Goal: Task Accomplishment & Management: Manage account settings

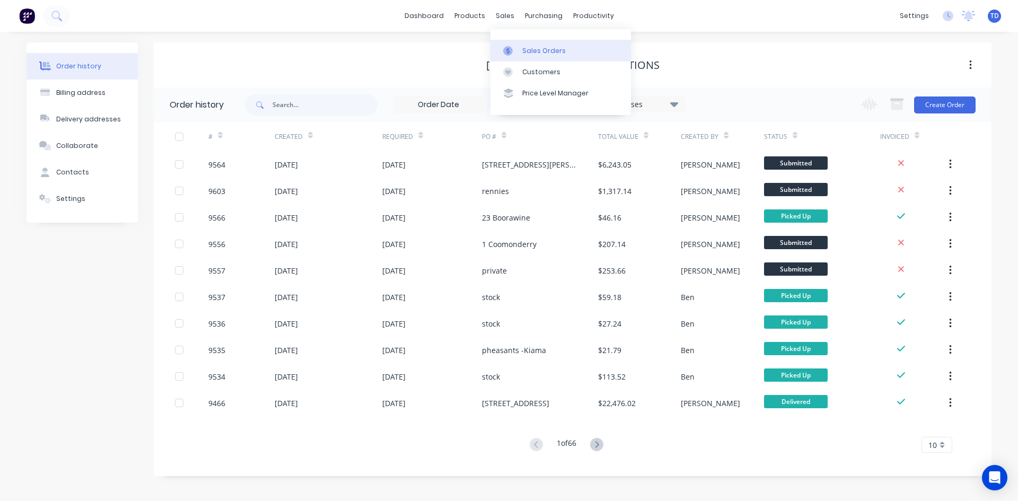
click at [522, 48] on div "Sales Orders" at bounding box center [543, 51] width 43 height 10
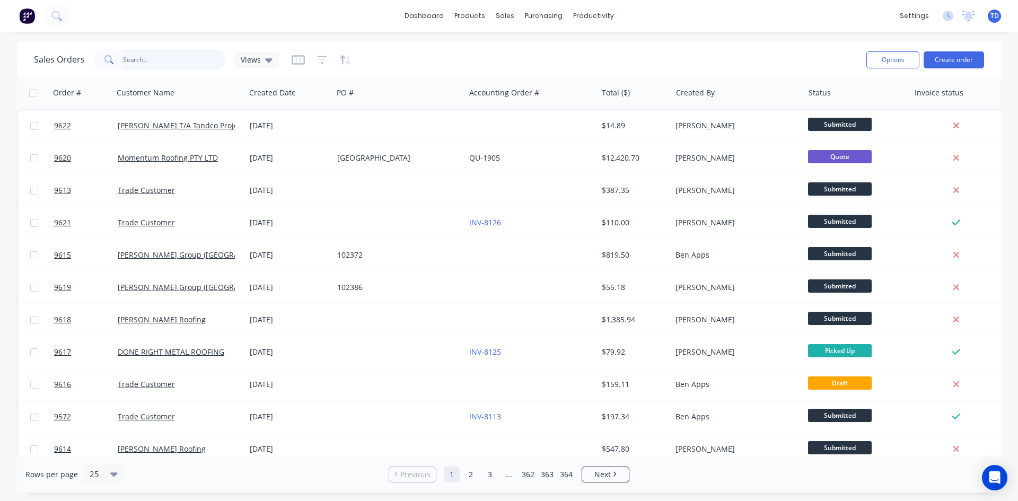
click at [155, 66] on input "text" at bounding box center [174, 59] width 103 height 21
type input "9515"
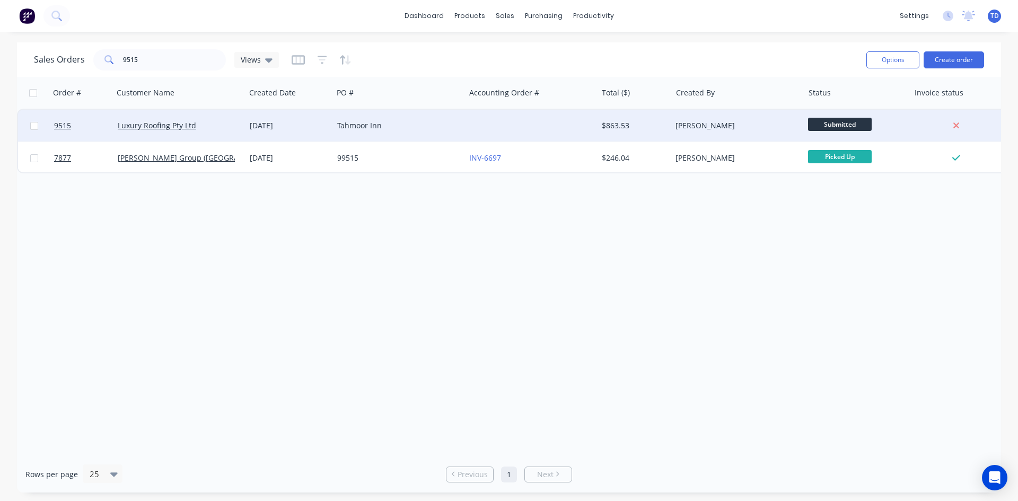
click at [335, 127] on div "Tahmoor Inn" at bounding box center [399, 126] width 132 height 32
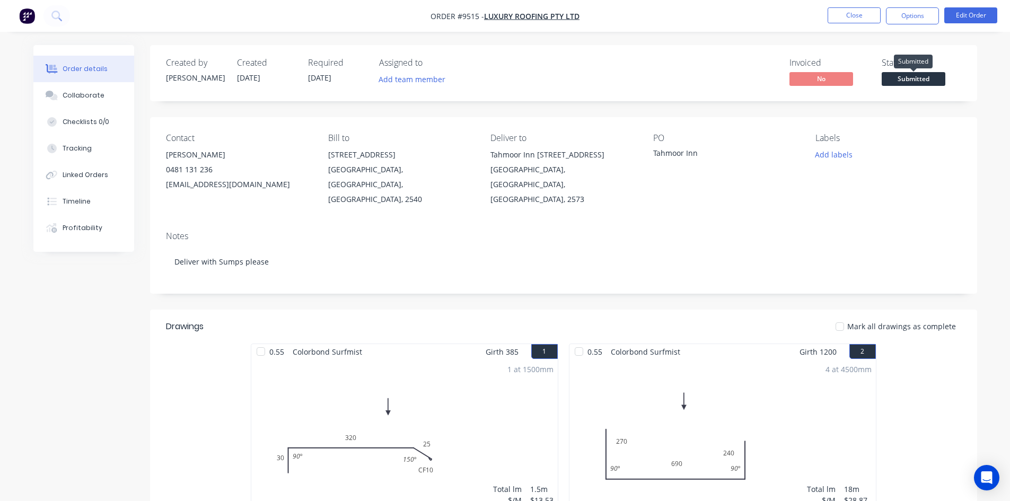
click at [914, 84] on span "Submitted" at bounding box center [913, 78] width 64 height 13
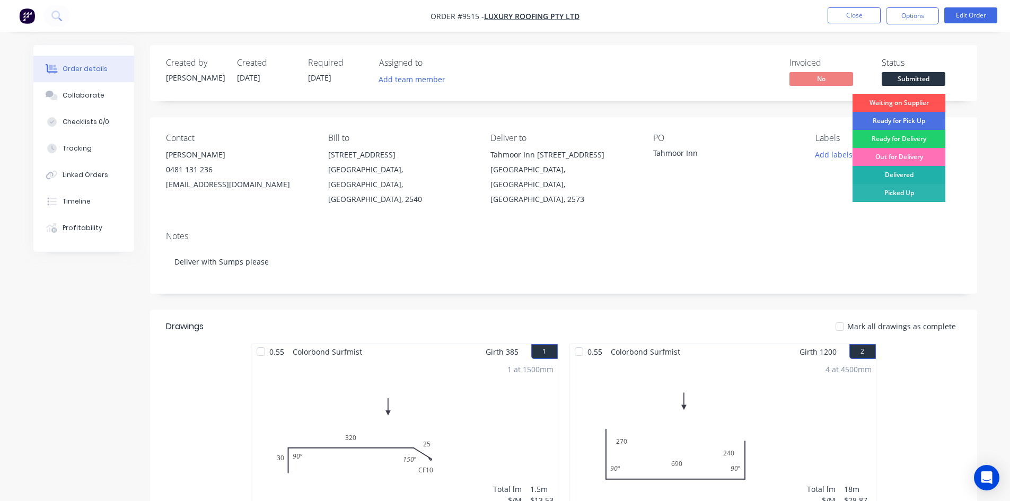
click at [899, 179] on div "Delivered" at bounding box center [898, 175] width 93 height 18
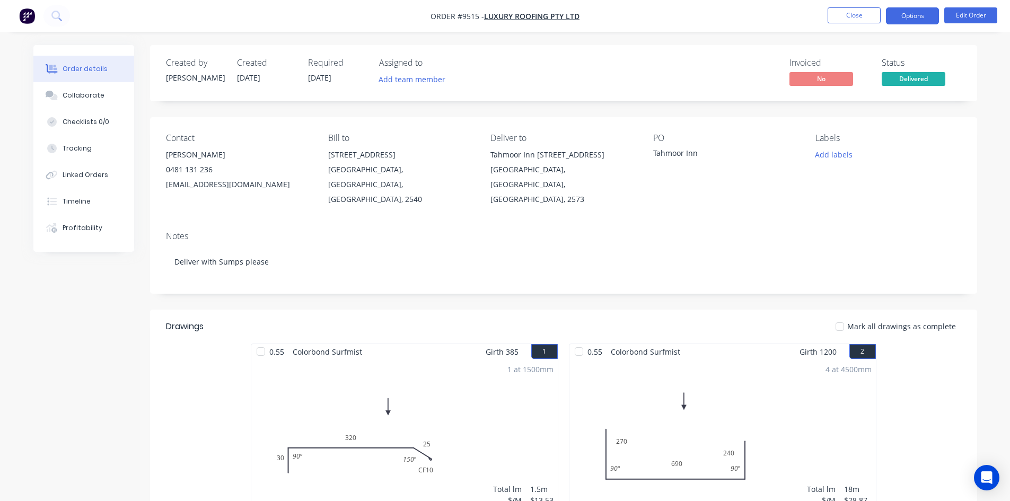
click at [918, 15] on button "Options" at bounding box center [912, 15] width 53 height 17
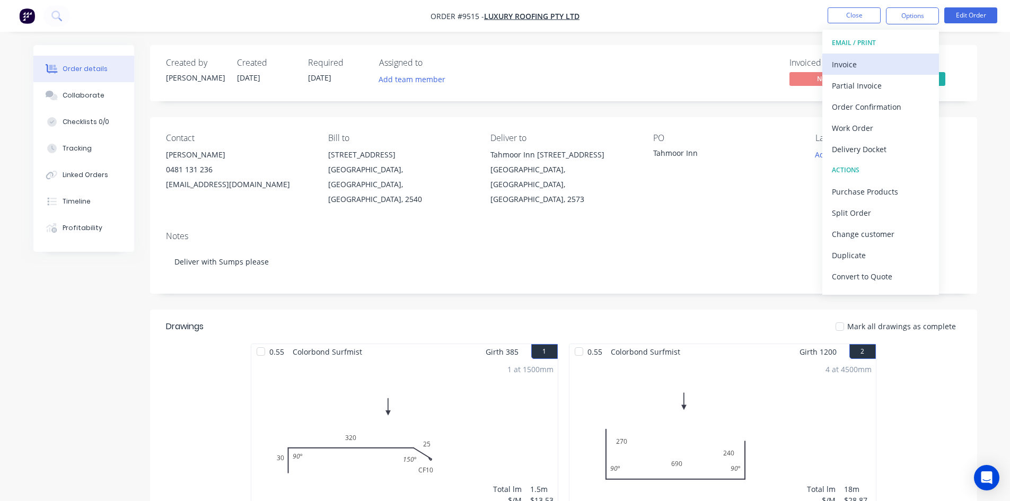
click at [840, 65] on div "Invoice" at bounding box center [881, 64] width 98 height 15
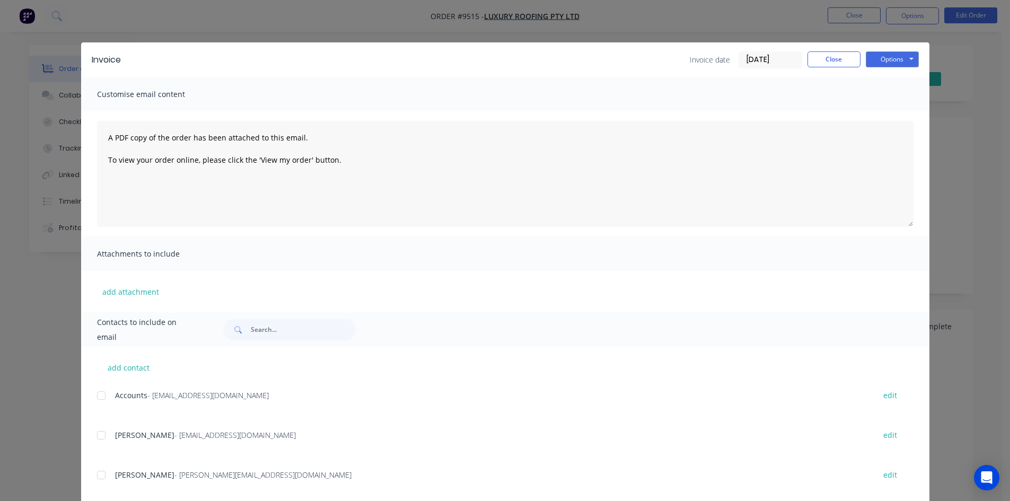
click at [93, 394] on div "add contact Accounts - [EMAIL_ADDRESS][DOMAIN_NAME] edit [PERSON_NAME] - [EMAIL…" at bounding box center [505, 487] width 848 height 280
click at [102, 397] on div at bounding box center [101, 395] width 21 height 21
click at [887, 60] on button "Options" at bounding box center [892, 59] width 53 height 16
click at [894, 117] on button "Email" at bounding box center [900, 112] width 68 height 17
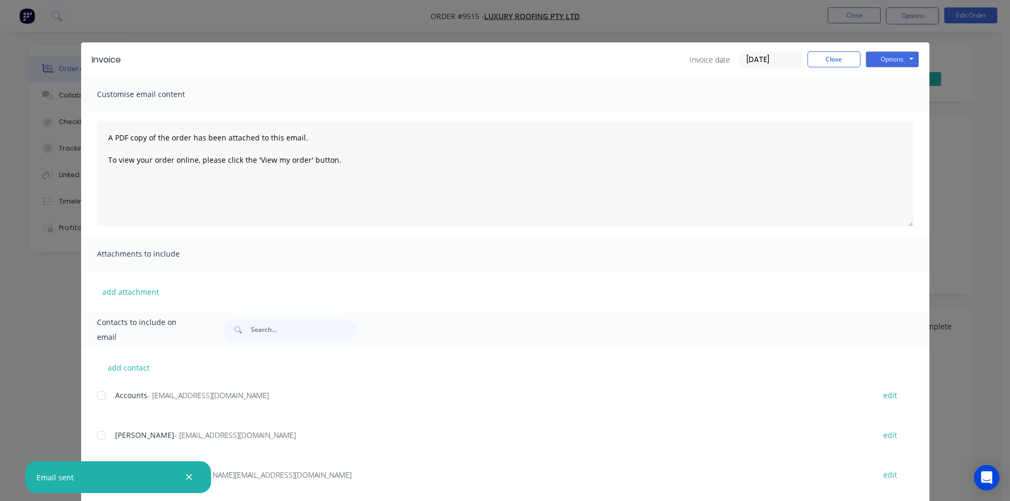
click at [190, 482] on button "button" at bounding box center [188, 477] width 13 height 13
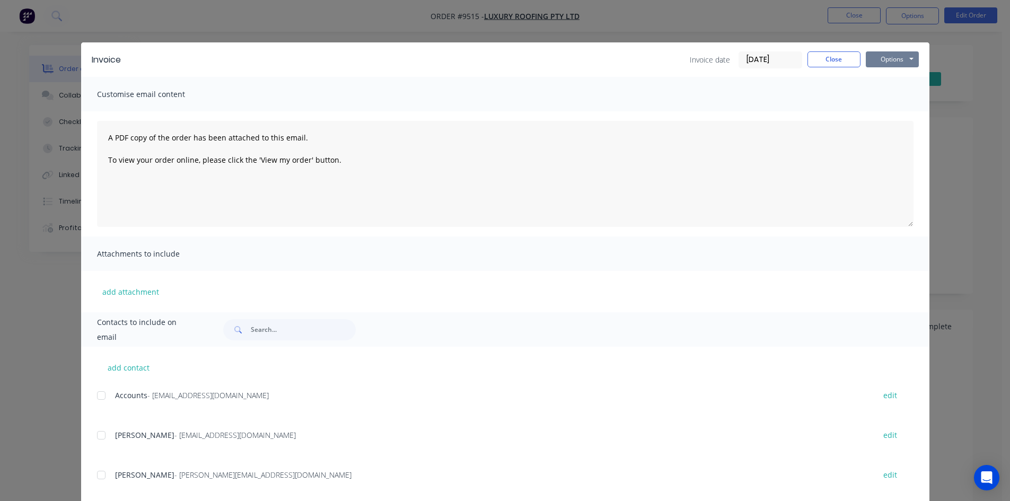
click at [884, 62] on button "Options" at bounding box center [892, 59] width 53 height 16
click at [883, 94] on button "Print" at bounding box center [900, 95] width 68 height 17
click at [810, 51] on button "Close" at bounding box center [833, 59] width 53 height 16
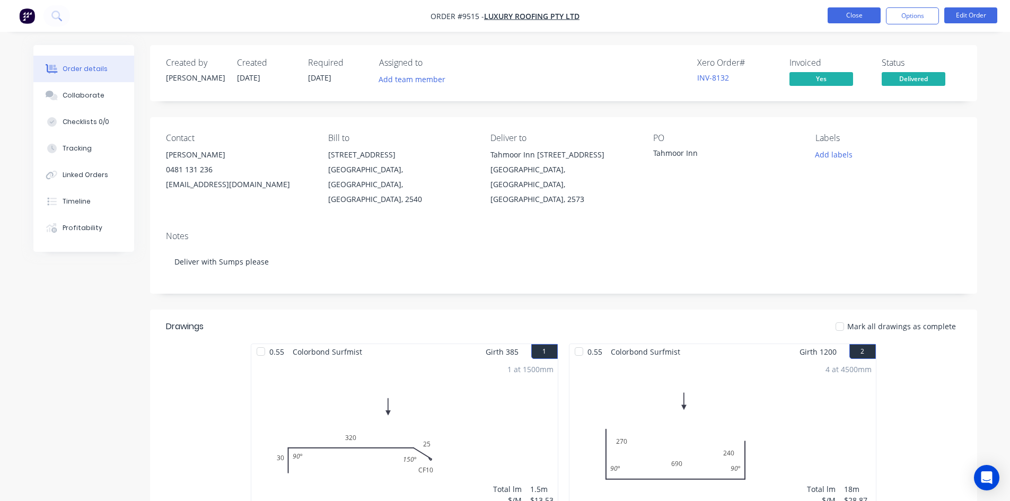
click at [862, 11] on button "Close" at bounding box center [853, 15] width 53 height 16
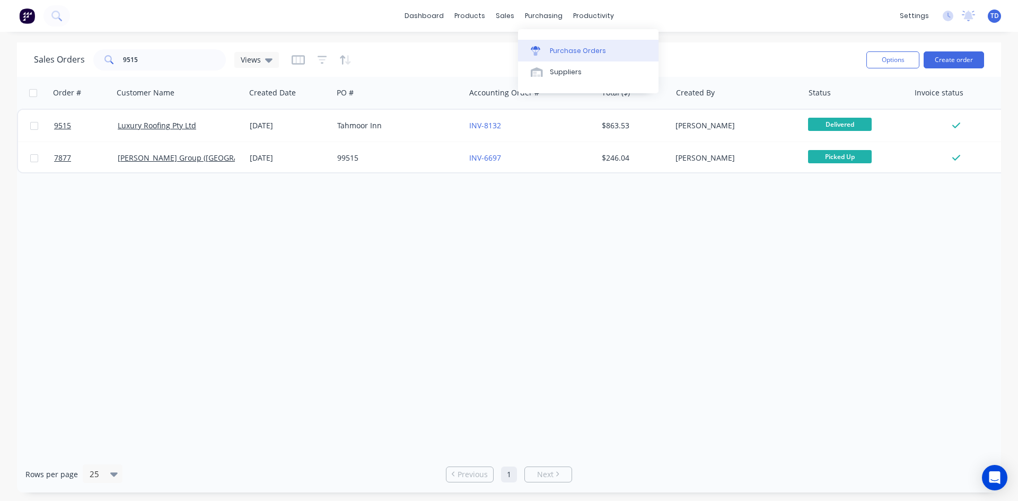
click at [563, 56] on link "Purchase Orders" at bounding box center [588, 50] width 140 height 21
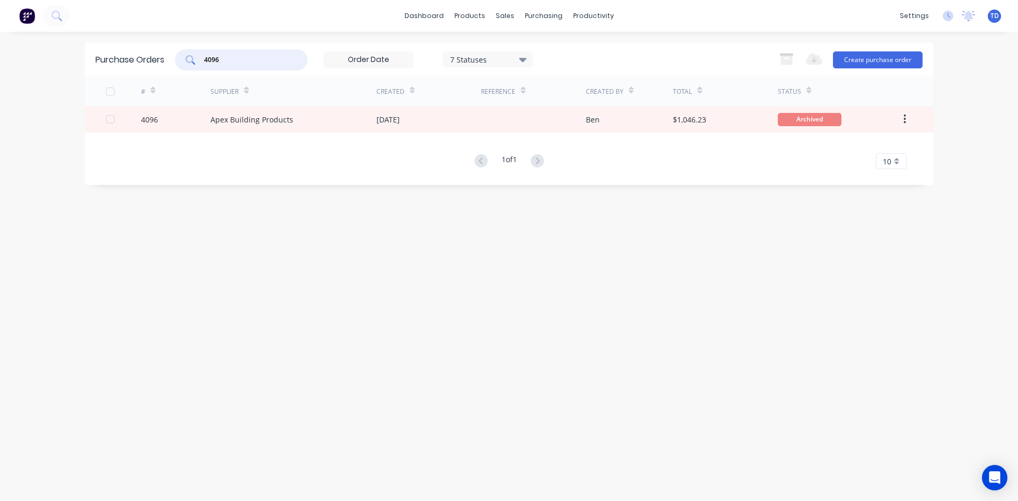
click at [266, 57] on input "4096" at bounding box center [247, 60] width 88 height 11
type input "4"
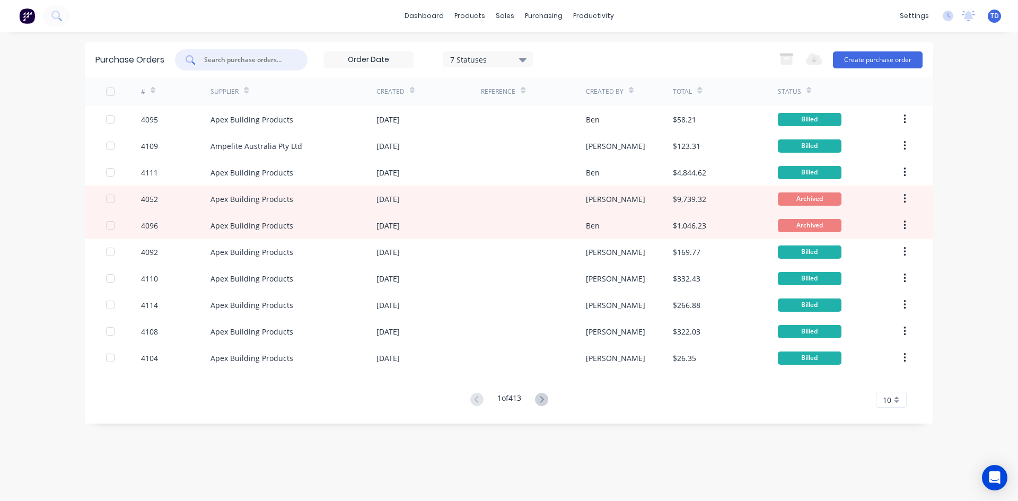
click at [500, 59] on div "7 Statuses" at bounding box center [488, 59] width 76 height 11
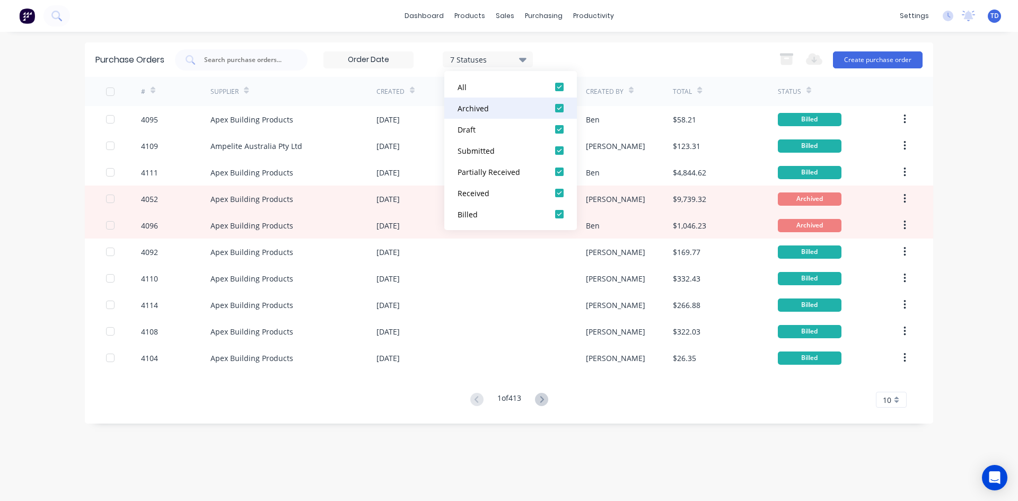
click at [561, 110] on div at bounding box center [559, 108] width 21 height 21
click at [600, 63] on div "5 Statuses 5 Statuses Export to Excel (XLSX) Create purchase order" at bounding box center [548, 59] width 747 height 21
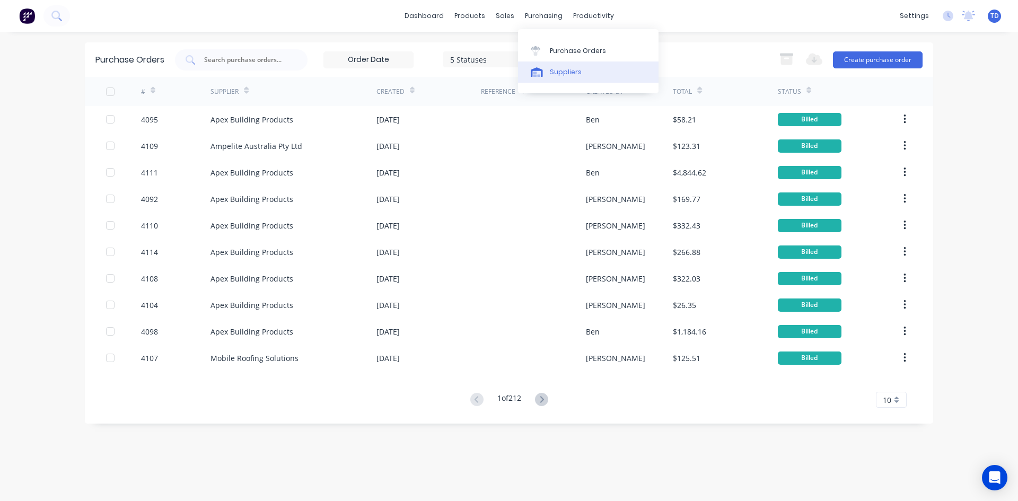
click at [554, 65] on link "Suppliers" at bounding box center [588, 71] width 140 height 21
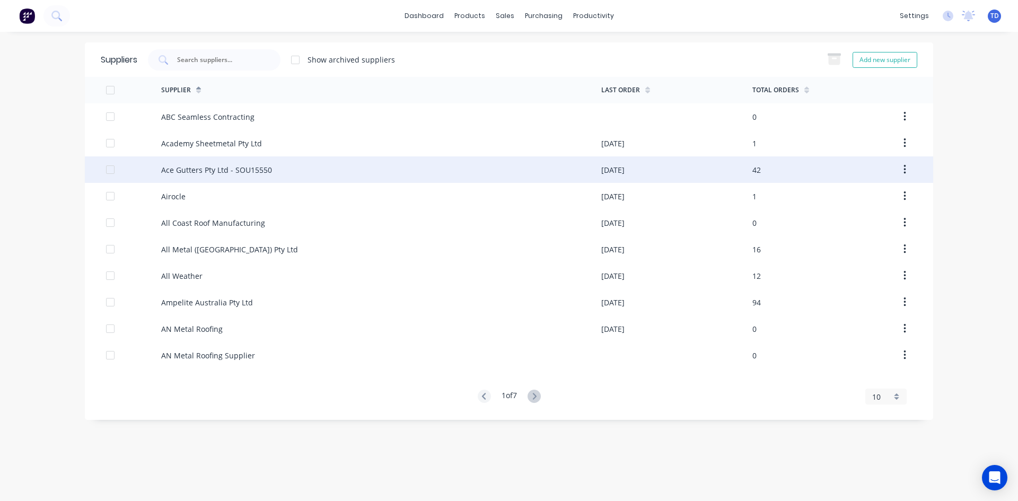
click at [230, 161] on div "Ace Gutters Pty Ltd - SOU15550" at bounding box center [381, 169] width 440 height 27
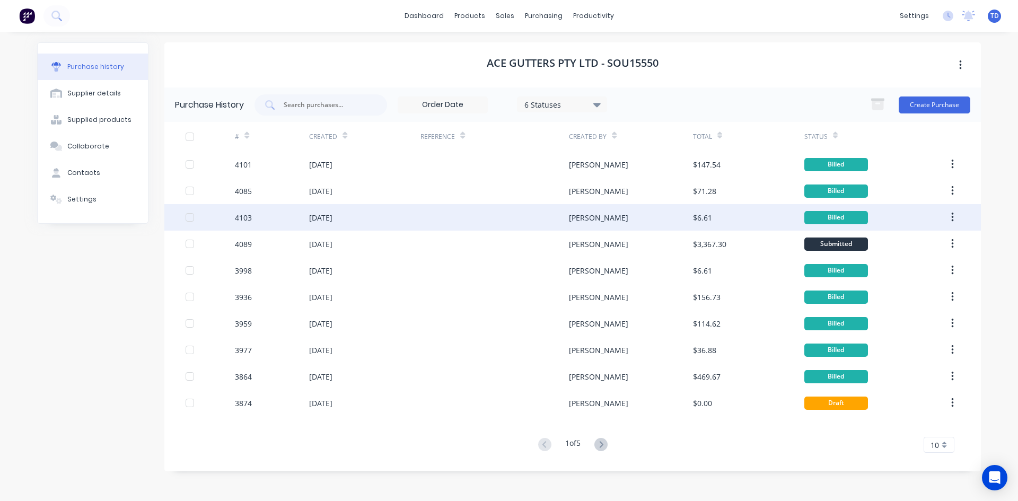
click at [404, 216] on div "02 Sep 2025" at bounding box center [364, 217] width 111 height 27
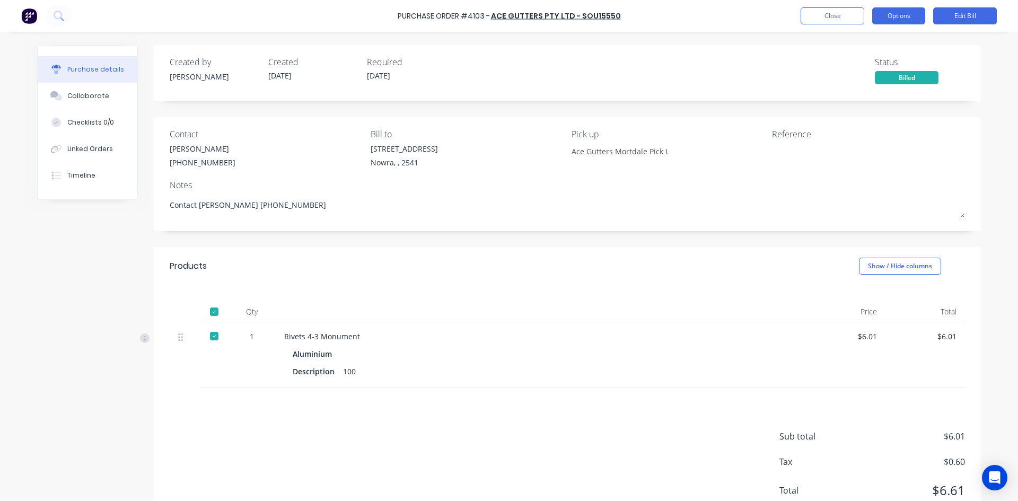
click at [904, 12] on button "Options" at bounding box center [898, 15] width 53 height 17
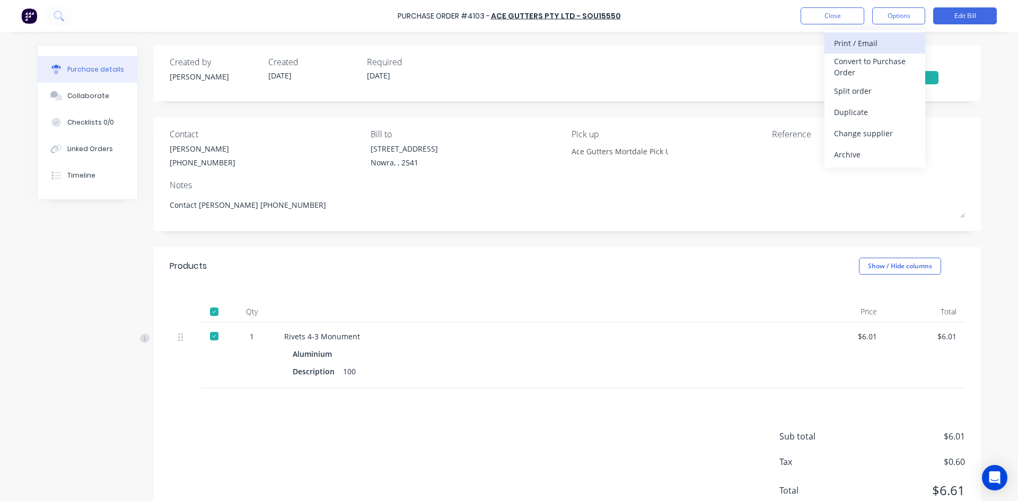
click at [852, 44] on div "Print / Email" at bounding box center [875, 43] width 82 height 15
click at [861, 87] on div "Without pricing" at bounding box center [875, 85] width 82 height 15
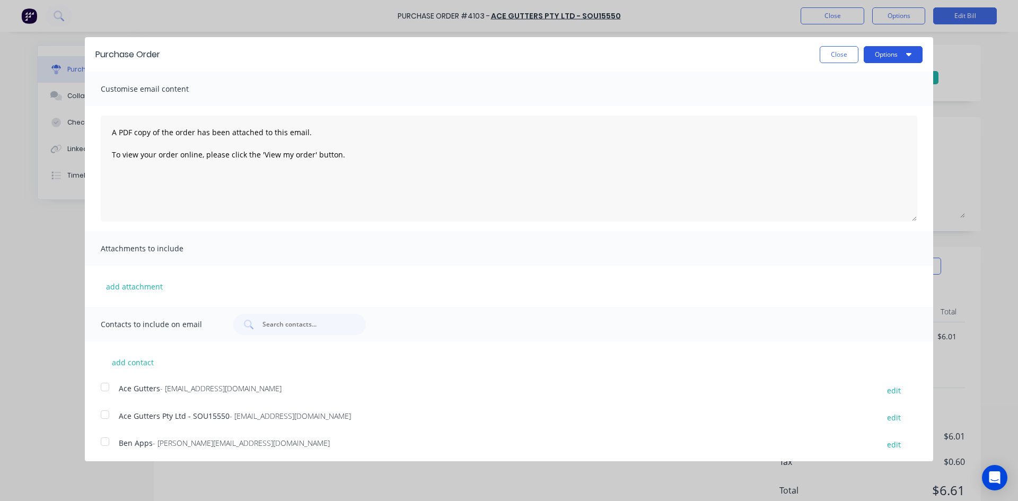
click at [889, 54] on button "Options" at bounding box center [892, 54] width 59 height 17
click at [875, 81] on div "Print" at bounding box center [872, 81] width 82 height 15
click at [833, 55] on button "Close" at bounding box center [838, 54] width 39 height 17
type textarea "x"
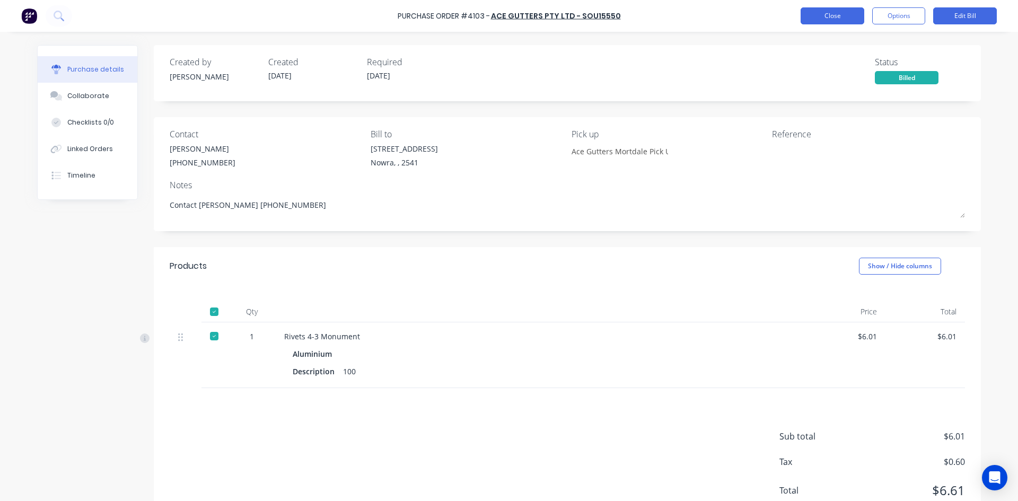
click at [828, 19] on button "Close" at bounding box center [832, 15] width 64 height 17
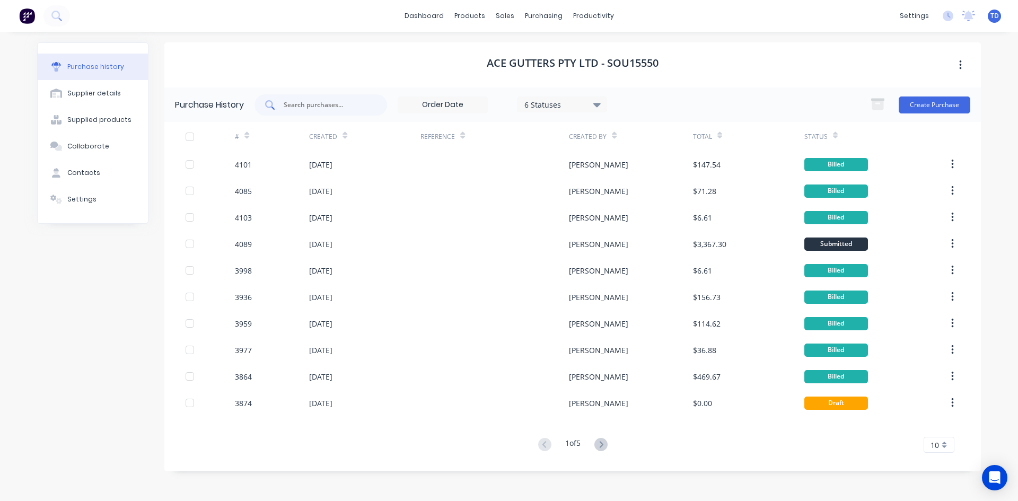
click at [333, 107] on input "text" at bounding box center [327, 105] width 88 height 11
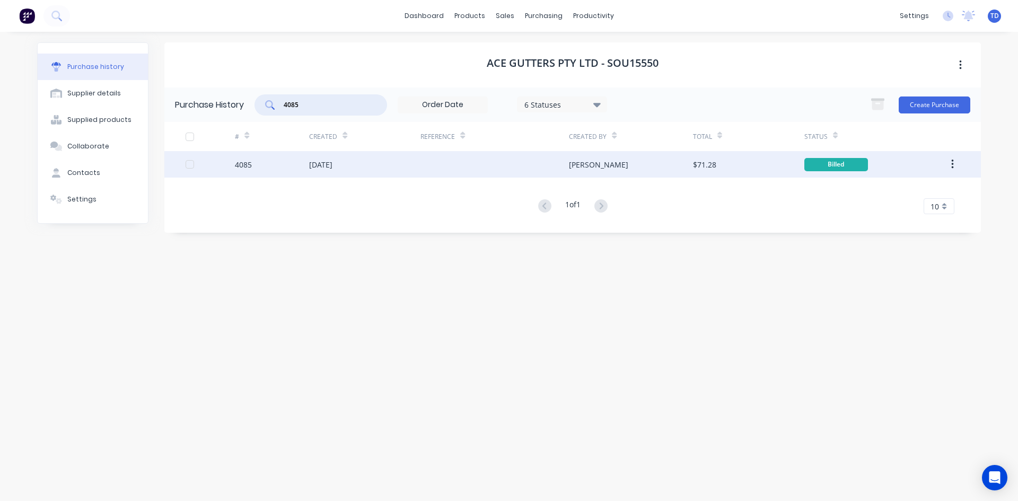
type input "4085"
click at [382, 168] on div "01 Sep 2025" at bounding box center [364, 164] width 111 height 27
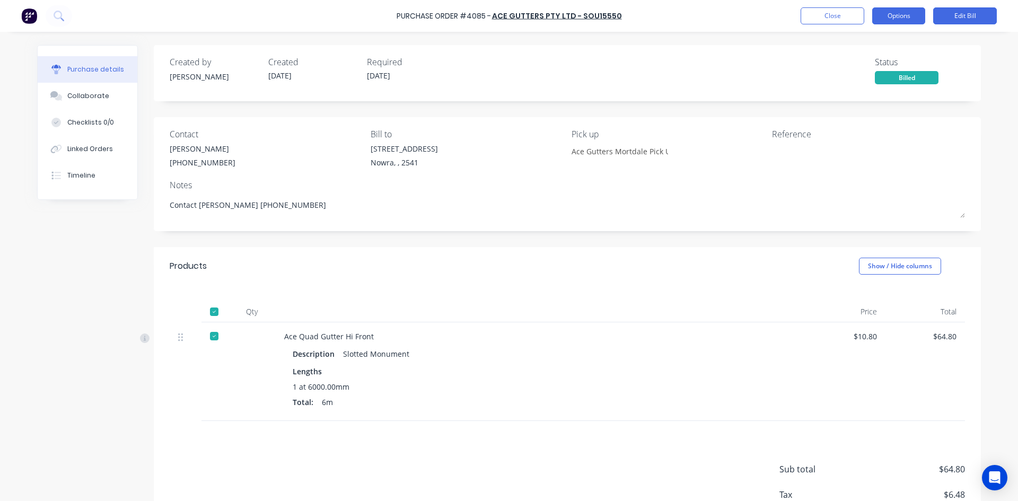
click at [891, 19] on button "Options" at bounding box center [898, 15] width 53 height 17
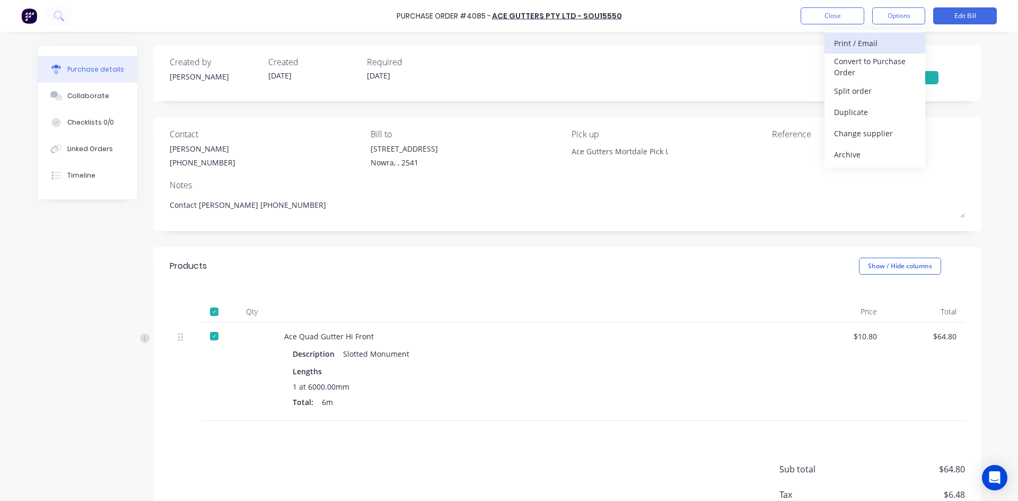
click at [877, 43] on div "Print / Email" at bounding box center [875, 43] width 82 height 15
click at [877, 89] on div "Without pricing" at bounding box center [875, 85] width 82 height 15
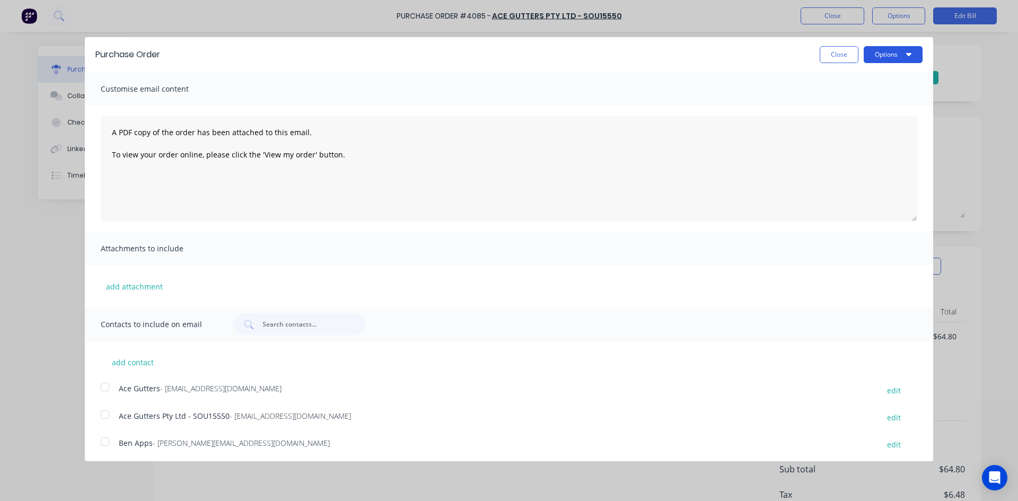
click at [887, 58] on button "Options" at bounding box center [892, 54] width 59 height 17
click at [884, 75] on div "Print" at bounding box center [872, 81] width 82 height 15
click at [819, 58] on button "Close" at bounding box center [838, 54] width 39 height 17
type textarea "x"
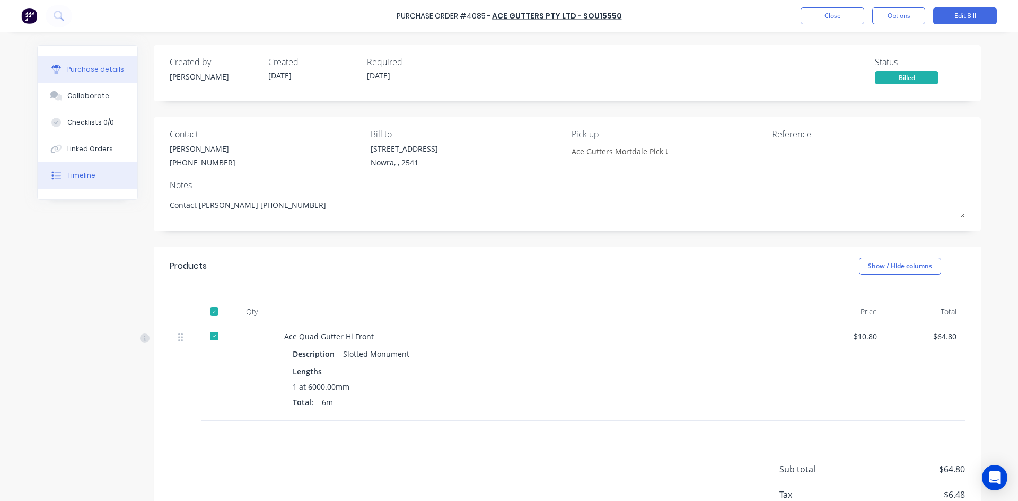
click at [67, 171] on div "Timeline" at bounding box center [81, 176] width 28 height 10
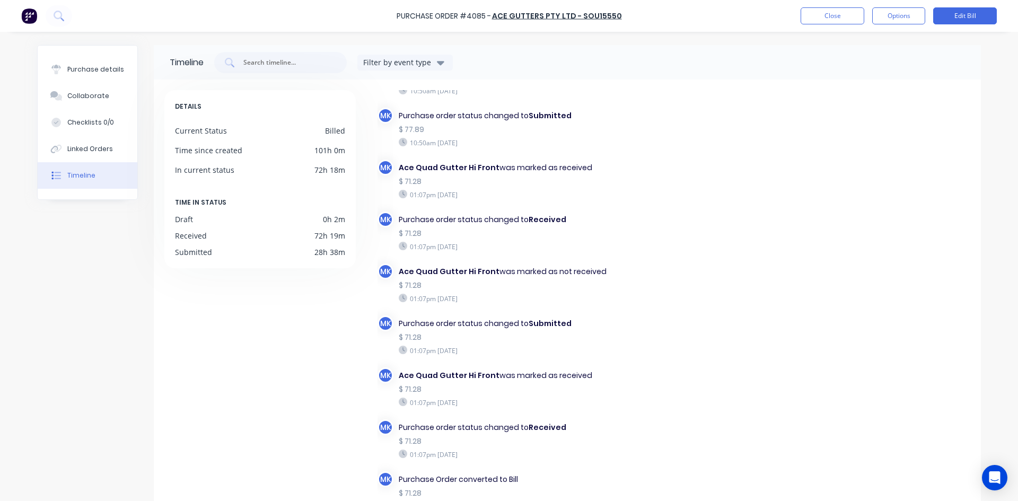
scroll to position [275, 0]
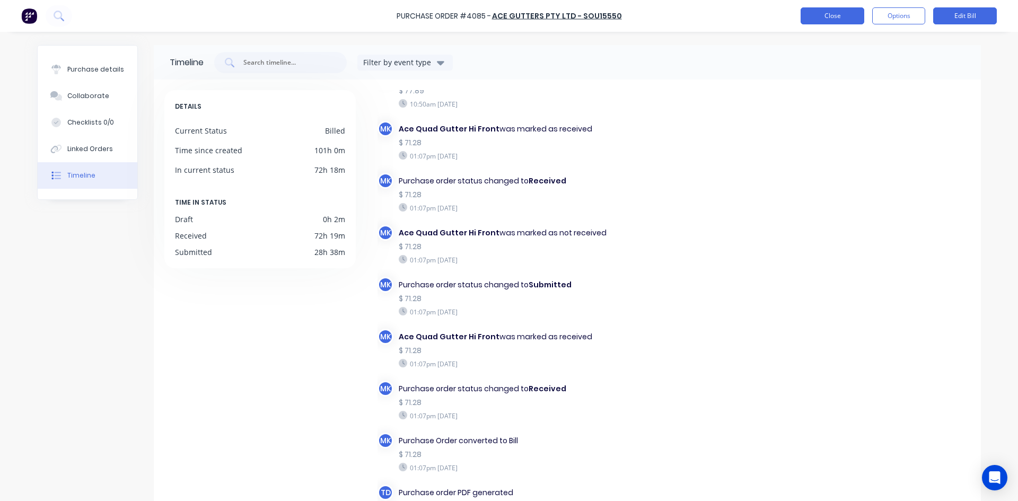
click at [848, 18] on button "Close" at bounding box center [832, 15] width 64 height 17
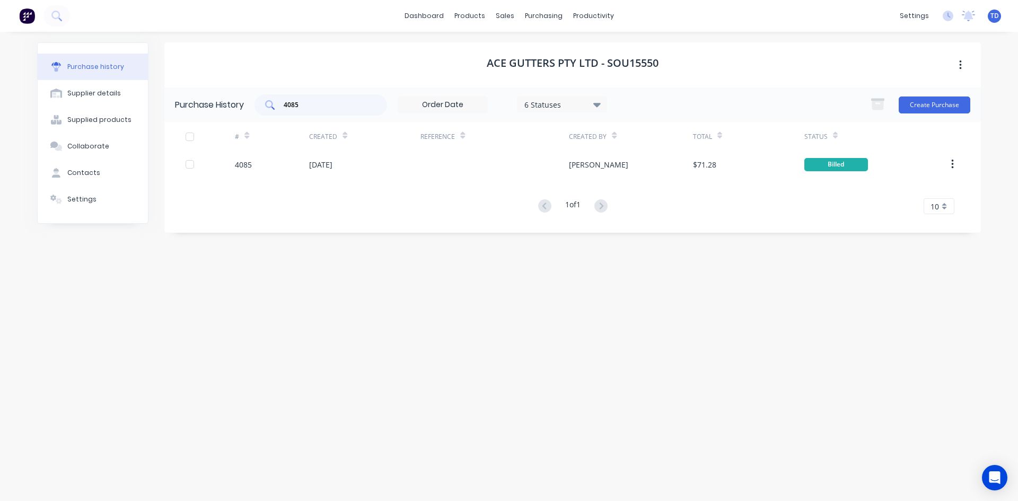
click at [336, 105] on input "4085" at bounding box center [327, 105] width 88 height 11
type input "4103"
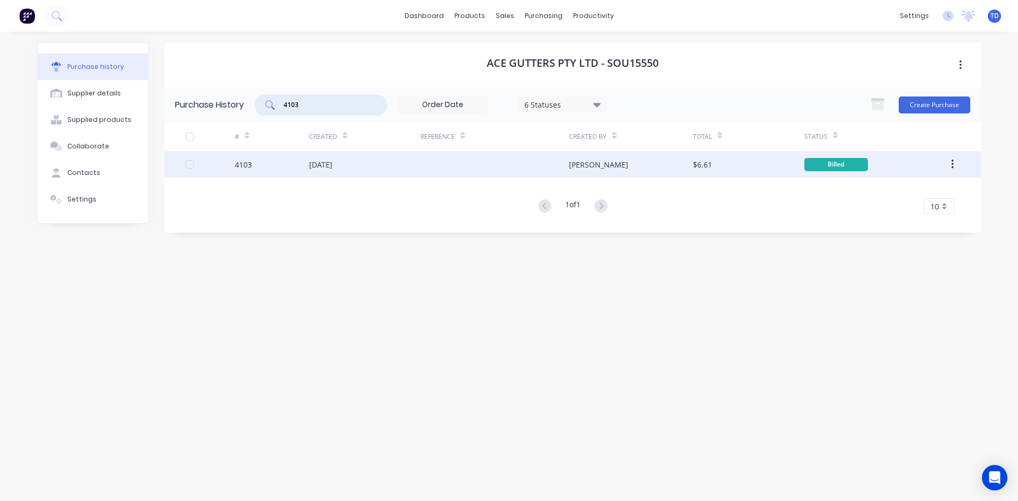
click at [311, 160] on div "02 Sep 2025" at bounding box center [320, 164] width 23 height 11
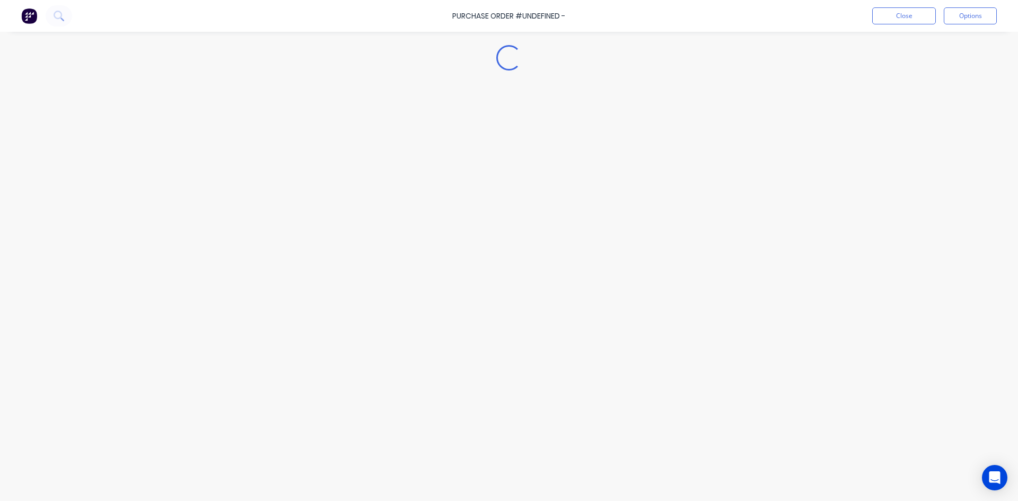
type textarea "x"
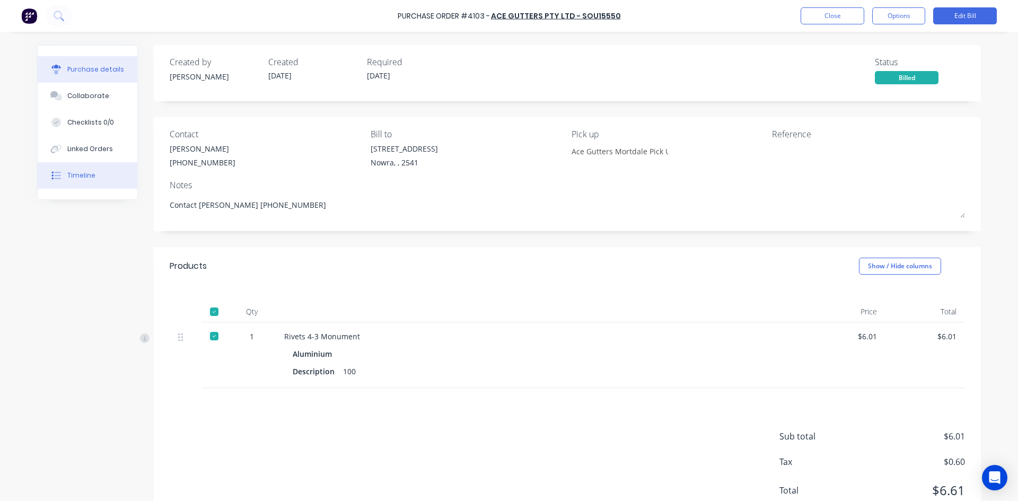
click at [90, 173] on button "Timeline" at bounding box center [88, 175] width 100 height 27
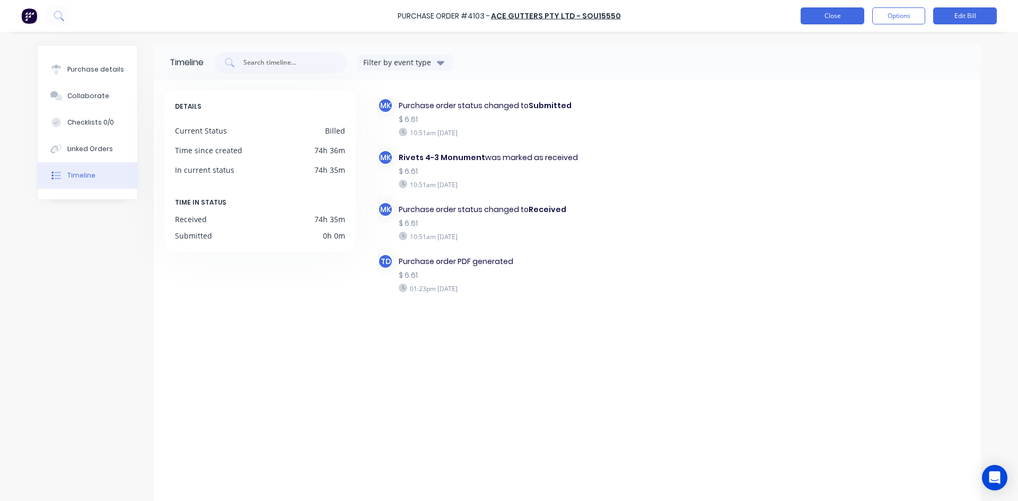
click at [829, 15] on button "Close" at bounding box center [832, 15] width 64 height 17
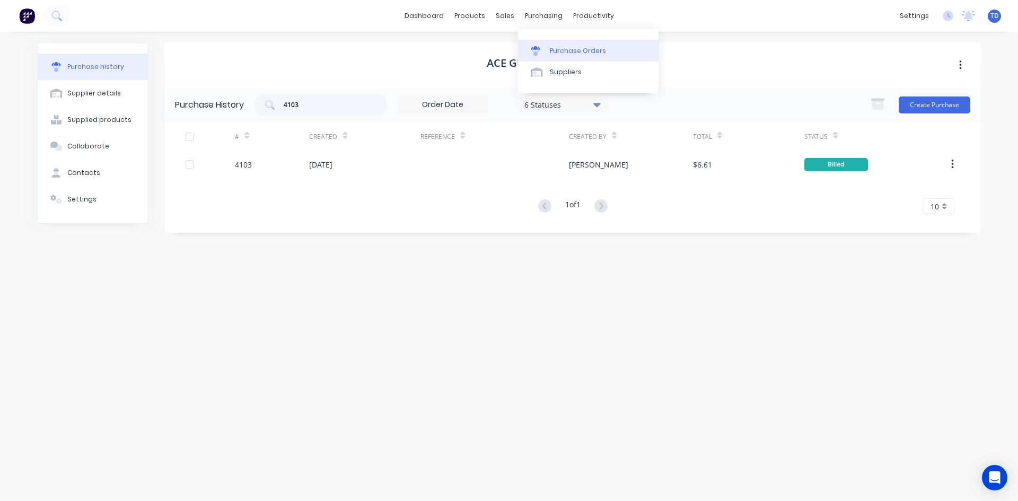
click at [552, 50] on div "Purchase Orders" at bounding box center [578, 51] width 56 height 10
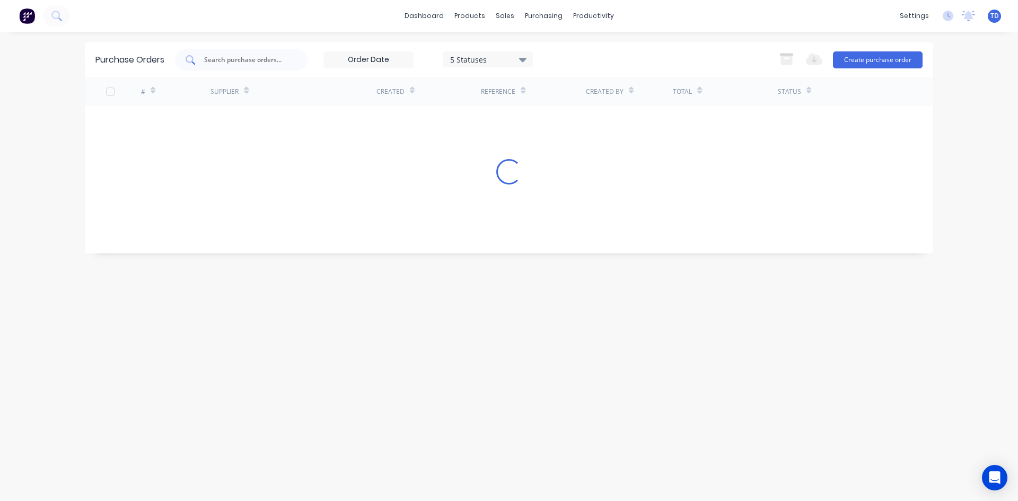
click at [258, 63] on input "text" at bounding box center [247, 60] width 88 height 11
type input "4092"
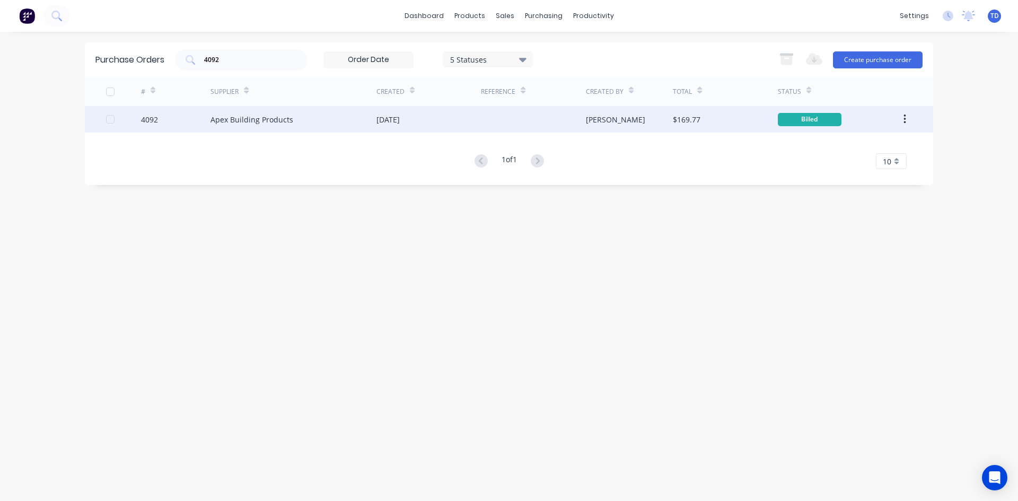
click at [269, 114] on div "Apex Building Products" at bounding box center [251, 119] width 83 height 11
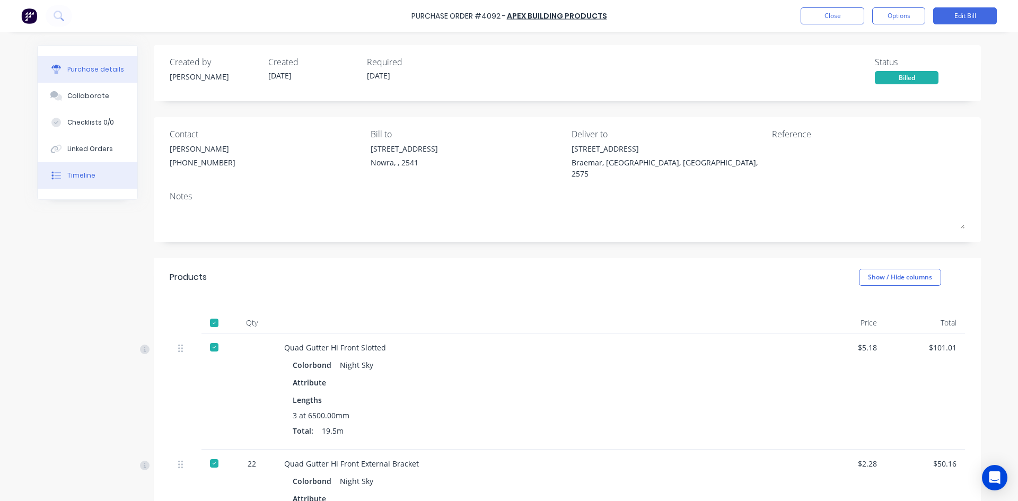
click at [95, 173] on button "Timeline" at bounding box center [88, 175] width 100 height 27
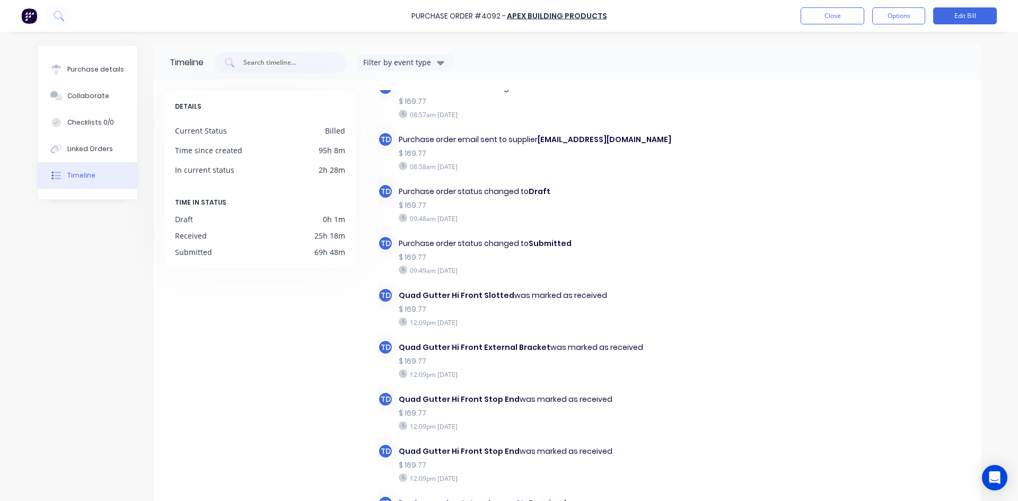
scroll to position [265, 0]
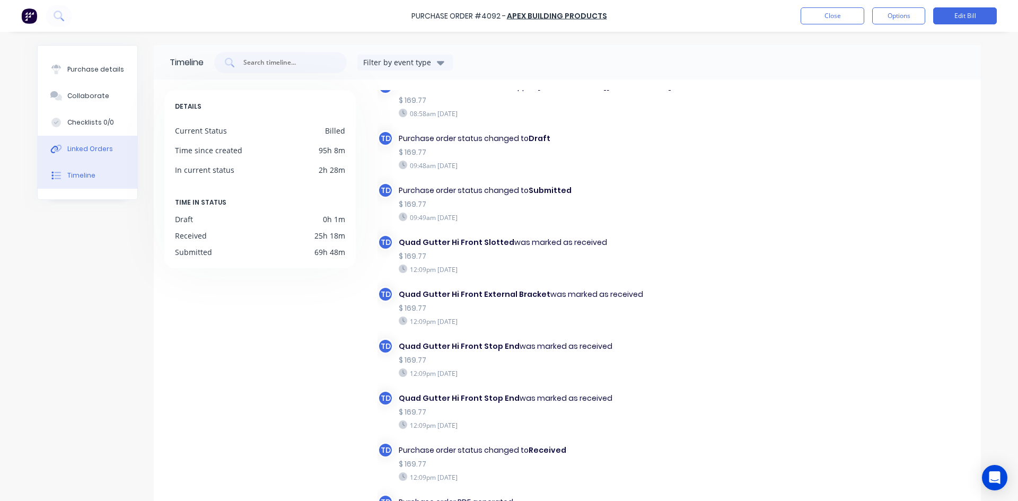
click at [107, 148] on button "Linked Orders" at bounding box center [88, 149] width 100 height 27
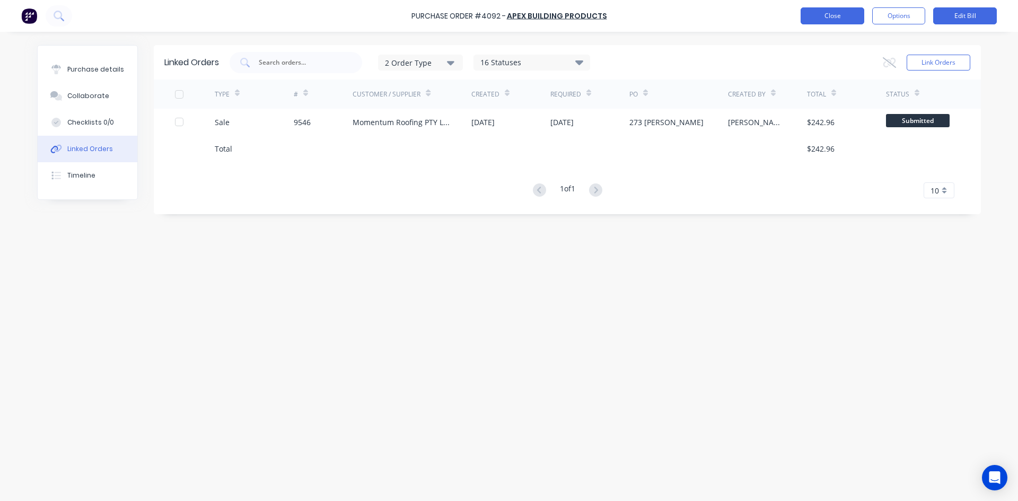
click at [848, 15] on button "Close" at bounding box center [832, 15] width 64 height 17
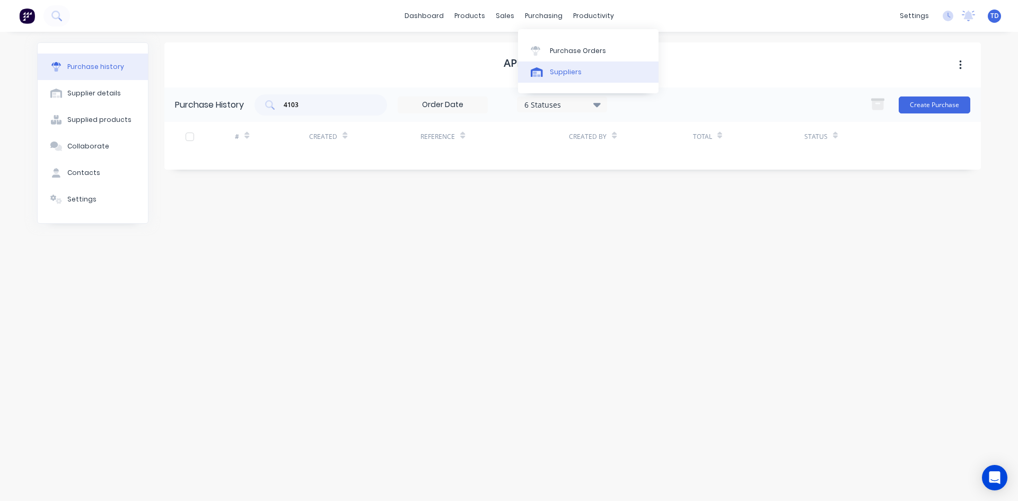
click at [568, 74] on div "Suppliers" at bounding box center [566, 72] width 32 height 10
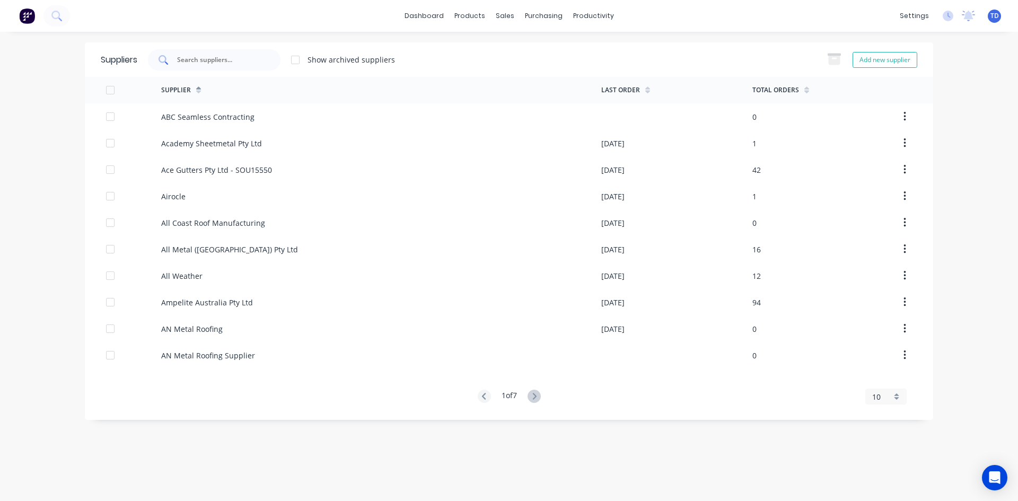
click at [245, 66] on div at bounding box center [214, 59] width 133 height 21
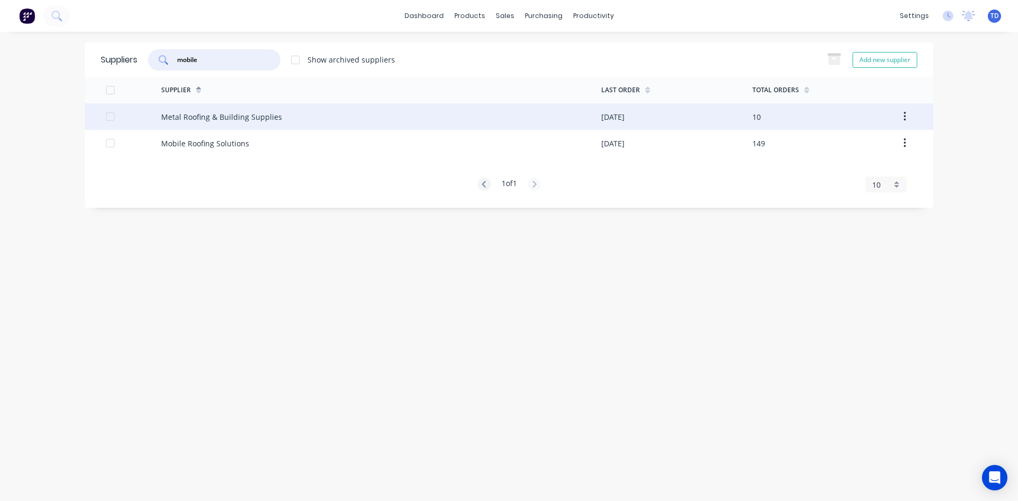
type input "mobile"
click at [254, 125] on div "Metal Roofing & Building Supplies" at bounding box center [381, 116] width 440 height 27
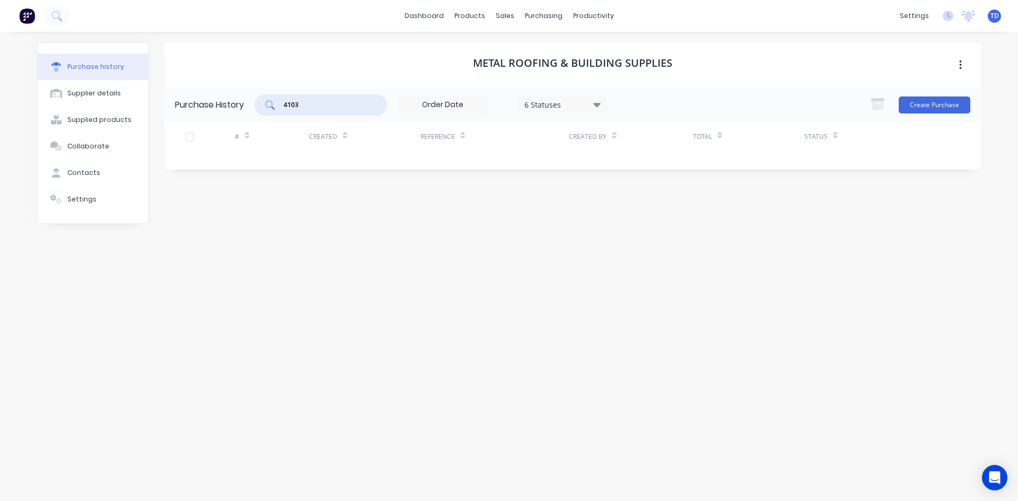
click at [347, 108] on input "4103" at bounding box center [327, 105] width 88 height 11
type input "4"
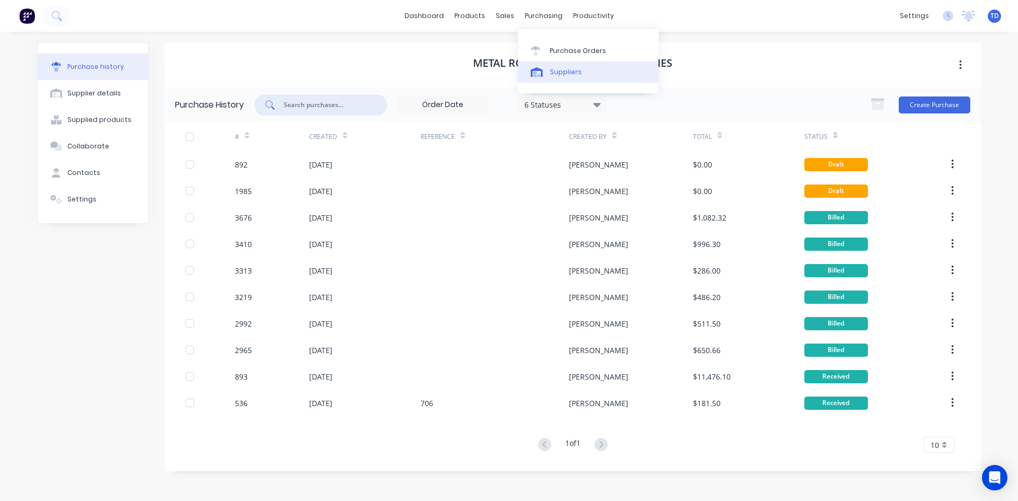
click at [554, 70] on div "Suppliers" at bounding box center [566, 72] width 32 height 10
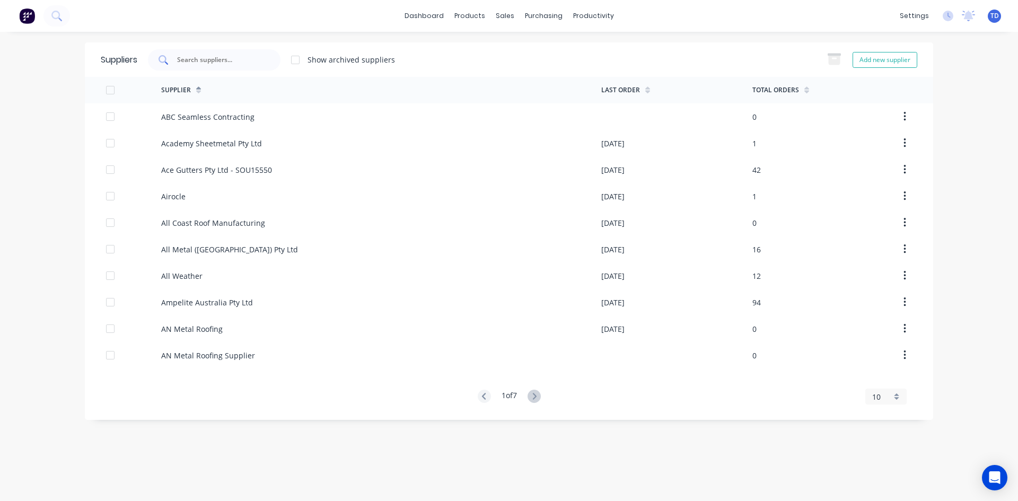
click at [232, 62] on input "text" at bounding box center [220, 60] width 88 height 11
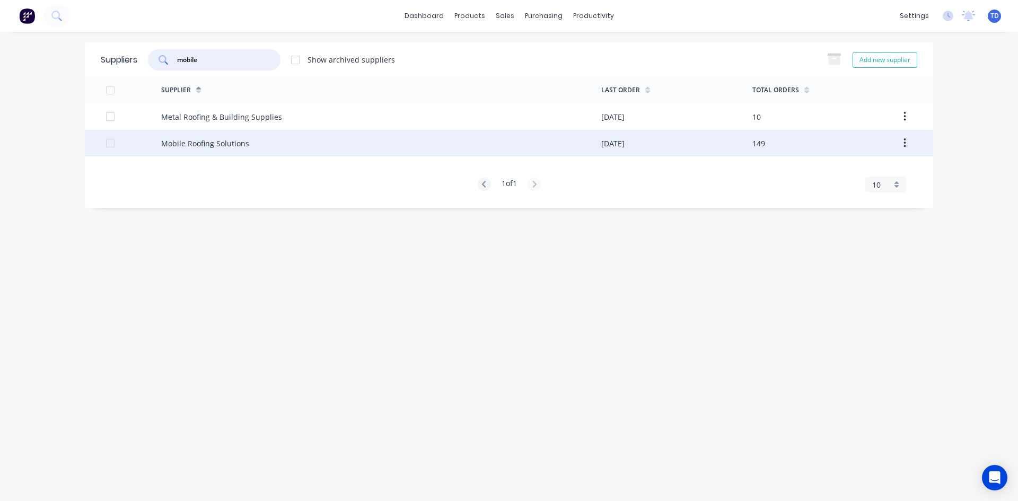
type input "mobile"
click at [226, 139] on div "Mobile Roofing Solutions" at bounding box center [205, 143] width 88 height 11
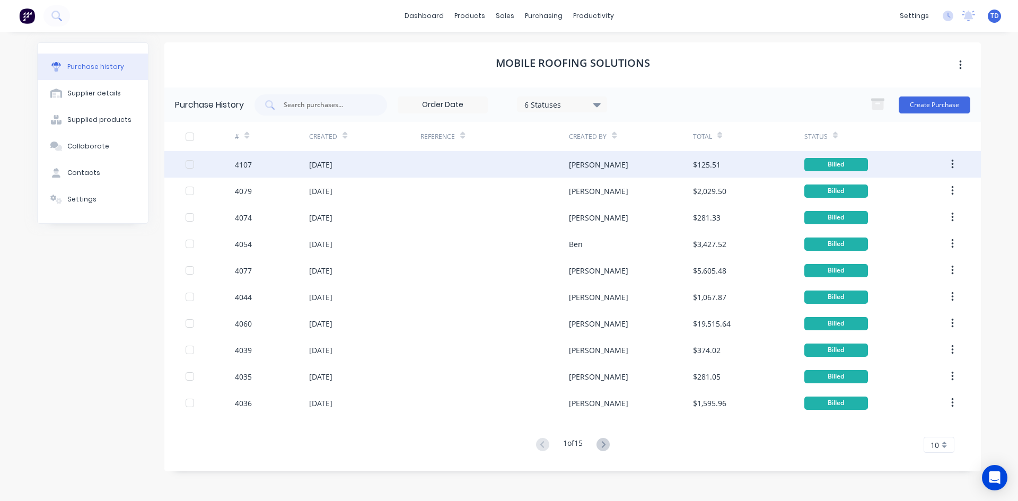
click at [382, 164] on div "02 Sep 2025" at bounding box center [364, 164] width 111 height 27
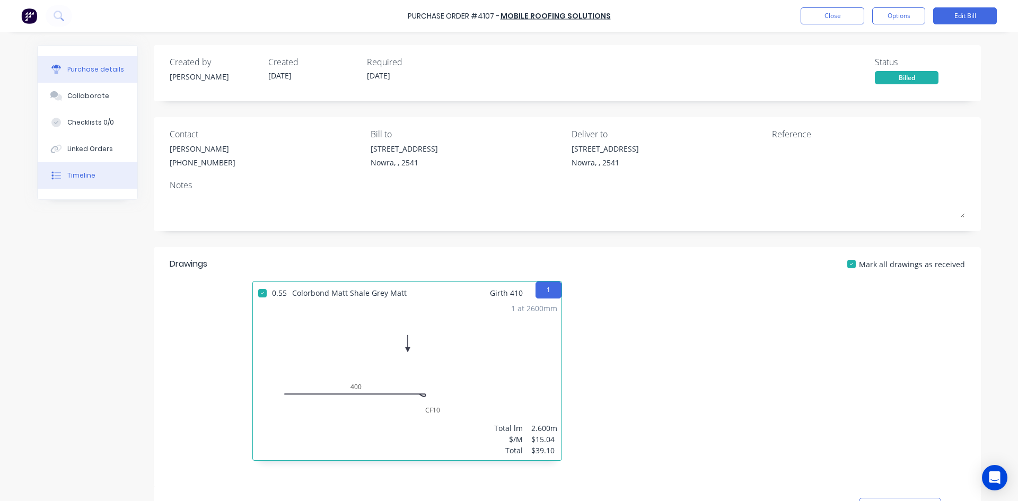
click at [75, 172] on div "Timeline" at bounding box center [81, 176] width 28 height 10
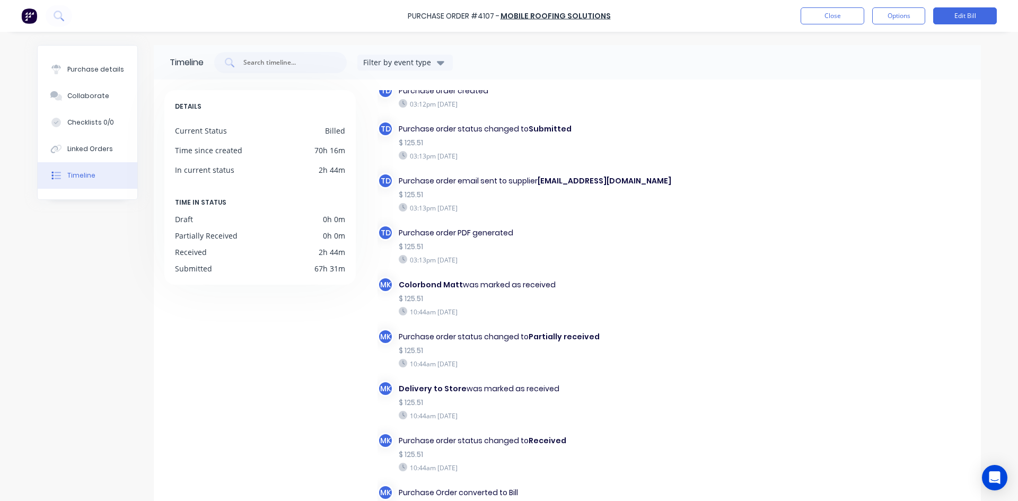
scroll to position [92, 0]
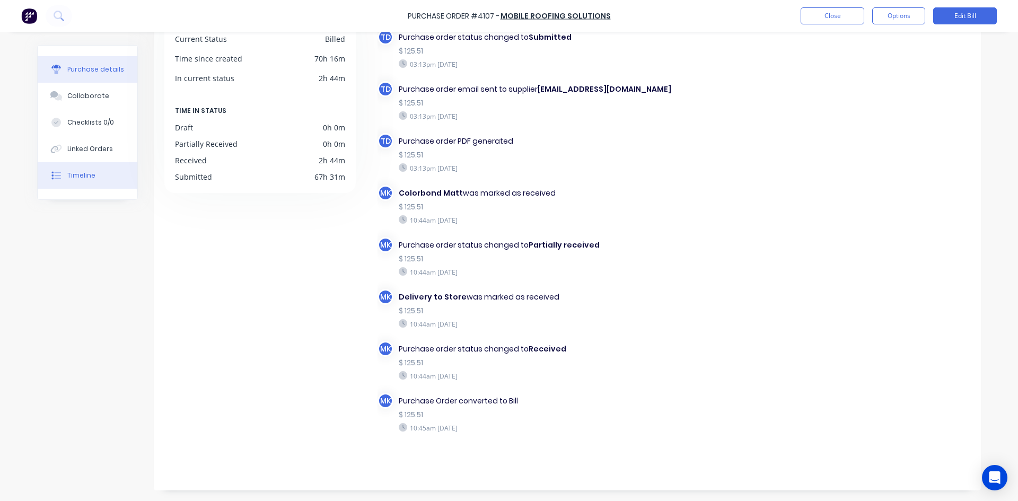
click at [71, 62] on button "Purchase details" at bounding box center [88, 69] width 100 height 27
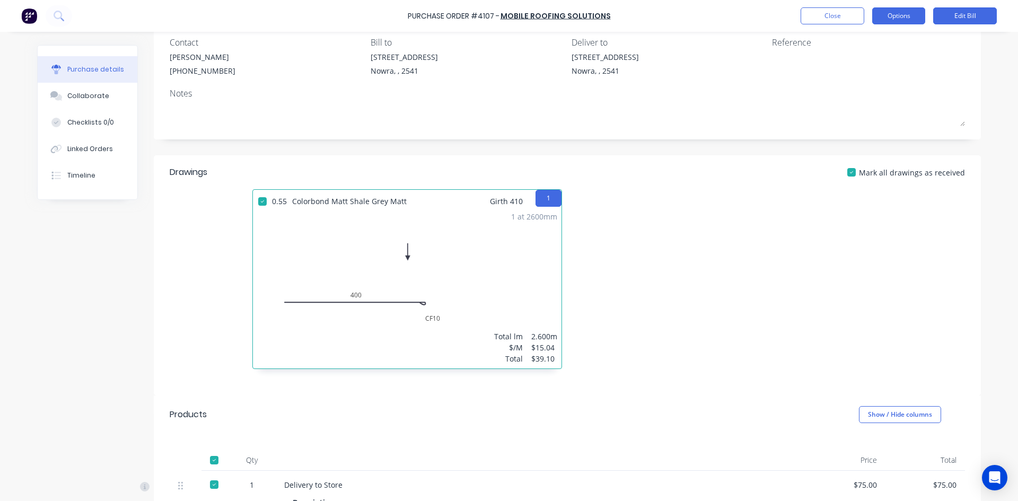
click at [888, 11] on button "Options" at bounding box center [898, 15] width 53 height 17
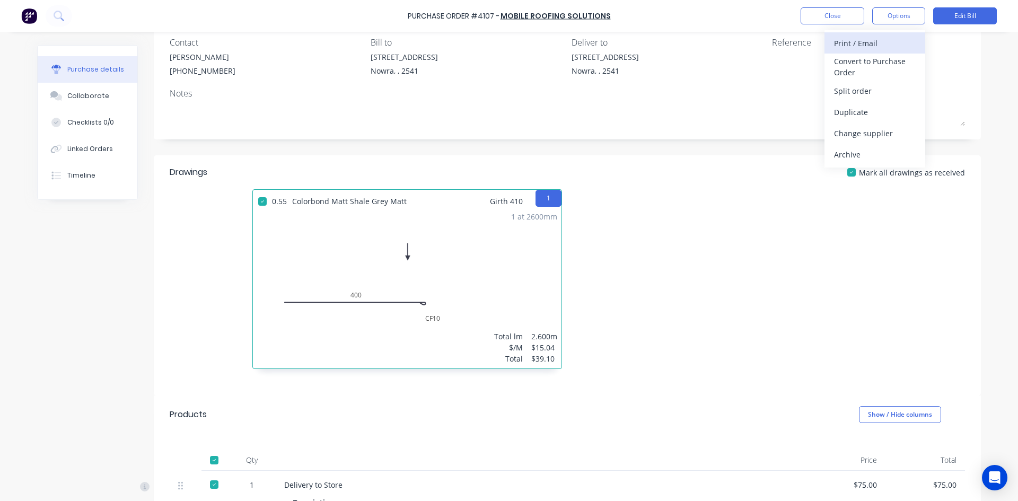
click at [873, 44] on div "Print / Email" at bounding box center [875, 43] width 82 height 15
click at [879, 82] on div "Without pricing" at bounding box center [875, 85] width 82 height 15
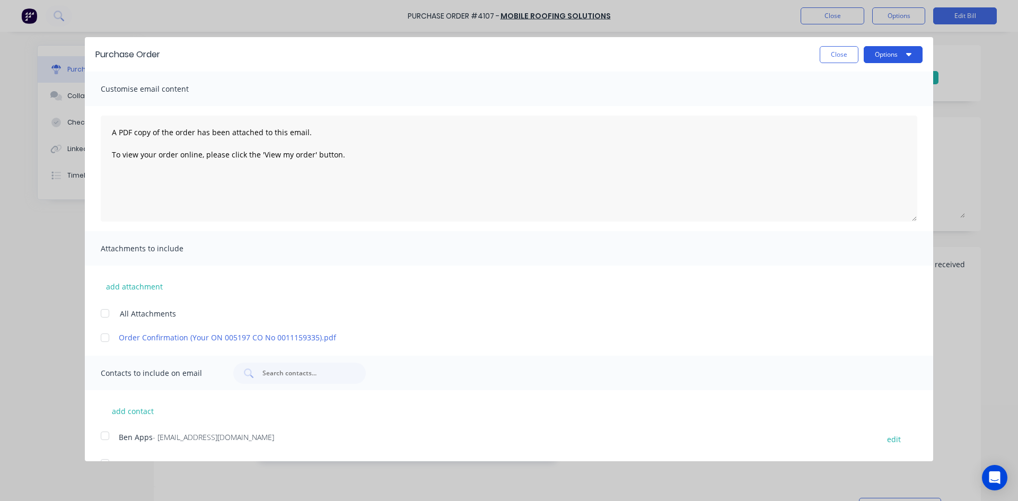
click at [894, 60] on button "Options" at bounding box center [892, 54] width 59 height 17
click at [881, 84] on div "Print" at bounding box center [872, 81] width 82 height 15
click at [830, 61] on button "Close" at bounding box center [838, 54] width 39 height 17
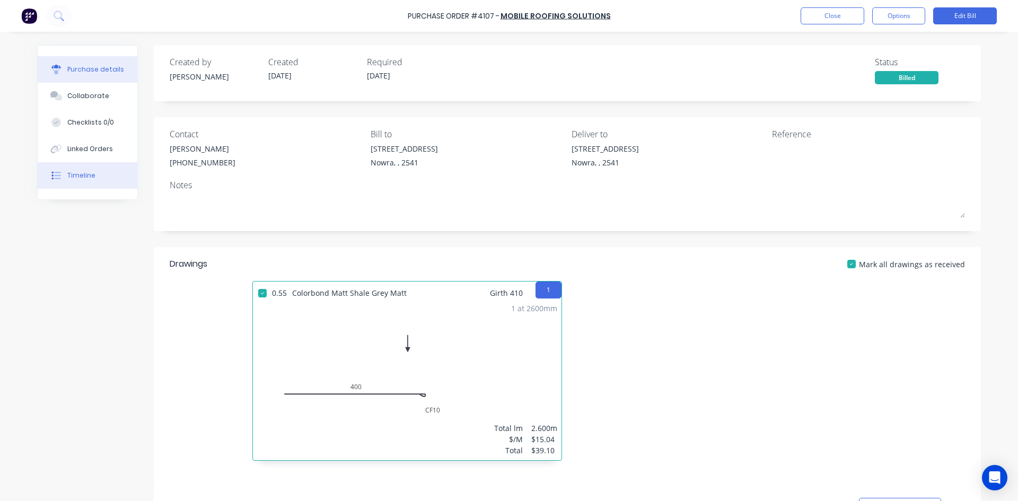
click at [70, 170] on button "Timeline" at bounding box center [88, 175] width 100 height 27
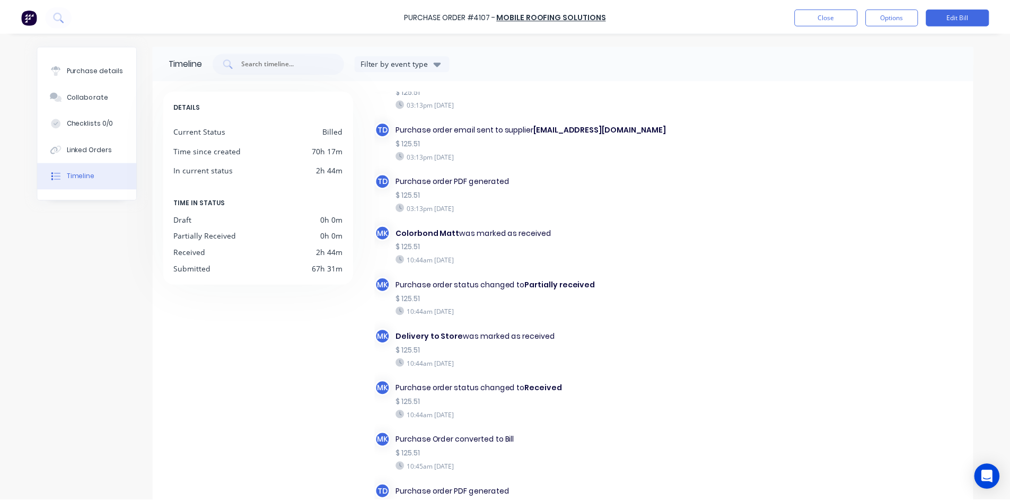
scroll to position [92, 0]
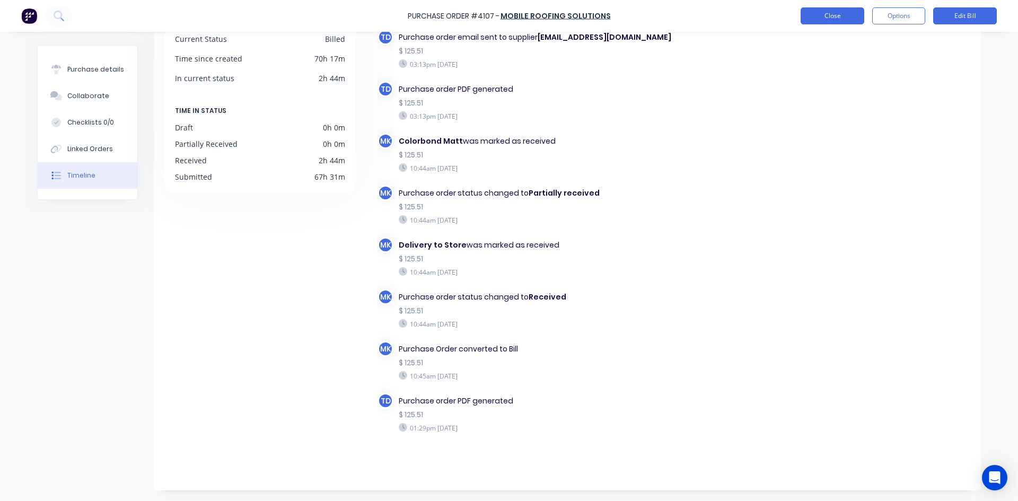
click at [836, 20] on button "Close" at bounding box center [832, 15] width 64 height 17
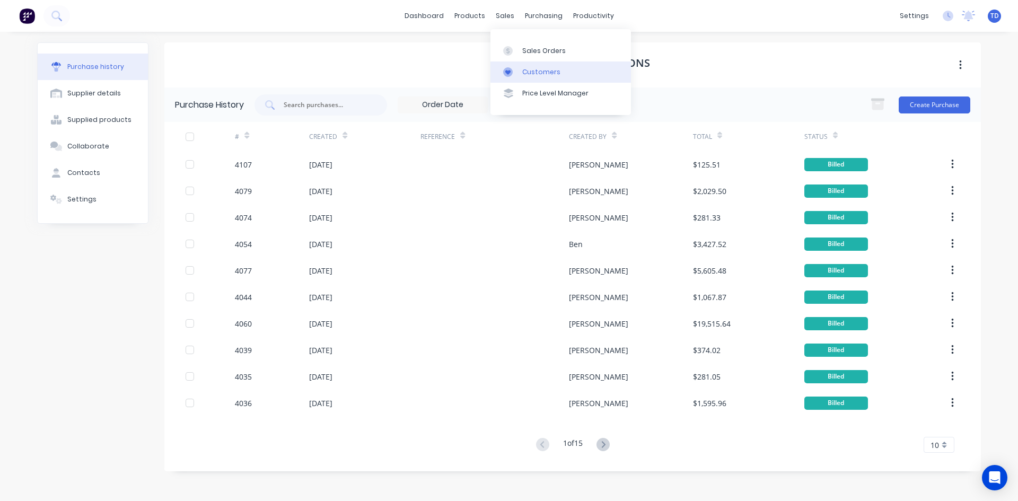
click at [540, 69] on div "Customers" at bounding box center [541, 72] width 38 height 10
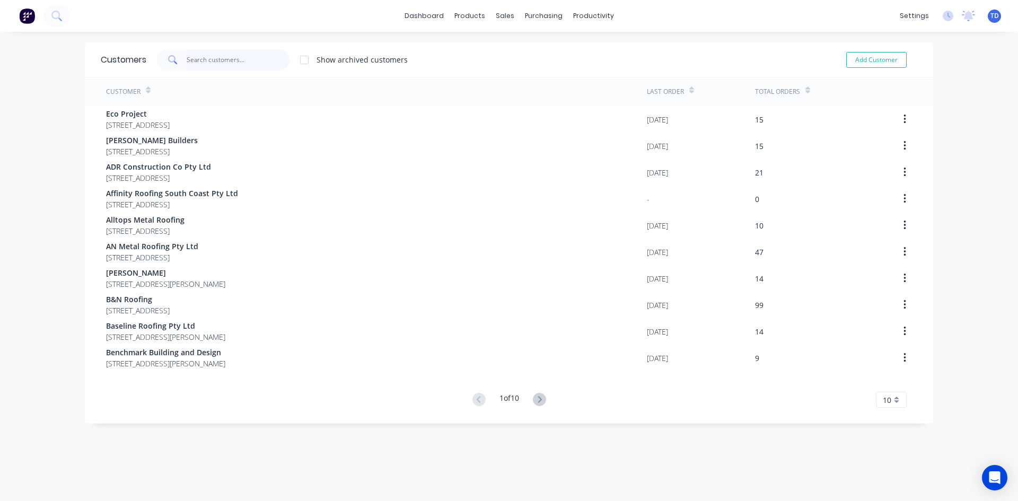
click at [252, 59] on input "text" at bounding box center [238, 59] width 103 height 21
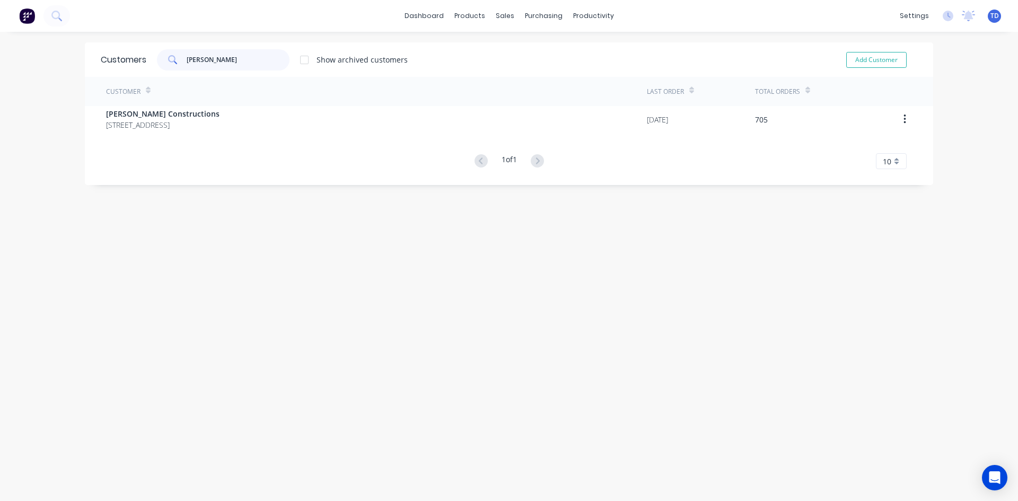
type input "hobbs"
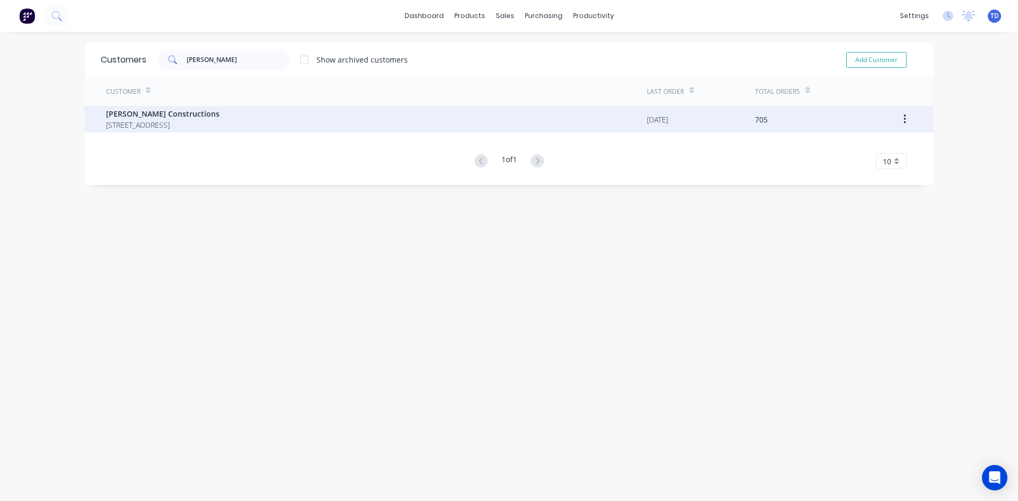
click at [198, 120] on span "12 Park Road St Georges Basin New South Wales Australia 2540" at bounding box center [162, 124] width 113 height 11
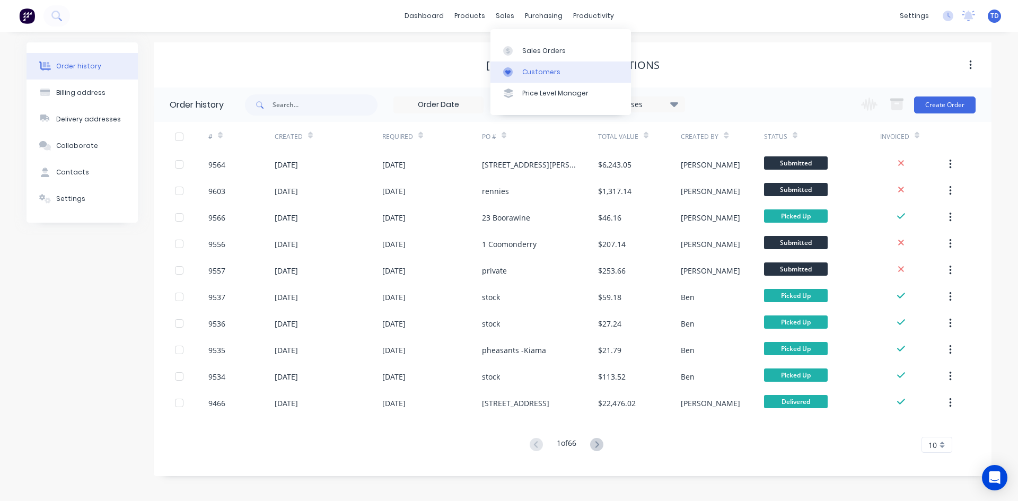
click at [526, 70] on div "Customers" at bounding box center [541, 72] width 38 height 10
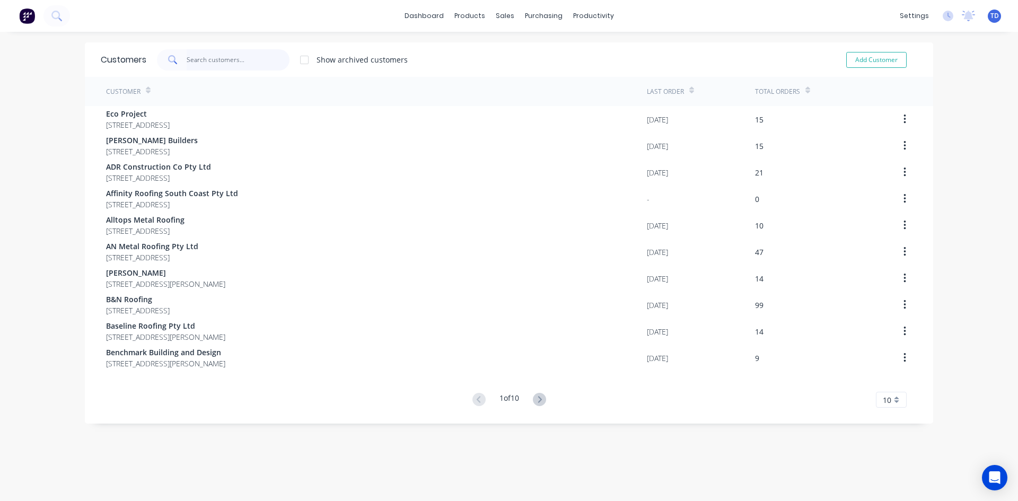
click at [222, 52] on input "text" at bounding box center [238, 59] width 103 height 21
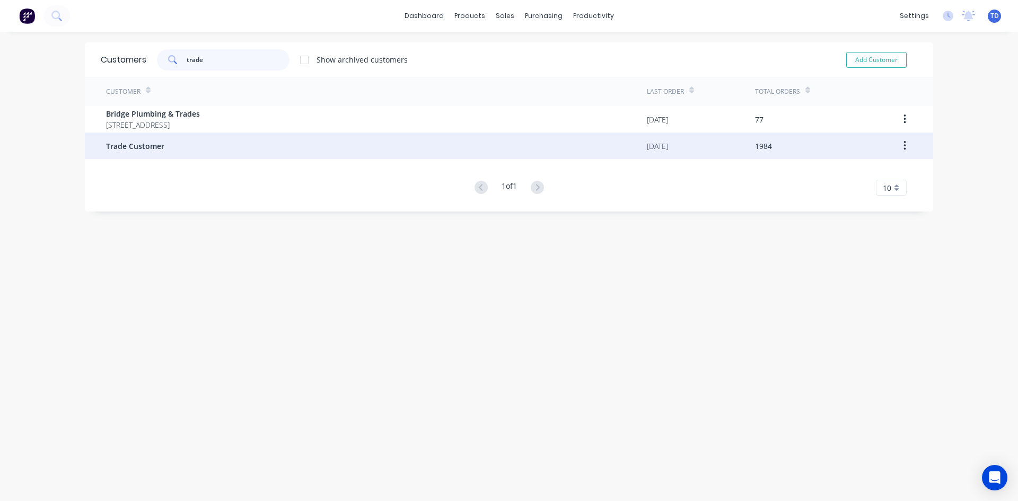
type input "trade"
click at [128, 144] on span "Trade Customer" at bounding box center [135, 145] width 58 height 11
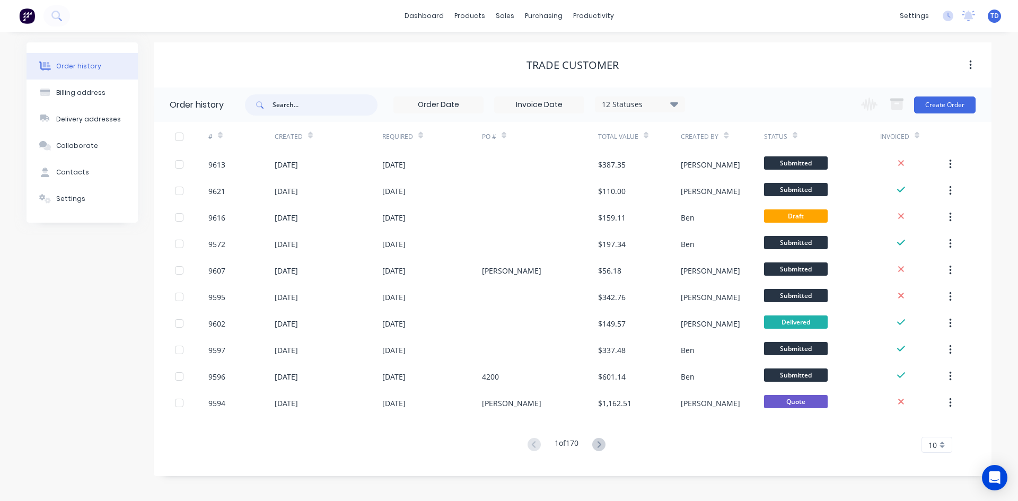
click at [285, 105] on input "text" at bounding box center [324, 104] width 105 height 21
type input "barry"
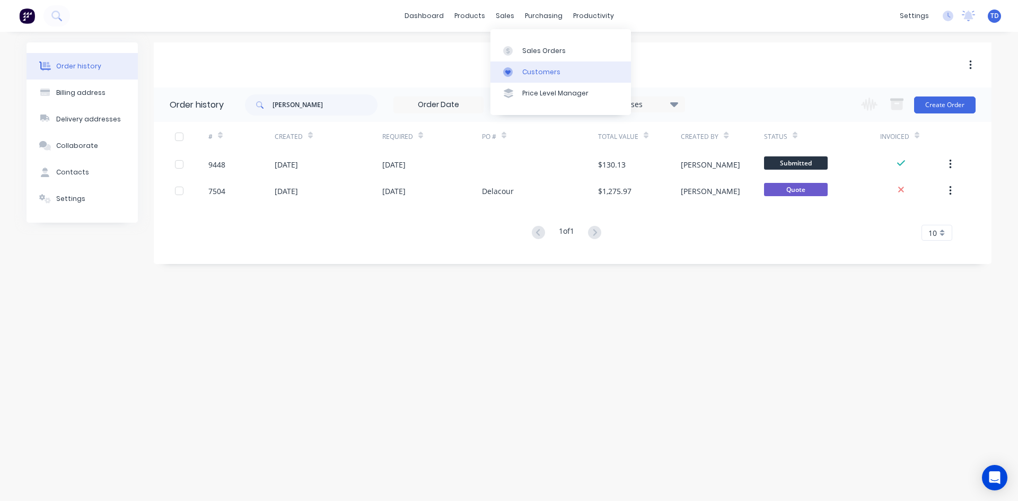
click at [527, 68] on div "Customers" at bounding box center [541, 72] width 38 height 10
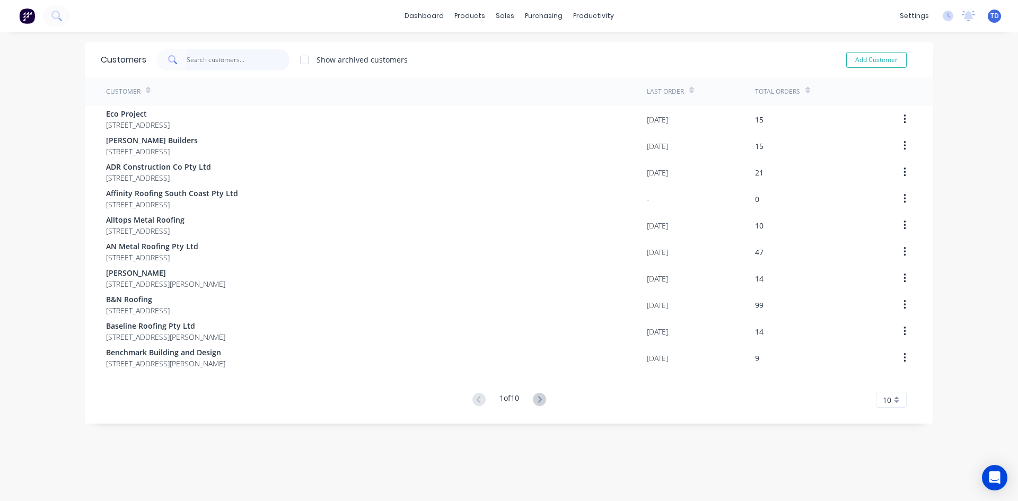
click at [231, 60] on input "text" at bounding box center [238, 59] width 103 height 21
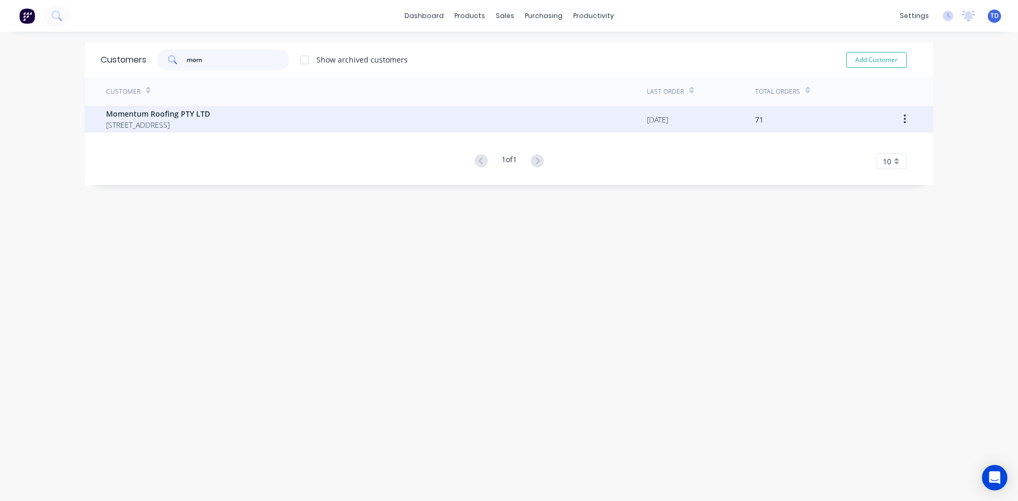
type input "mom"
click at [195, 112] on span "Momentum Roofing PTY LTD" at bounding box center [158, 113] width 104 height 11
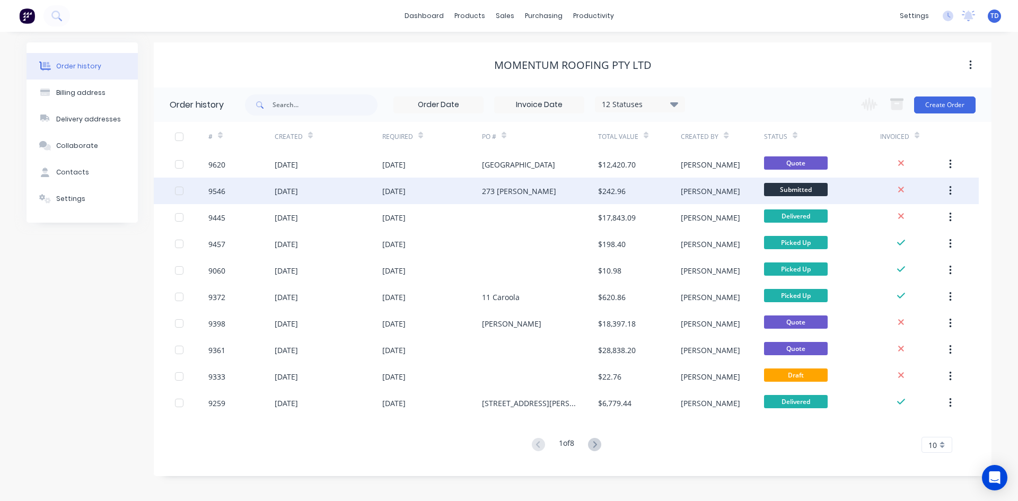
click at [372, 200] on div "01 Sep 2025" at bounding box center [329, 191] width 108 height 27
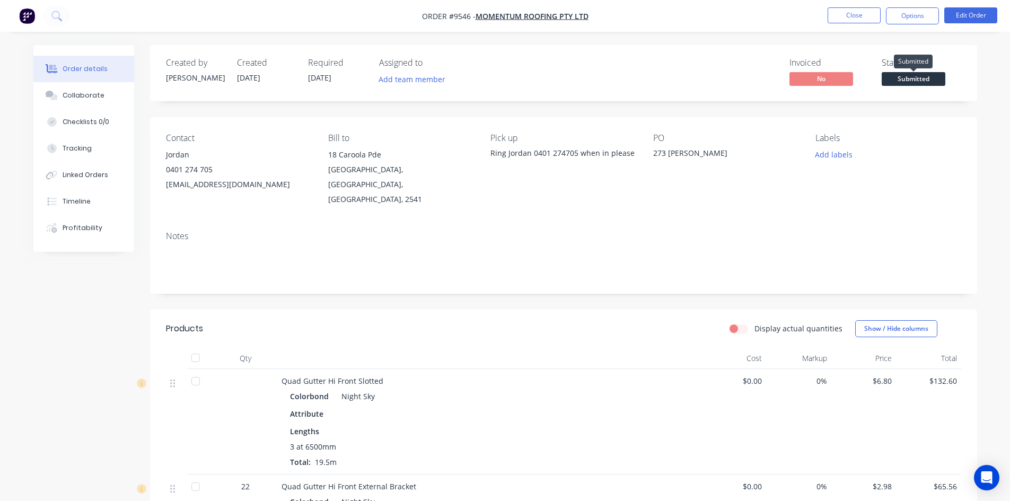
click at [924, 81] on span "Submitted" at bounding box center [913, 78] width 64 height 13
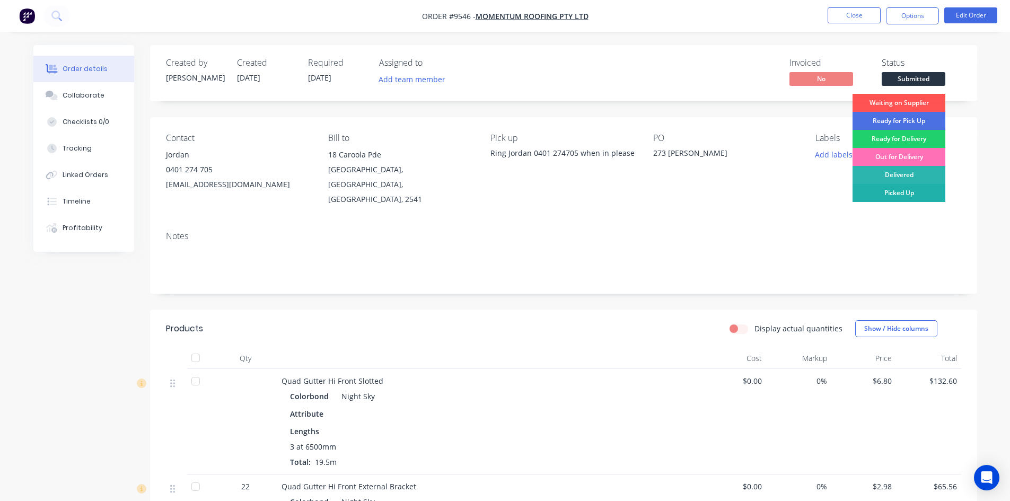
click at [923, 191] on div "Picked Up" at bounding box center [898, 193] width 93 height 18
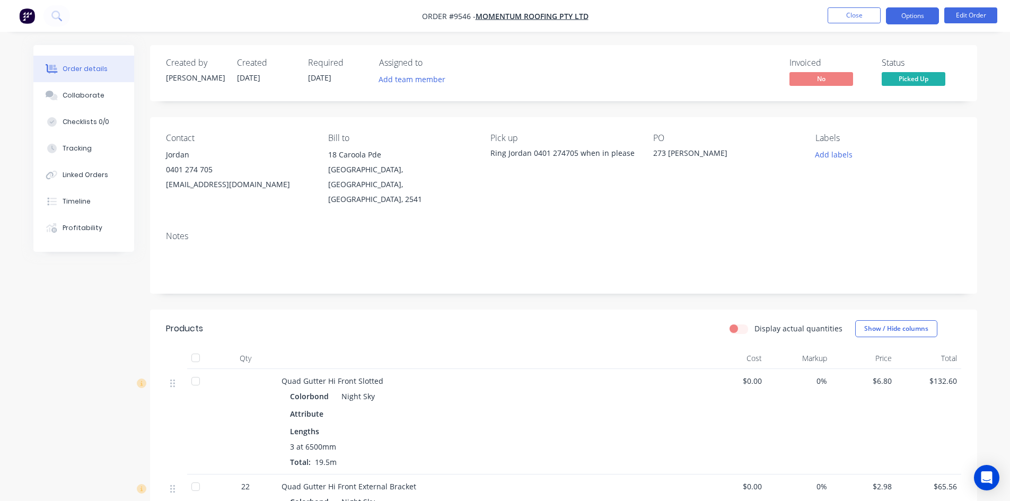
click at [901, 14] on button "Options" at bounding box center [912, 15] width 53 height 17
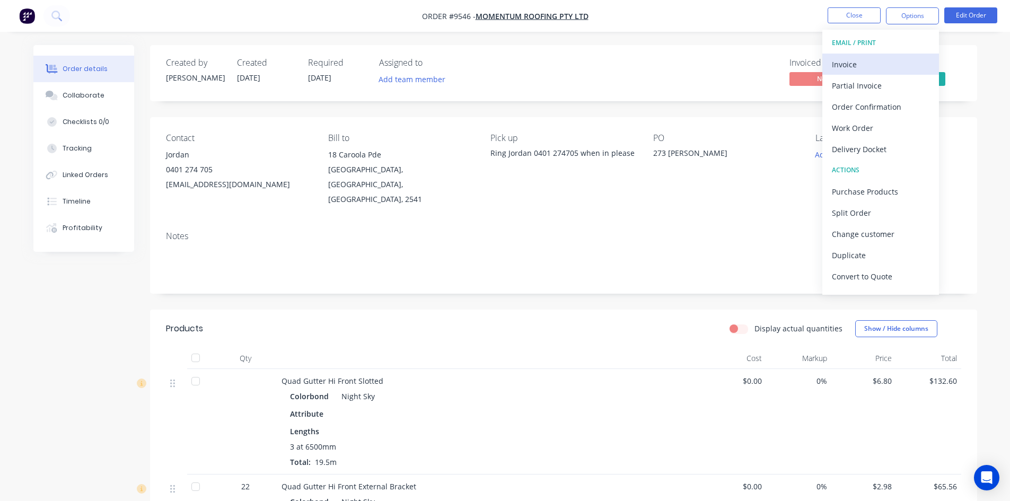
click at [857, 64] on div "Invoice" at bounding box center [881, 64] width 98 height 15
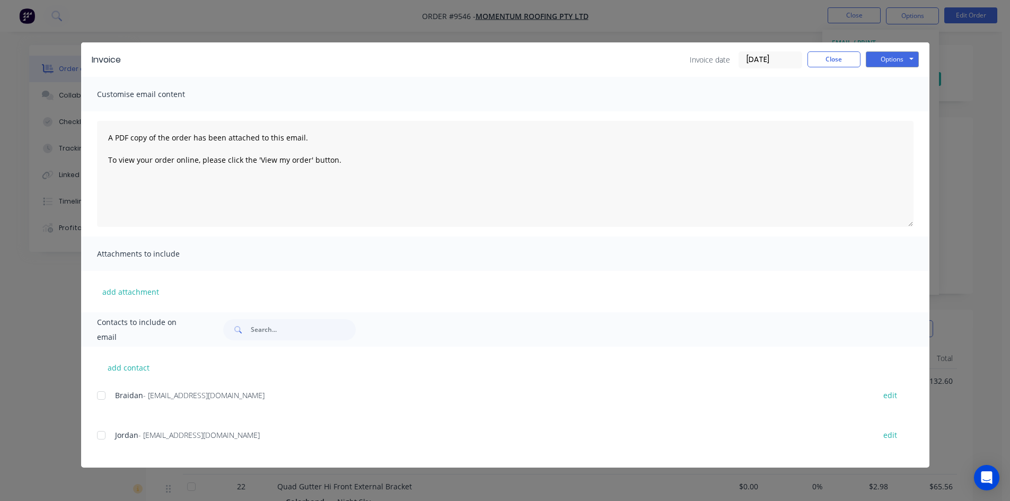
click at [105, 435] on div at bounding box center [101, 435] width 21 height 21
click at [894, 57] on button "Options" at bounding box center [892, 59] width 53 height 16
click at [888, 109] on button "Email" at bounding box center [900, 112] width 68 height 17
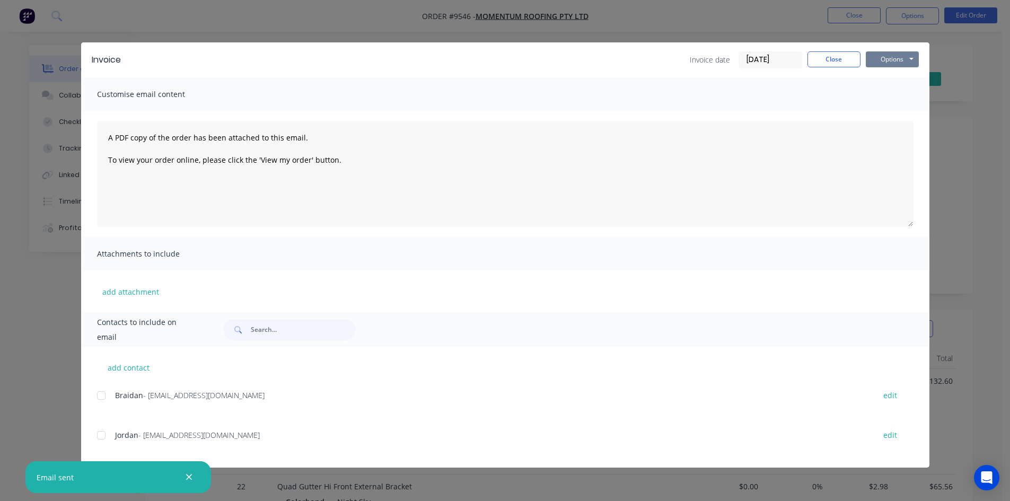
click at [904, 60] on button "Options" at bounding box center [892, 59] width 53 height 16
click at [904, 92] on button "Print" at bounding box center [900, 95] width 68 height 17
click at [812, 59] on button "Close" at bounding box center [833, 59] width 53 height 16
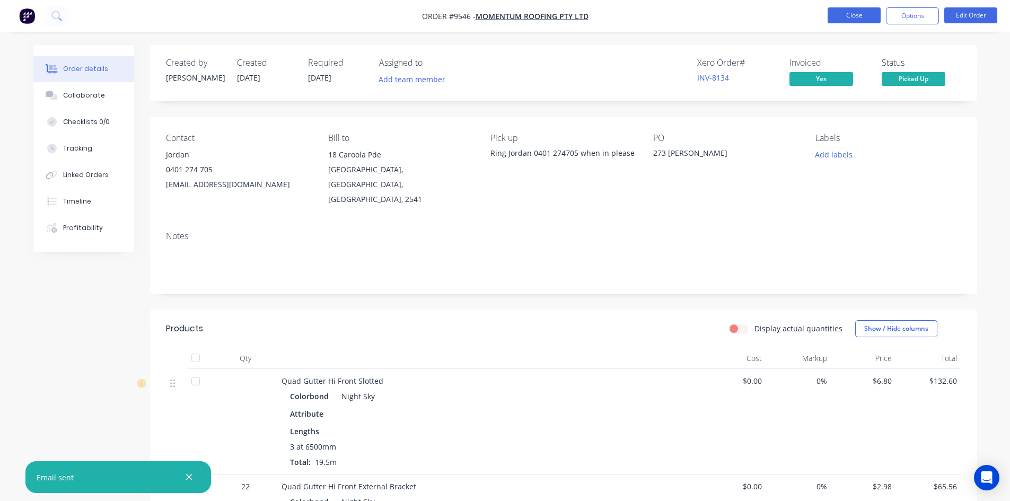
click at [848, 23] on button "Close" at bounding box center [853, 15] width 53 height 16
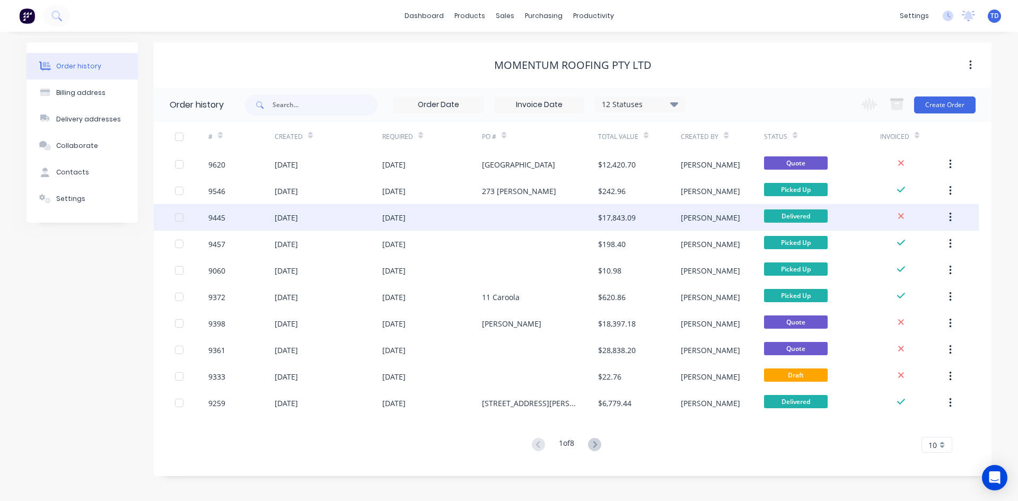
click at [536, 215] on div at bounding box center [540, 217] width 116 height 27
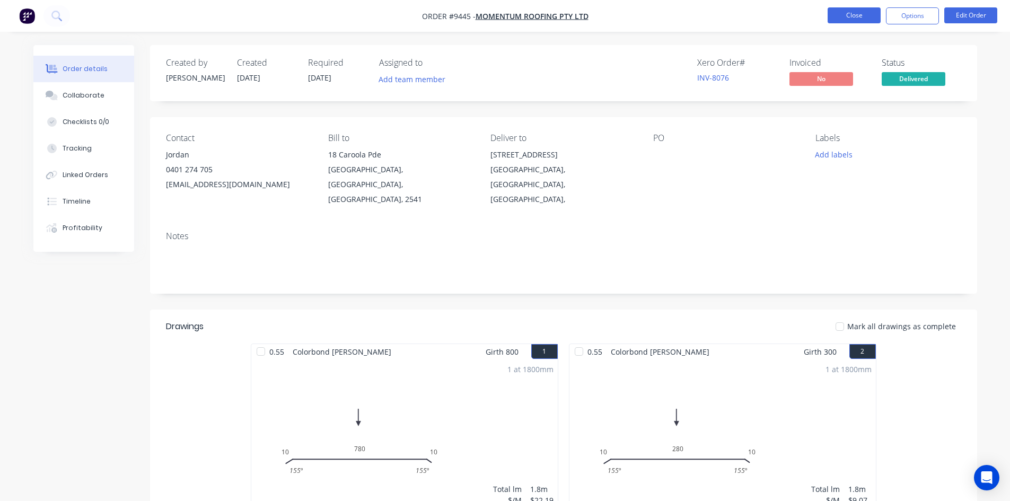
click at [839, 12] on button "Close" at bounding box center [853, 15] width 53 height 16
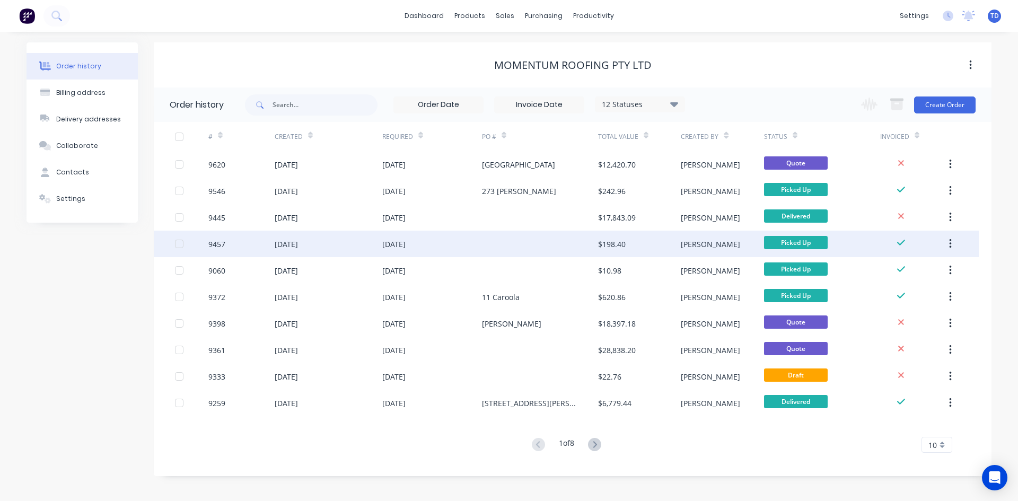
click at [597, 251] on div at bounding box center [540, 244] width 116 height 27
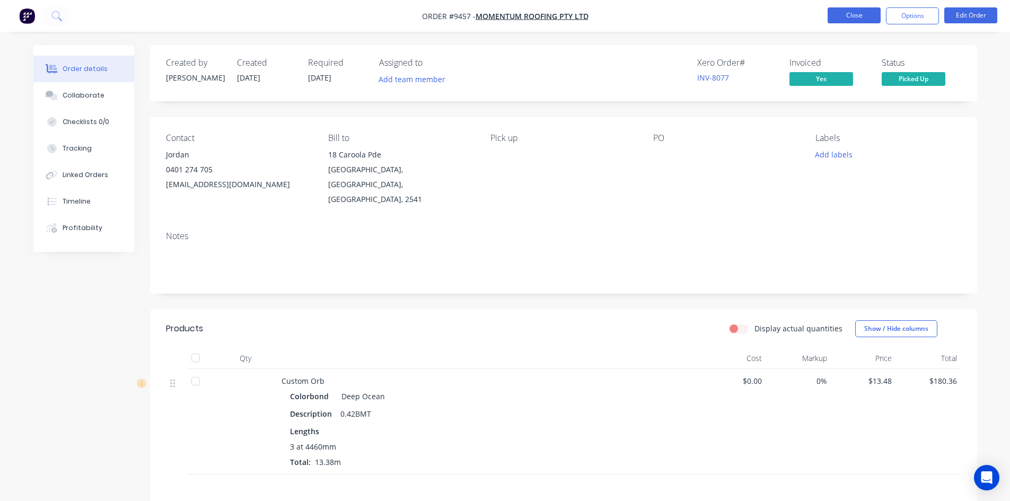
click at [860, 13] on button "Close" at bounding box center [853, 15] width 53 height 16
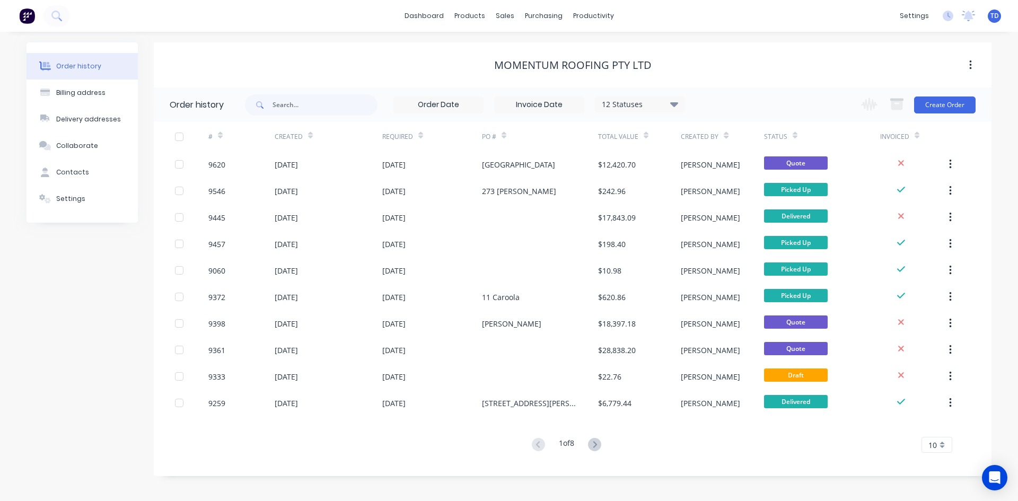
click at [417, 136] on div "Required" at bounding box center [402, 136] width 41 height 19
click at [426, 142] on div "Required" at bounding box center [432, 136] width 100 height 29
click at [423, 143] on div at bounding box center [420, 135] width 5 height 16
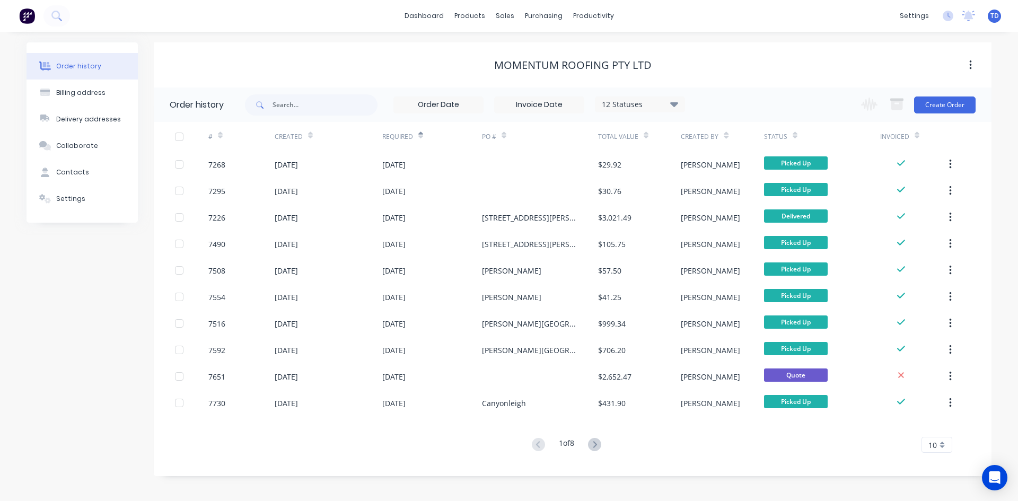
click at [423, 143] on div at bounding box center [420, 135] width 5 height 16
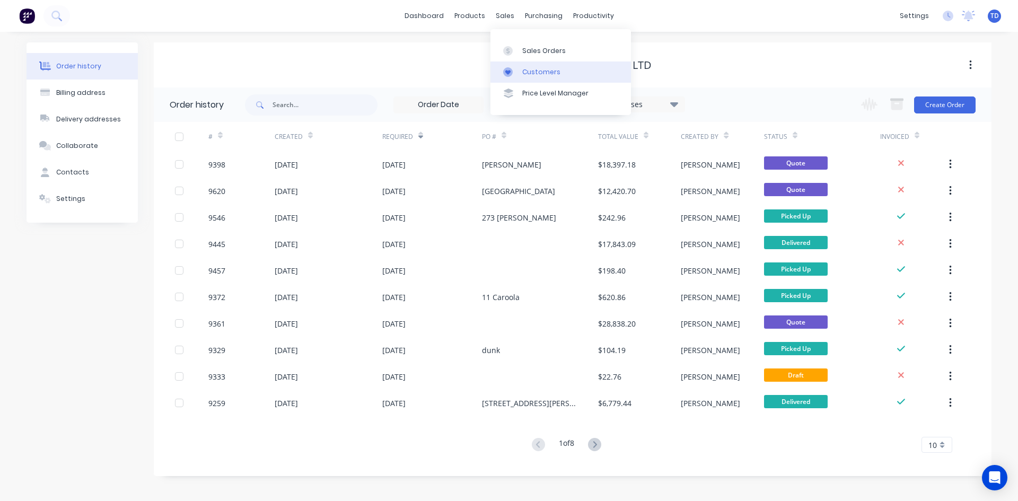
click at [526, 73] on div "Customers" at bounding box center [541, 72] width 38 height 10
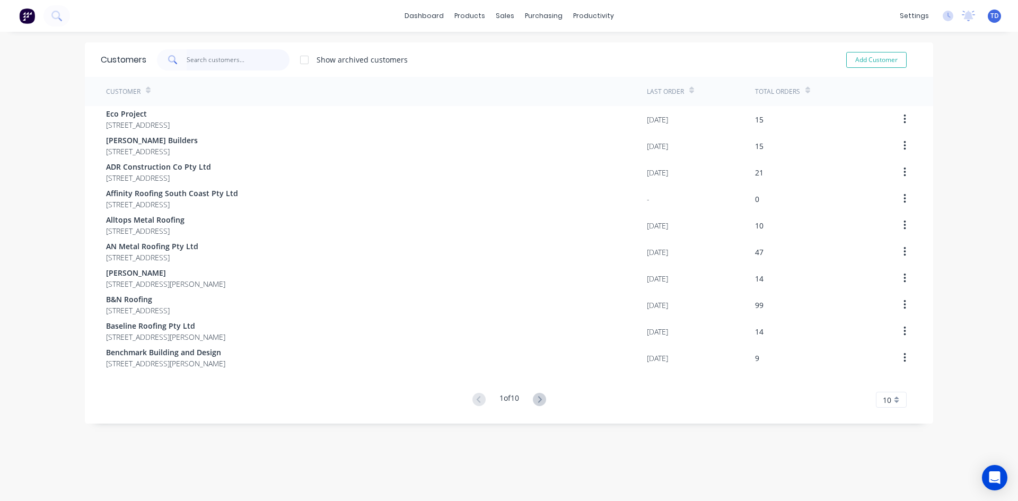
click at [266, 58] on input "text" at bounding box center [238, 59] width 103 height 21
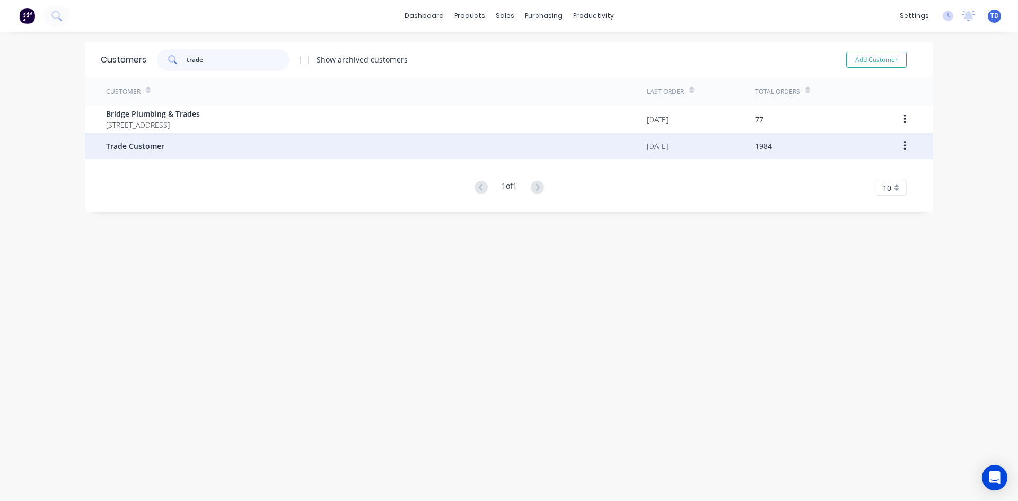
type input "trade"
click at [174, 144] on div "Trade Customer" at bounding box center [376, 146] width 541 height 27
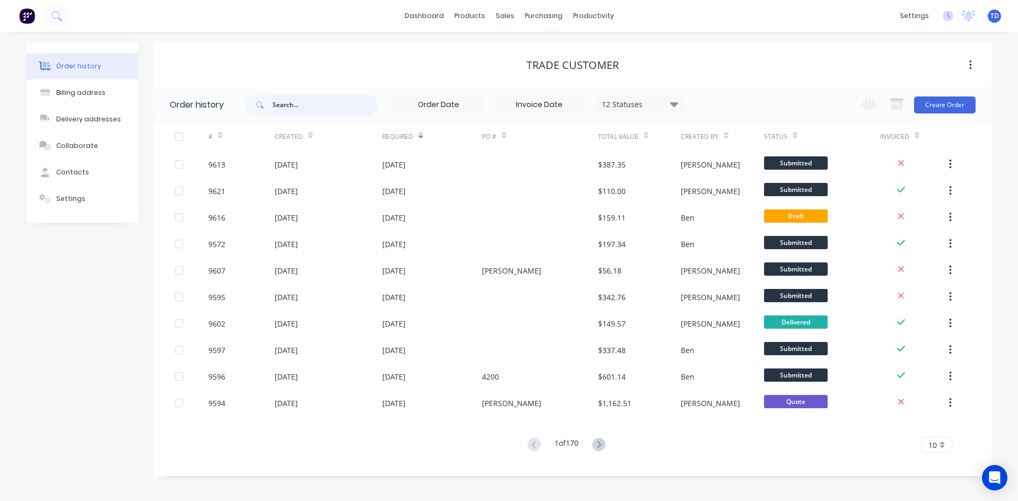
click at [274, 101] on input "text" at bounding box center [324, 104] width 105 height 21
type input "beber"
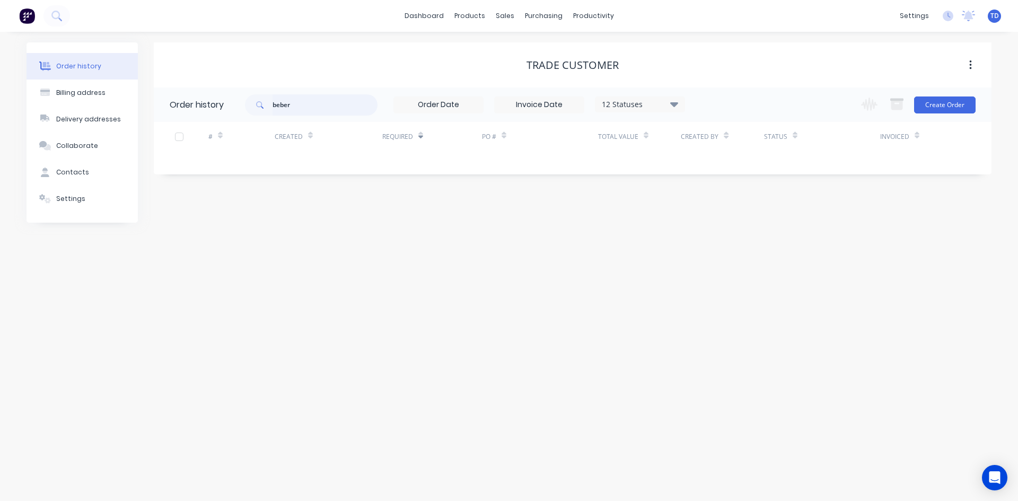
click at [302, 108] on input "beber" at bounding box center [324, 104] width 105 height 21
type input "bever"
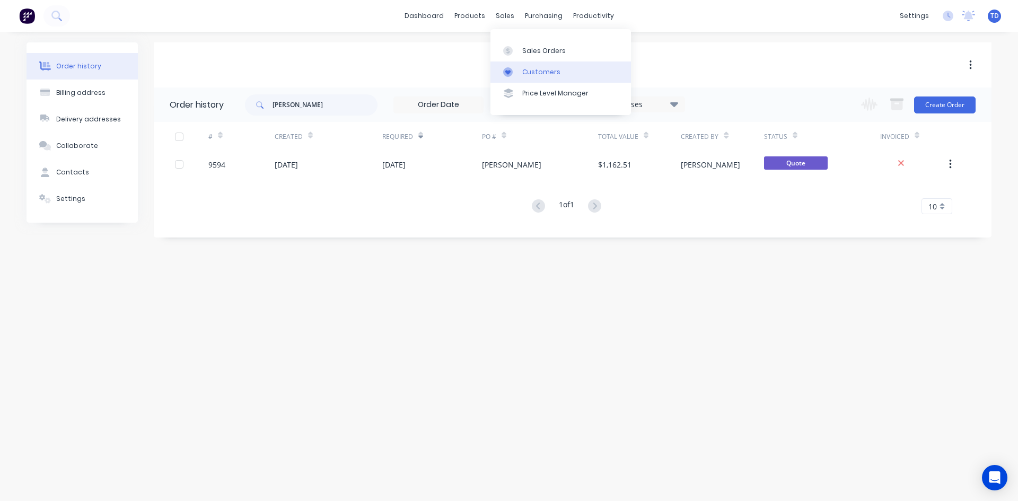
click at [528, 70] on div "Customers" at bounding box center [541, 72] width 38 height 10
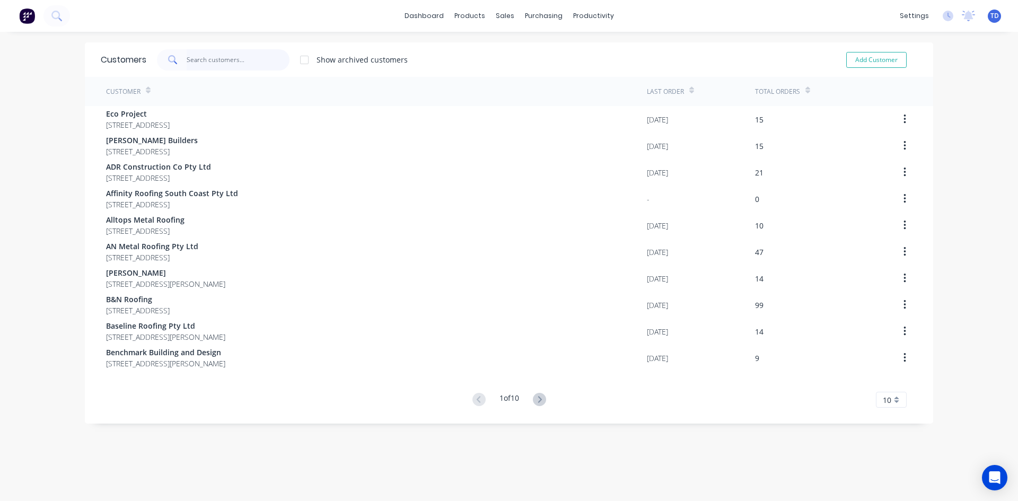
click at [230, 52] on input "text" at bounding box center [238, 59] width 103 height 21
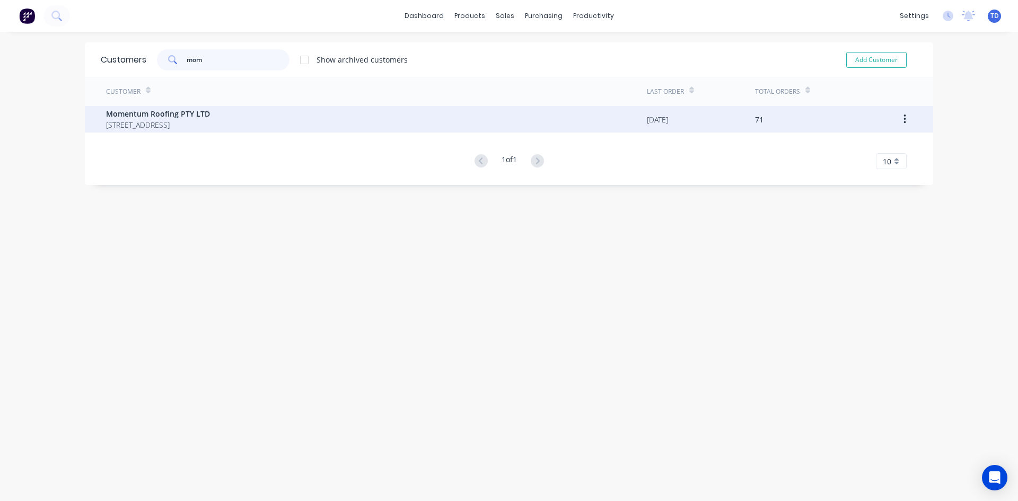
type input "mom"
click at [210, 122] on span "18 Caroola Pde North Nowra New South Wales Australia 2541" at bounding box center [158, 124] width 104 height 11
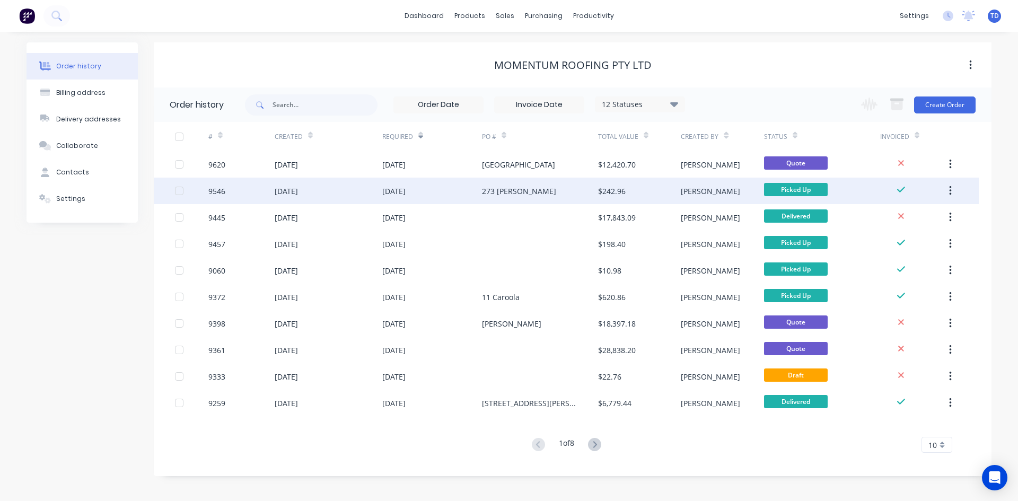
click at [474, 188] on div "03 Sep 2025" at bounding box center [432, 191] width 100 height 27
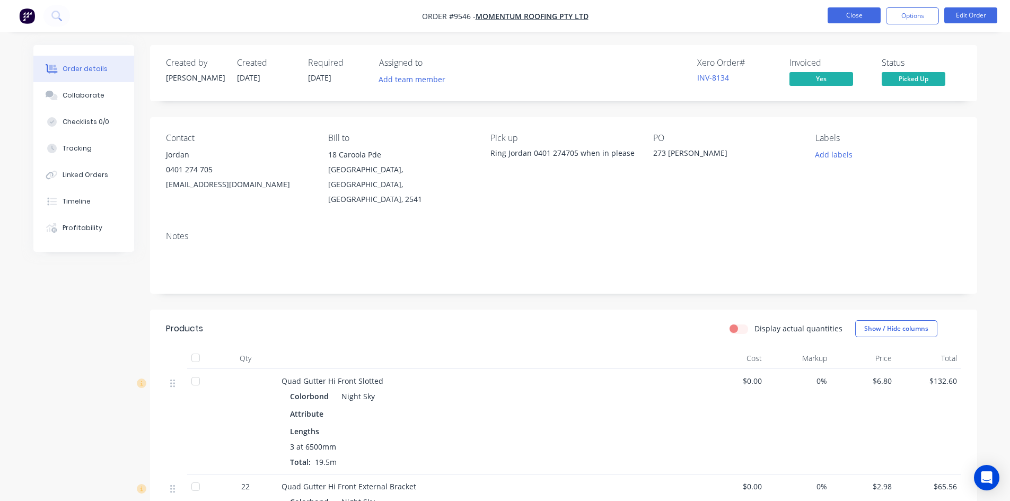
click at [863, 12] on button "Close" at bounding box center [853, 15] width 53 height 16
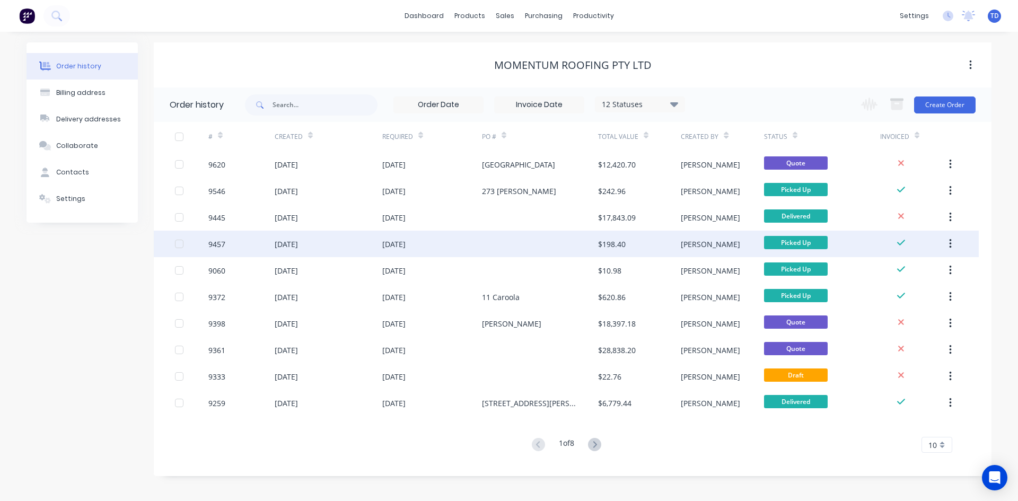
click at [619, 246] on div "$198.40" at bounding box center [612, 244] width 28 height 11
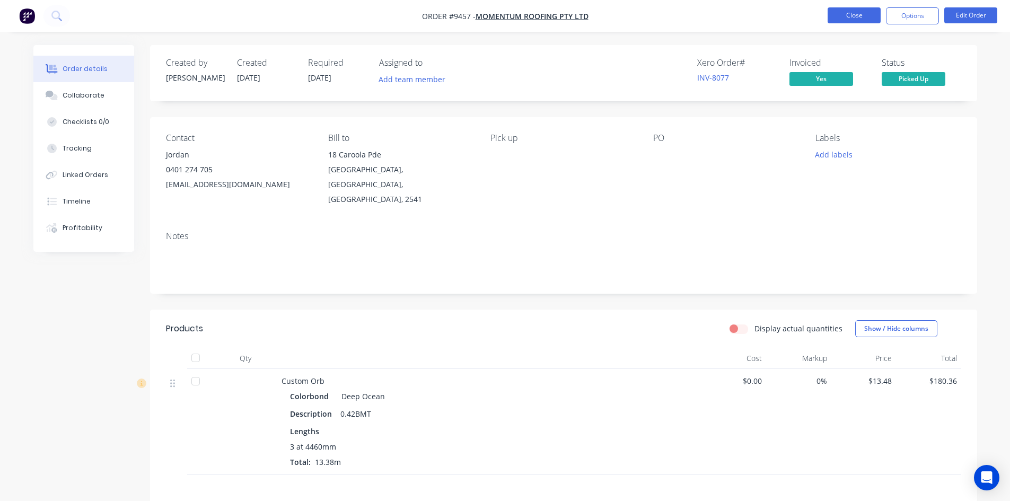
click at [838, 15] on button "Close" at bounding box center [853, 15] width 53 height 16
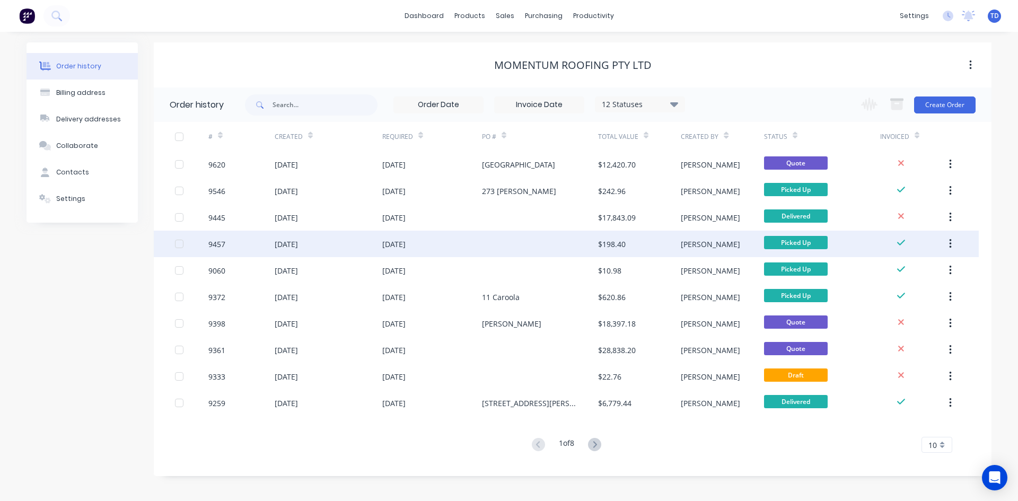
click at [521, 249] on div at bounding box center [540, 244] width 116 height 27
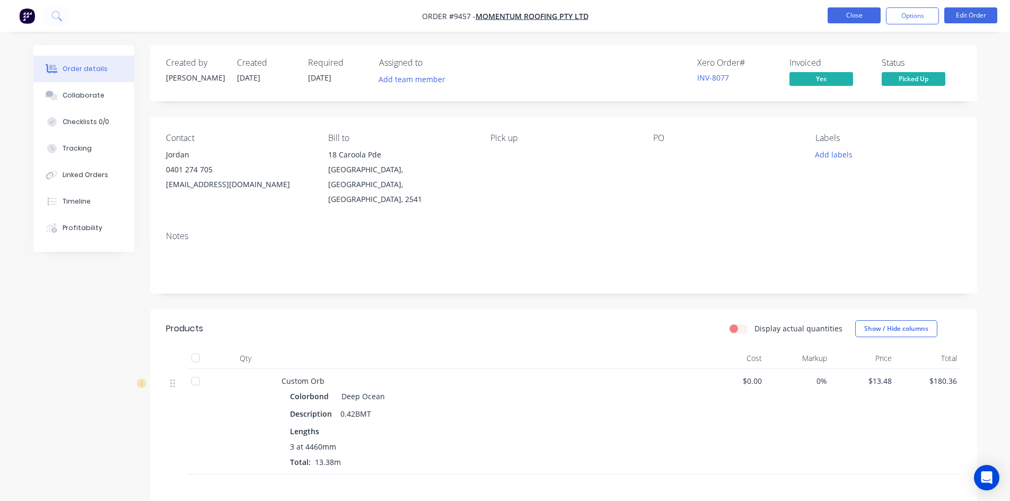
click at [853, 15] on button "Close" at bounding box center [853, 15] width 53 height 16
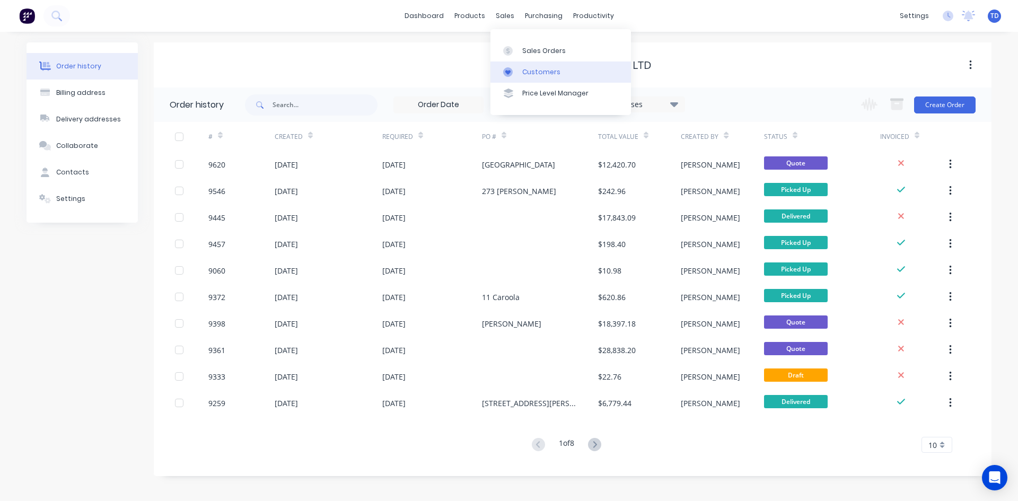
click at [525, 75] on div "Customers" at bounding box center [541, 72] width 38 height 10
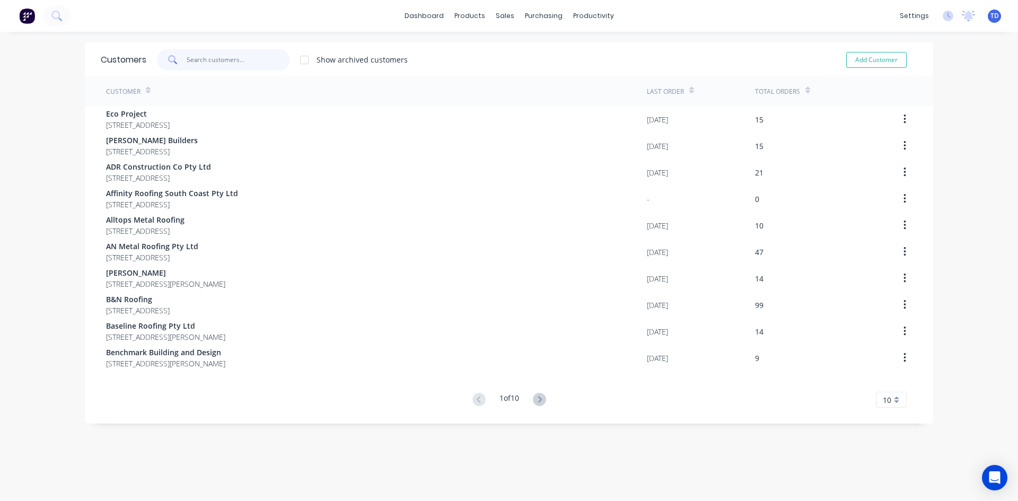
click at [235, 58] on input "text" at bounding box center [238, 59] width 103 height 21
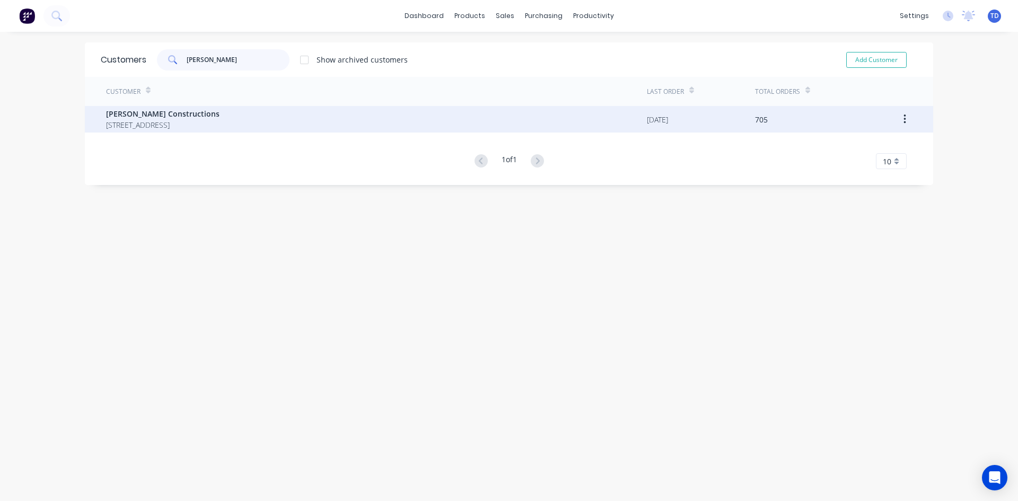
type input "hobbs"
click at [177, 113] on span "Hobbs Constructions" at bounding box center [162, 113] width 113 height 11
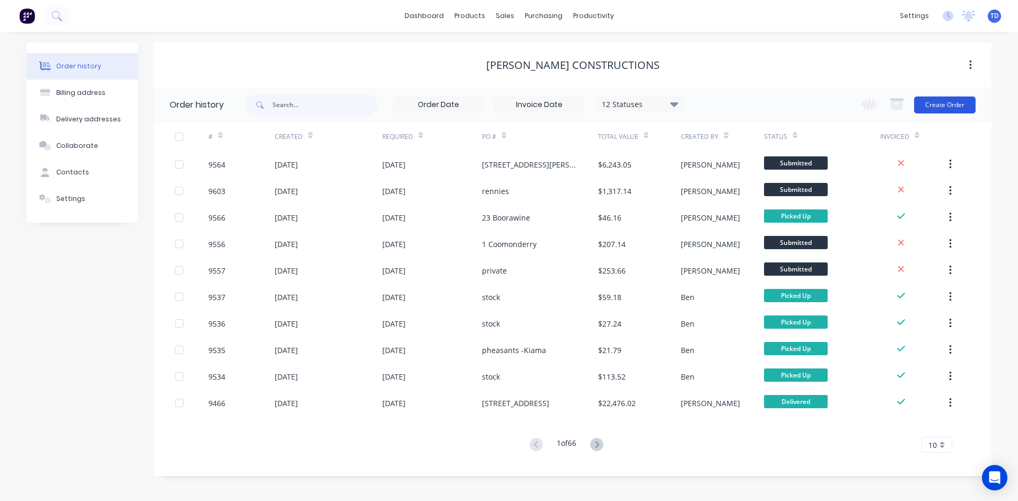
click at [936, 106] on button "Create Order" at bounding box center [944, 104] width 61 height 17
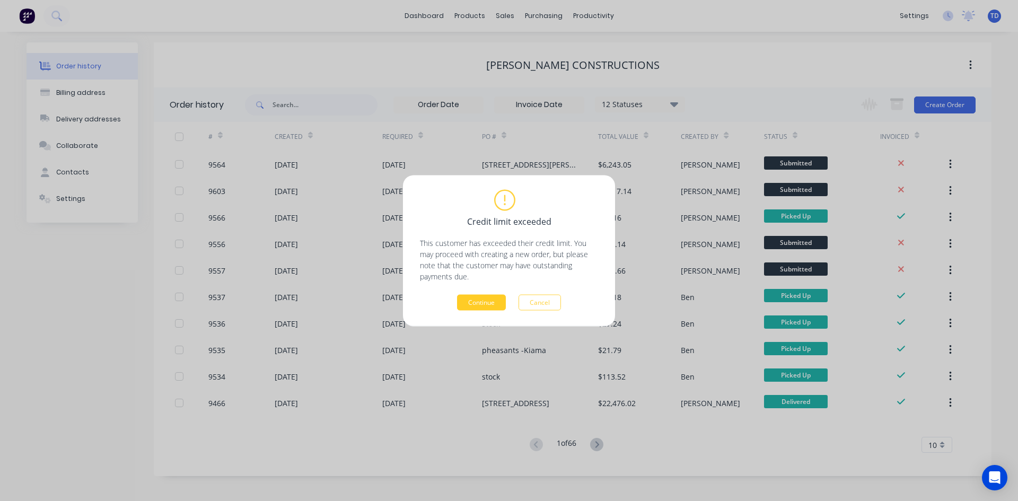
click at [473, 299] on button "Continue" at bounding box center [481, 302] width 49 height 16
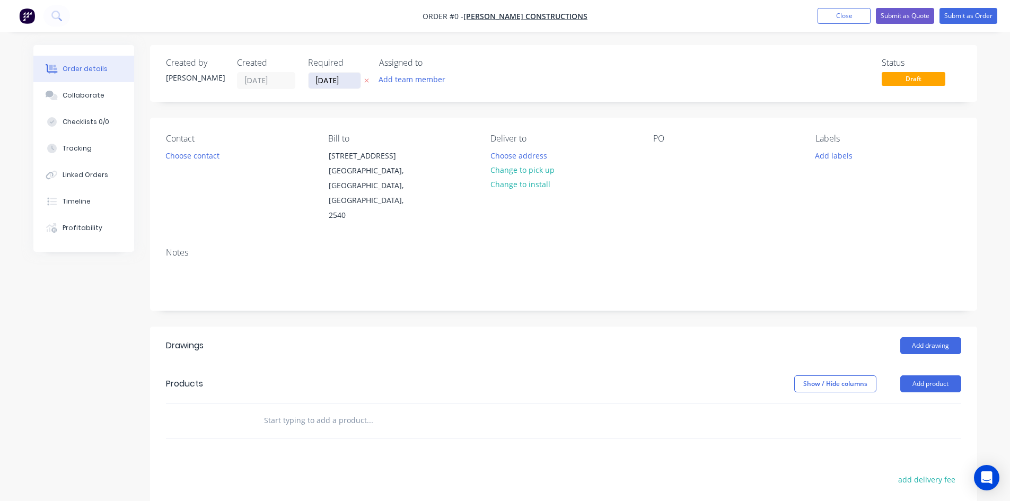
click at [351, 83] on input "05/09/25" at bounding box center [334, 81] width 52 height 16
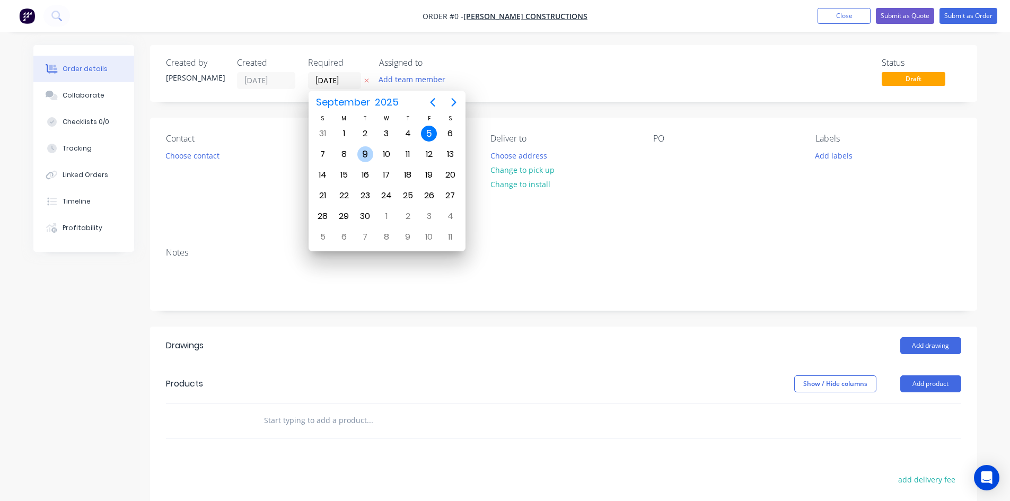
click at [360, 155] on div "9" at bounding box center [365, 154] width 16 height 16
type input "09/09/25"
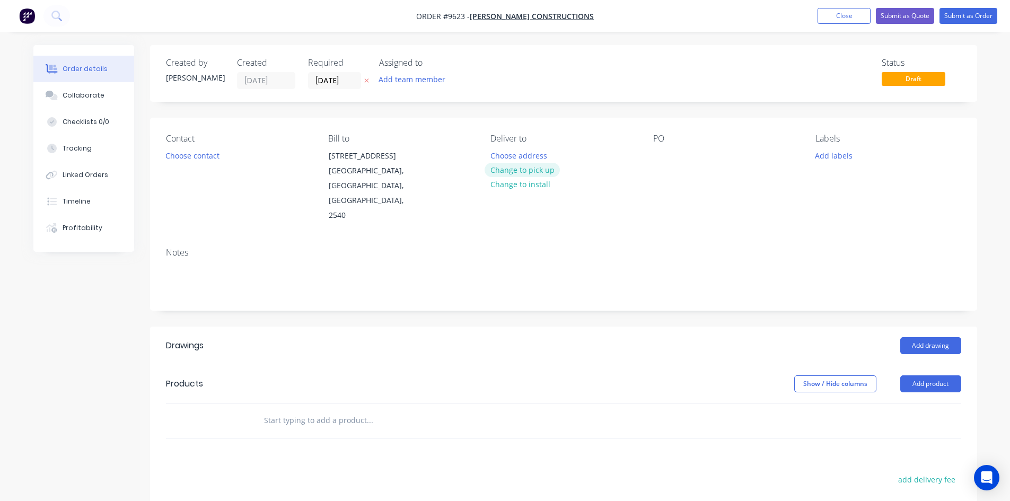
click at [524, 173] on button "Change to pick up" at bounding box center [521, 170] width 75 height 14
click at [503, 153] on div at bounding box center [498, 155] width 17 height 15
click at [588, 155] on div "Ring Shaun 0428 343744" at bounding box center [560, 155] width 141 height 15
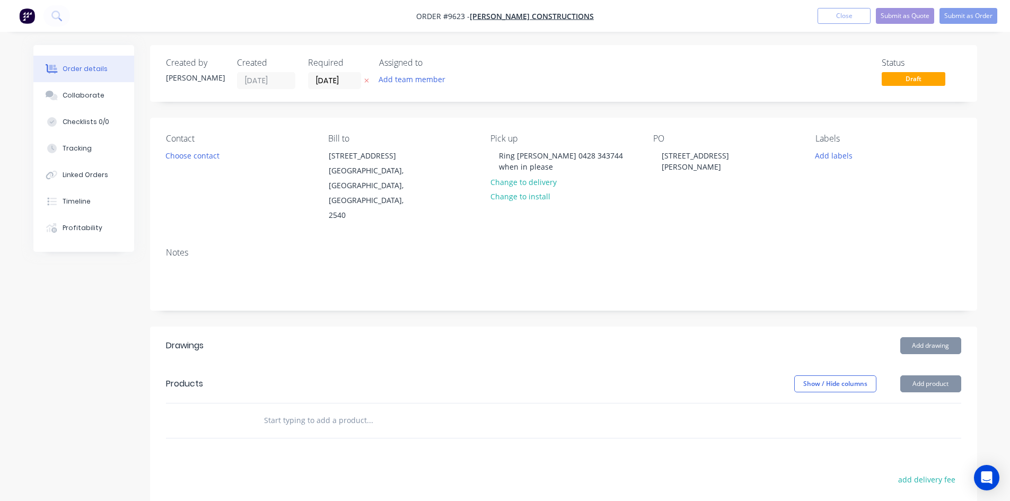
click at [307, 410] on input "text" at bounding box center [369, 420] width 212 height 21
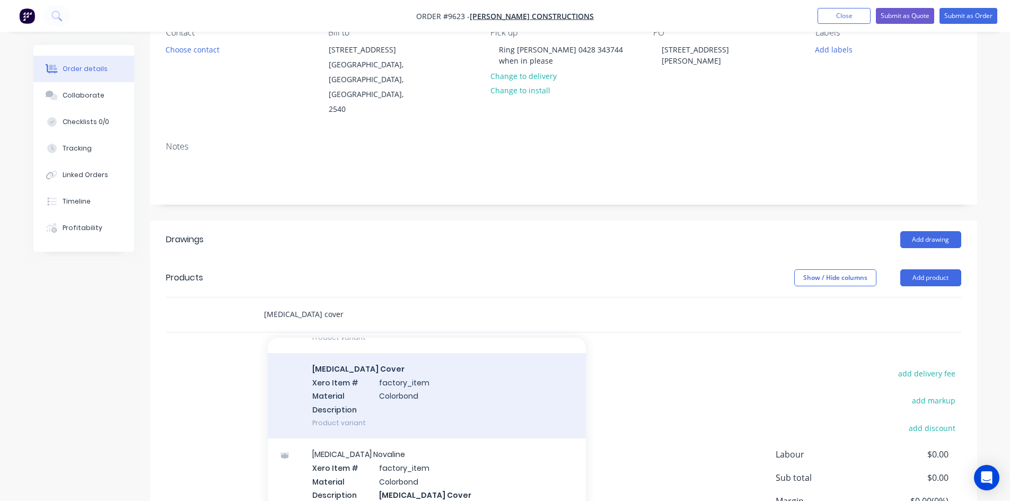
scroll to position [106, 0]
type input "fascia cover"
click at [369, 372] on div "Fascia Cover Xero Item # factory_item Material Colorbond Description Product va…" at bounding box center [427, 393] width 318 height 85
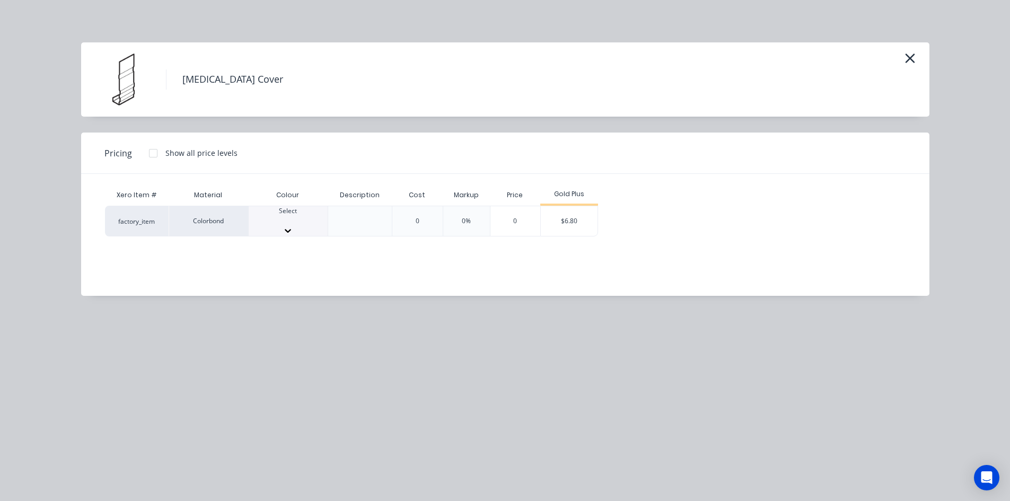
click at [288, 222] on div at bounding box center [288, 221] width 79 height 10
type input "woo"
click at [575, 222] on div "$6.80" at bounding box center [569, 224] width 57 height 36
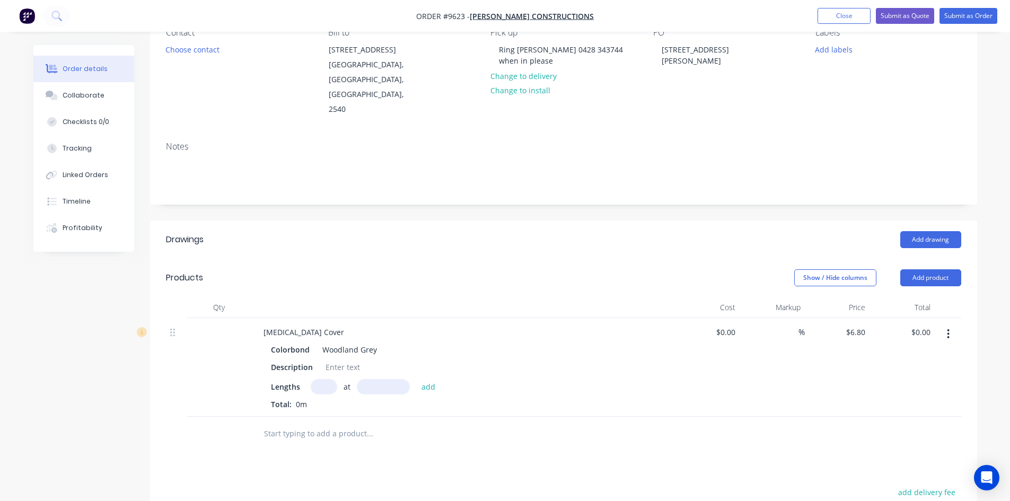
click at [329, 379] on input "text" at bounding box center [324, 386] width 27 height 15
type input "4"
type input "2700"
click at [416, 379] on button "add" at bounding box center [428, 386] width 25 height 14
type input "$73.44"
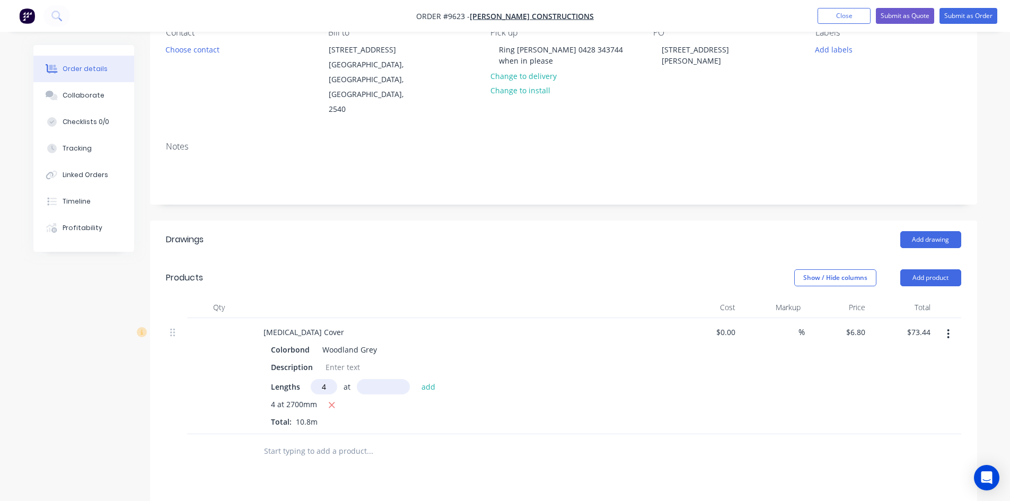
type input "4"
type input "4200"
click at [416, 379] on button "add" at bounding box center [428, 386] width 25 height 14
type input "$187.68"
click at [290, 458] on input "text" at bounding box center [369, 468] width 212 height 21
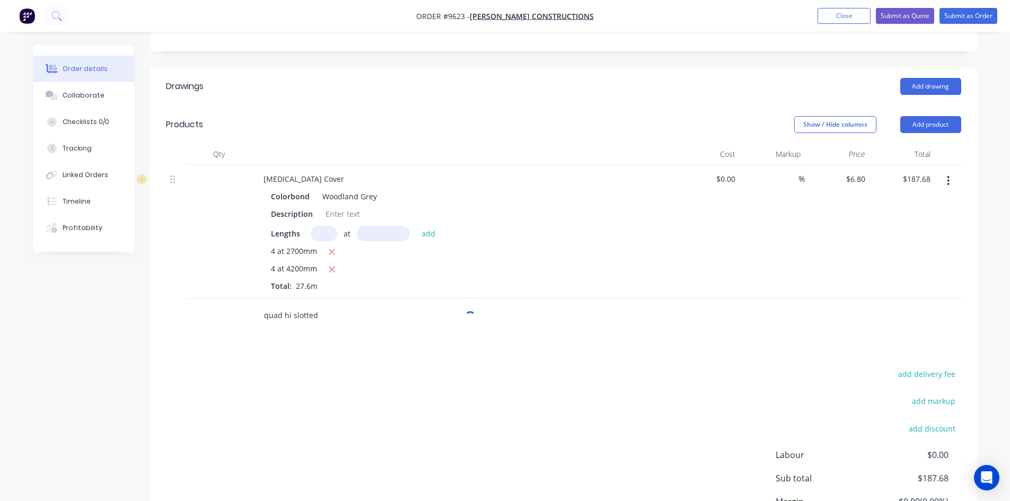
scroll to position [265, 0]
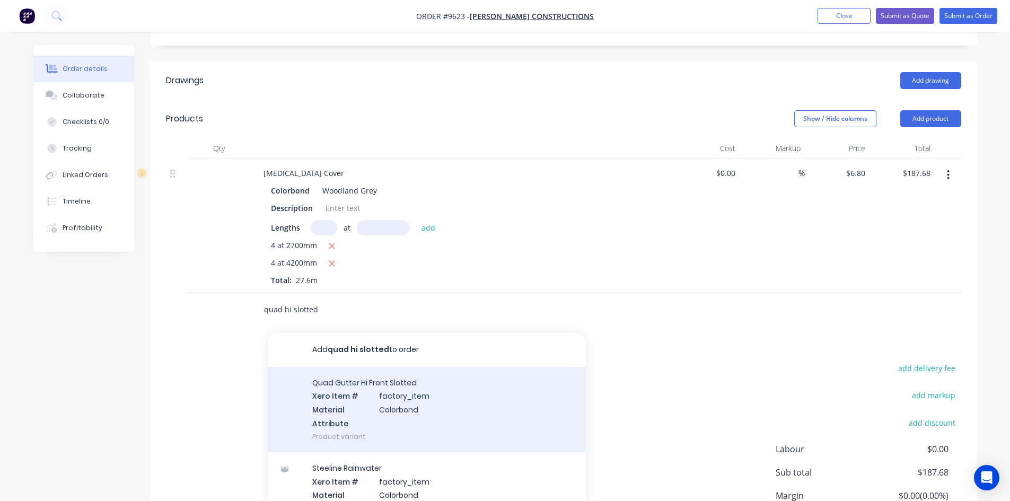
type input "quad hi slotted"
click at [355, 370] on div "Quad Gutter Hi Front Slotted Xero Item # factory_item Material Colorbond Attrib…" at bounding box center [427, 409] width 318 height 85
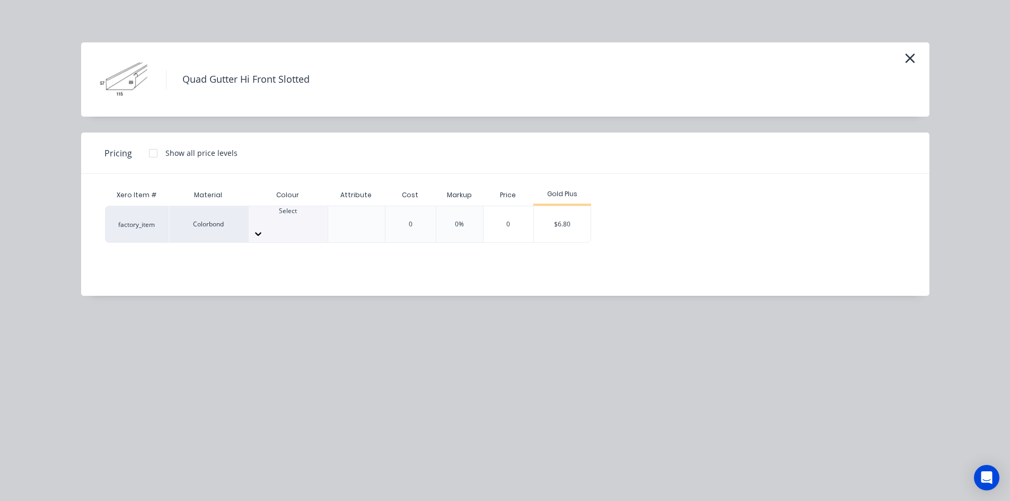
click at [297, 232] on div "Select" at bounding box center [288, 224] width 80 height 37
click at [294, 222] on div at bounding box center [288, 221] width 79 height 10
type input "wo"
click at [569, 218] on div "$6.80" at bounding box center [562, 224] width 57 height 36
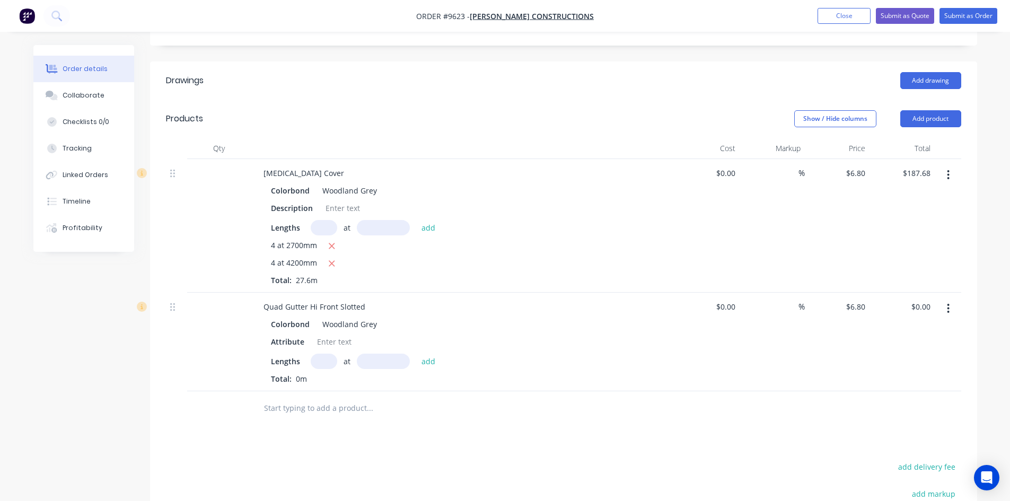
click at [332, 354] on input "text" at bounding box center [324, 361] width 27 height 15
type input "2"
type input "6100"
click at [416, 354] on button "add" at bounding box center [428, 361] width 25 height 14
type input "$82.96"
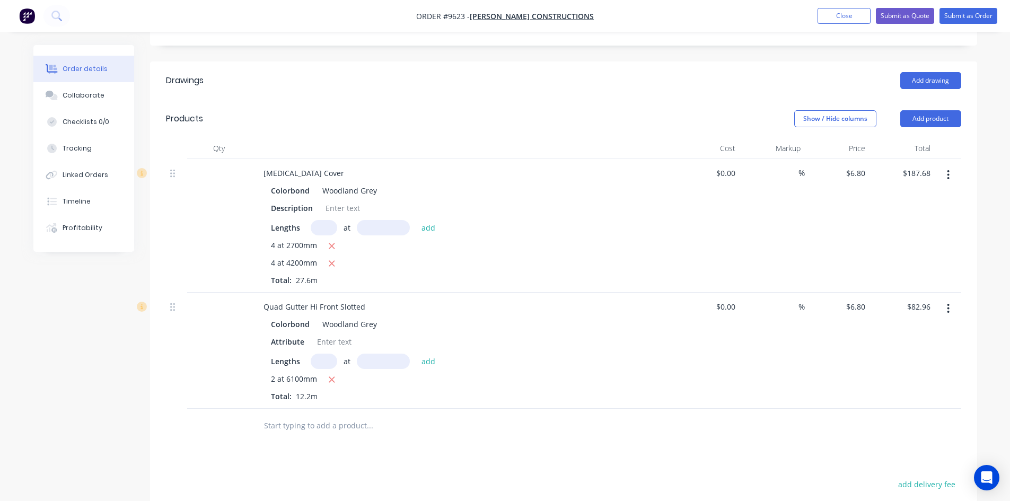
click at [301, 415] on input "text" at bounding box center [369, 425] width 212 height 21
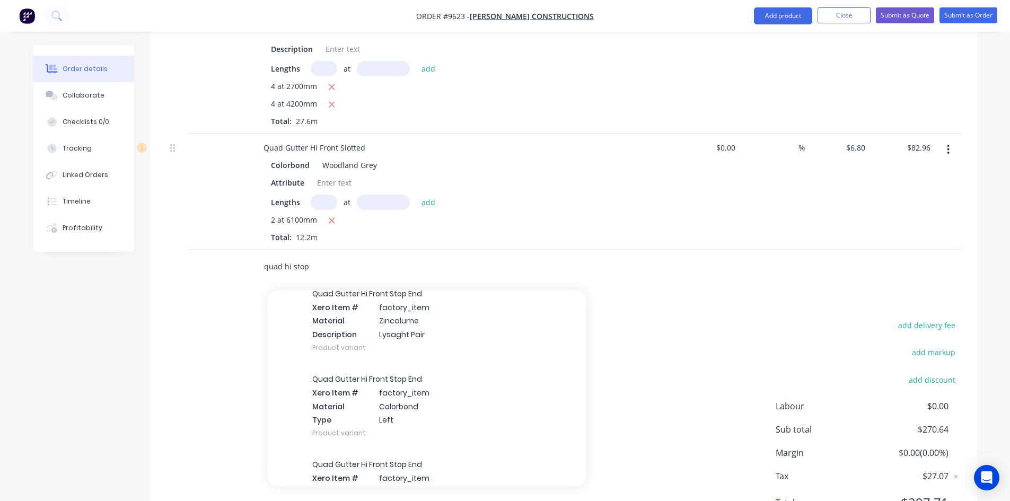
scroll to position [159, 0]
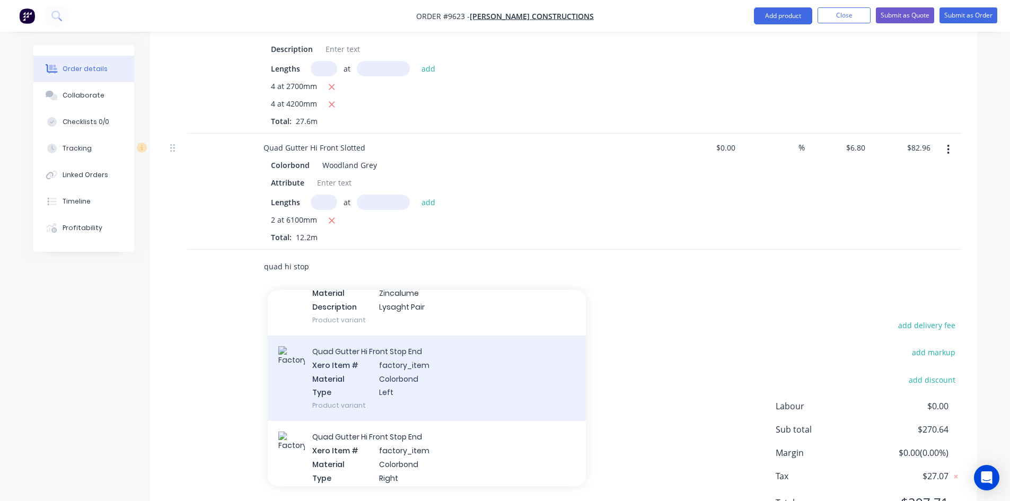
type input "quad hi stop"
click at [358, 360] on div "Quad Gutter Hi Front Stop End Xero Item # factory_item Material Colorbond Type …" at bounding box center [427, 378] width 318 height 85
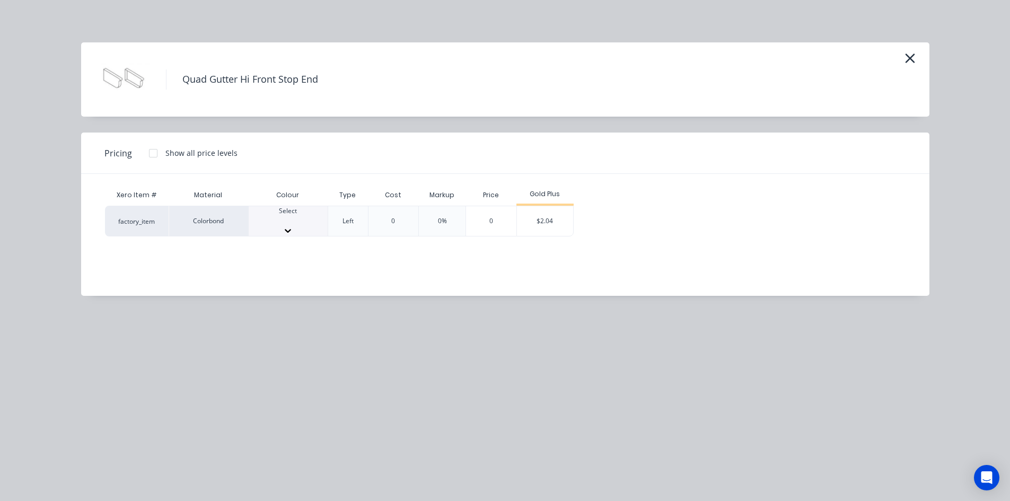
click at [278, 223] on div at bounding box center [288, 221] width 79 height 10
type input "wo"
click at [565, 216] on div "$2.04" at bounding box center [545, 224] width 57 height 36
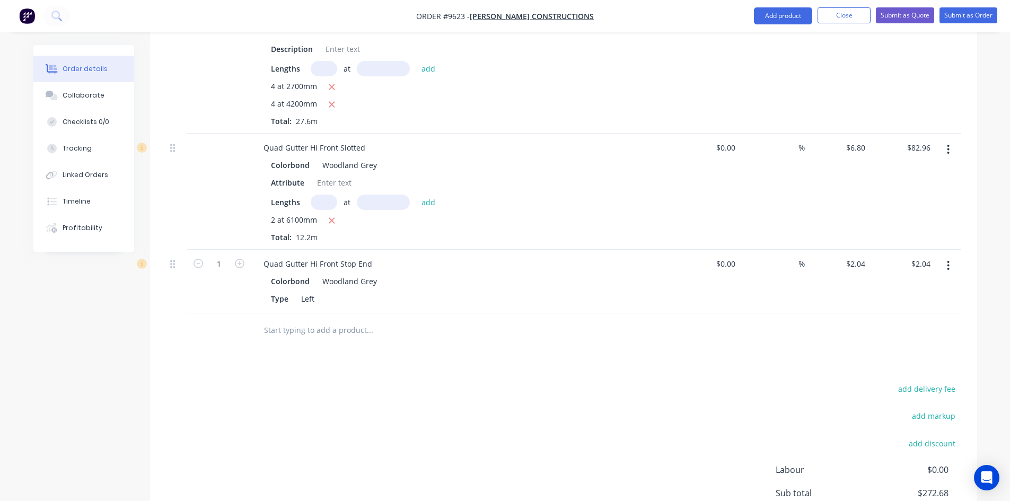
click at [293, 320] on input "text" at bounding box center [369, 330] width 212 height 21
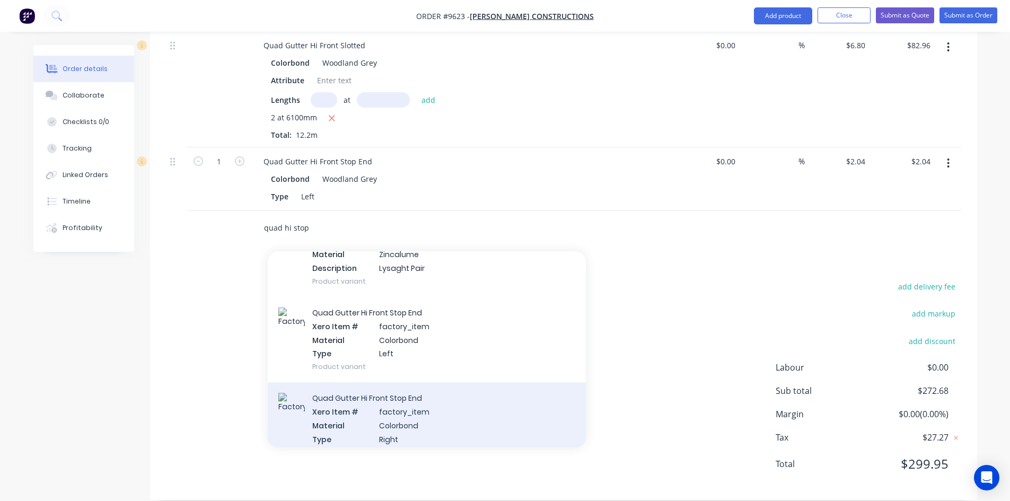
type input "quad hi stop"
click at [348, 395] on div "Quad Gutter Hi Front Stop End Xero Item # factory_item Material Colorbond Type …" at bounding box center [427, 424] width 318 height 85
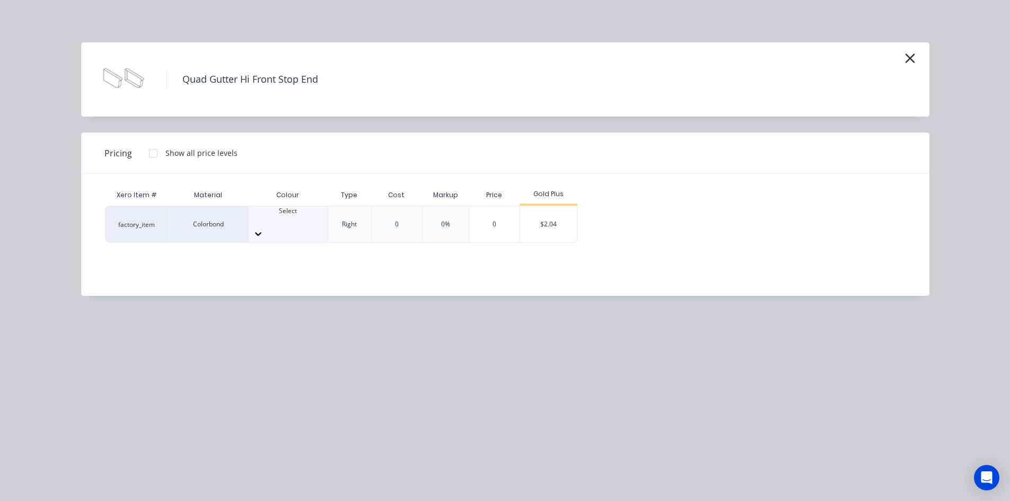
click at [298, 221] on div at bounding box center [288, 221] width 79 height 10
type input "wo"
click at [541, 230] on div "$2.04" at bounding box center [548, 224] width 57 height 36
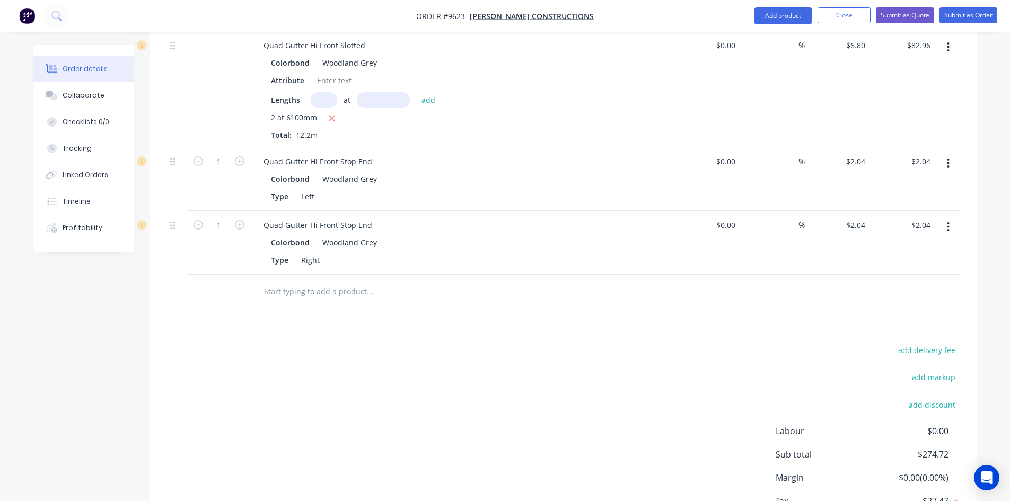
click at [302, 281] on input "text" at bounding box center [369, 291] width 212 height 21
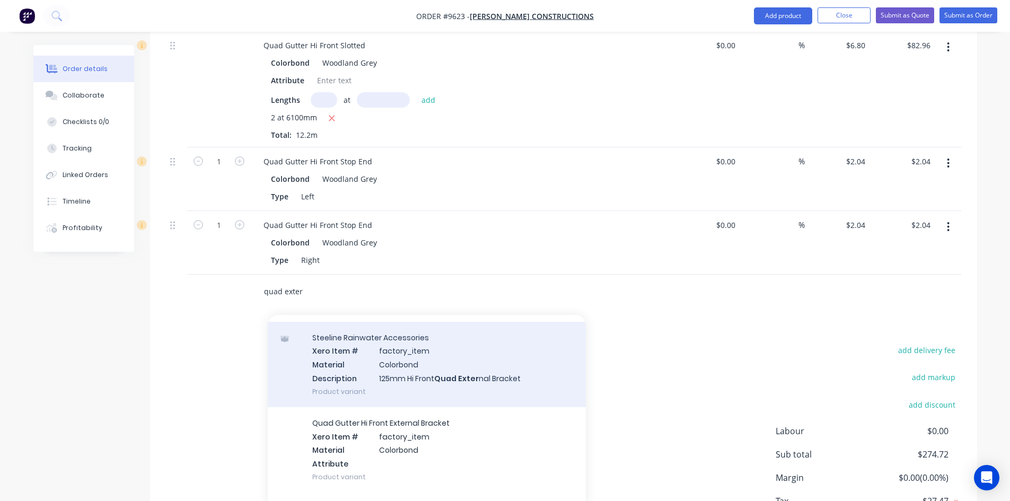
scroll to position [53, 0]
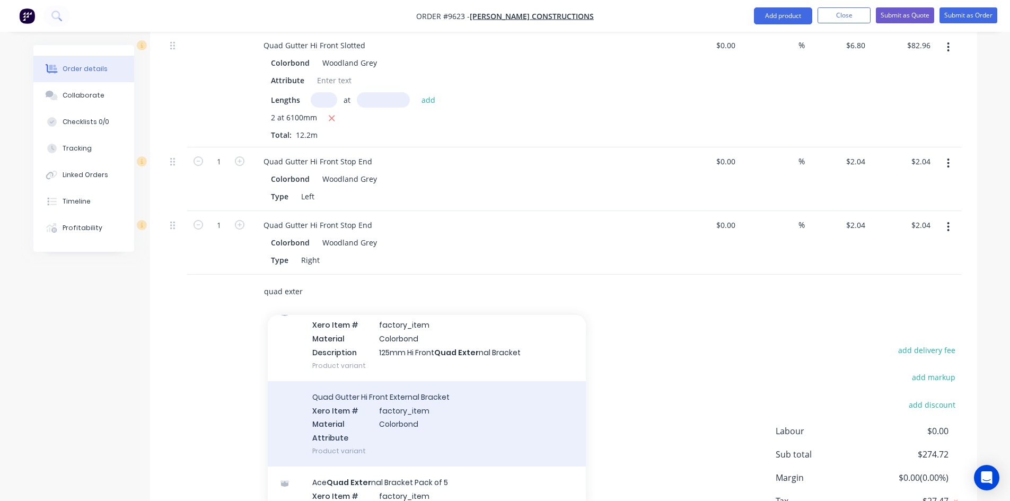
type input "quad exter"
click at [386, 406] on div "Quad Gutter Hi Front External Bracket Xero Item # factory_item Material Colorbo…" at bounding box center [427, 423] width 318 height 85
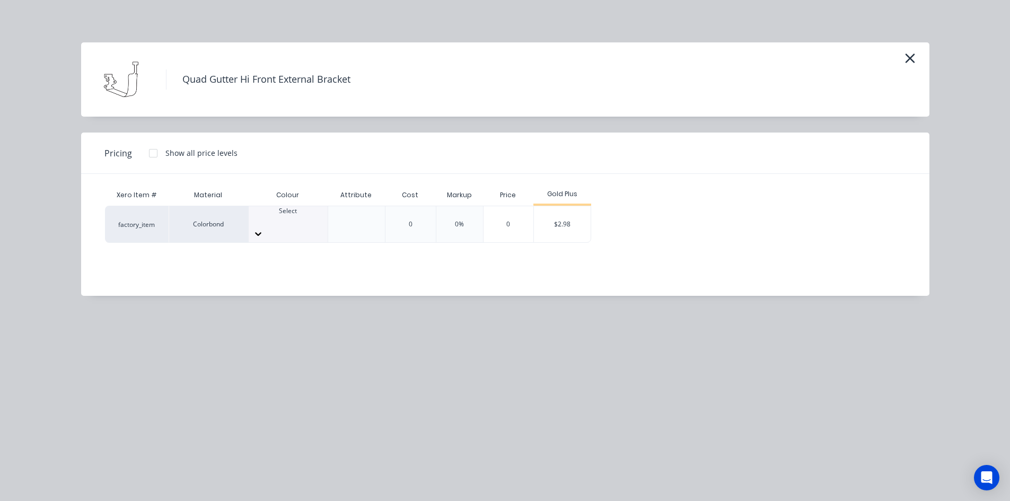
click at [295, 230] on div "Select" at bounding box center [288, 224] width 79 height 36
type input "wo"
click at [547, 214] on div "$2.98" at bounding box center [562, 224] width 57 height 36
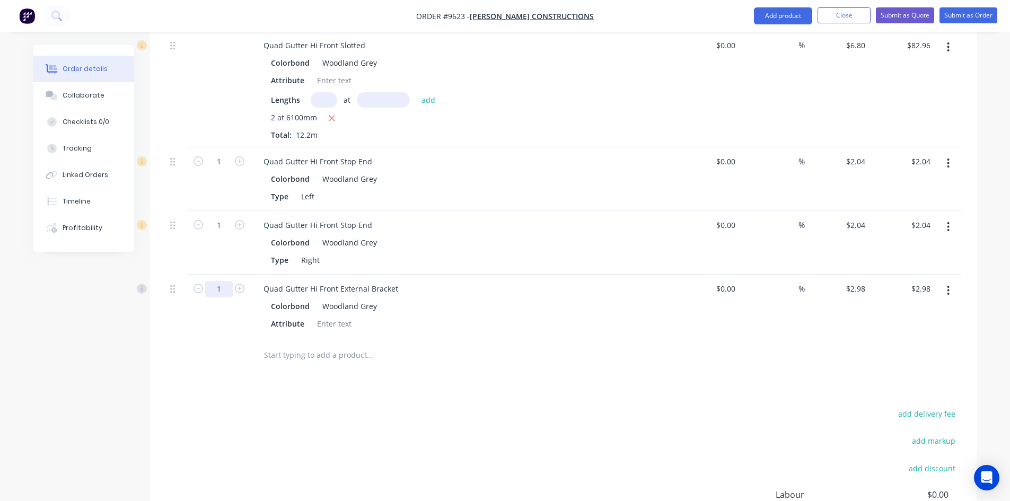
click at [227, 281] on input "1" at bounding box center [219, 289] width 28 height 16
type input "14"
type input "$41.72"
click at [441, 367] on div "Drawings Add drawing Products Show / Hide columns Add product Qty Cost Markup P…" at bounding box center [563, 213] width 827 height 827
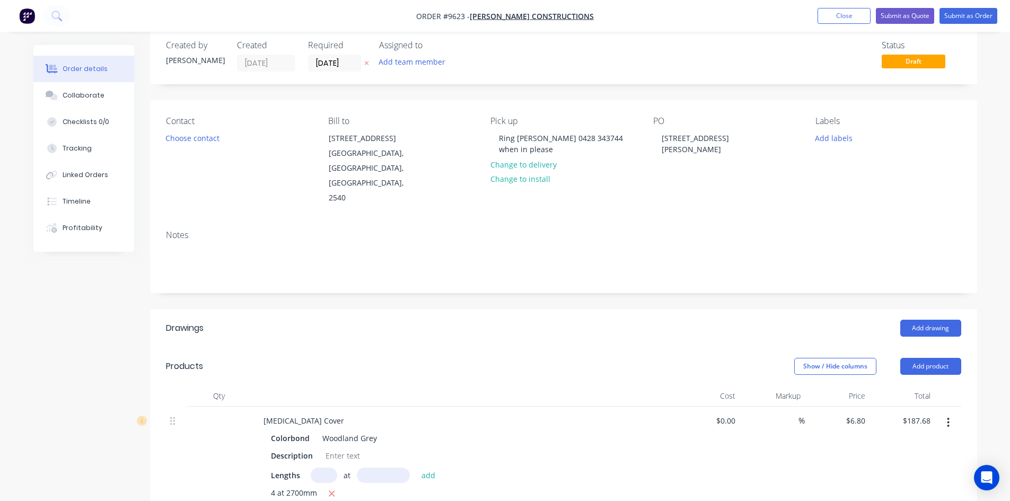
scroll to position [0, 0]
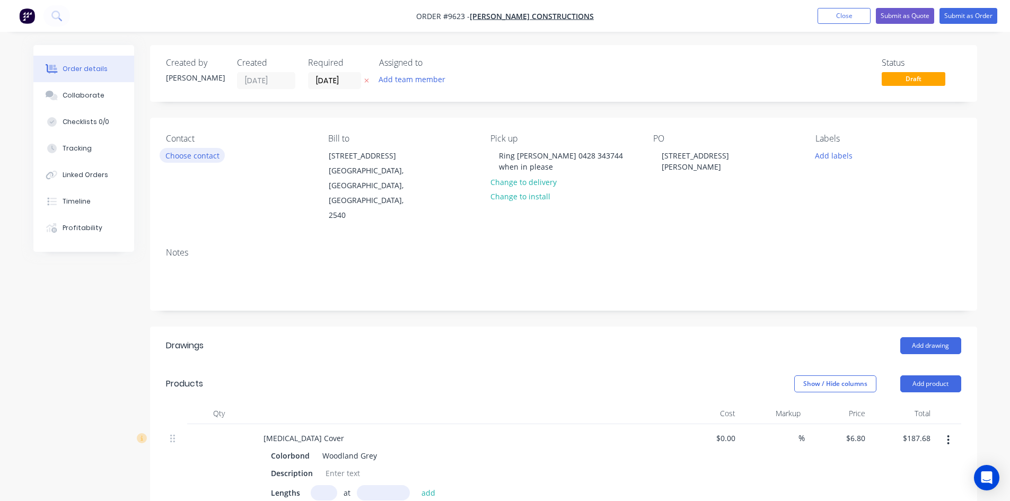
click at [202, 152] on button "Choose contact" at bounding box center [192, 155] width 65 height 14
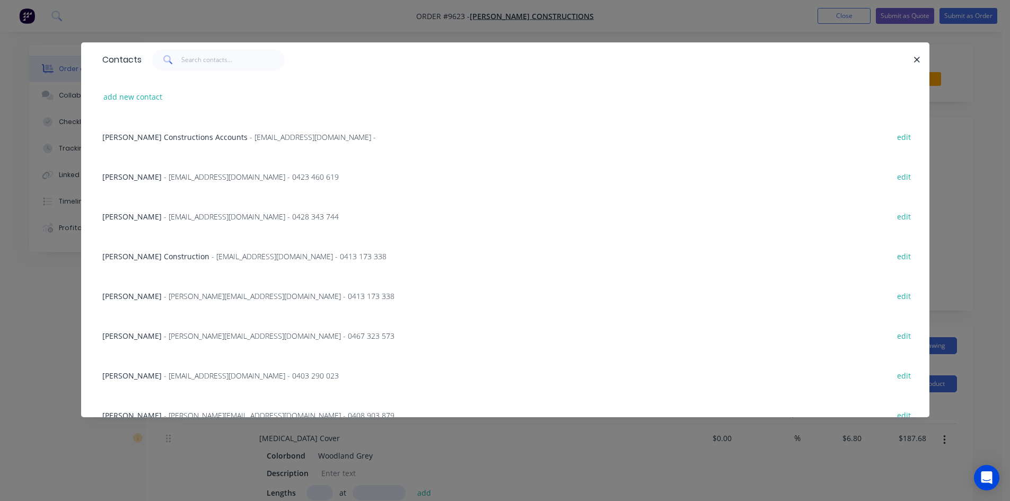
click at [210, 222] on div "Shaun Hobbs - Info@hobbsconstructions.com.au - 0428 343 744" at bounding box center [220, 216] width 236 height 11
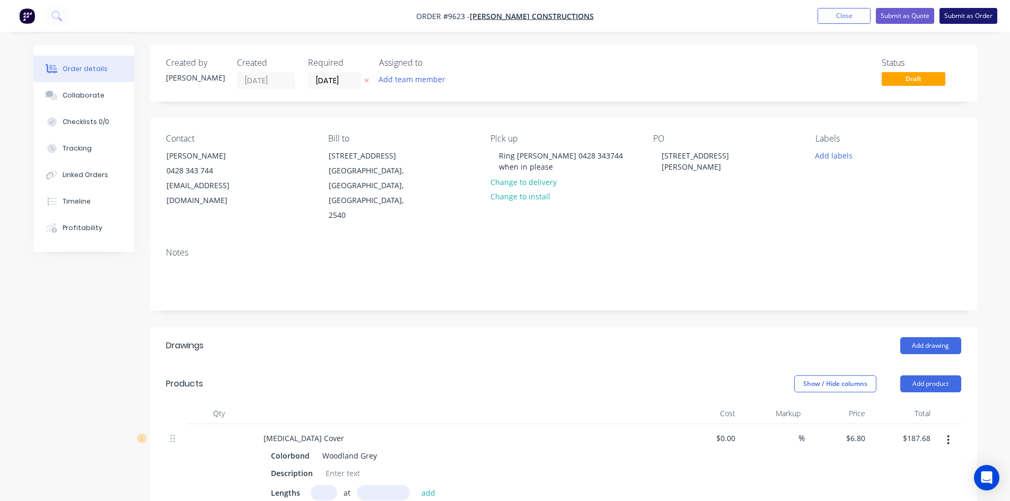
click at [959, 16] on button "Submit as Order" at bounding box center [968, 16] width 58 height 16
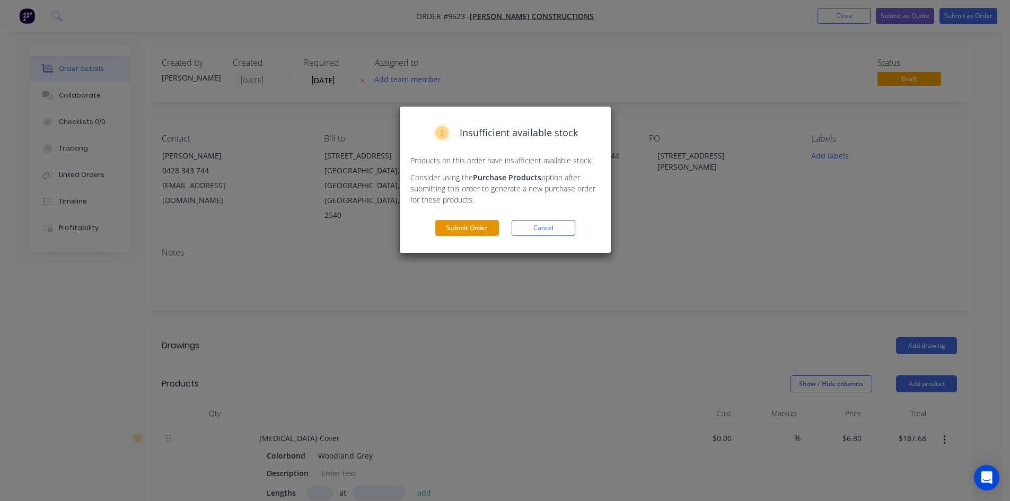
click at [474, 229] on button "Submit Order" at bounding box center [467, 228] width 64 height 16
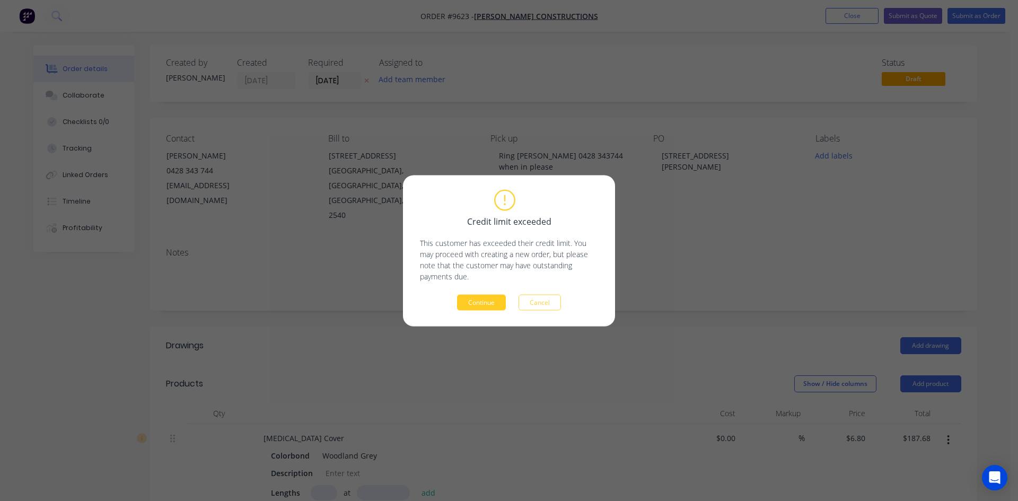
click at [469, 295] on button "Continue" at bounding box center [481, 302] width 49 height 16
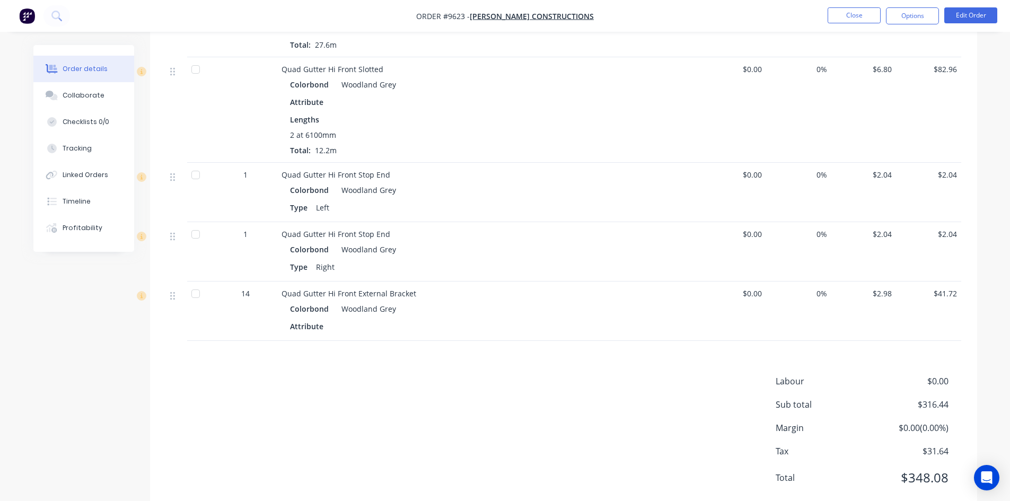
scroll to position [446, 0]
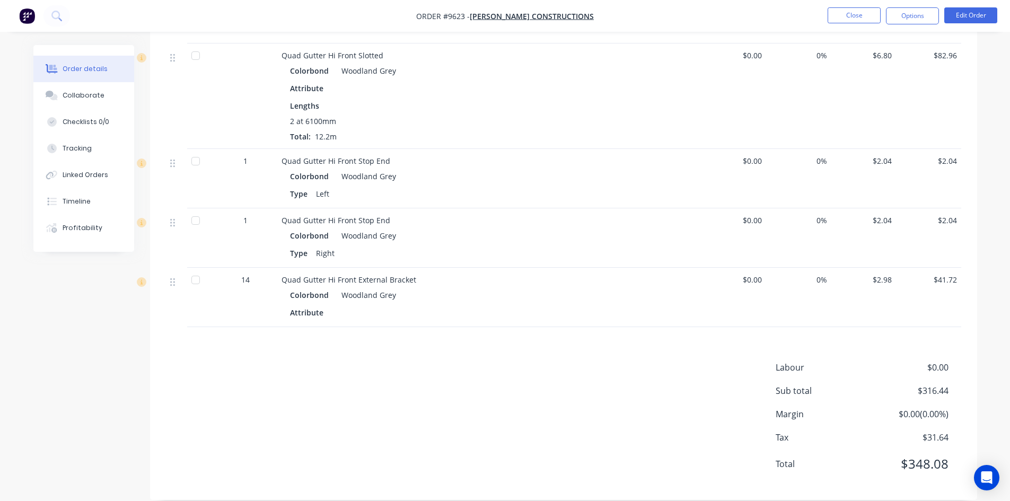
click at [543, 339] on div "Products Display actual quantities Show / Hide columns Qty Cost Markup Price To…" at bounding box center [563, 181] width 827 height 637
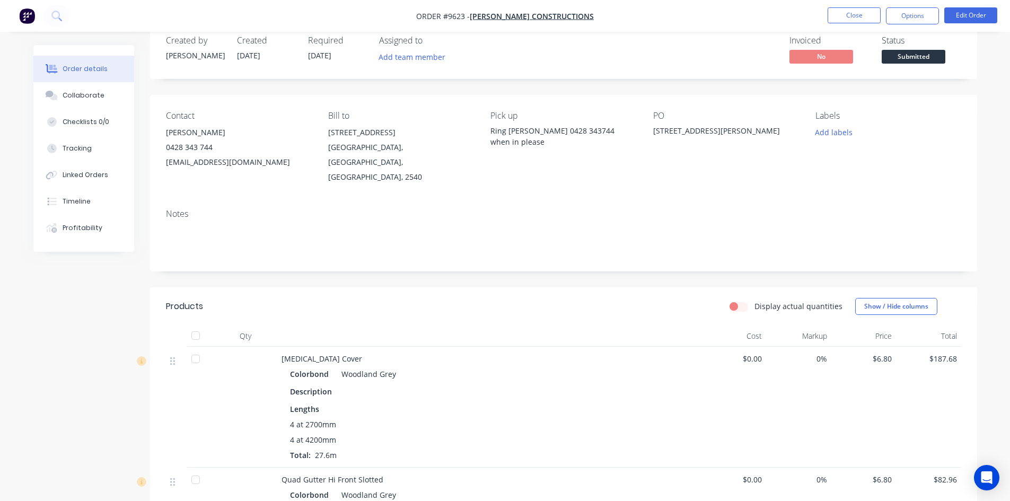
scroll to position [0, 0]
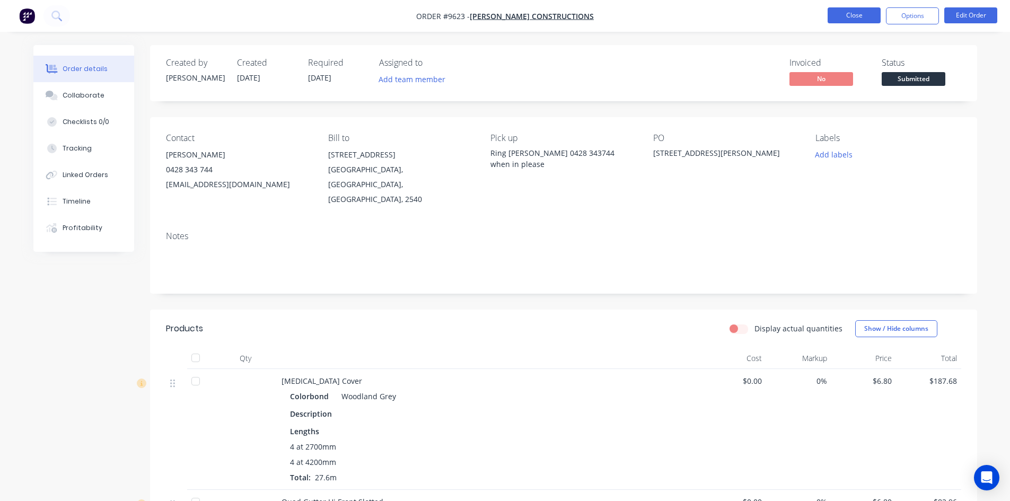
click at [842, 16] on button "Close" at bounding box center [853, 15] width 53 height 16
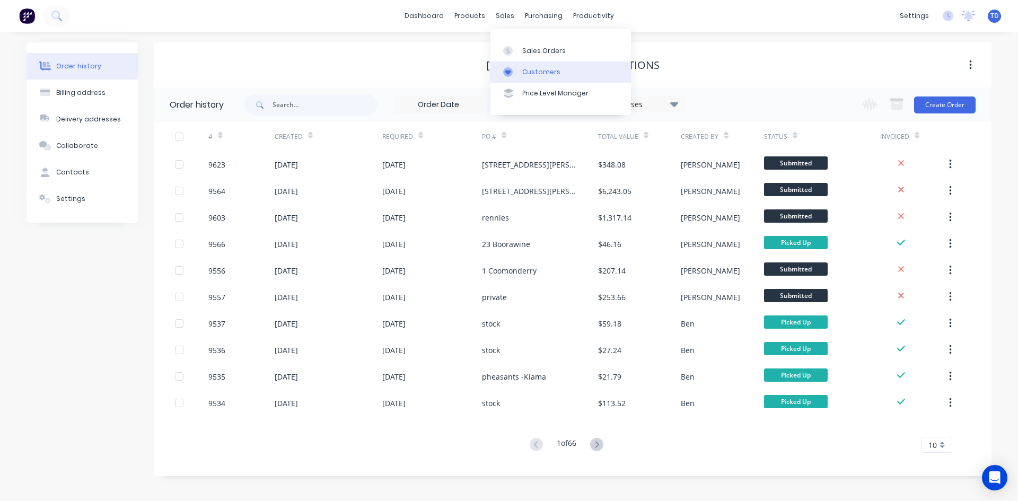
click at [532, 74] on div "Customers" at bounding box center [541, 72] width 38 height 10
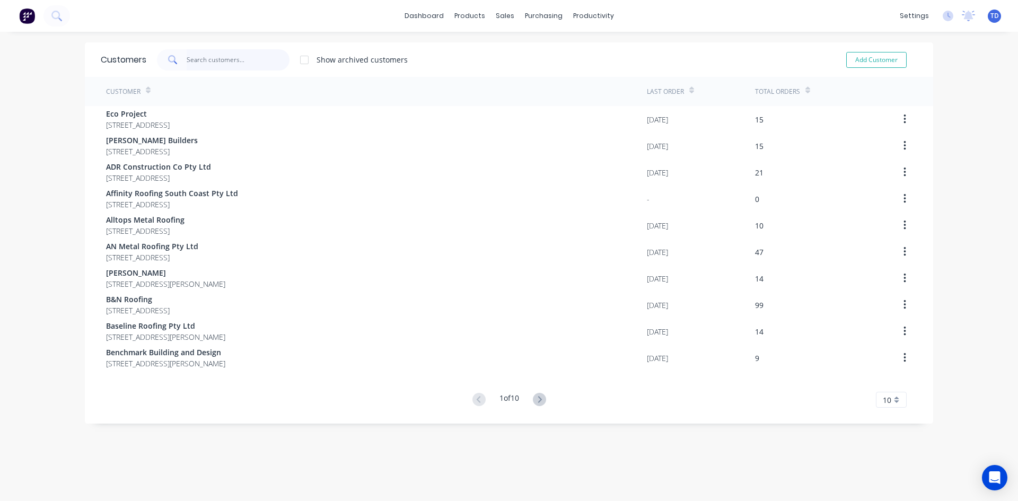
click at [202, 64] on input "text" at bounding box center [238, 59] width 103 height 21
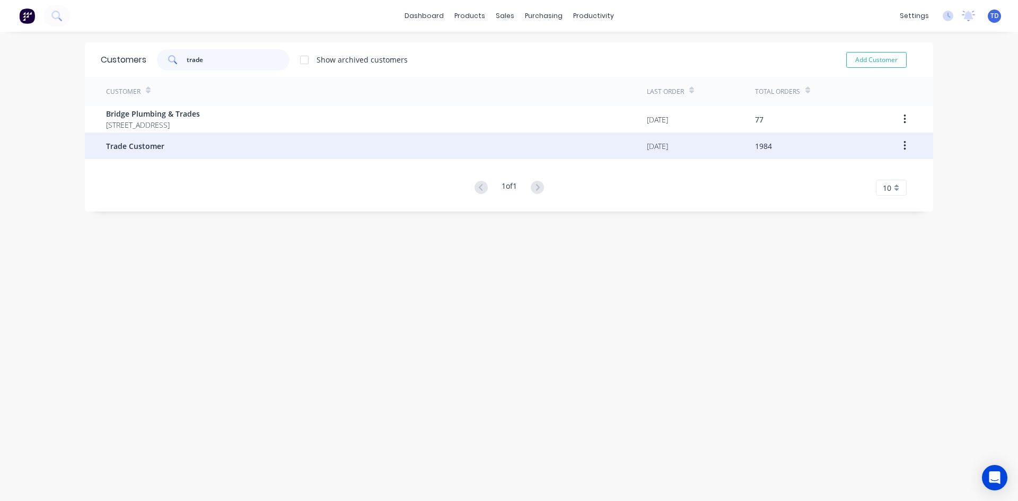
type input "trade"
click at [166, 141] on div "Trade Customer" at bounding box center [376, 146] width 541 height 27
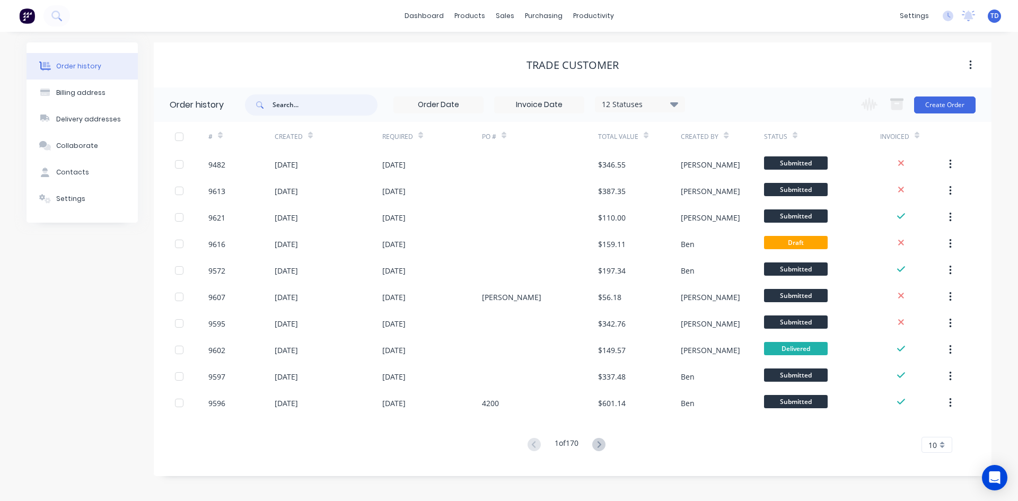
click at [276, 104] on input "text" at bounding box center [324, 104] width 105 height 21
type input "8696"
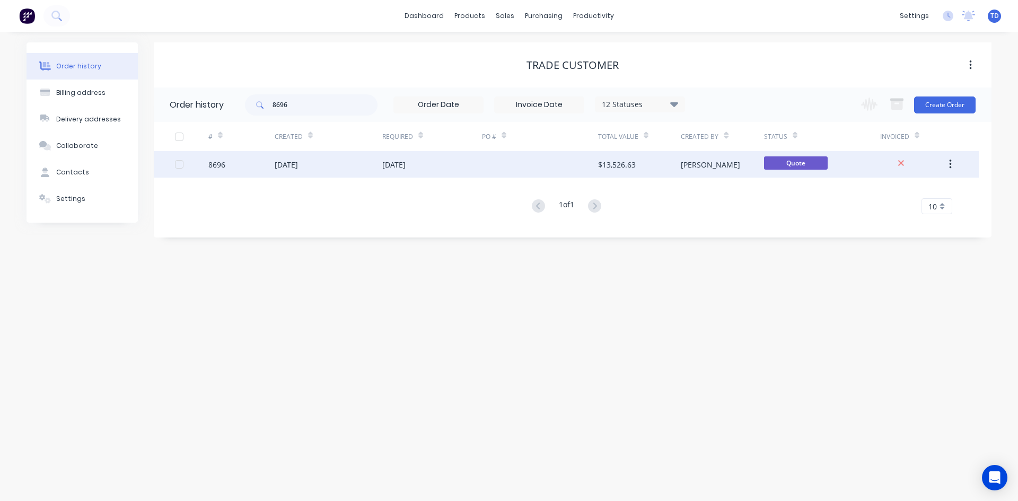
click at [328, 157] on div "30 Jun 2025" at bounding box center [329, 164] width 108 height 27
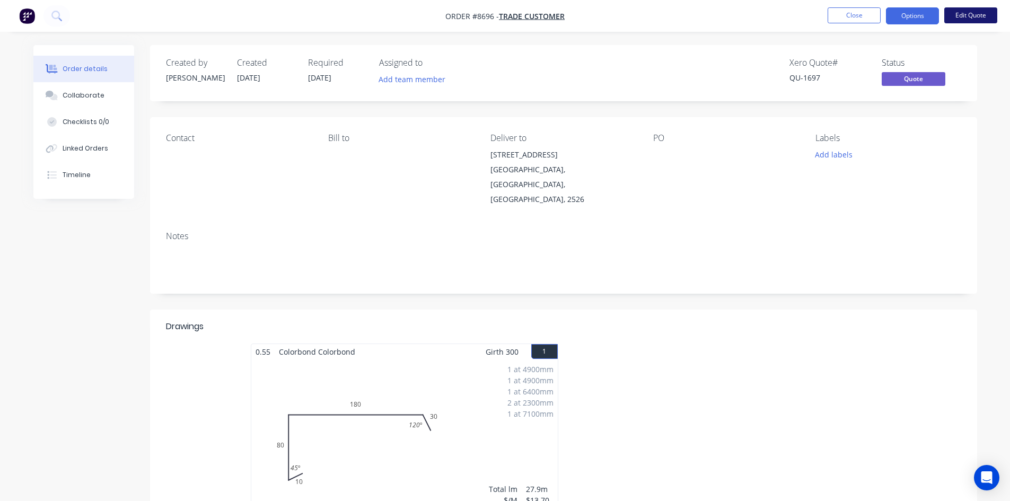
click at [963, 17] on button "Edit Quote" at bounding box center [970, 15] width 53 height 16
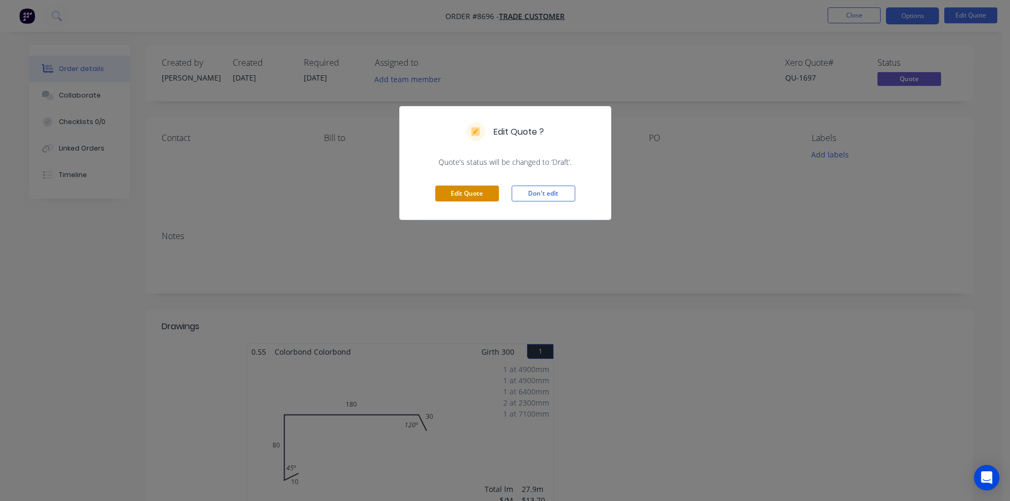
click at [451, 187] on button "Edit Quote" at bounding box center [467, 194] width 64 height 16
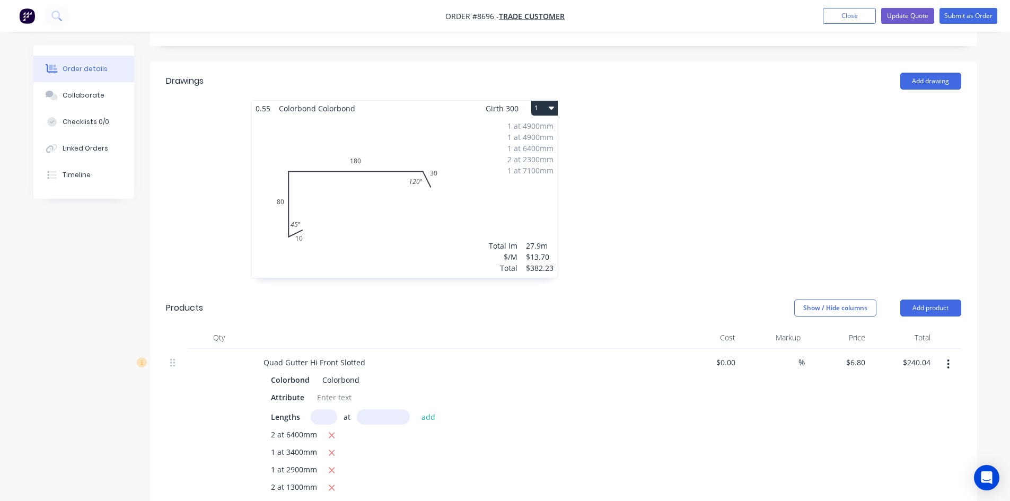
scroll to position [265, 0]
click at [534, 100] on button "1" at bounding box center [544, 107] width 27 height 15
click at [493, 168] on div "Delete" at bounding box center [507, 175] width 82 height 15
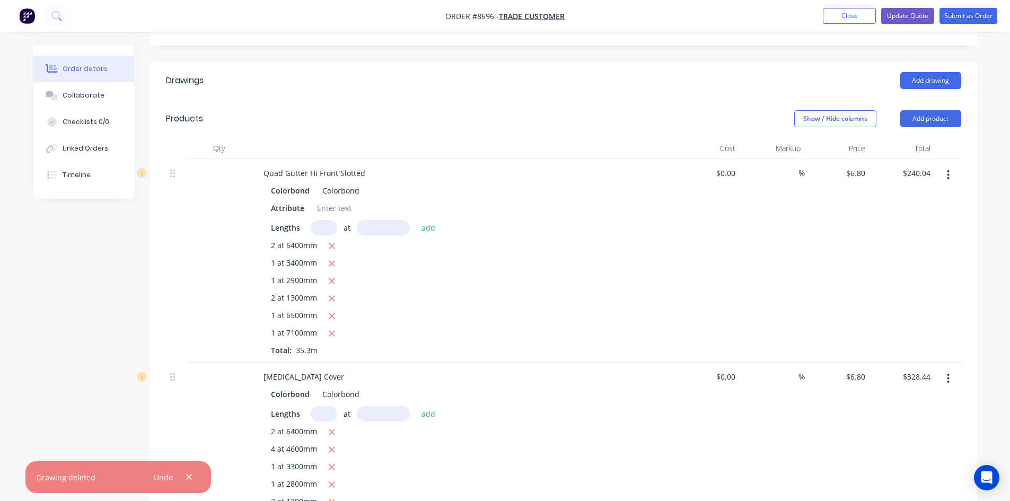
click at [950, 165] on button "button" at bounding box center [948, 174] width 25 height 19
click at [885, 259] on div "Delete" at bounding box center [911, 266] width 82 height 15
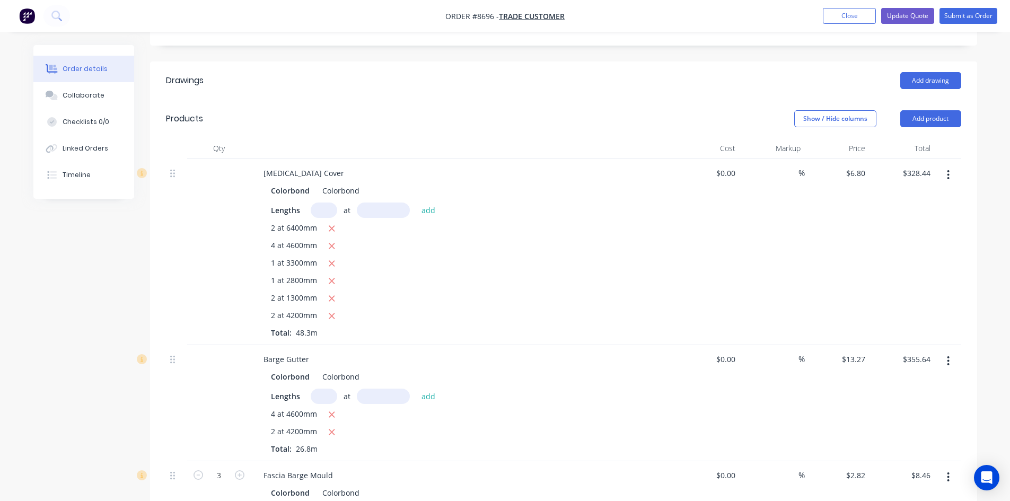
click at [948, 169] on icon "button" at bounding box center [948, 175] width 3 height 12
click at [880, 259] on div "Delete" at bounding box center [911, 266] width 82 height 15
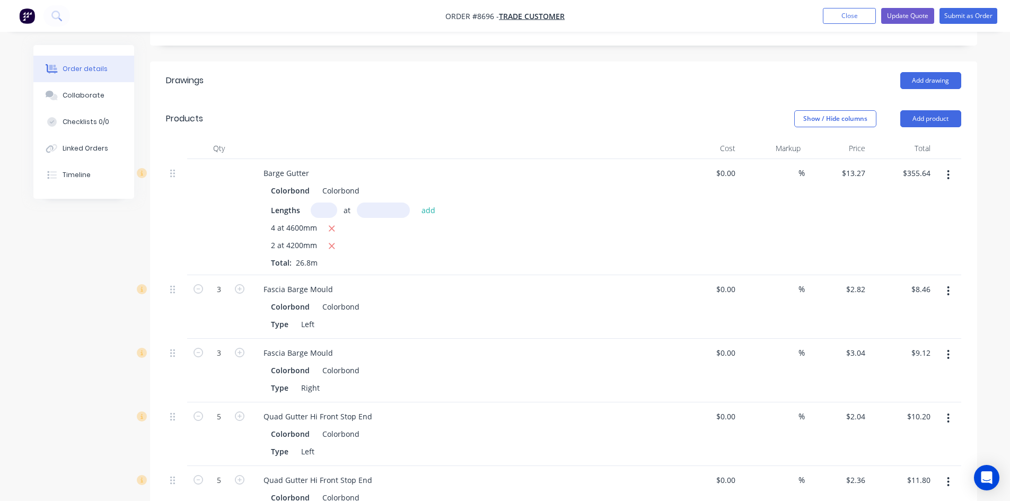
click at [949, 170] on icon "button" at bounding box center [948, 175] width 2 height 10
click at [900, 259] on div "Delete" at bounding box center [911, 266] width 82 height 15
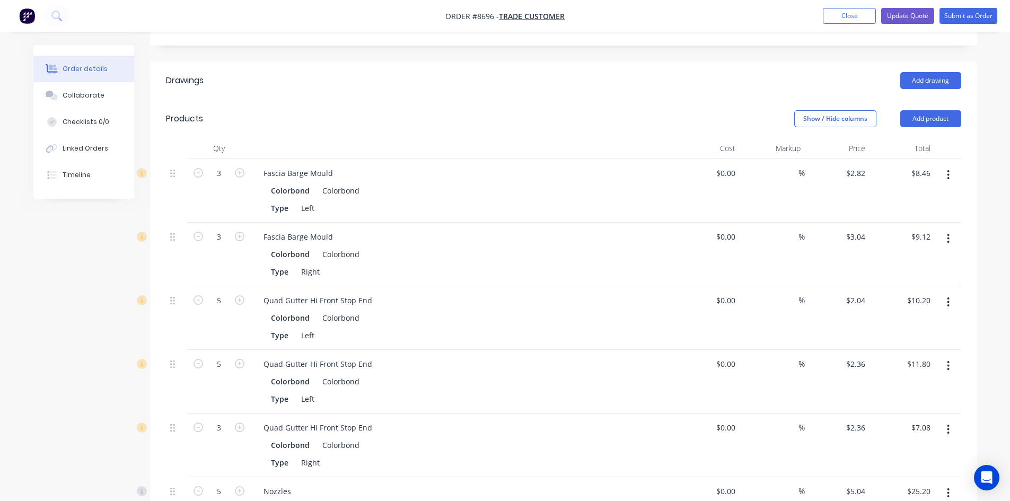
click at [949, 165] on button "button" at bounding box center [948, 174] width 25 height 19
click at [908, 259] on div "Delete" at bounding box center [911, 266] width 82 height 15
click at [949, 169] on icon "button" at bounding box center [948, 175] width 3 height 12
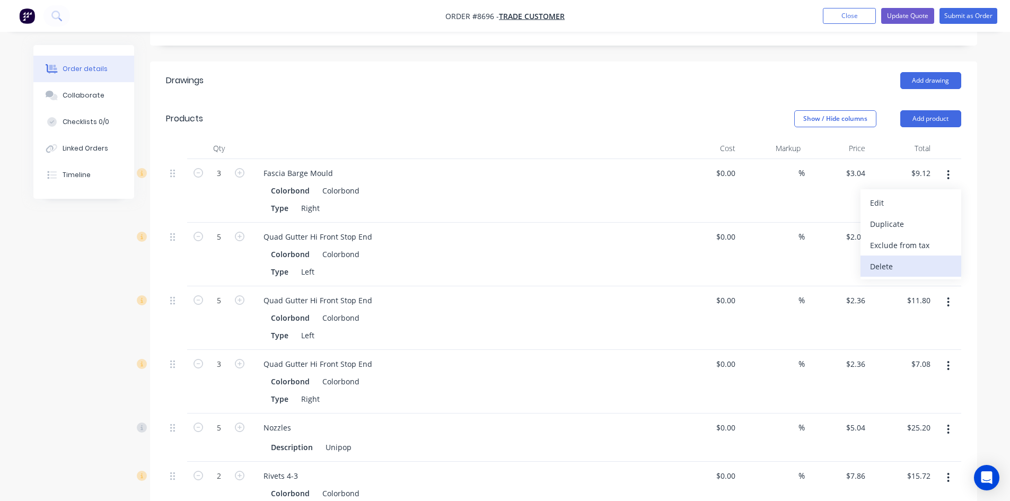
click at [894, 259] on div "Delete" at bounding box center [911, 266] width 82 height 15
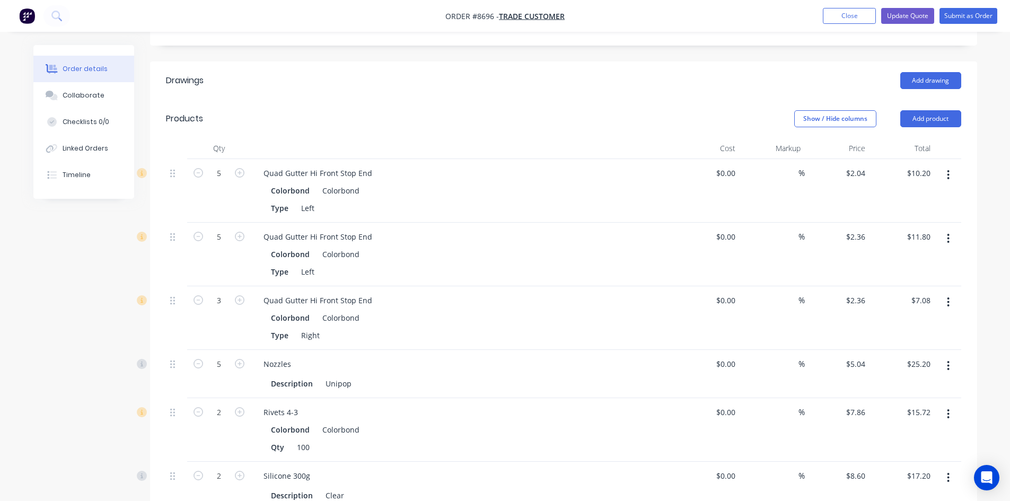
click at [947, 170] on icon "button" at bounding box center [948, 175] width 2 height 10
click at [892, 259] on div "Delete" at bounding box center [911, 266] width 82 height 15
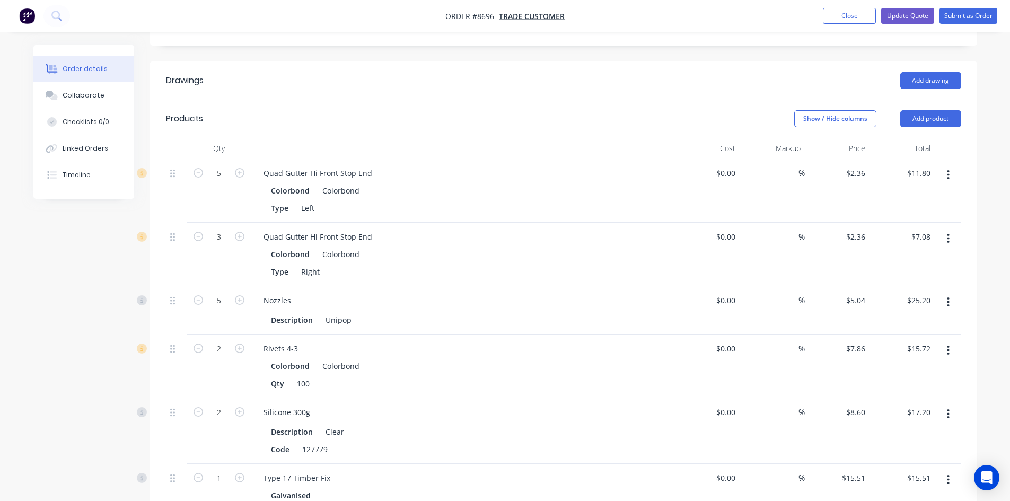
click at [953, 165] on button "button" at bounding box center [948, 174] width 25 height 19
click at [896, 259] on div "Delete" at bounding box center [911, 266] width 82 height 15
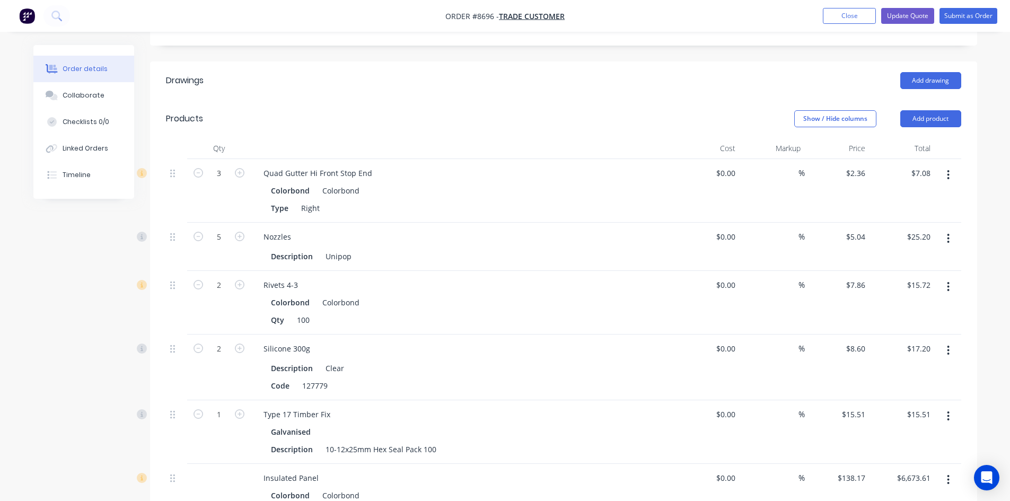
click at [945, 165] on button "button" at bounding box center [948, 174] width 25 height 19
click at [896, 259] on div "Delete" at bounding box center [911, 266] width 82 height 15
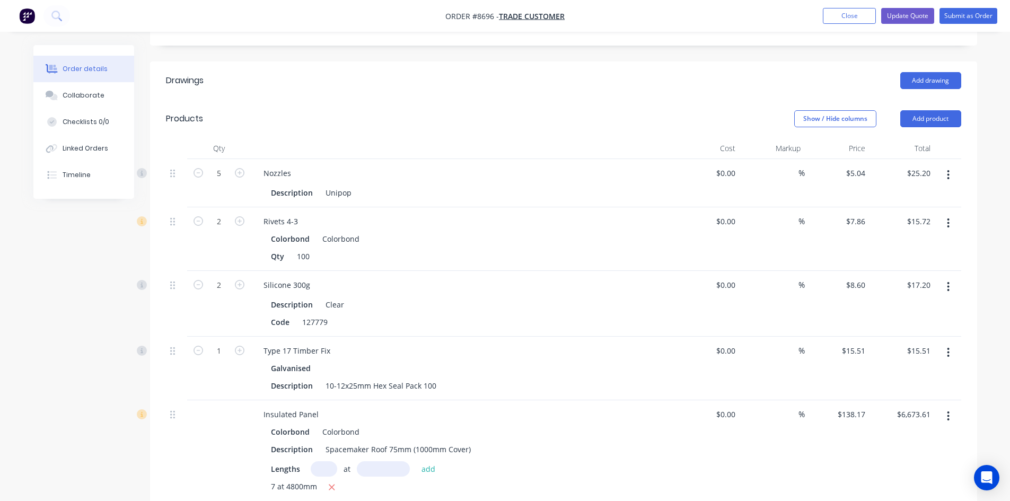
click at [945, 165] on button "button" at bounding box center [948, 174] width 25 height 19
click at [912, 259] on div "Delete" at bounding box center [911, 266] width 82 height 15
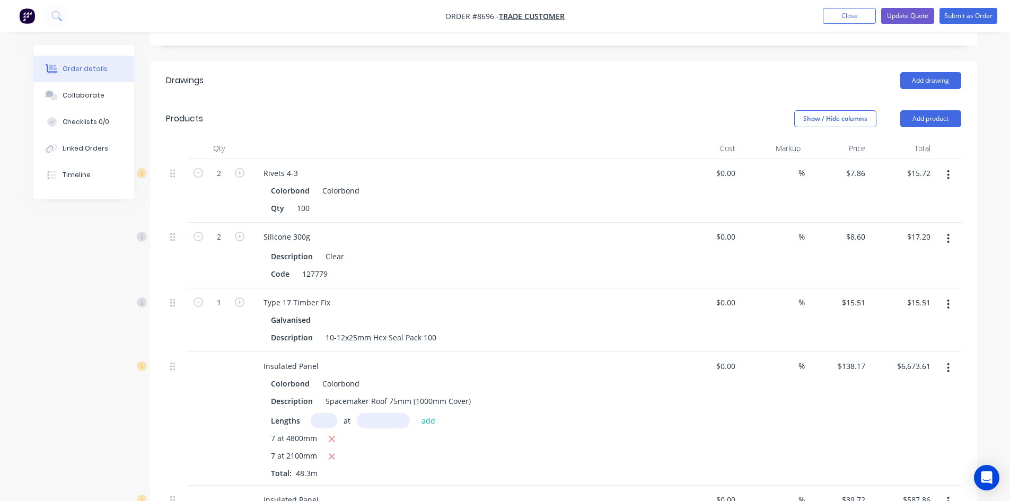
click at [949, 169] on icon "button" at bounding box center [948, 175] width 3 height 12
click at [909, 259] on div "Delete" at bounding box center [911, 266] width 82 height 15
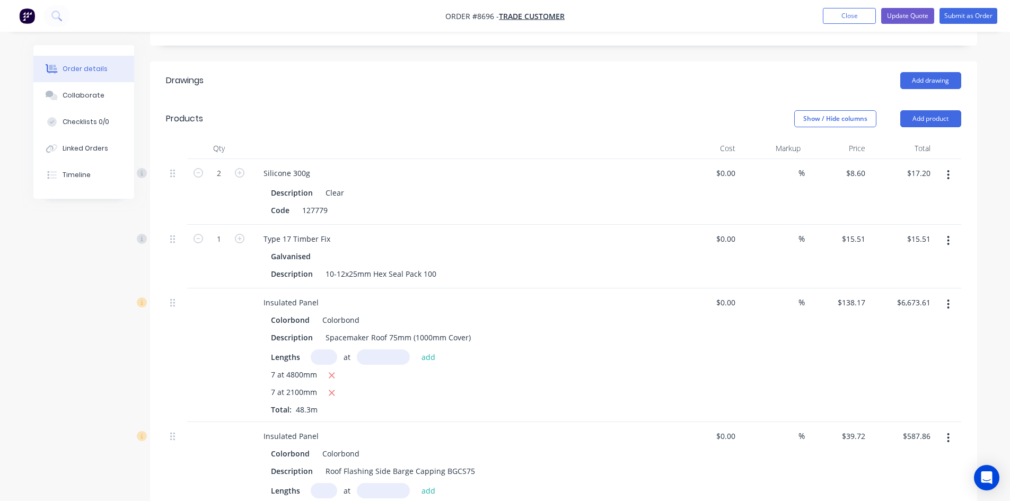
click at [945, 165] on button "button" at bounding box center [948, 174] width 25 height 19
click at [906, 259] on div "Delete" at bounding box center [911, 266] width 82 height 15
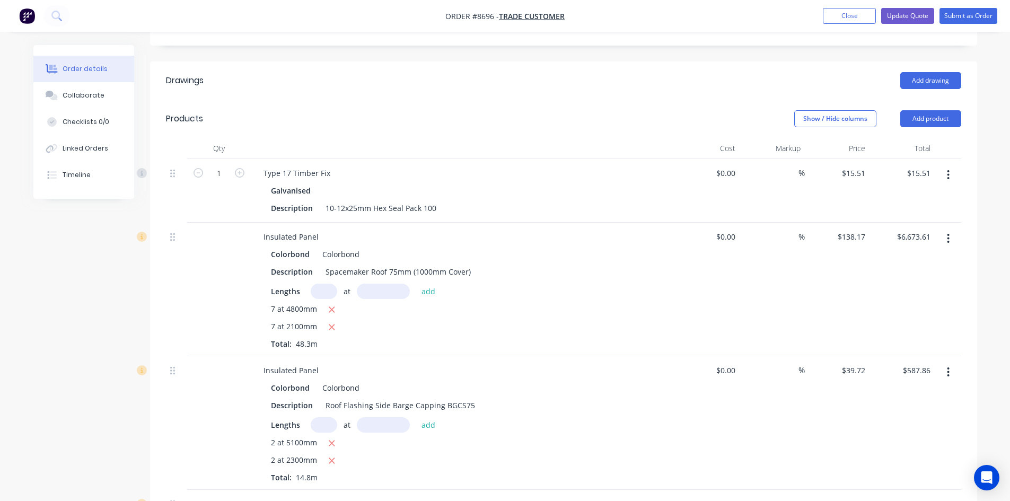
click at [946, 165] on button "button" at bounding box center [948, 174] width 25 height 19
click at [877, 259] on div "Delete" at bounding box center [911, 266] width 82 height 15
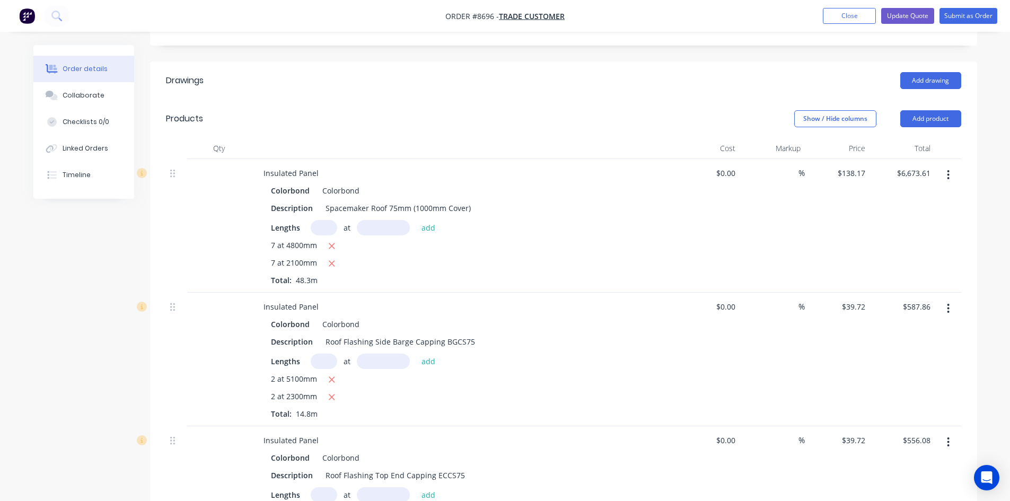
click at [946, 165] on button "button" at bounding box center [948, 174] width 25 height 19
click at [928, 195] on div "Edit" at bounding box center [911, 202] width 82 height 15
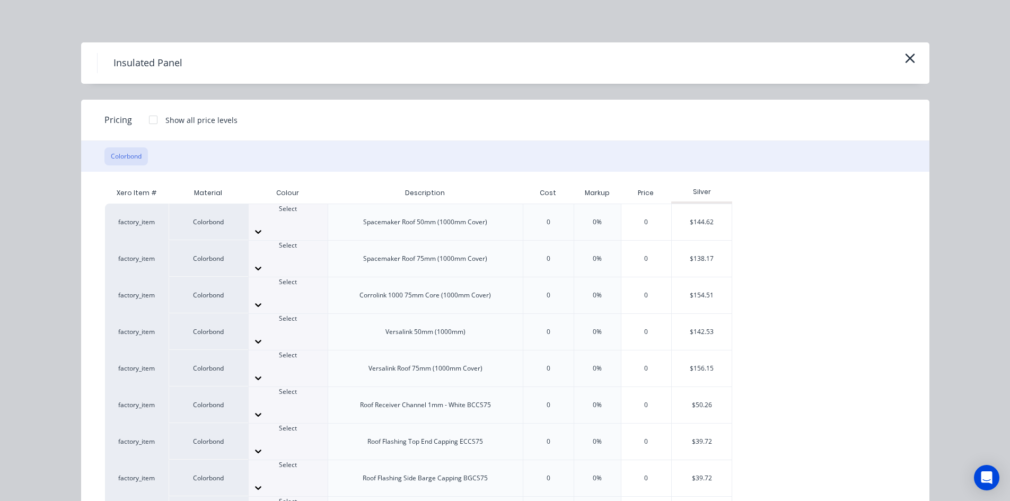
click at [278, 360] on div at bounding box center [288, 365] width 79 height 10
click at [685, 350] on div "$156.15" at bounding box center [702, 368] width 60 height 36
type input "$156.15"
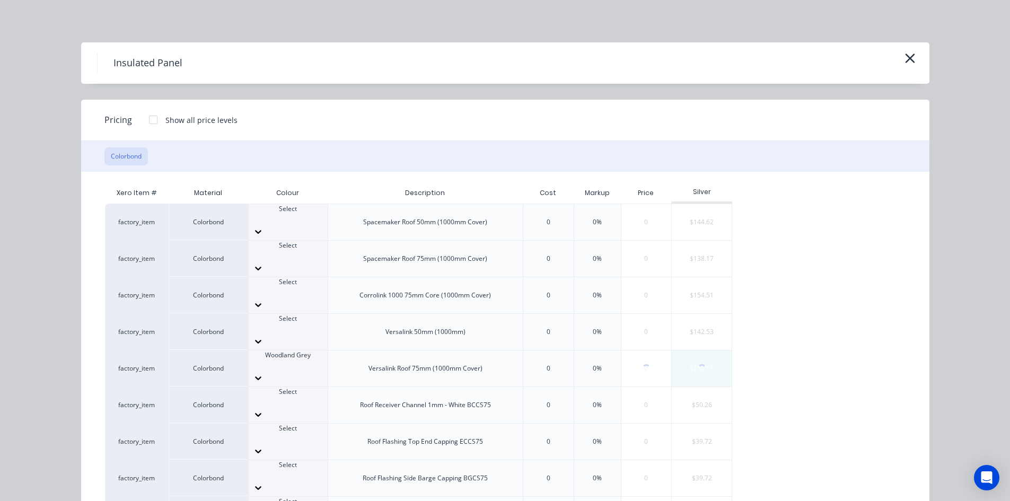
type input "$7,542.05"
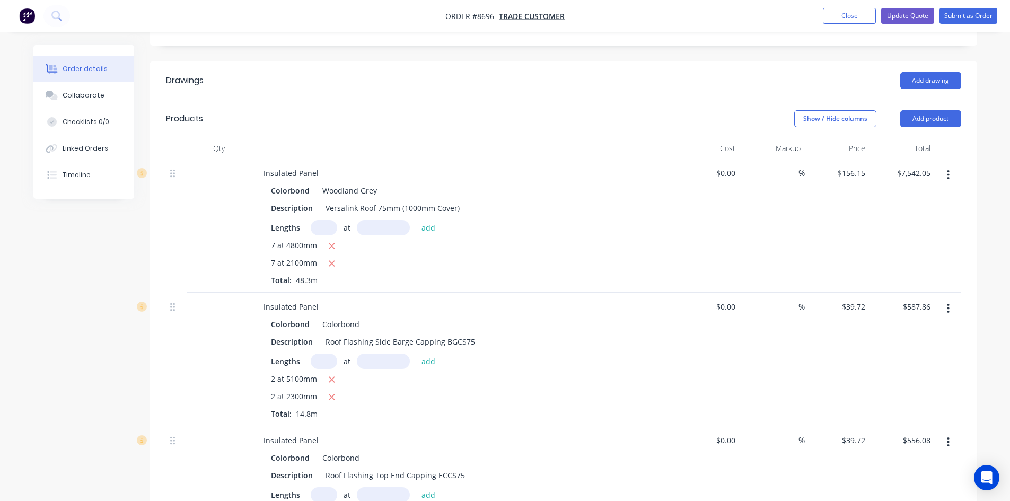
click at [951, 165] on button "button" at bounding box center [948, 174] width 25 height 19
click at [949, 170] on icon "button" at bounding box center [948, 175] width 2 height 10
click at [885, 195] on div "Edit" at bounding box center [911, 202] width 82 height 15
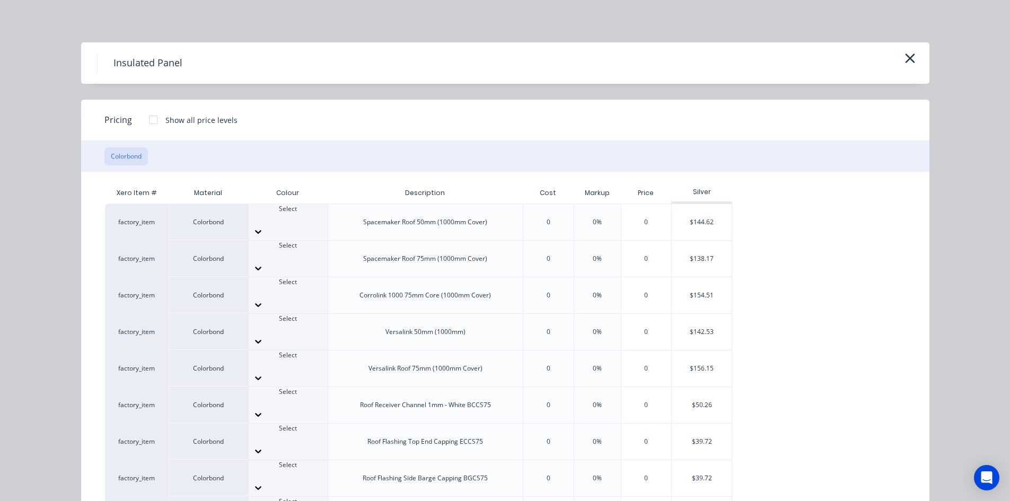
click at [285, 250] on div at bounding box center [288, 255] width 79 height 10
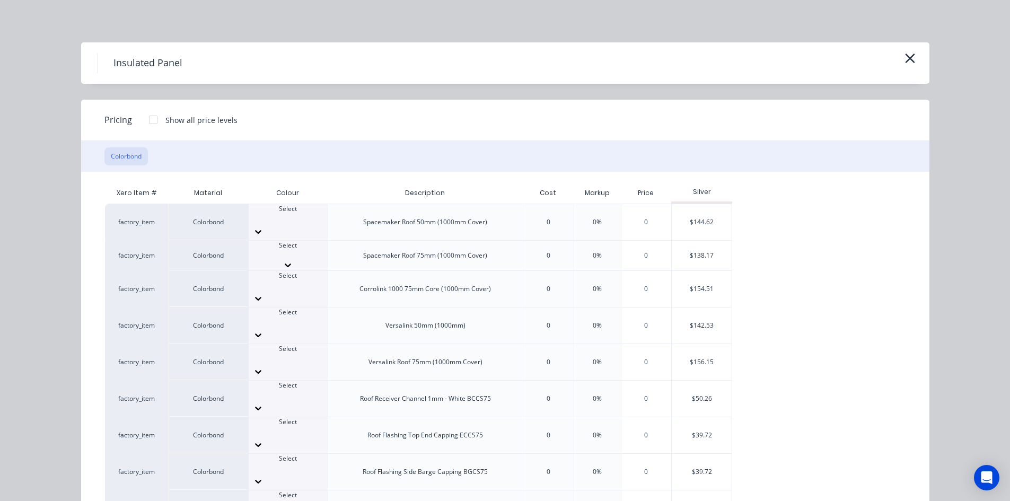
scroll to position [318, 0]
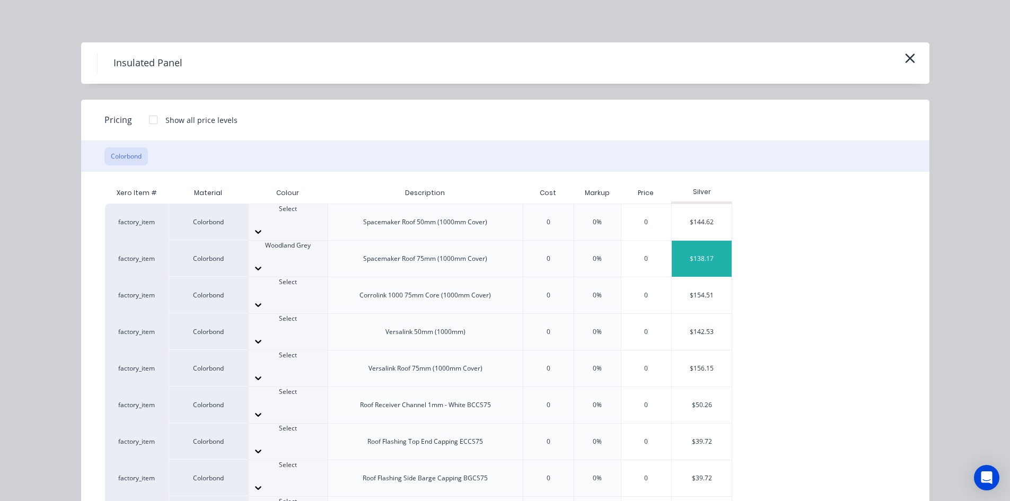
click at [691, 246] on div "$138.17" at bounding box center [702, 259] width 60 height 36
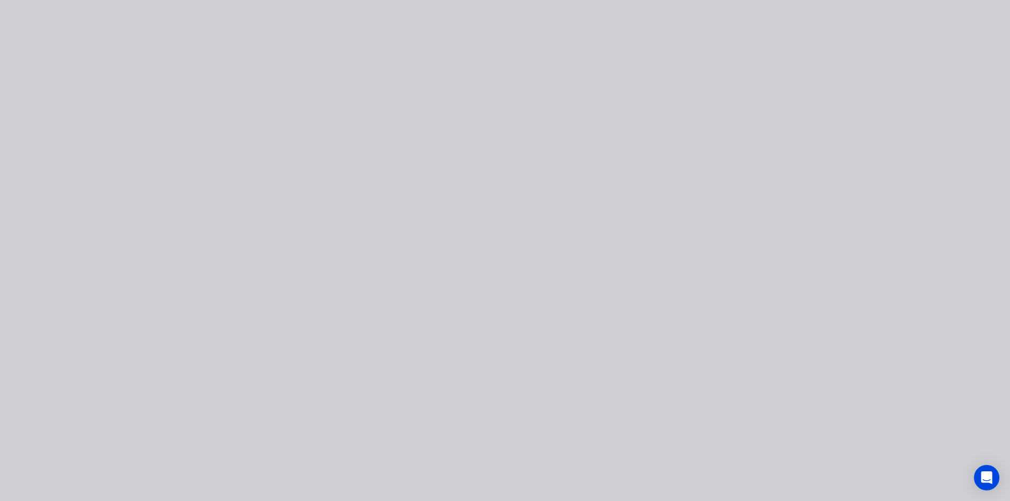
type input "$138.17"
type input "$6,673.61"
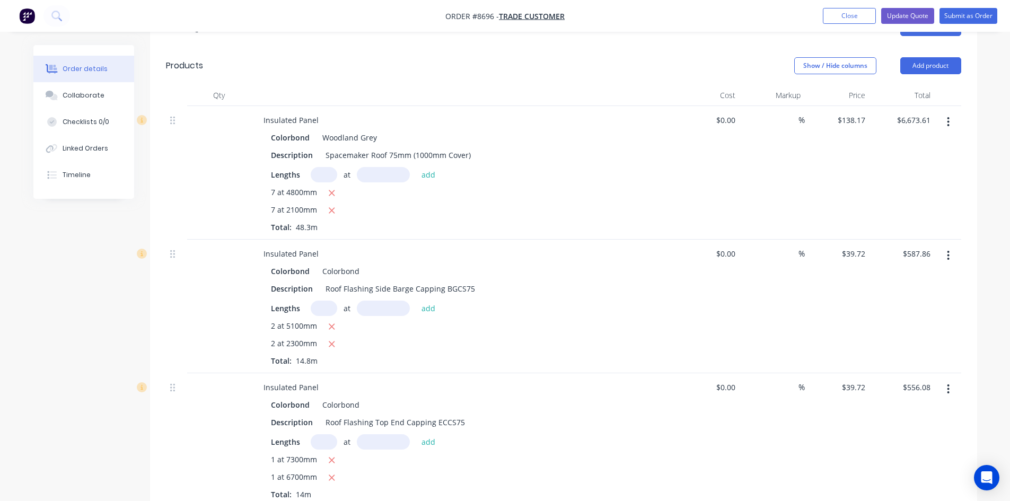
click at [326, 167] on input "text" at bounding box center [324, 174] width 27 height 15
type input "7"
type input "5080"
click at [416, 167] on button "add" at bounding box center [428, 174] width 25 height 14
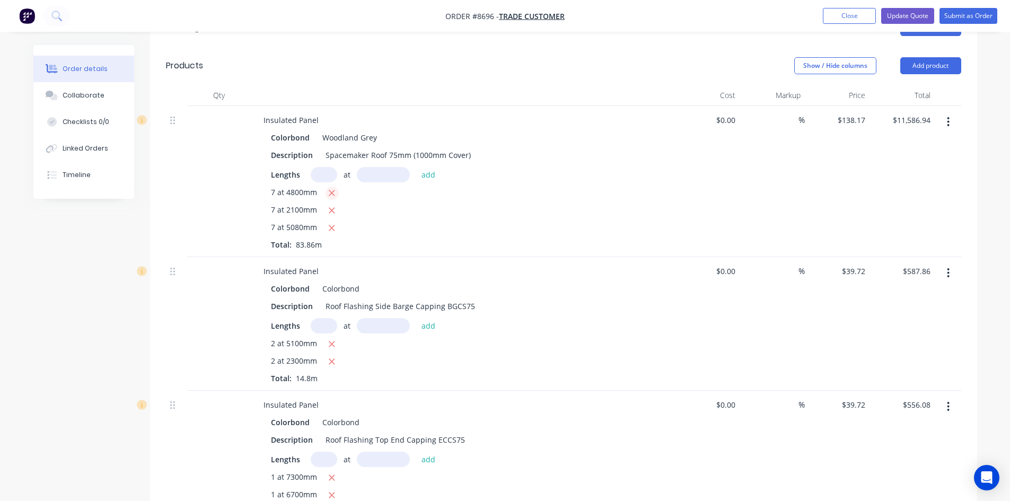
click at [331, 190] on icon "button" at bounding box center [332, 193] width 6 height 6
type input "$6,944.42"
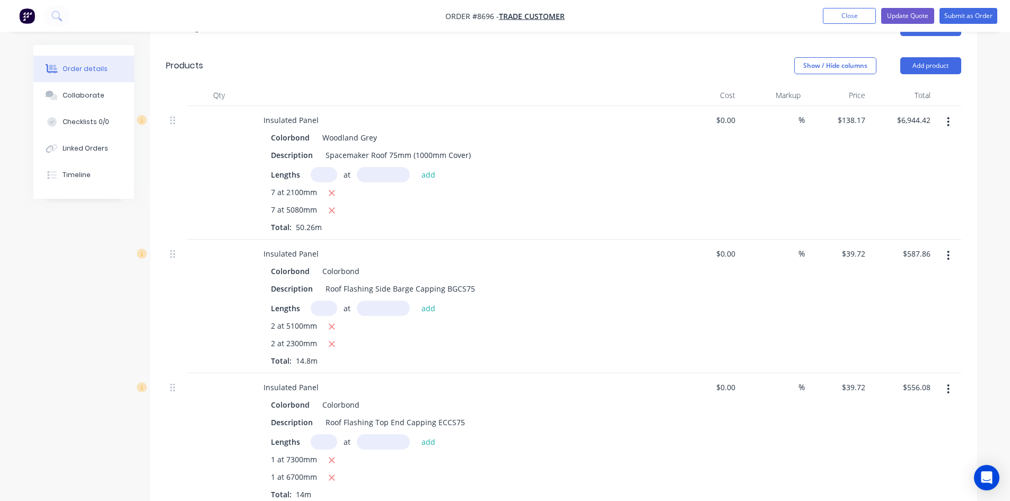
click at [430, 187] on div "7 at 2100mm 7 at 5080mm Total: 50.26m" at bounding box center [463, 210] width 384 height 46
click at [333, 324] on icon "button" at bounding box center [332, 327] width 6 height 6
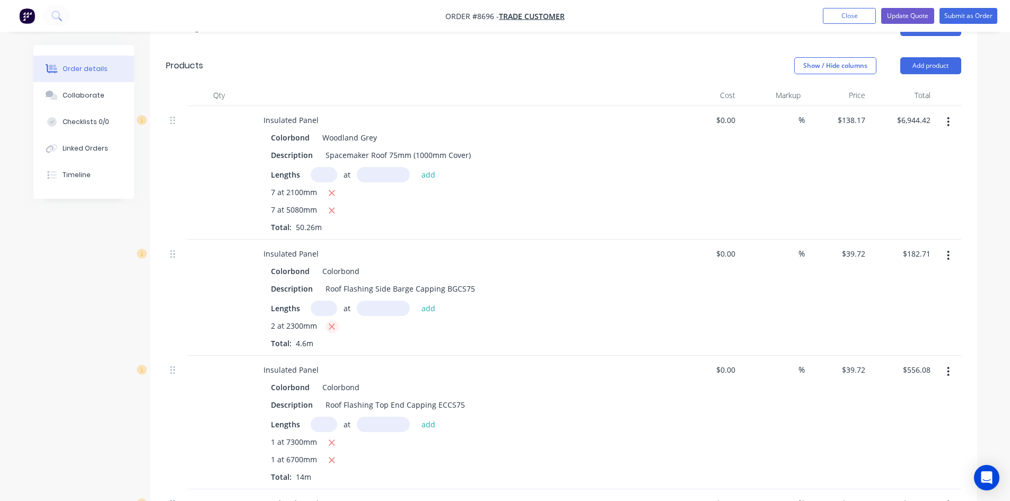
type input "$182.71"
click at [331, 301] on input "text" at bounding box center [324, 308] width 27 height 15
type input "2"
type input "5300"
click at [416, 301] on button "add" at bounding box center [428, 308] width 25 height 14
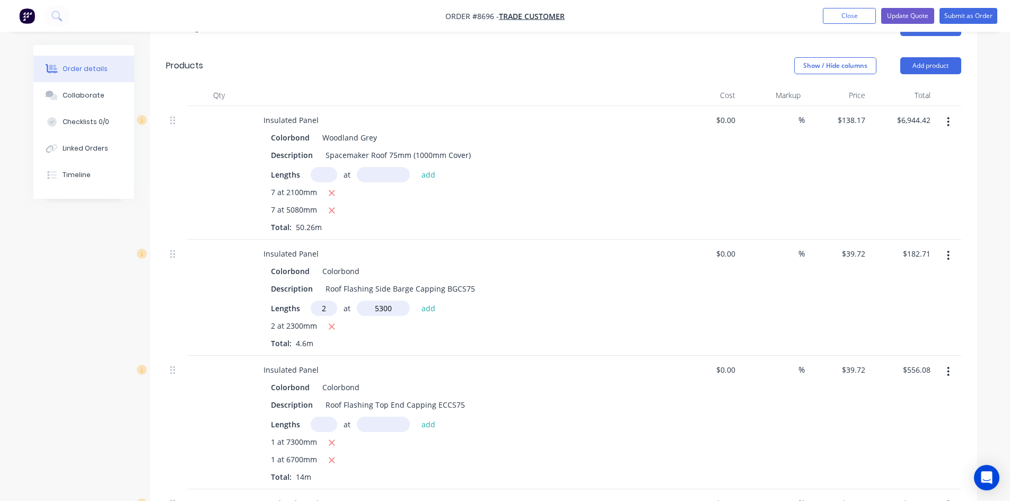
type input "$603.74"
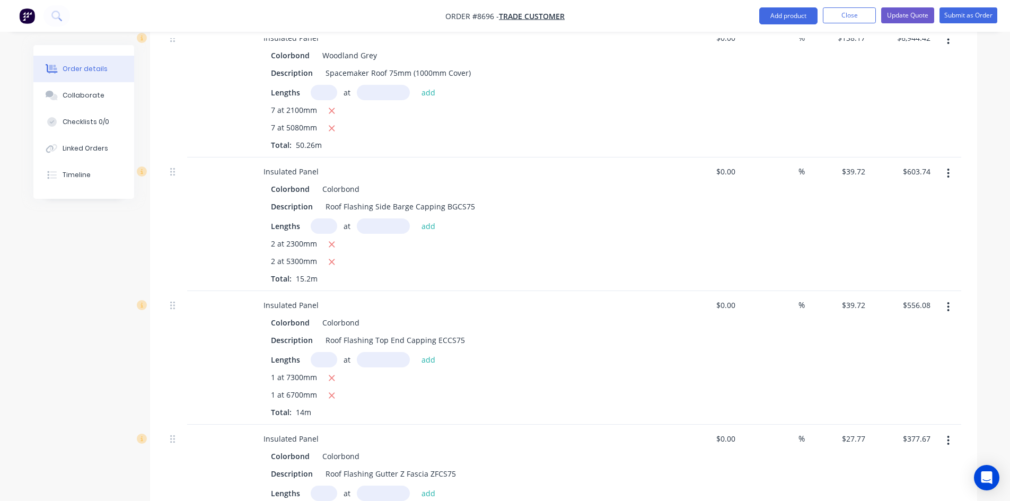
scroll to position [424, 0]
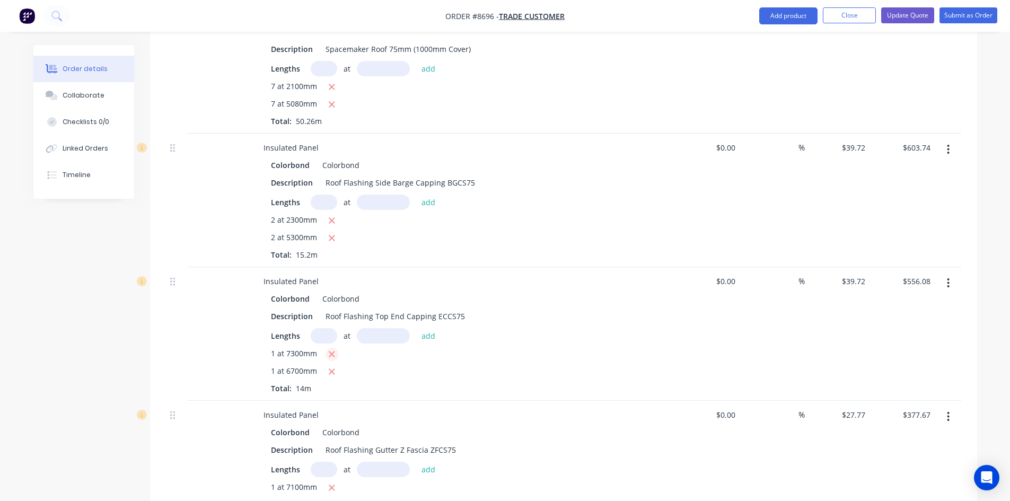
click at [332, 351] on icon "button" at bounding box center [332, 354] width 6 height 6
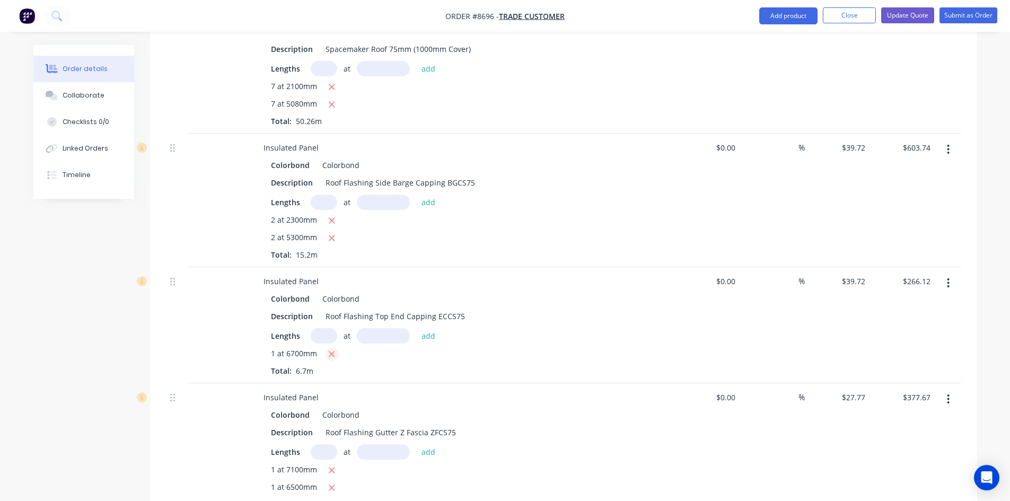
click at [329, 351] on icon "button" at bounding box center [332, 354] width 6 height 6
type input "$0.00"
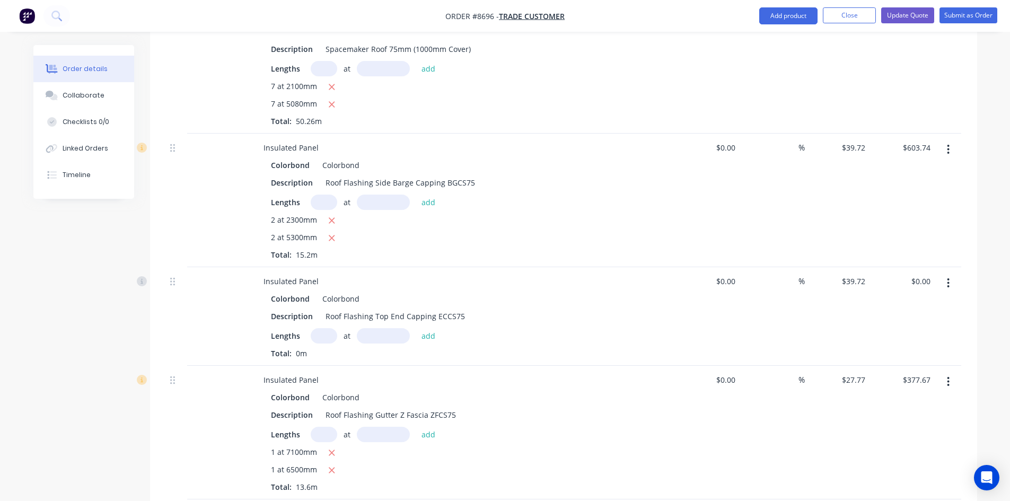
click at [328, 328] on input "text" at bounding box center [324, 335] width 27 height 15
type input "2"
type input "7200"
click at [416, 328] on button "add" at bounding box center [428, 335] width 25 height 14
type input "$571.97"
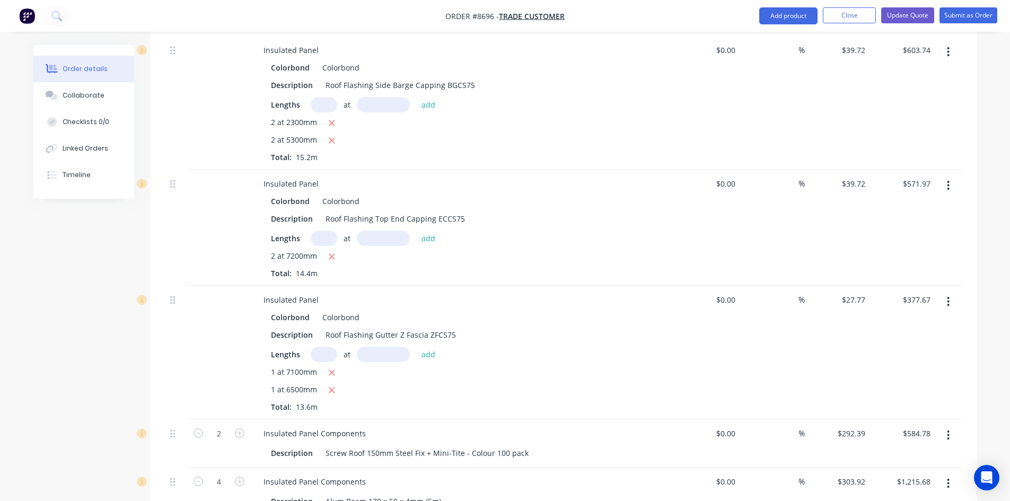
scroll to position [530, 0]
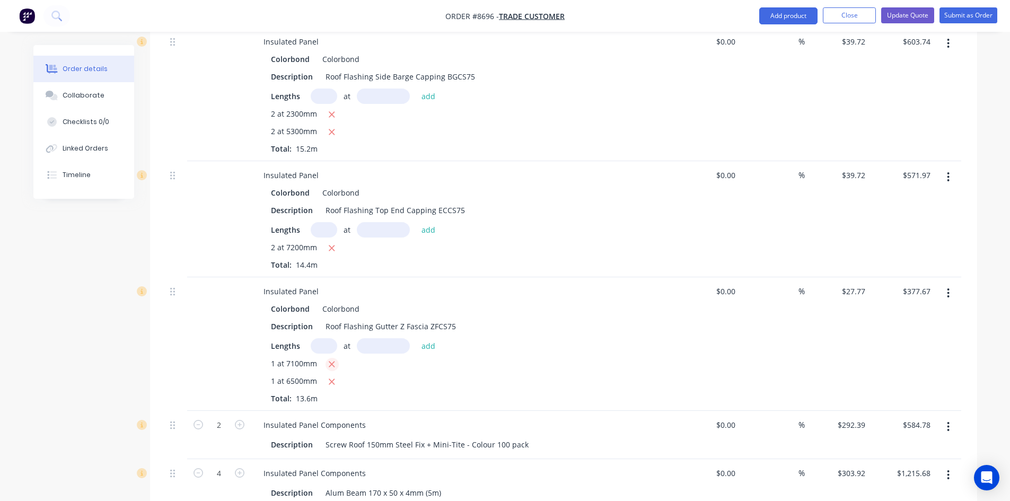
click at [334, 359] on icon "button" at bounding box center [331, 364] width 7 height 10
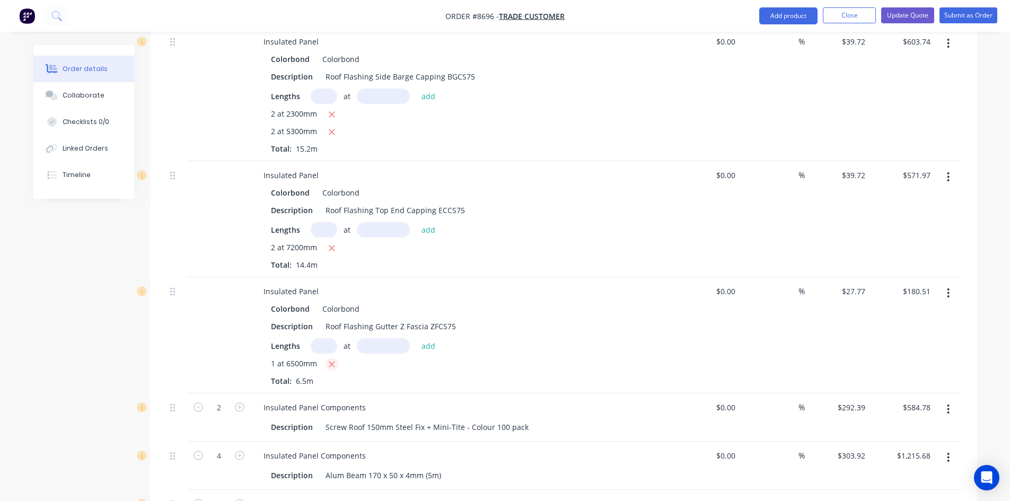
click at [333, 362] on icon "button" at bounding box center [332, 365] width 6 height 6
type input "$0.00"
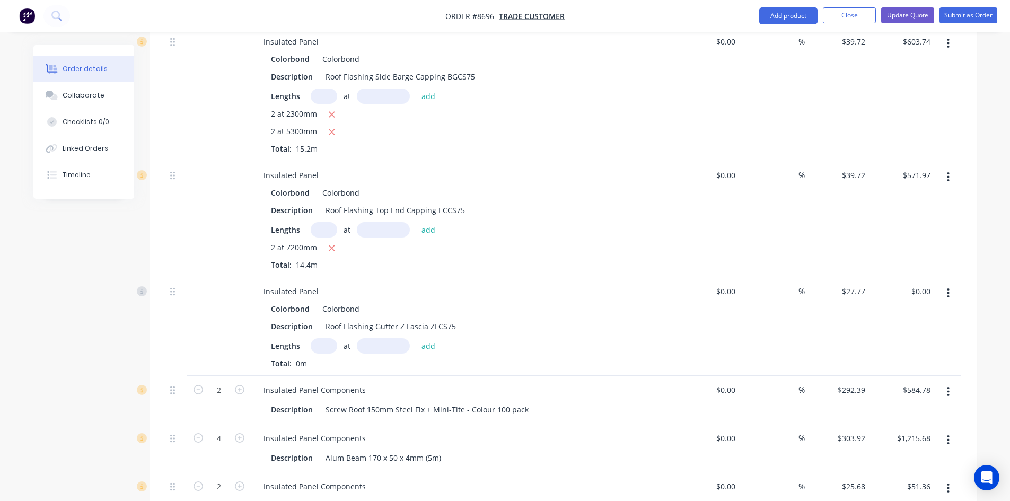
click at [329, 338] on input "text" at bounding box center [324, 345] width 27 height 15
type input "2"
type input "7200"
click at [416, 338] on button "add" at bounding box center [428, 345] width 25 height 14
type input "$399.89"
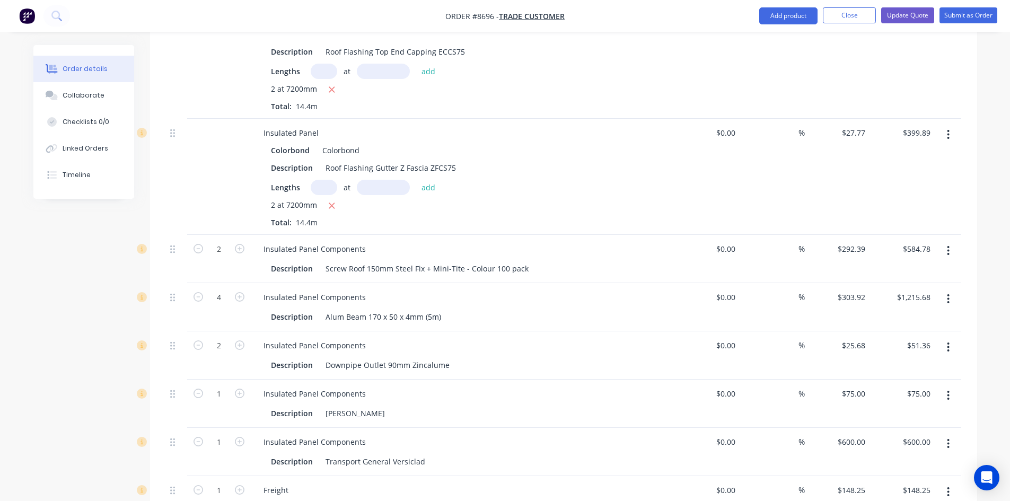
scroll to position [689, 0]
click at [225, 241] on input "2" at bounding box center [219, 249] width 28 height 16
type input "1.4"
type input "$409.35"
click at [457, 308] on div "Description Alum Beam 170 x 50 x 4mm (5m)" at bounding box center [461, 315] width 388 height 15
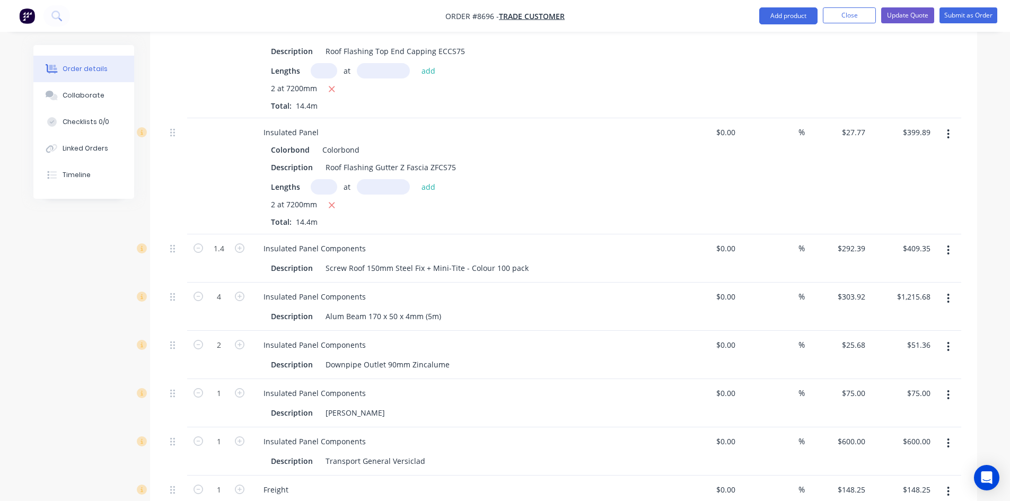
click at [947, 293] on icon "button" at bounding box center [948, 299] width 3 height 12
click at [895, 382] on div "Delete" at bounding box center [911, 389] width 82 height 15
click at [858, 385] on input "600" at bounding box center [860, 392] width 18 height 15
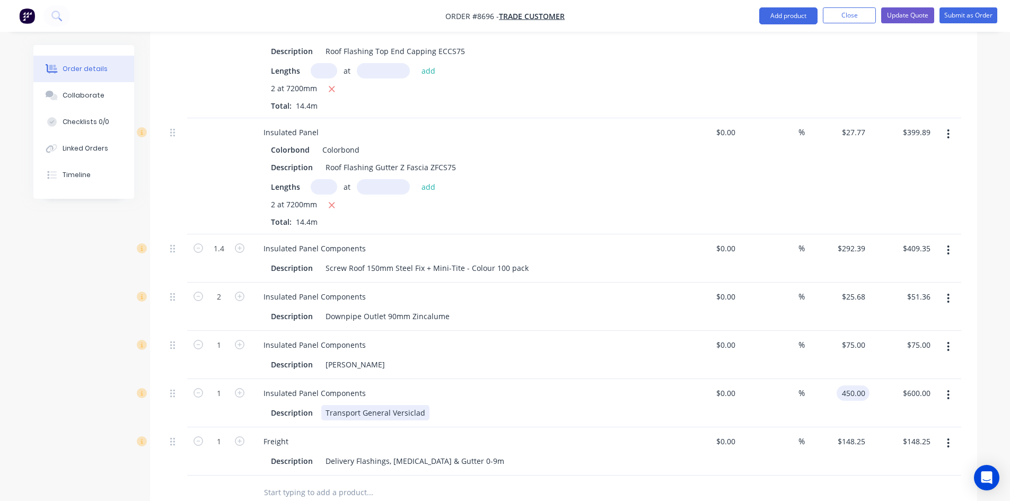
type input "$450.00"
click at [606, 403] on div "Description Transport General Versiclad" at bounding box center [463, 411] width 416 height 17
click at [946, 434] on button "button" at bounding box center [948, 443] width 25 height 19
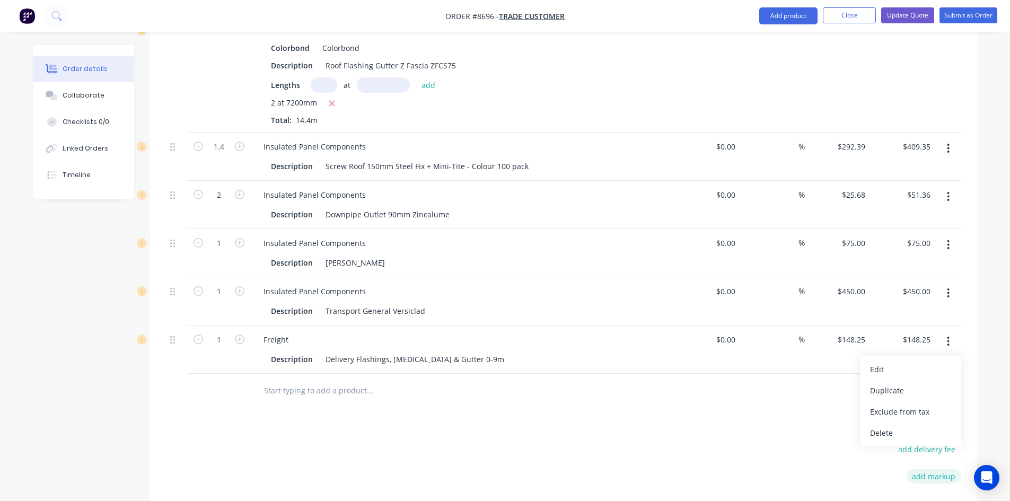
scroll to position [795, 0]
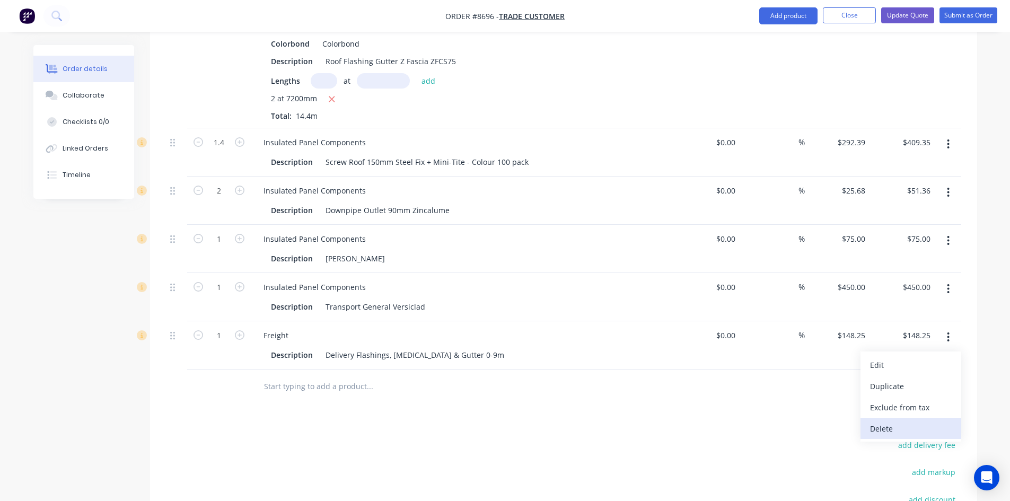
click at [881, 421] on div "Delete" at bounding box center [911, 428] width 82 height 15
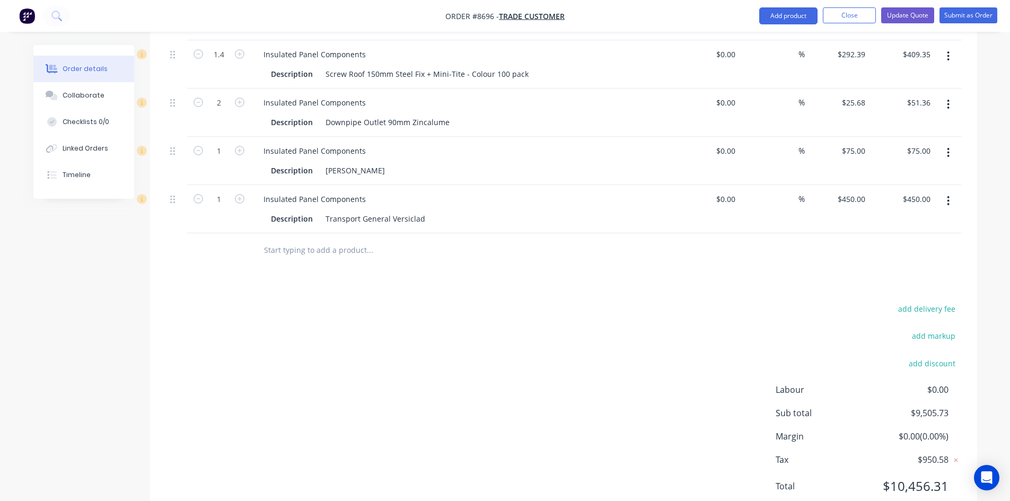
scroll to position [891, 0]
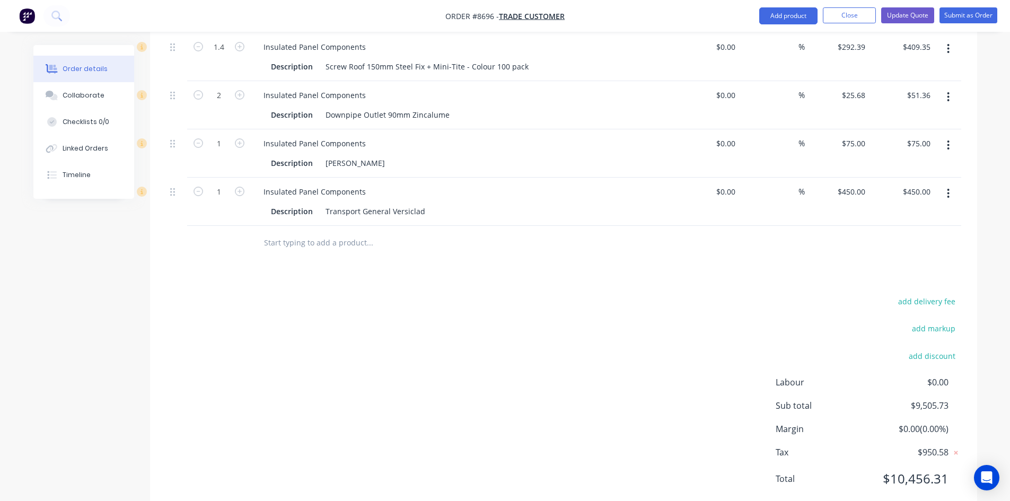
click at [322, 232] on input "text" at bounding box center [369, 242] width 212 height 21
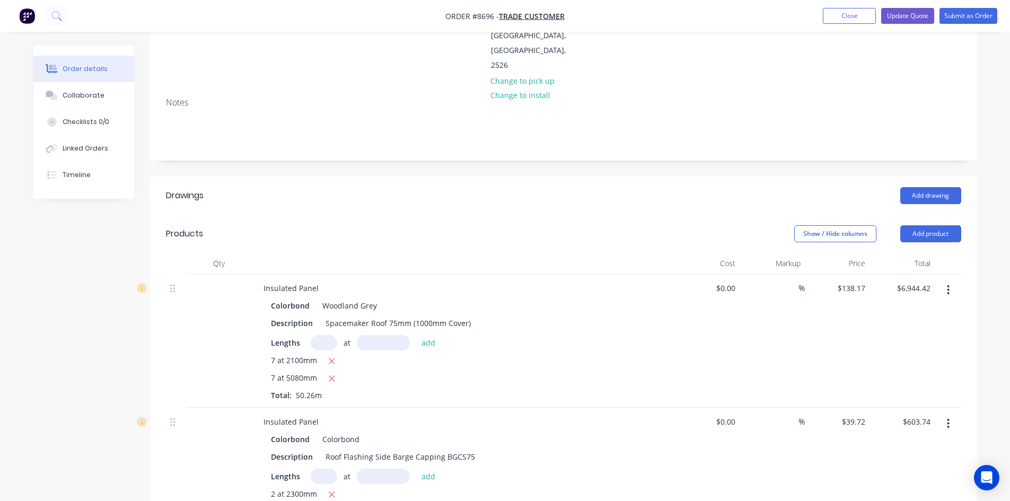
scroll to position [148, 0]
type input "insulated panel"
click at [920, 227] on button "Add product" at bounding box center [930, 235] width 61 height 17
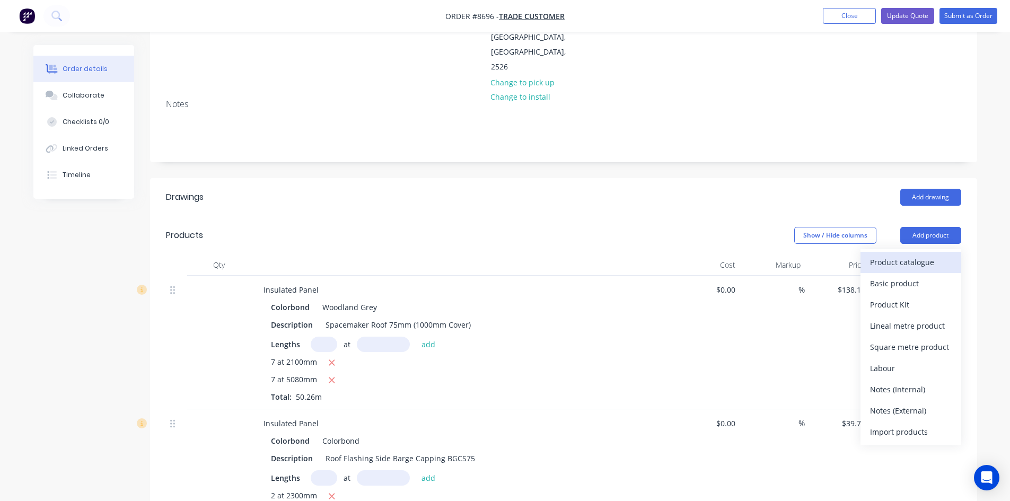
click at [904, 254] on div "Product catalogue" at bounding box center [911, 261] width 82 height 15
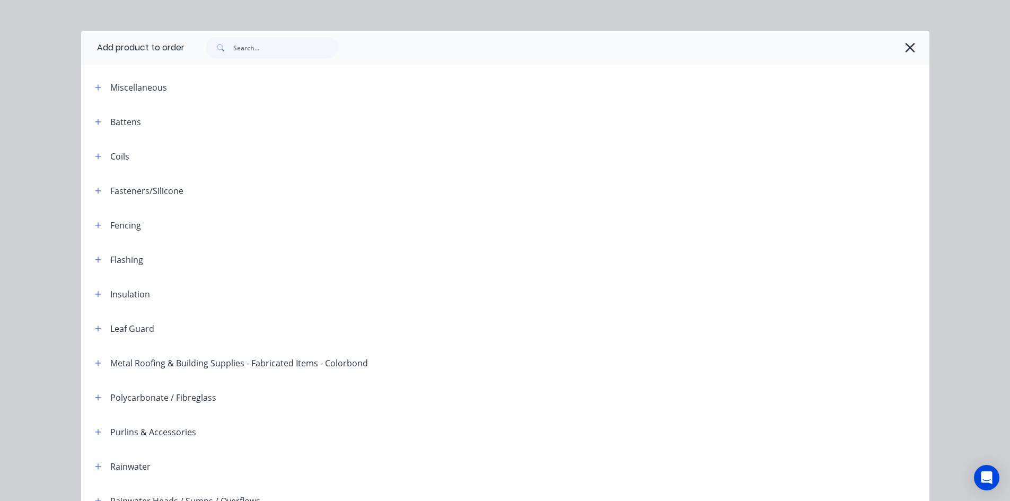
scroll to position [0, 0]
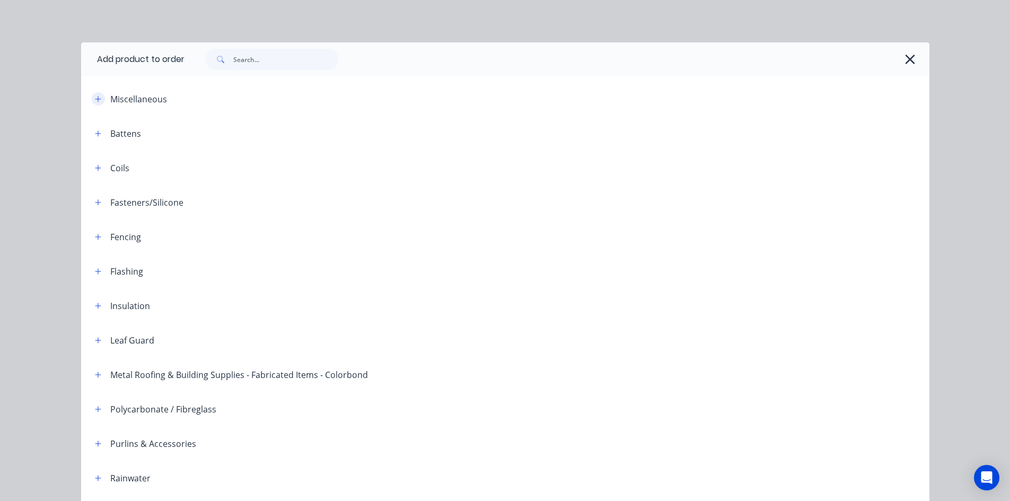
click at [95, 99] on icon "button" at bounding box center [98, 98] width 6 height 7
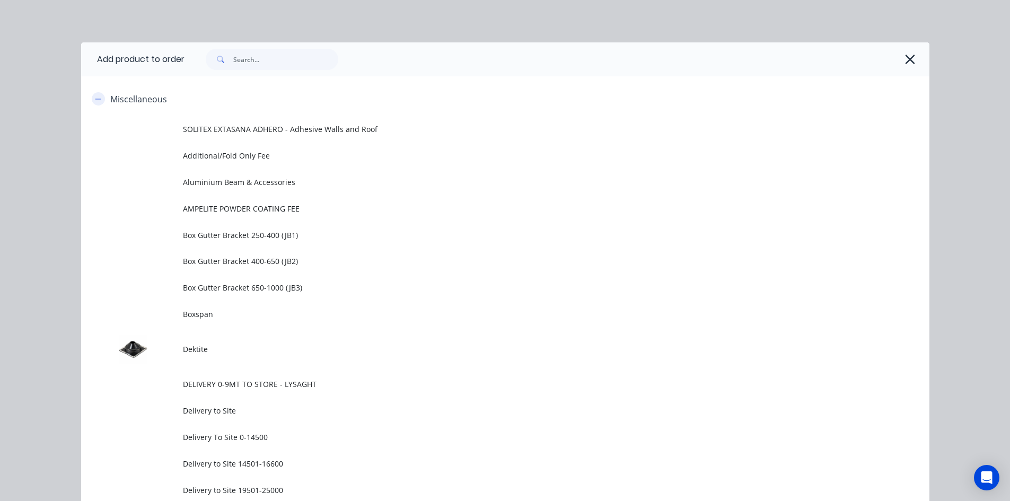
click at [95, 104] on button "button" at bounding box center [98, 98] width 13 height 13
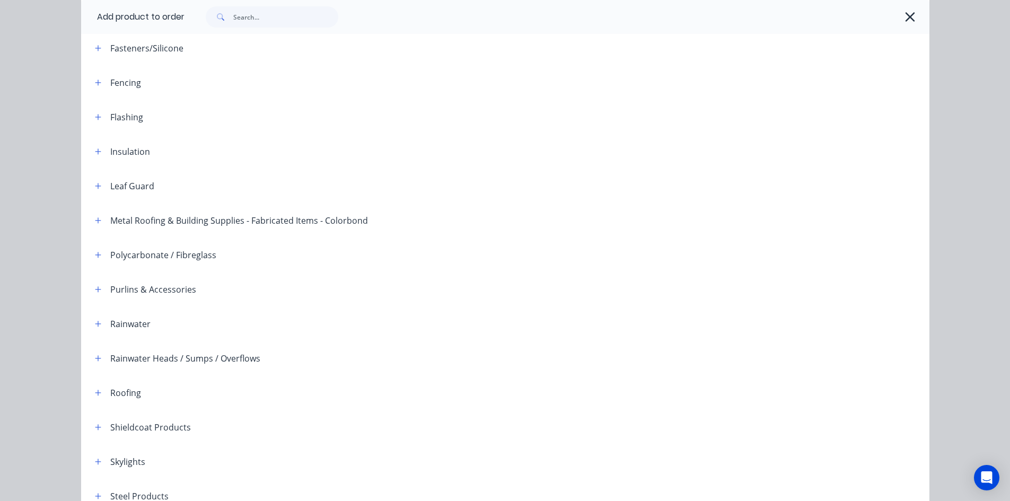
scroll to position [159, 0]
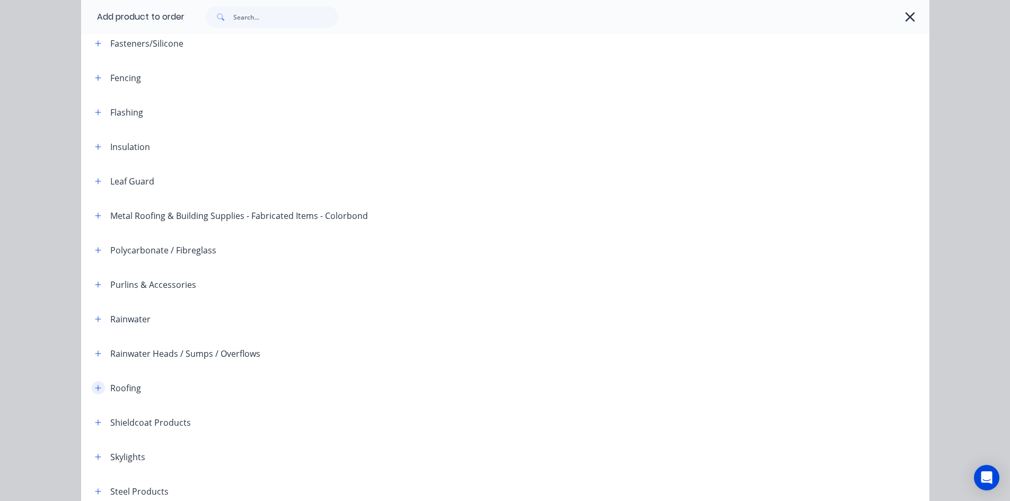
click at [92, 386] on button "button" at bounding box center [98, 387] width 13 height 13
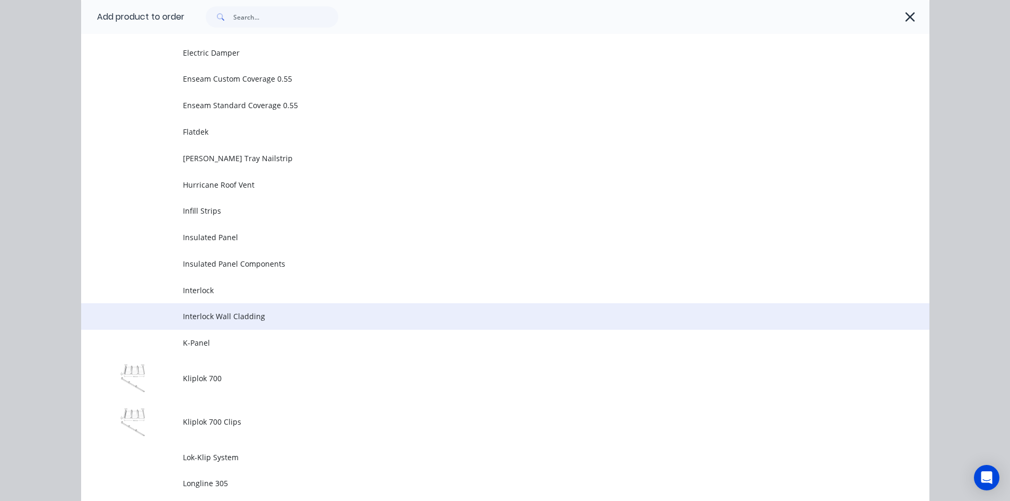
scroll to position [1007, 0]
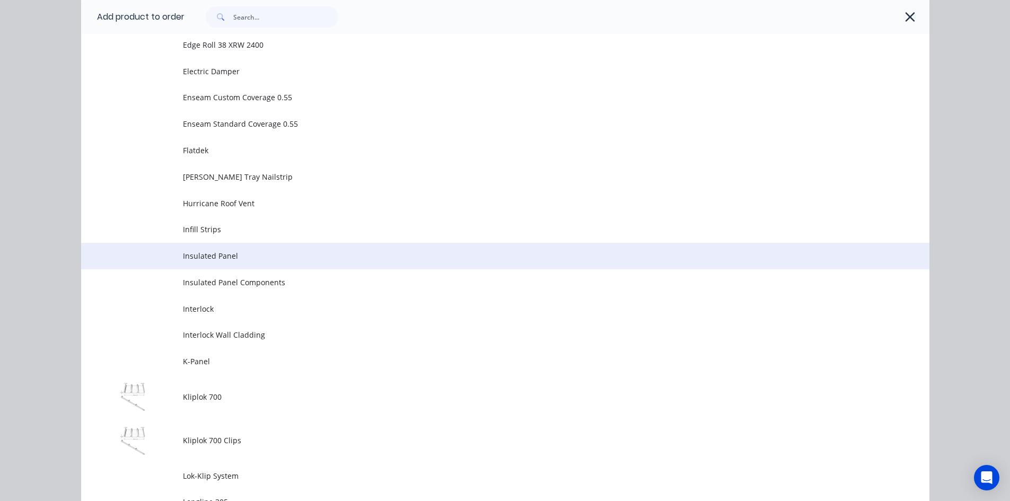
click at [224, 259] on span "Insulated Panel" at bounding box center [481, 255] width 597 height 11
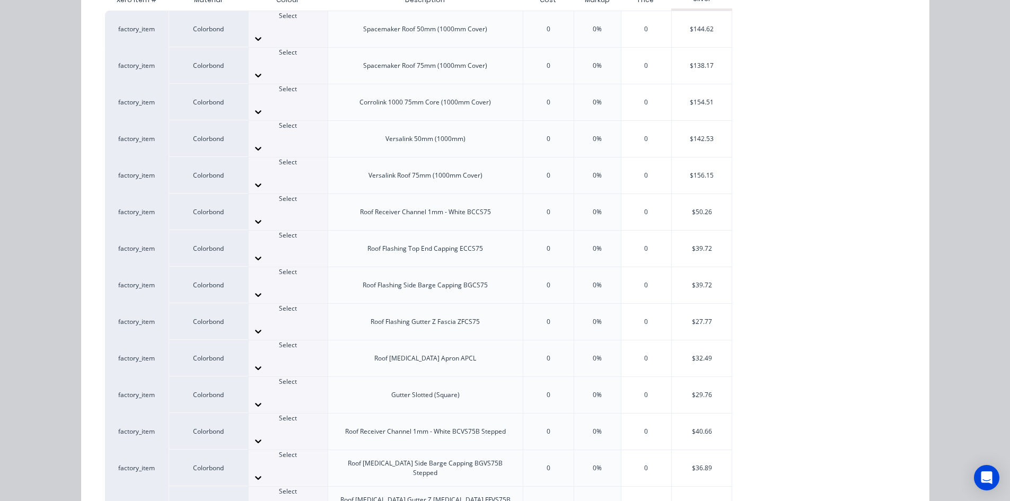
scroll to position [212, 0]
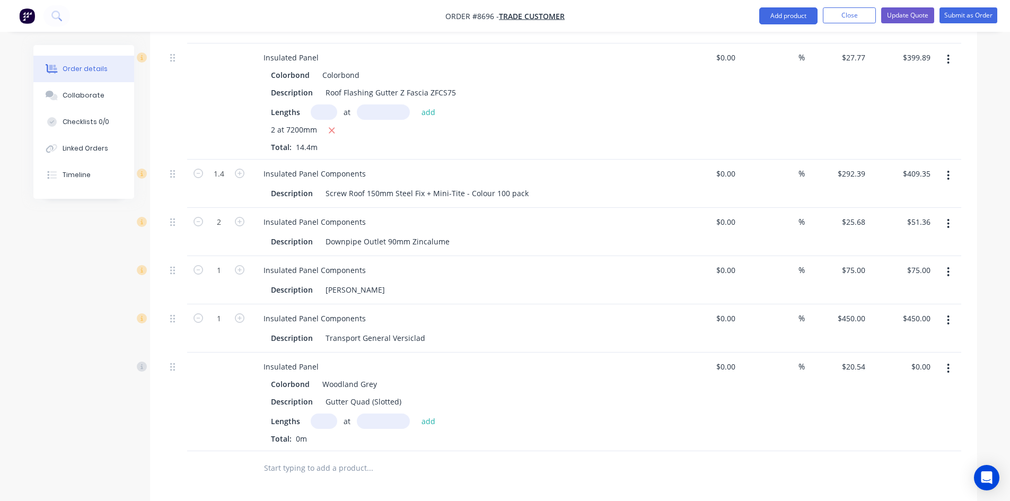
scroll to position [784, 0]
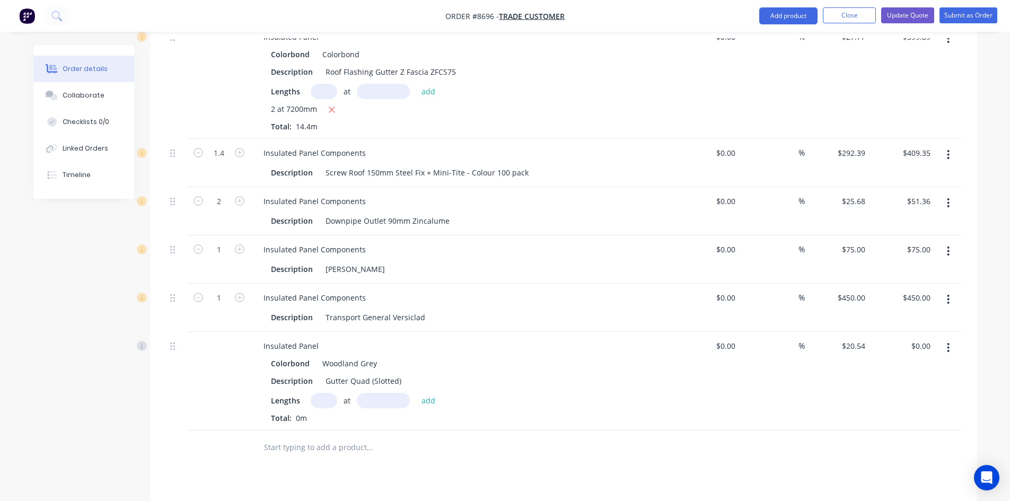
click at [328, 393] on input "text" at bounding box center [324, 400] width 27 height 15
type input "2"
type input "7200"
click at [416, 393] on button "add" at bounding box center [428, 400] width 25 height 14
type input "$295.78"
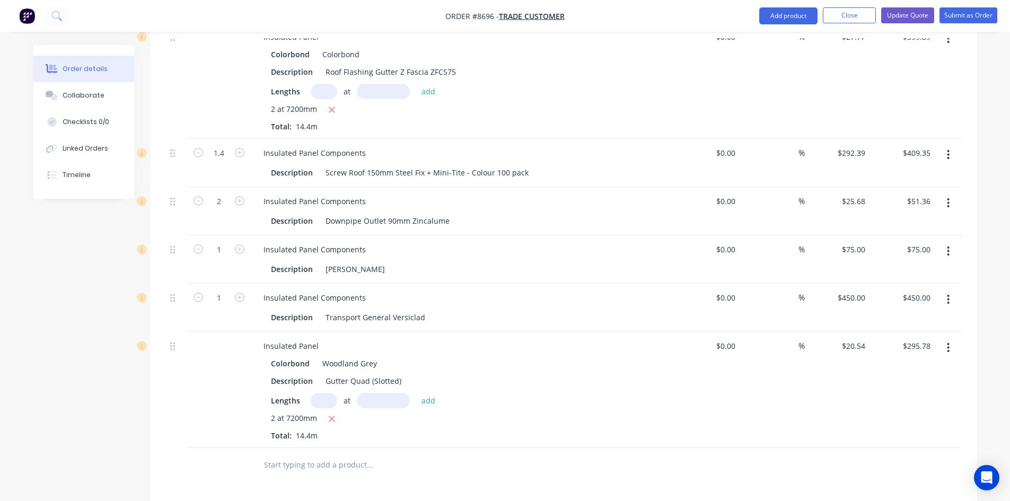
click at [286, 454] on input "text" at bounding box center [369, 464] width 212 height 21
type input "i"
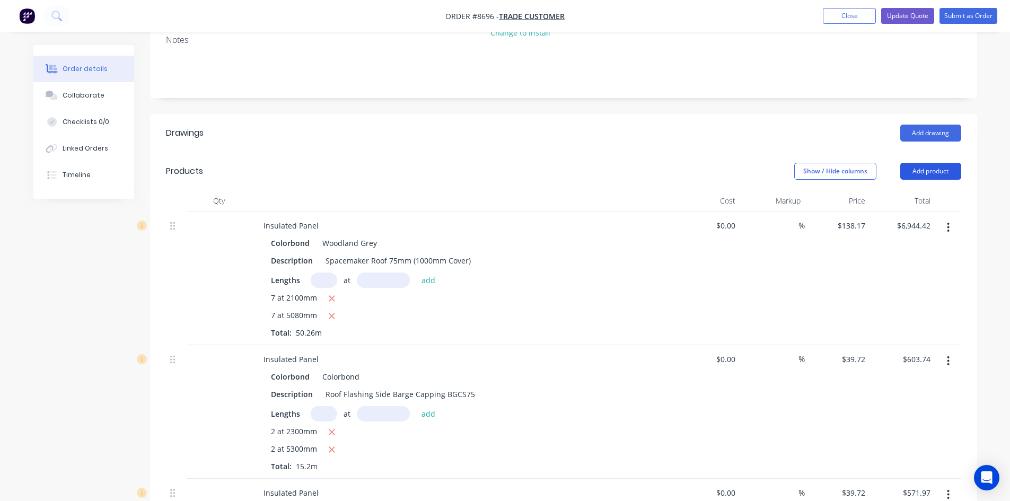
scroll to position [201, 0]
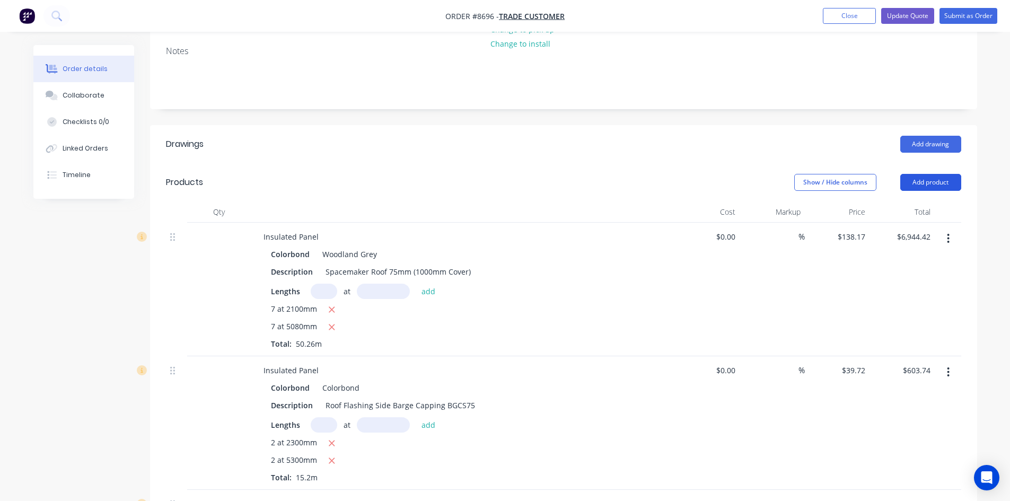
click at [932, 174] on button "Add product" at bounding box center [930, 182] width 61 height 17
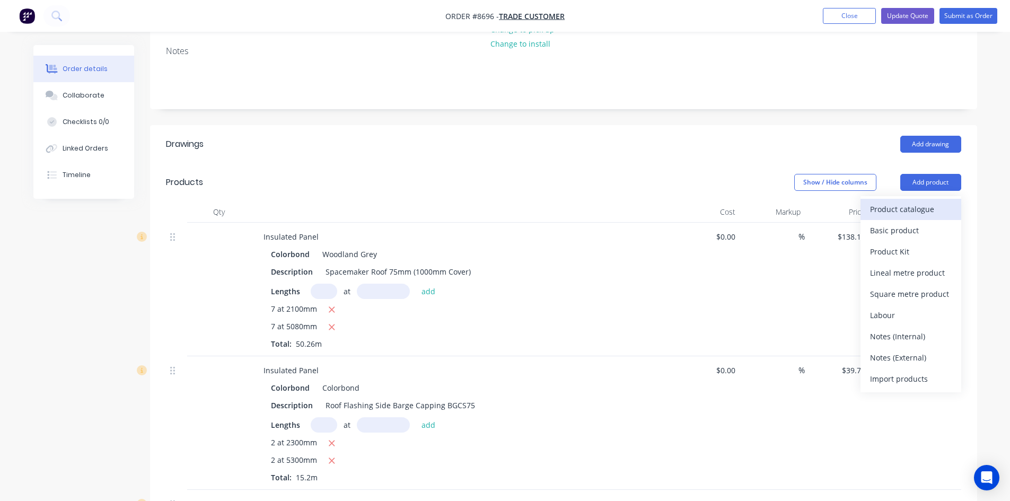
click at [903, 201] on div "Product catalogue" at bounding box center [911, 208] width 82 height 15
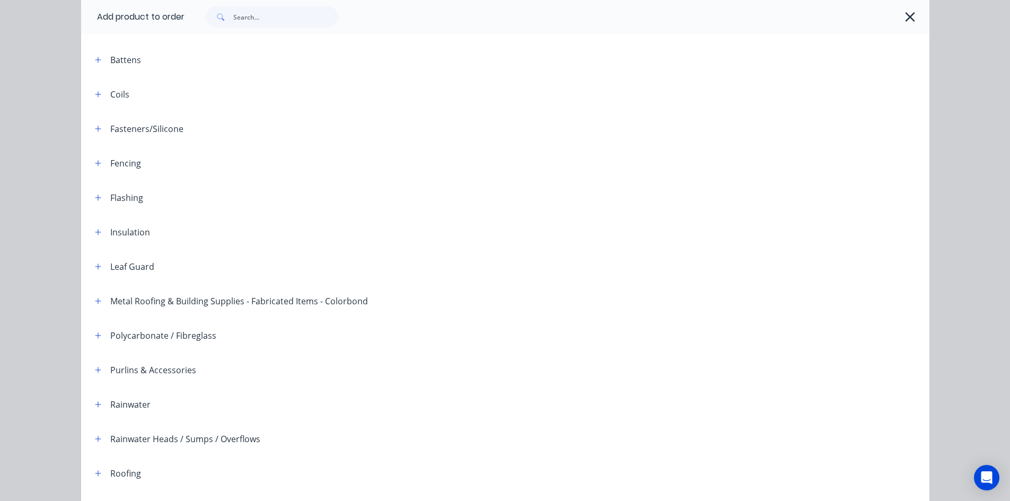
scroll to position [248, 0]
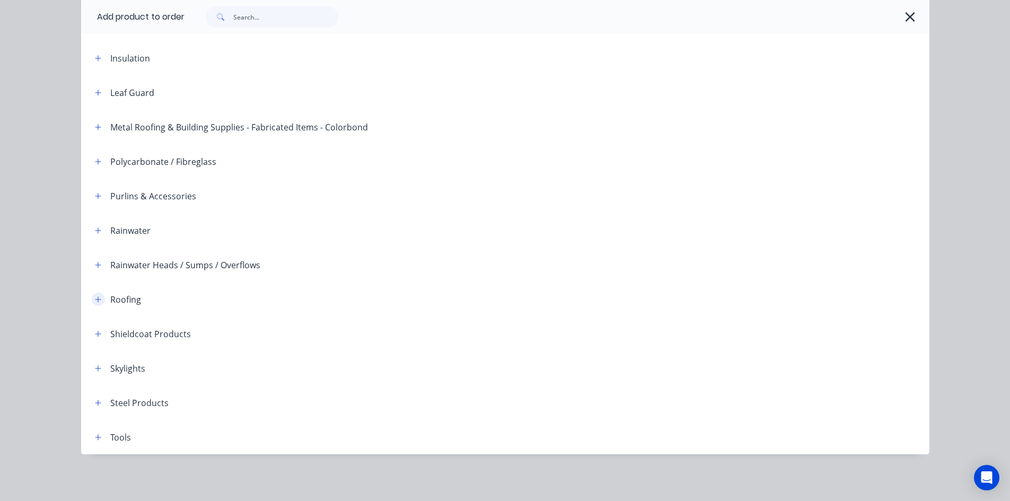
click at [95, 300] on icon "button" at bounding box center [98, 299] width 6 height 7
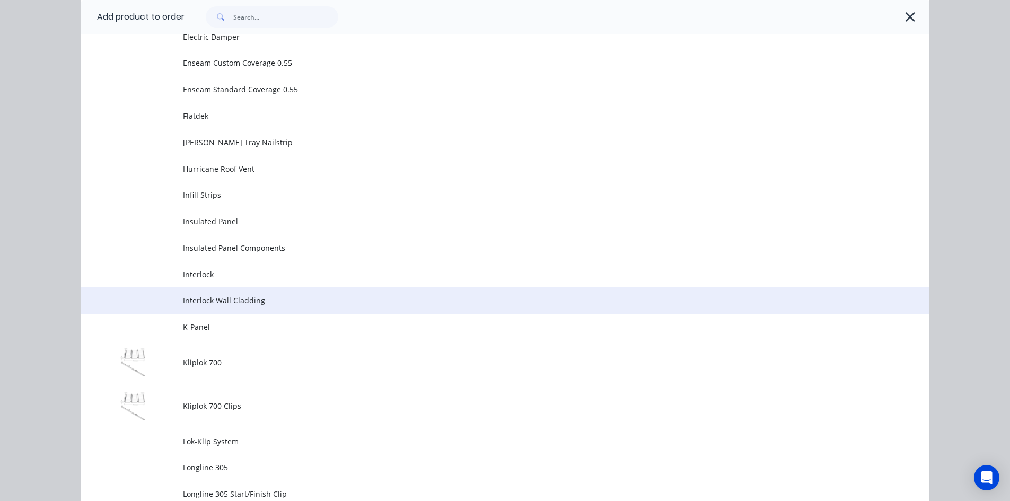
scroll to position [1043, 0]
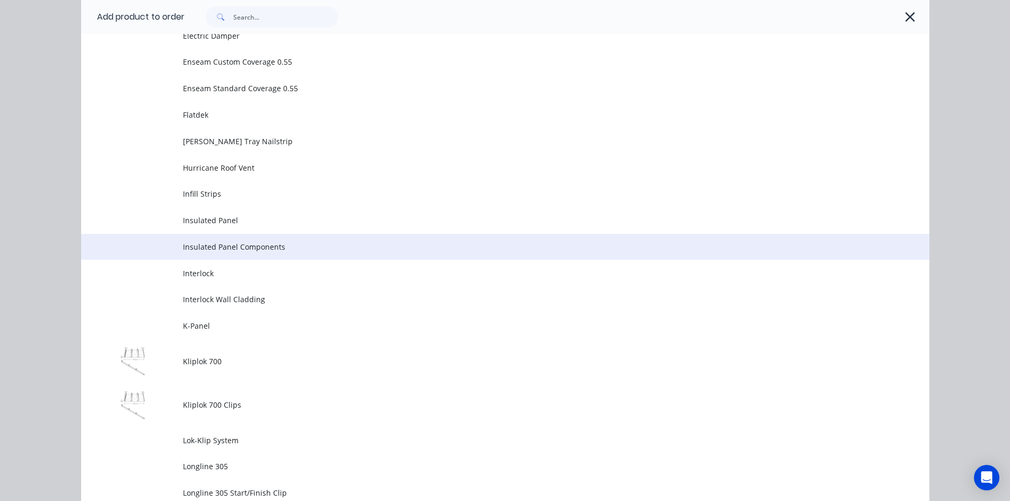
click at [227, 245] on span "Insulated Panel Components" at bounding box center [481, 246] width 597 height 11
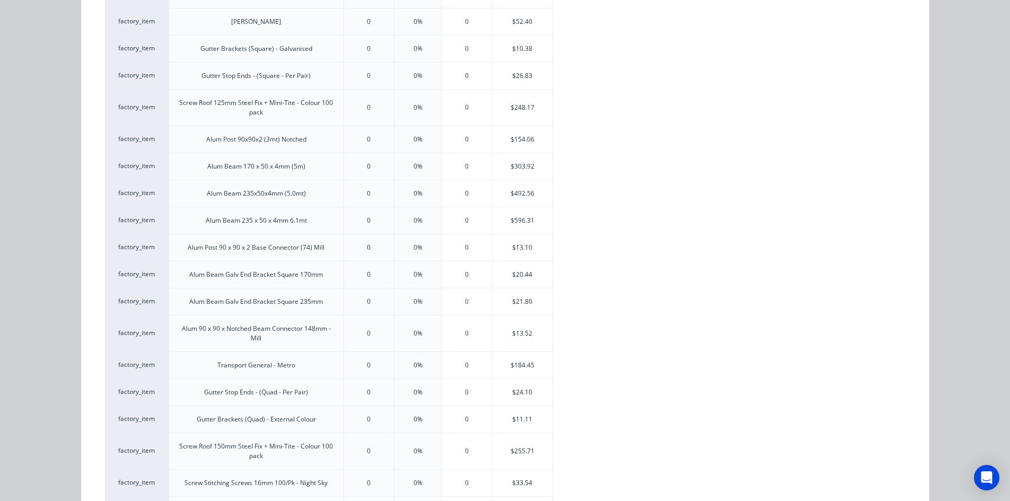
scroll to position [318, 0]
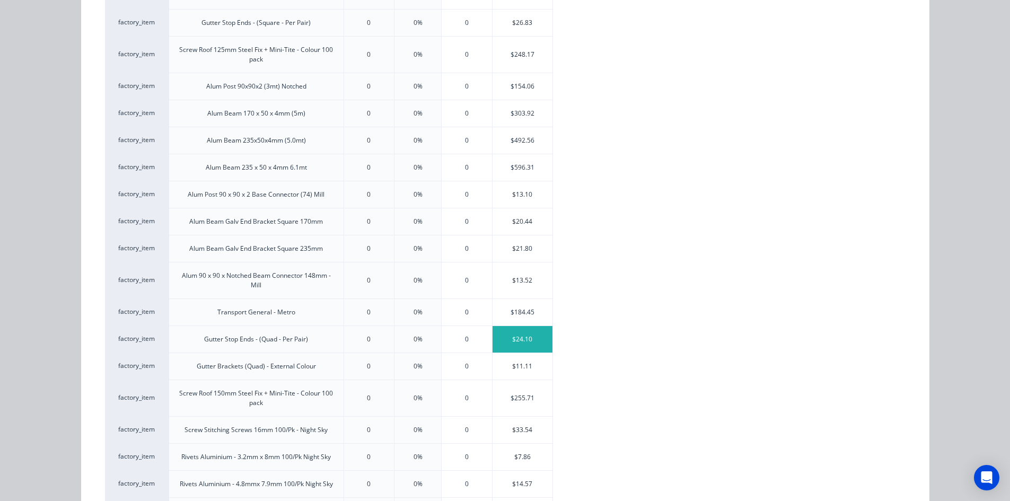
click at [524, 341] on div "$24.10" at bounding box center [522, 339] width 60 height 27
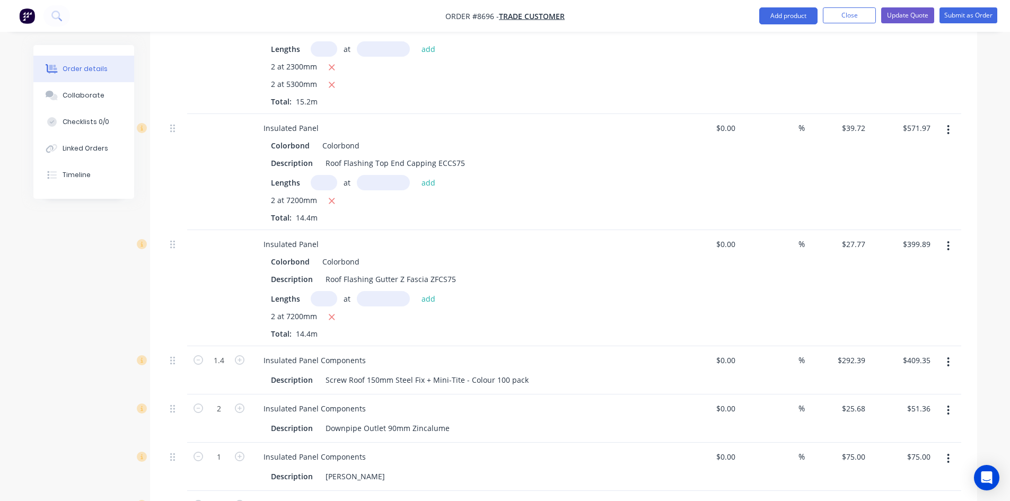
scroll to position [838, 0]
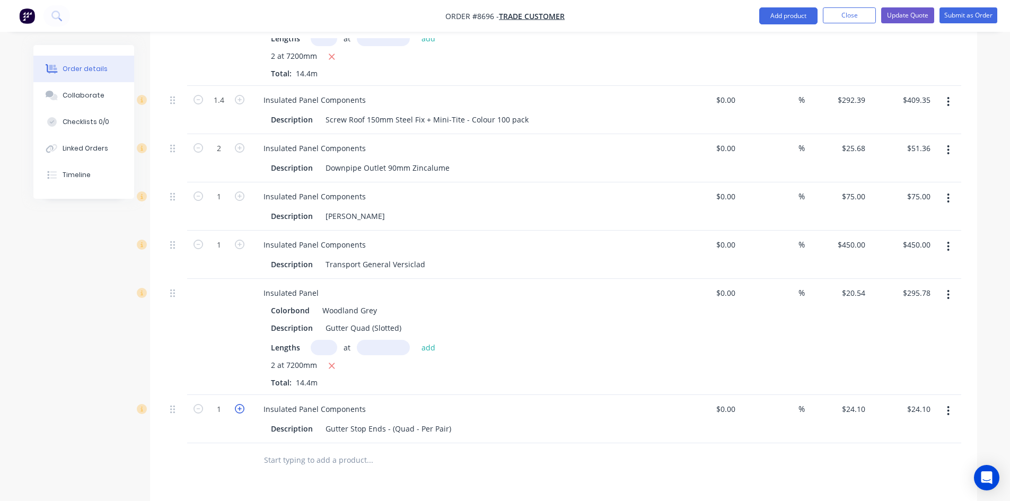
click at [241, 404] on icon "button" at bounding box center [240, 409] width 10 height 10
type input "2"
type input "$48.20"
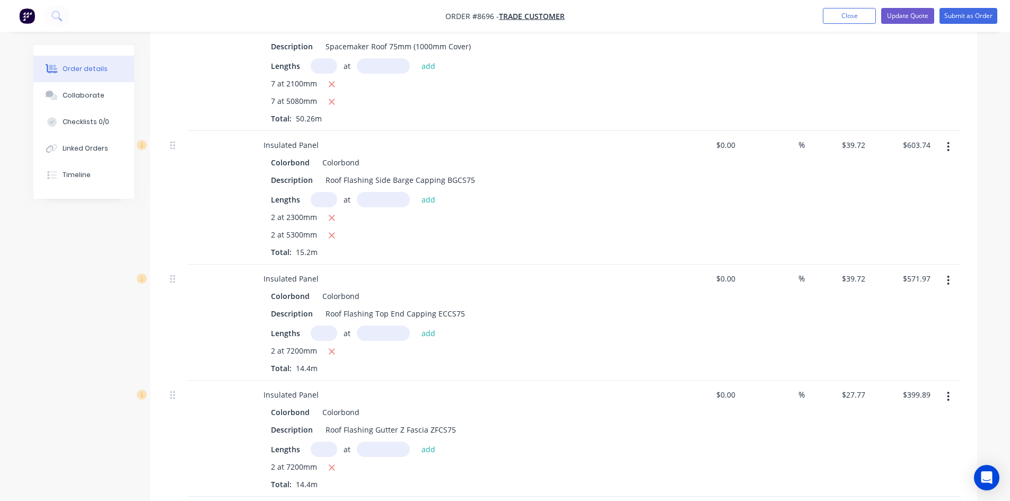
scroll to position [254, 0]
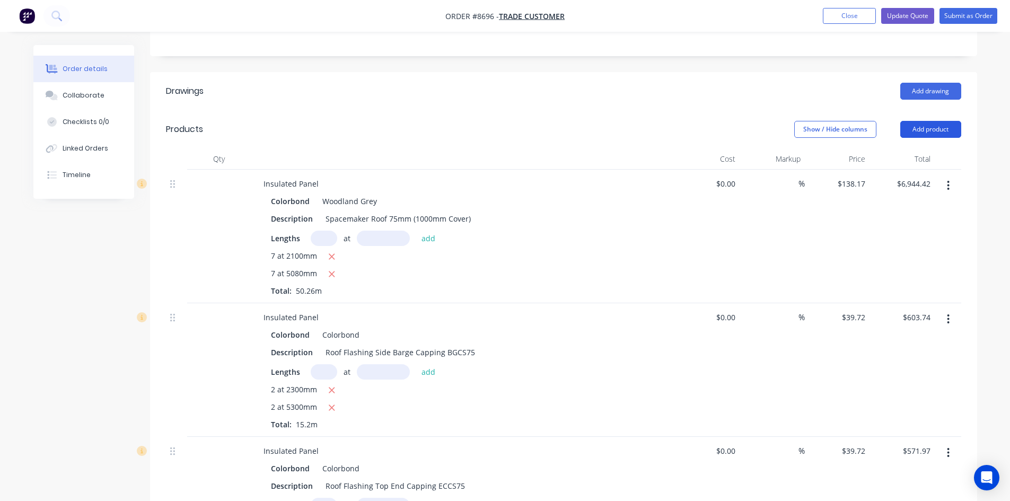
click at [921, 121] on button "Add product" at bounding box center [930, 129] width 61 height 17
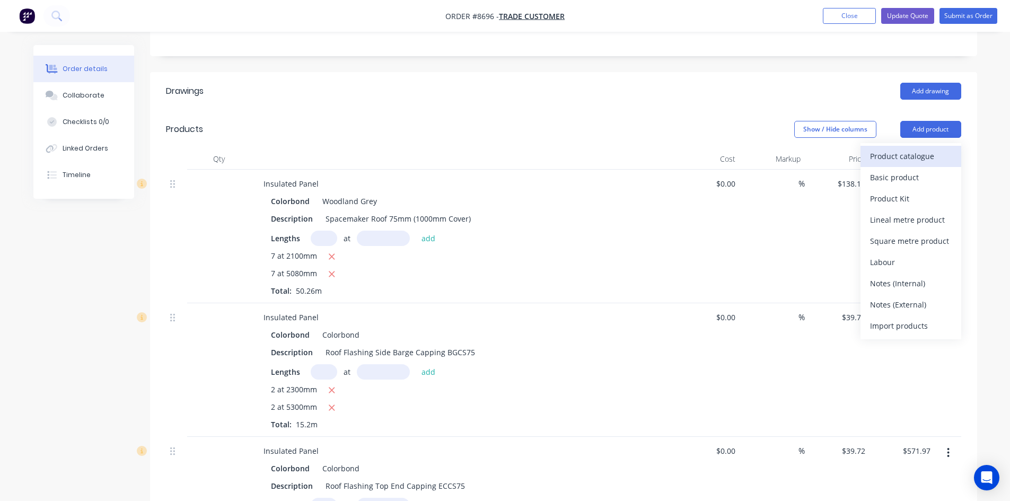
click at [885, 148] on div "Product catalogue" at bounding box center [911, 155] width 82 height 15
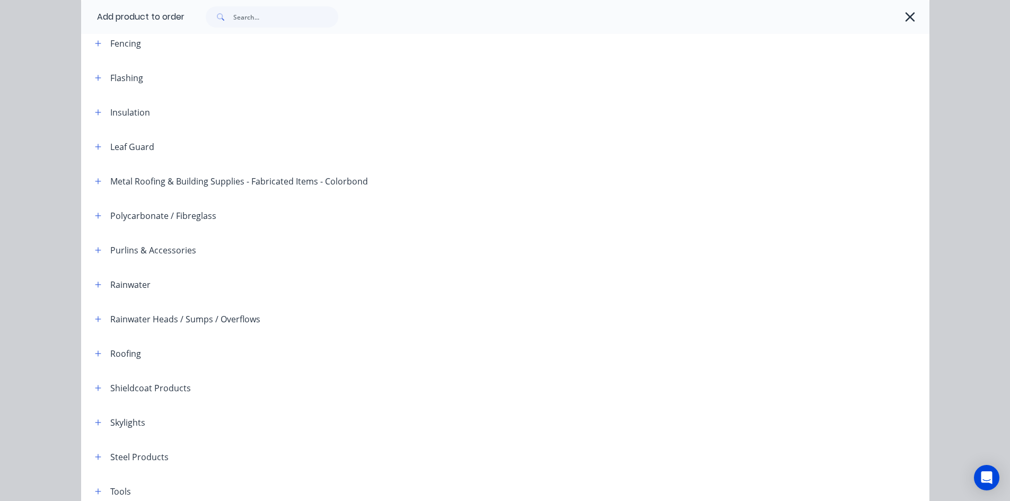
scroll to position [248, 0]
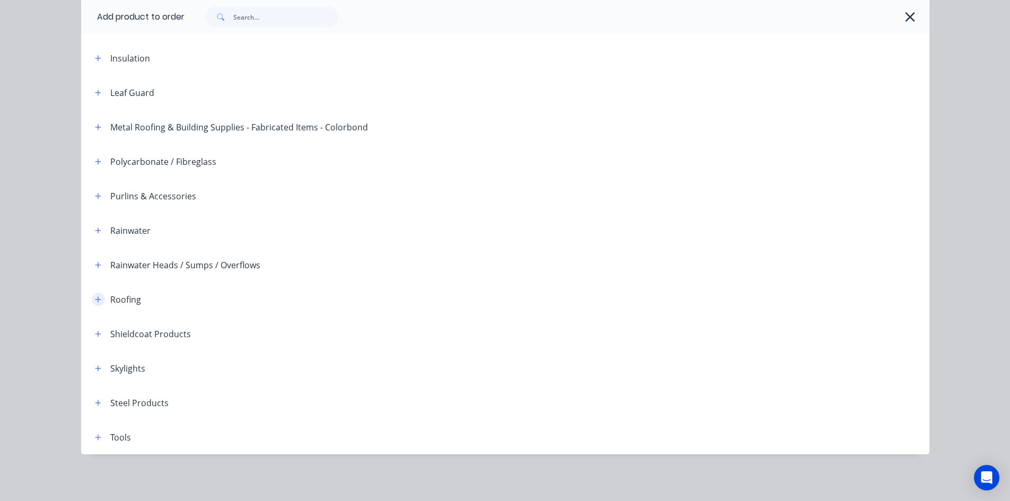
click at [96, 301] on icon "button" at bounding box center [98, 299] width 6 height 7
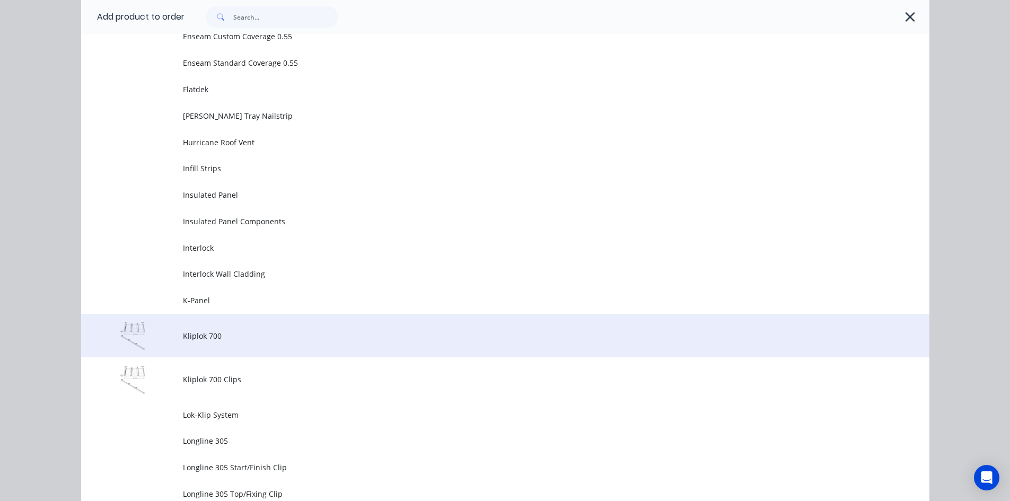
scroll to position [1015, 0]
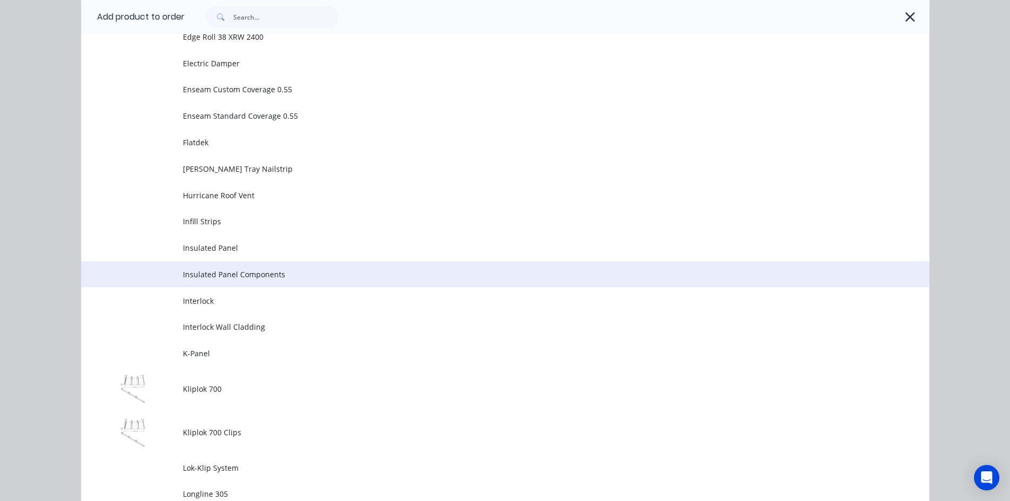
click at [222, 269] on span "Insulated Panel Components" at bounding box center [481, 274] width 597 height 11
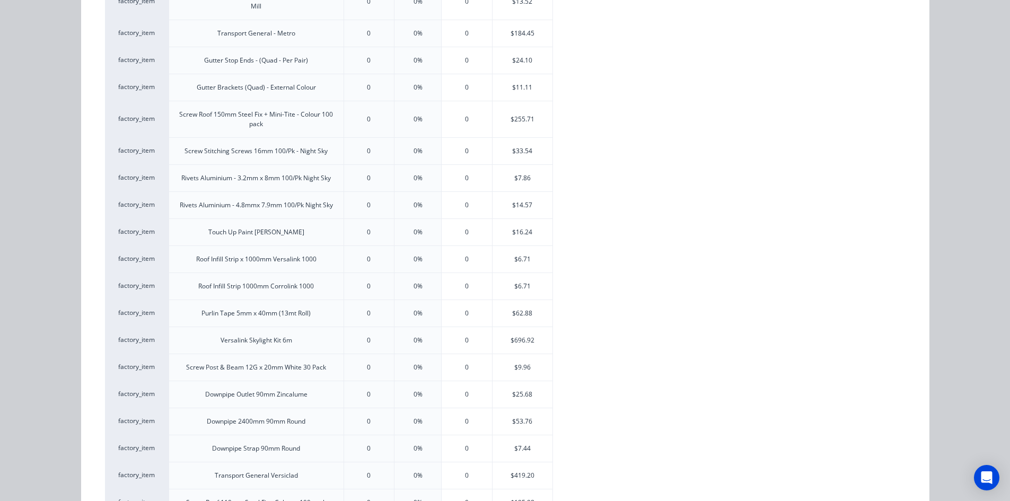
scroll to position [530, 0]
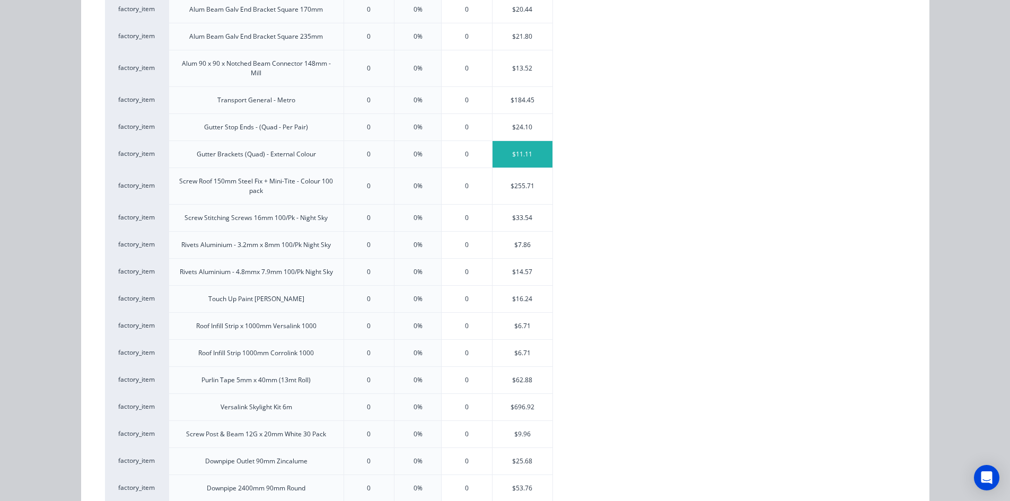
click at [517, 159] on div "$11.11" at bounding box center [522, 154] width 60 height 27
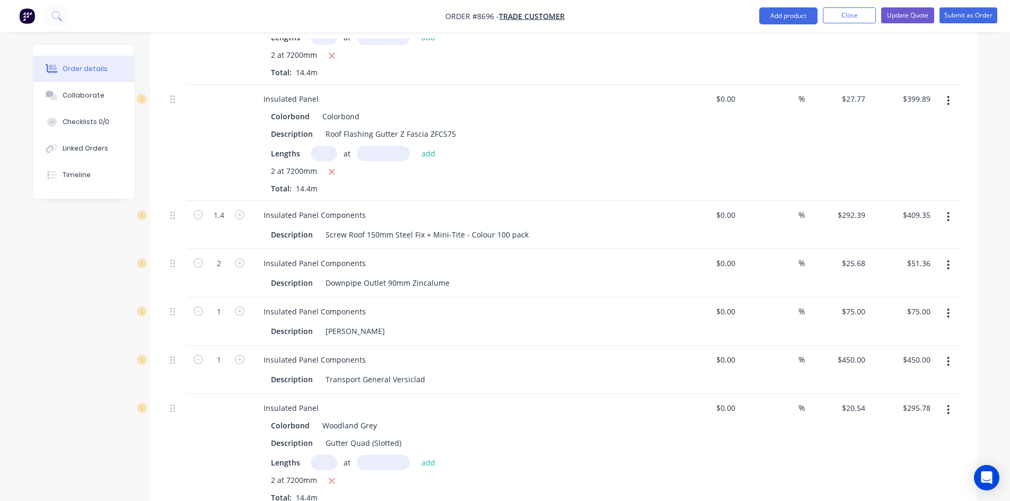
scroll to position [838, 0]
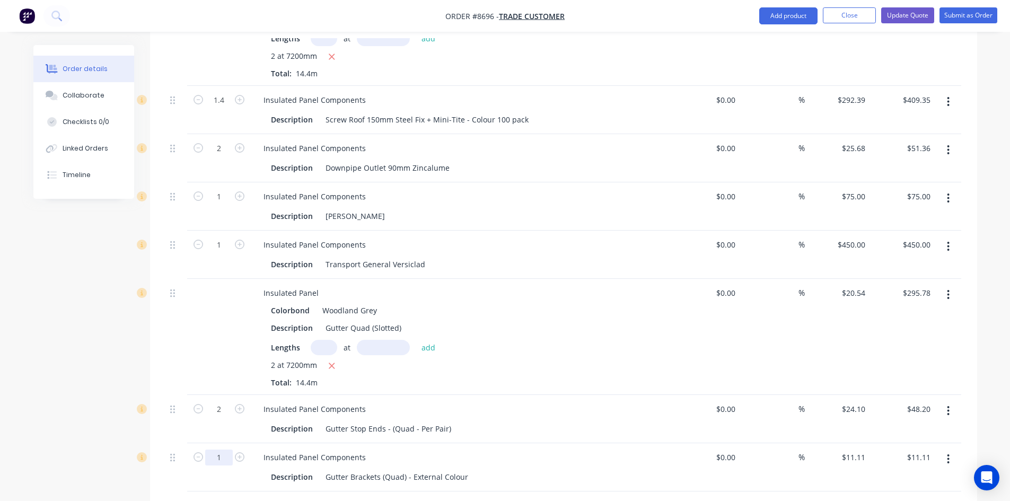
click at [225, 449] on input "1" at bounding box center [219, 457] width 28 height 16
type input "16"
type input "$177.76"
drag, startPoint x: 446, startPoint y: 470, endPoint x: 438, endPoint y: 480, distance: 12.4
click at [446, 498] on input "text" at bounding box center [369, 508] width 212 height 21
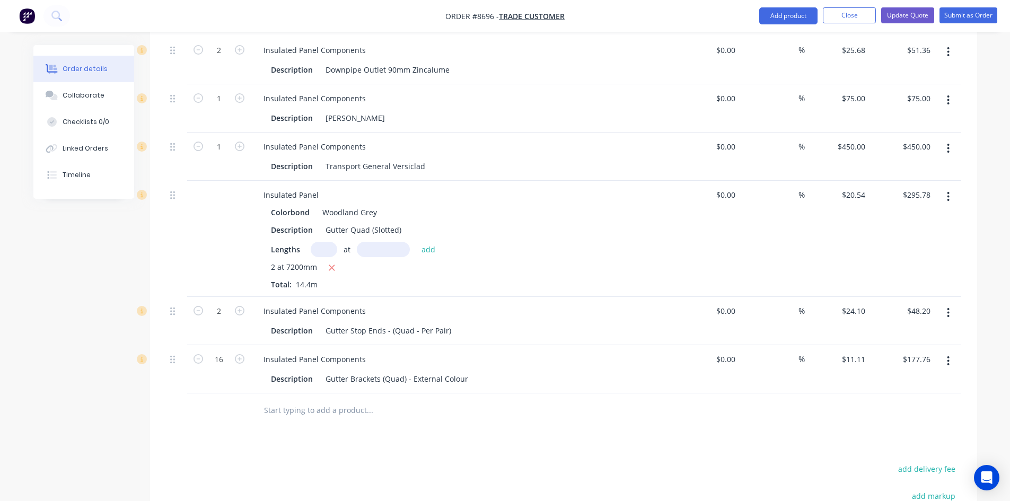
scroll to position [944, 0]
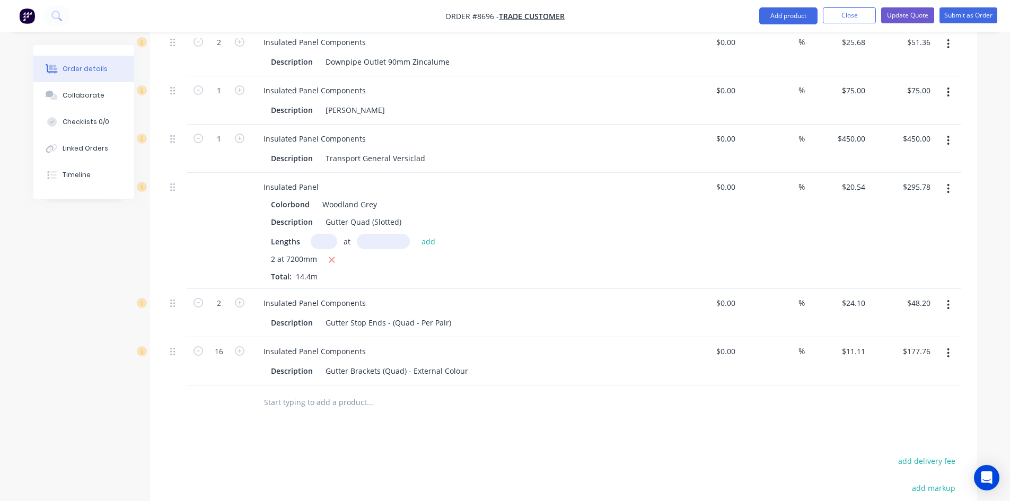
click at [351, 392] on input "text" at bounding box center [369, 402] width 212 height 21
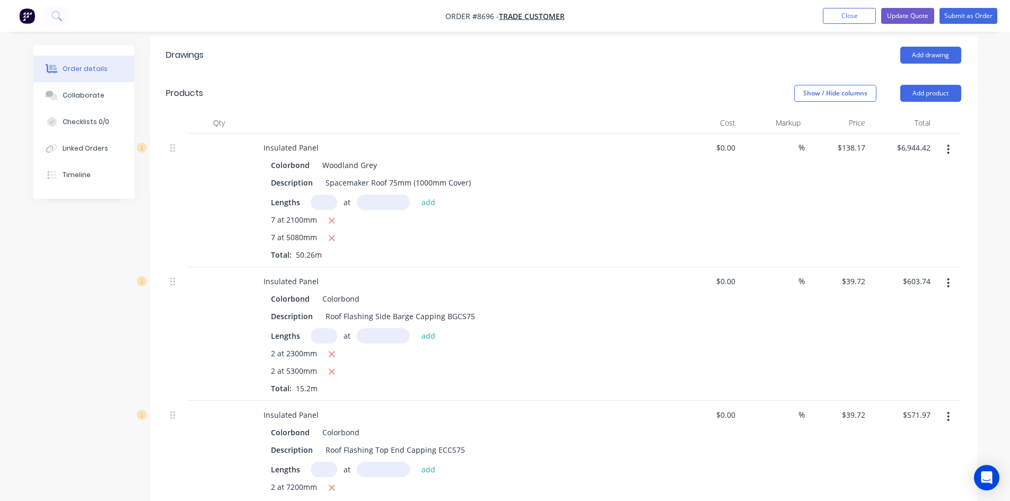
scroll to position [254, 0]
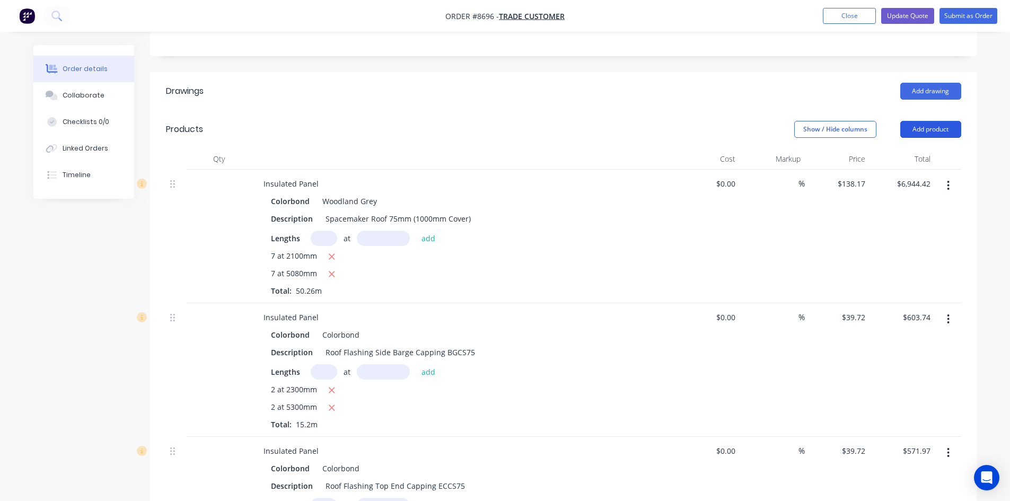
click at [923, 121] on button "Add product" at bounding box center [930, 129] width 61 height 17
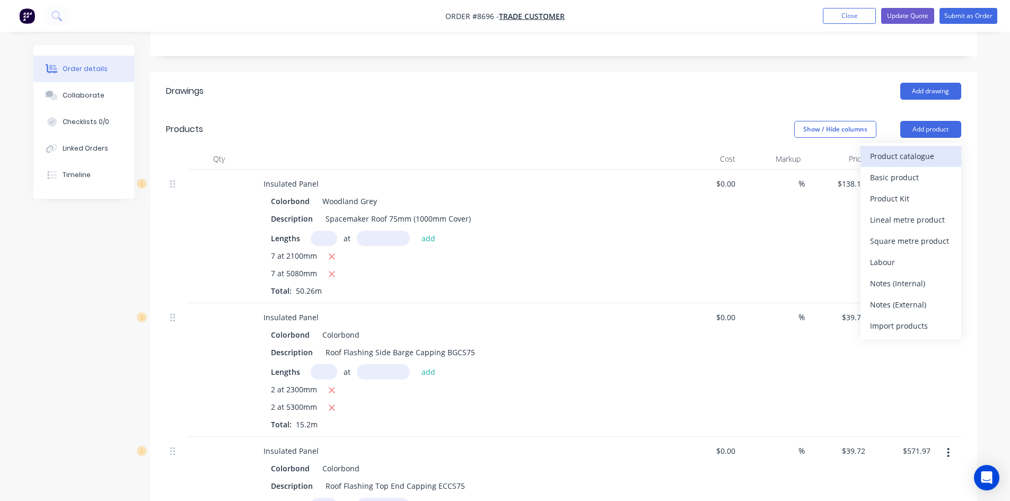
click at [887, 148] on div "Product catalogue" at bounding box center [911, 155] width 82 height 15
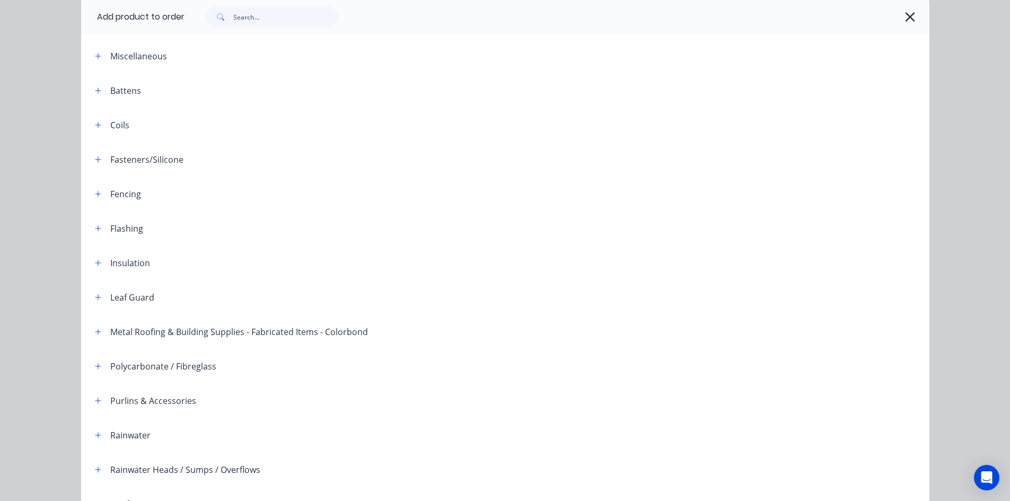
scroll to position [248, 0]
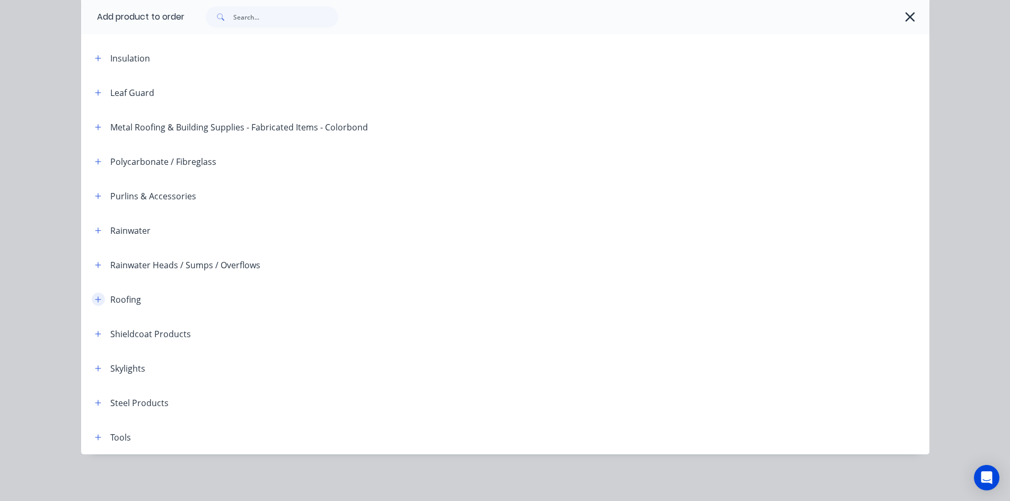
click at [96, 296] on icon "button" at bounding box center [98, 299] width 6 height 7
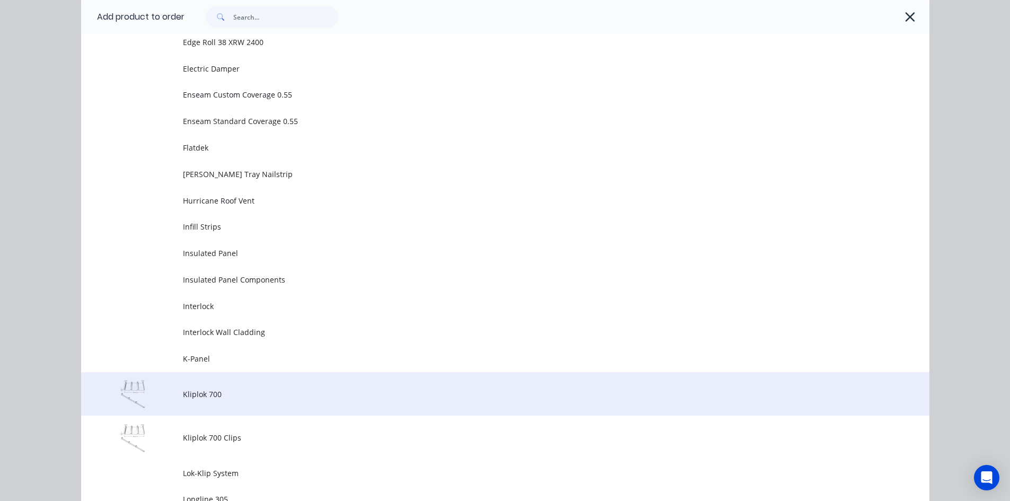
scroll to position [1043, 0]
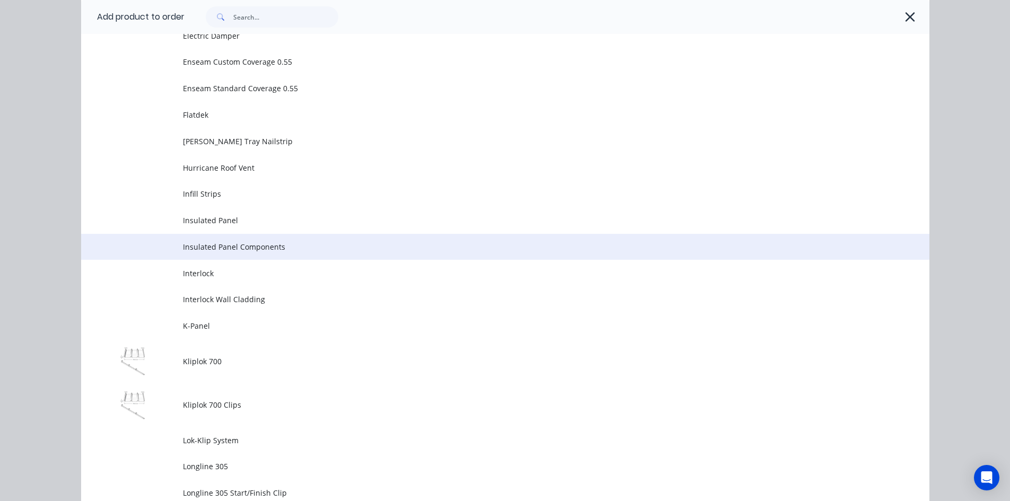
click at [245, 251] on span "Insulated Panel Components" at bounding box center [481, 246] width 597 height 11
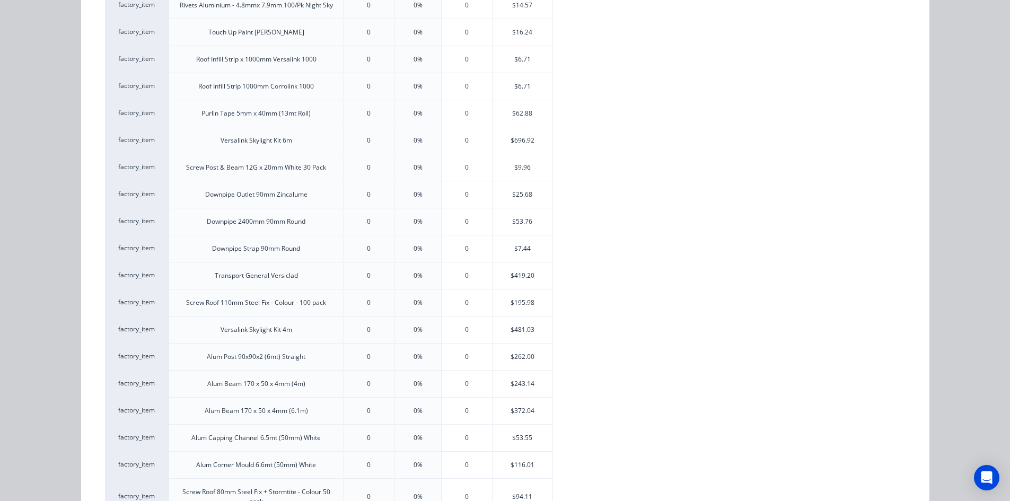
scroll to position [742, 0]
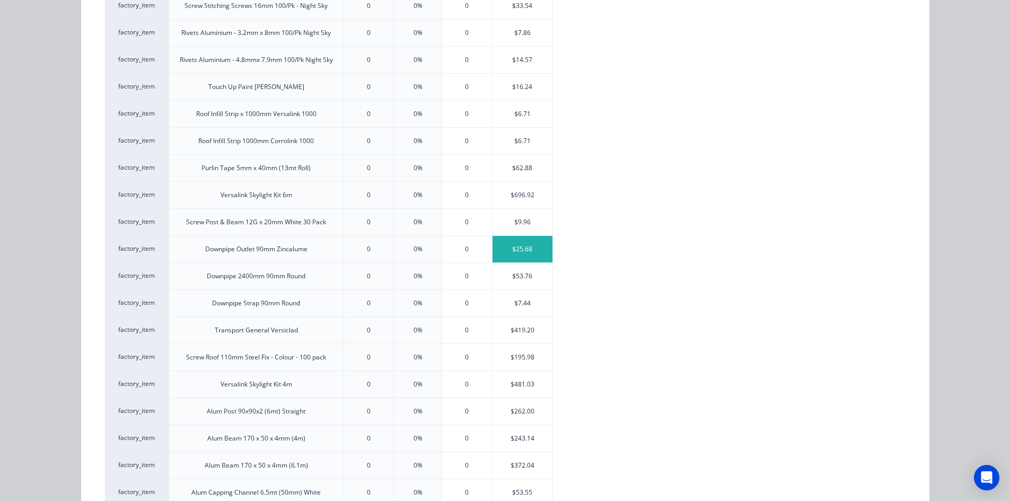
click at [513, 246] on div "$25.68" at bounding box center [522, 249] width 60 height 27
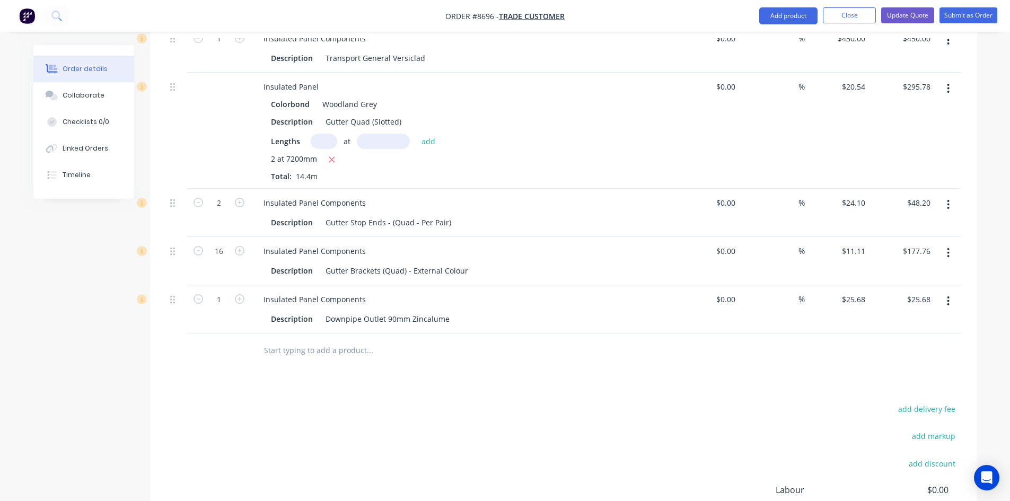
scroll to position [1050, 0]
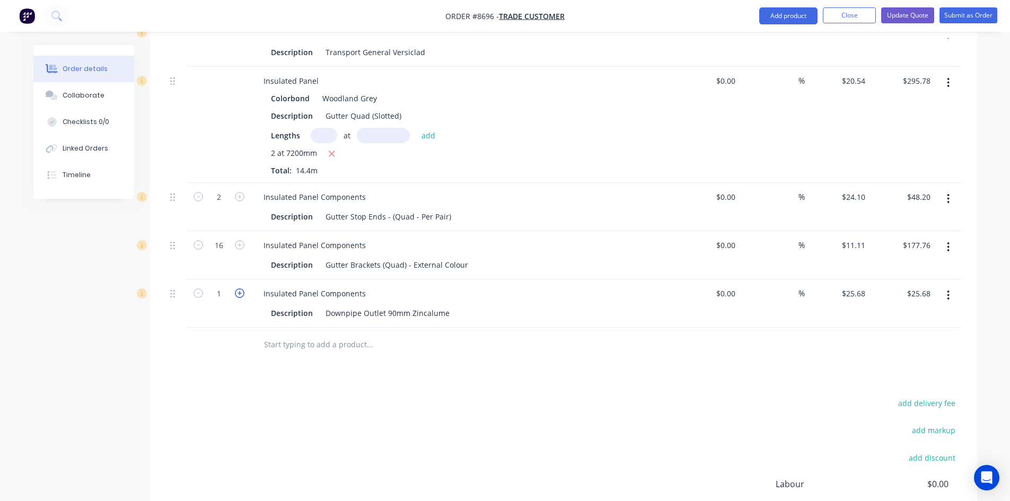
click at [240, 288] on icon "button" at bounding box center [240, 293] width 10 height 10
type input "2"
type input "$51.36"
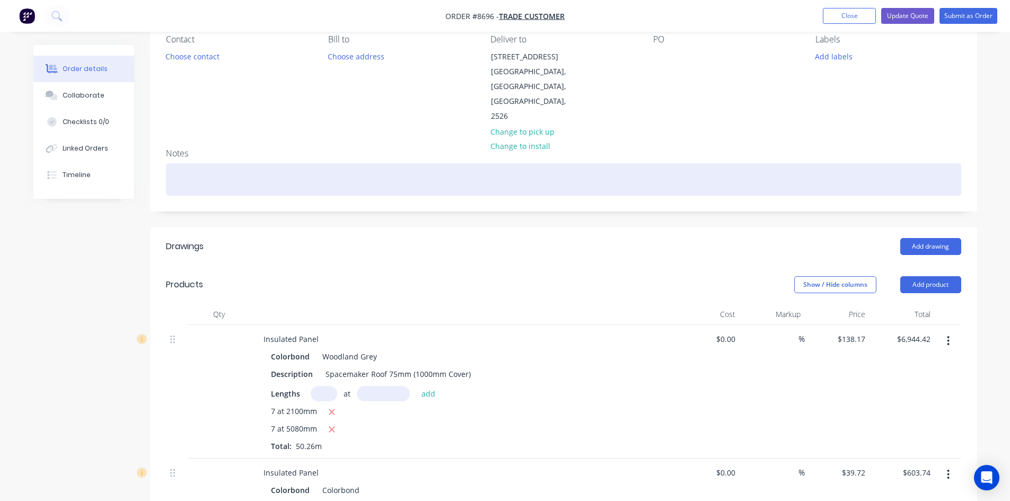
scroll to position [91, 0]
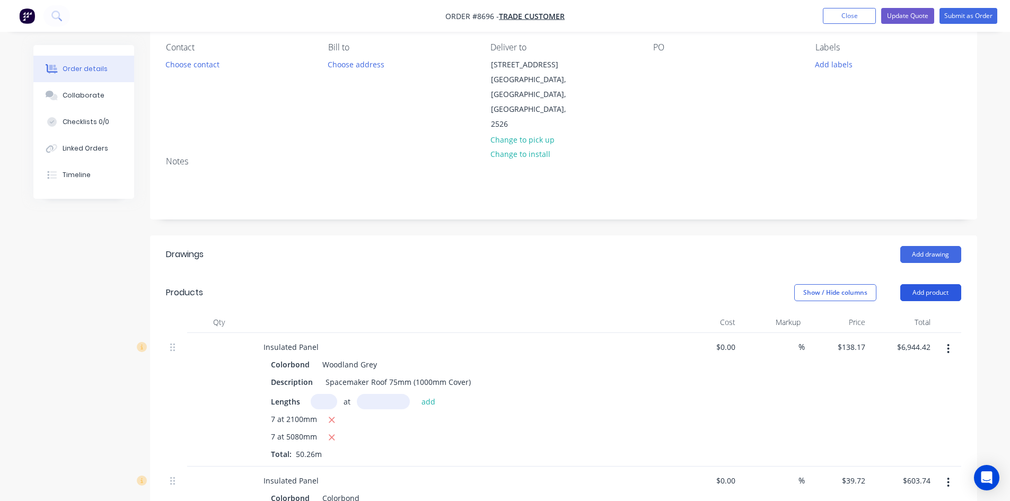
click at [926, 284] on button "Add product" at bounding box center [930, 292] width 61 height 17
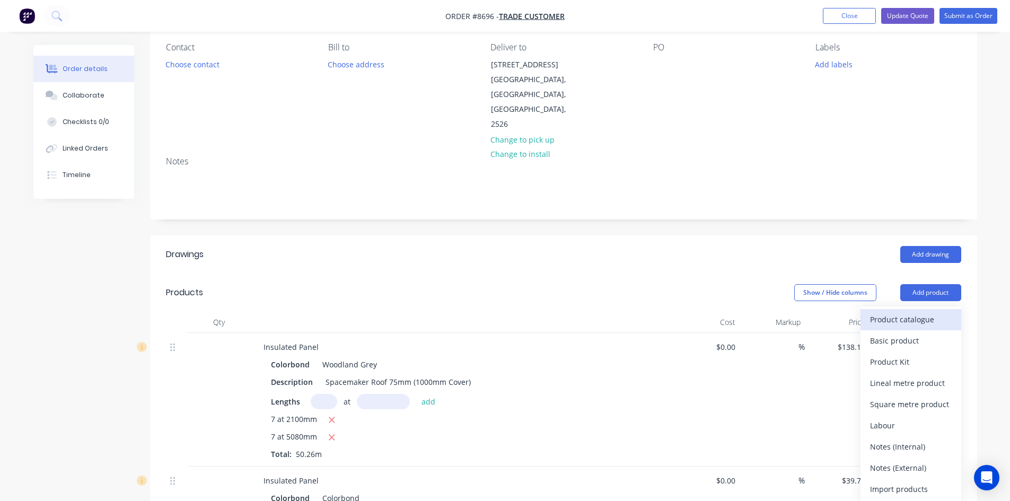
click at [879, 312] on div "Product catalogue" at bounding box center [911, 319] width 82 height 15
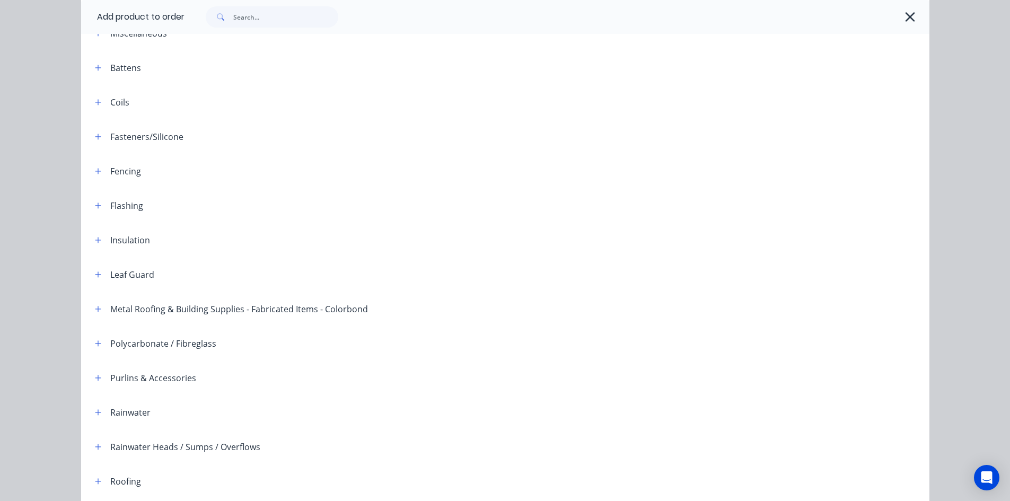
scroll to position [248, 0]
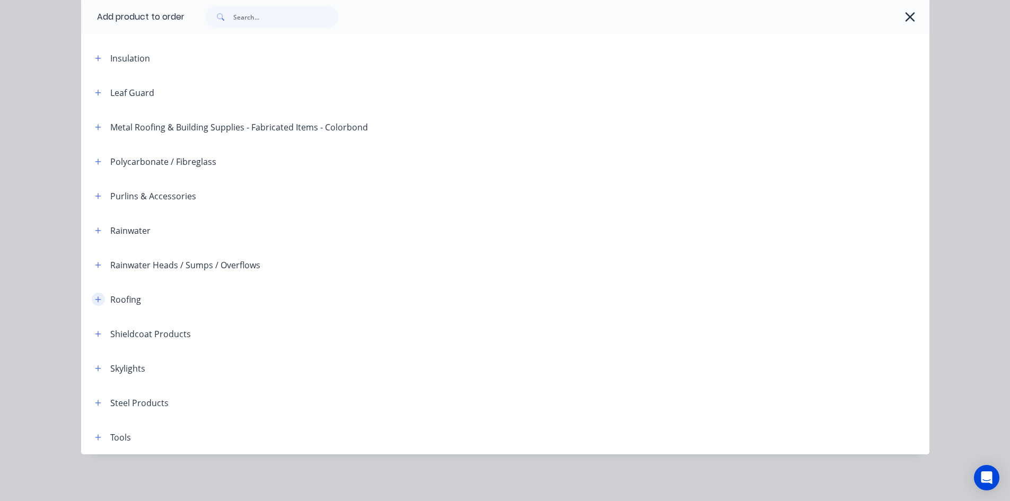
click at [96, 297] on icon "button" at bounding box center [98, 299] width 6 height 7
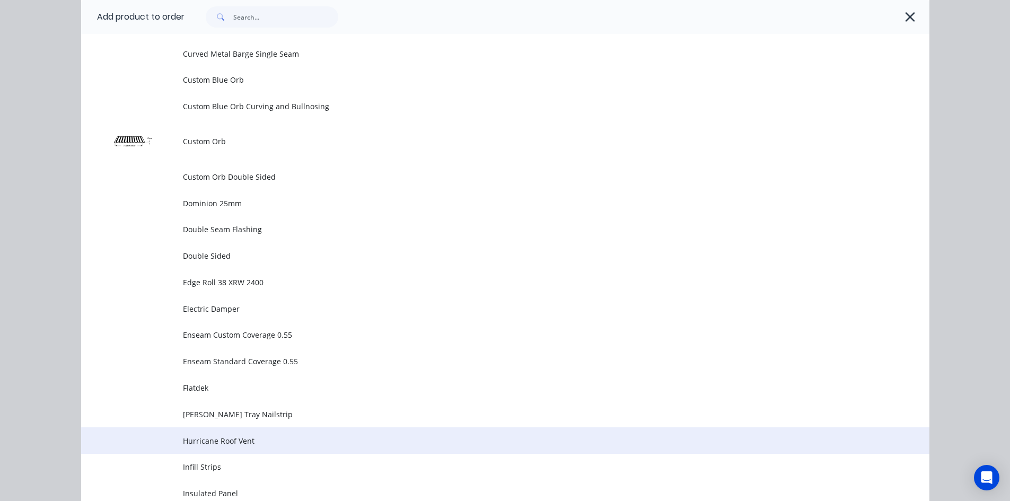
scroll to position [937, 0]
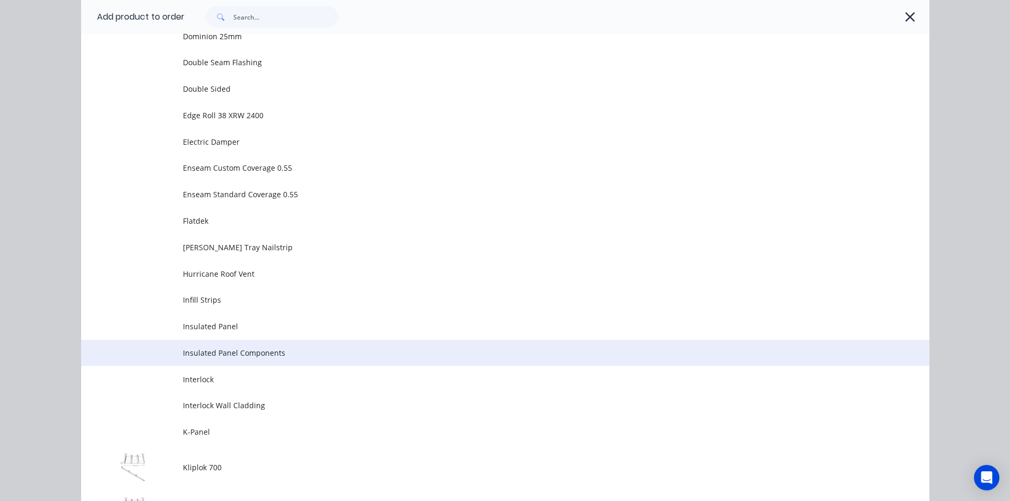
click at [224, 352] on span "Insulated Panel Components" at bounding box center [481, 352] width 597 height 11
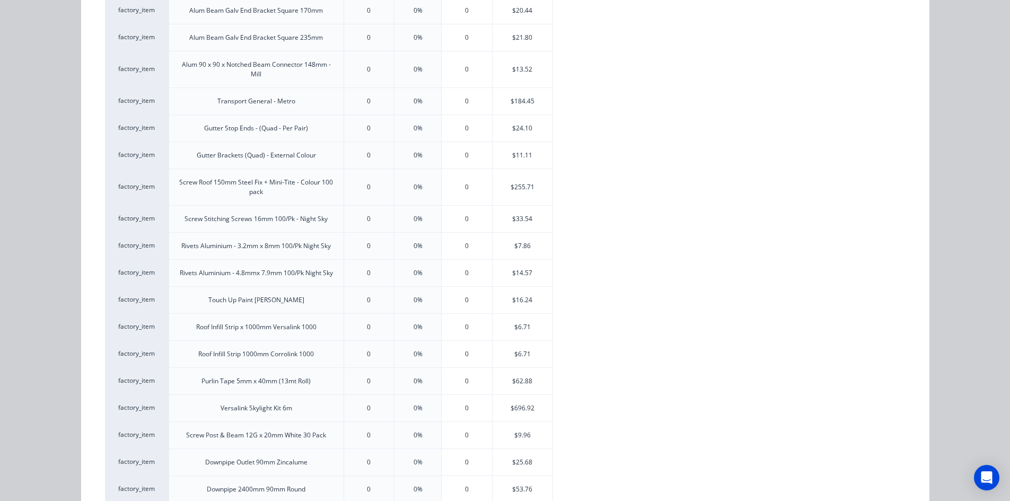
scroll to position [530, 0]
click at [521, 219] on div "$33.54" at bounding box center [522, 218] width 60 height 27
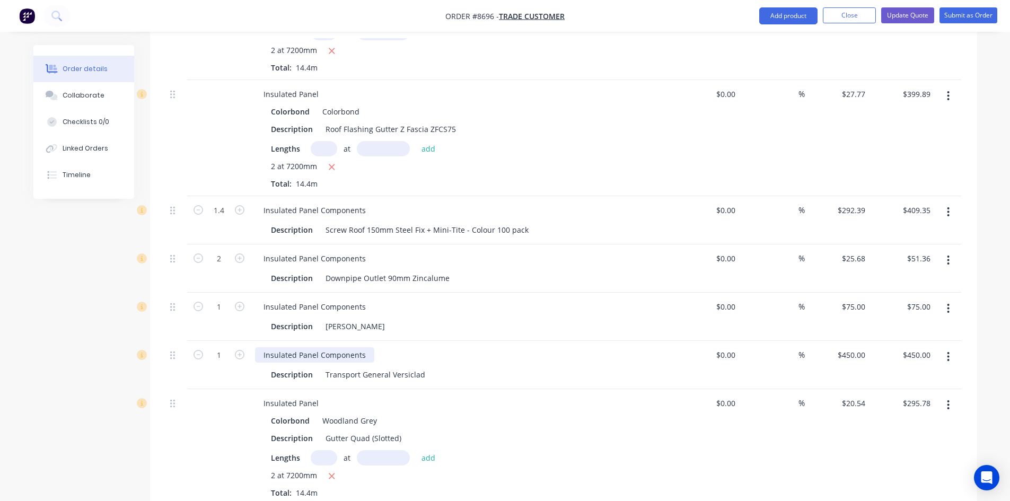
scroll to position [992, 0]
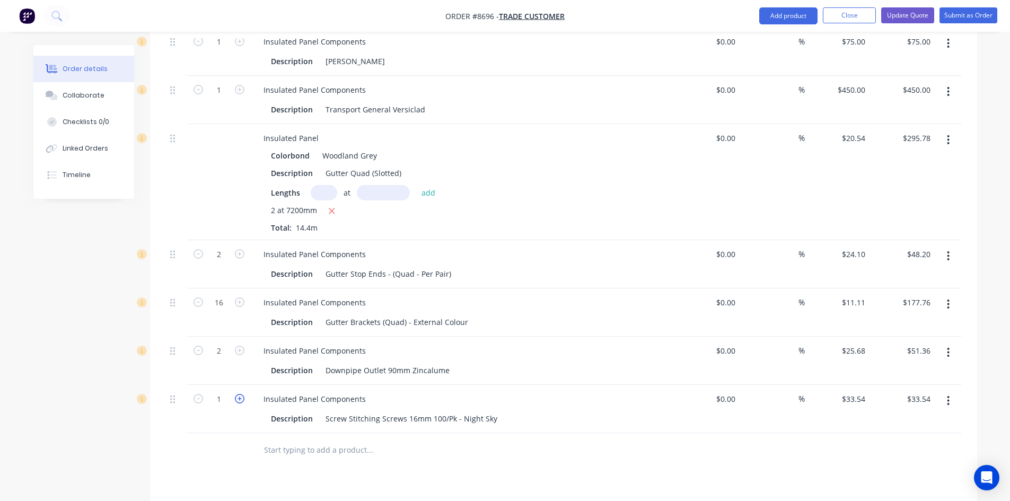
click at [240, 394] on icon "button" at bounding box center [240, 399] width 10 height 10
type input "2"
type input "$67.08"
click at [240, 394] on icon "button" at bounding box center [240, 399] width 10 height 10
type input "3"
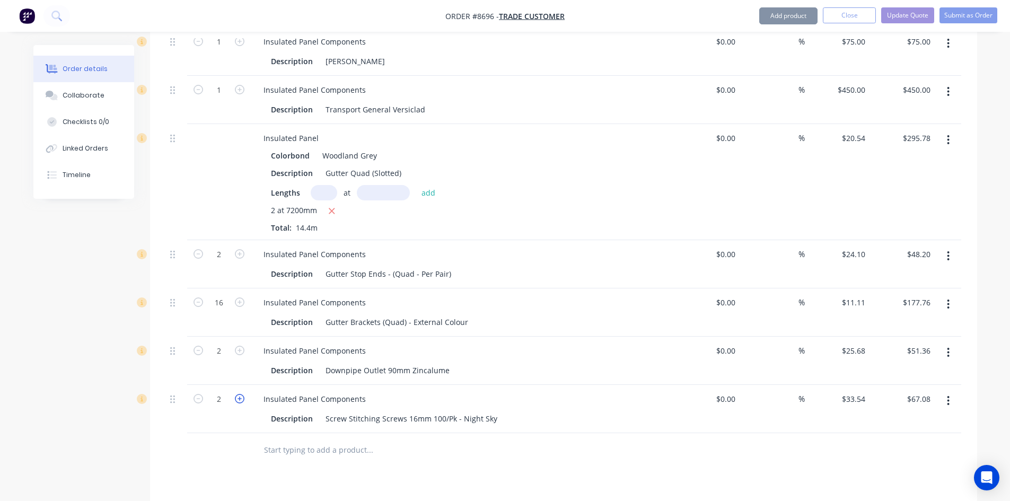
type input "$100.62"
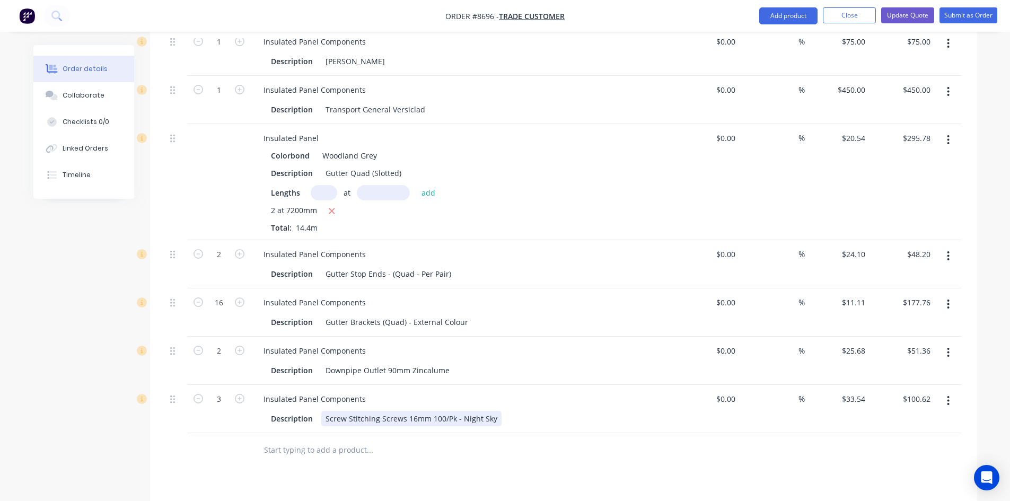
click at [491, 411] on div "Screw Stitching Screws 16mm 100/Pk - Night Sky" at bounding box center [411, 418] width 180 height 15
click at [289, 439] on input "text" at bounding box center [369, 449] width 212 height 21
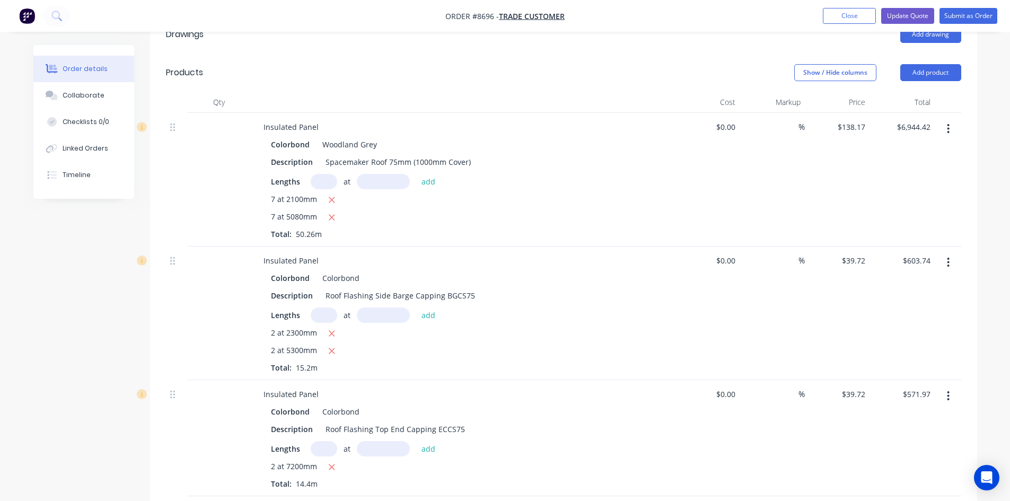
scroll to position [303, 0]
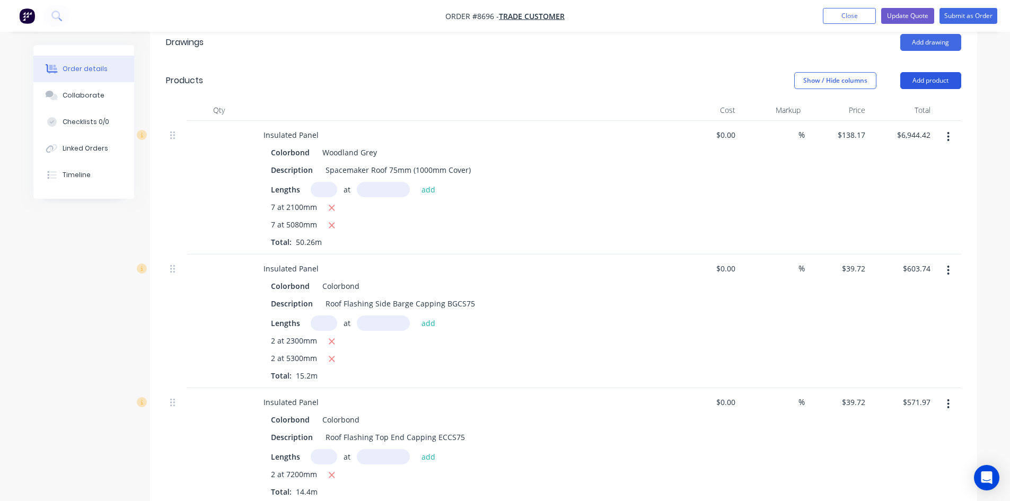
click at [922, 72] on button "Add product" at bounding box center [930, 80] width 61 height 17
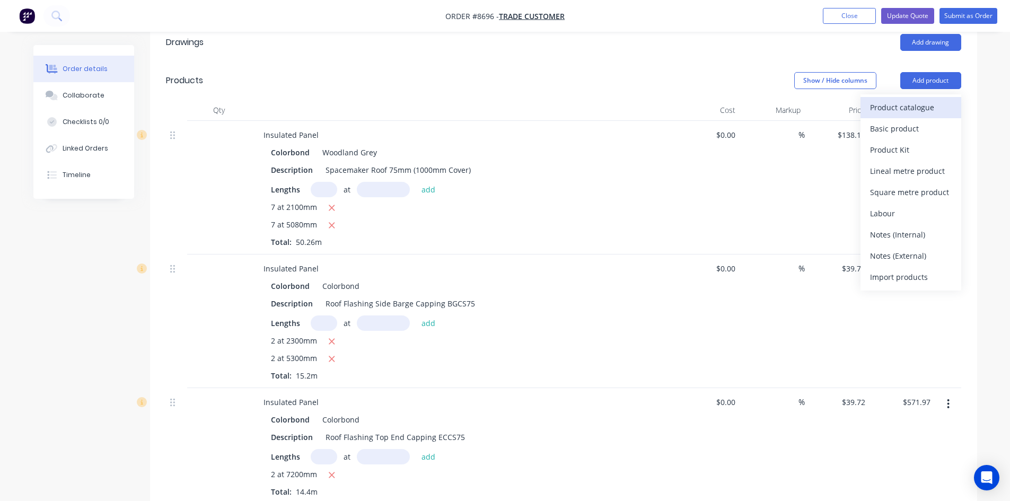
click at [896, 100] on div "Product catalogue" at bounding box center [911, 107] width 82 height 15
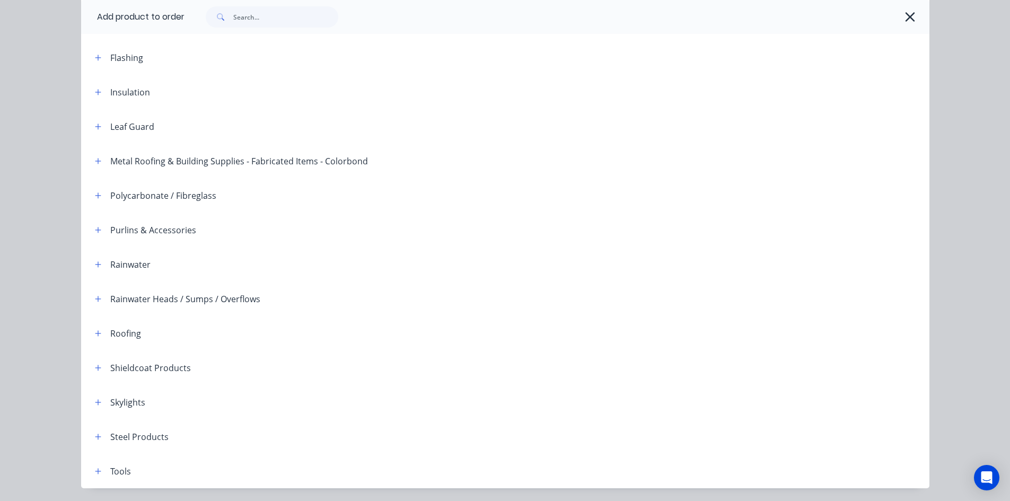
scroll to position [248, 0]
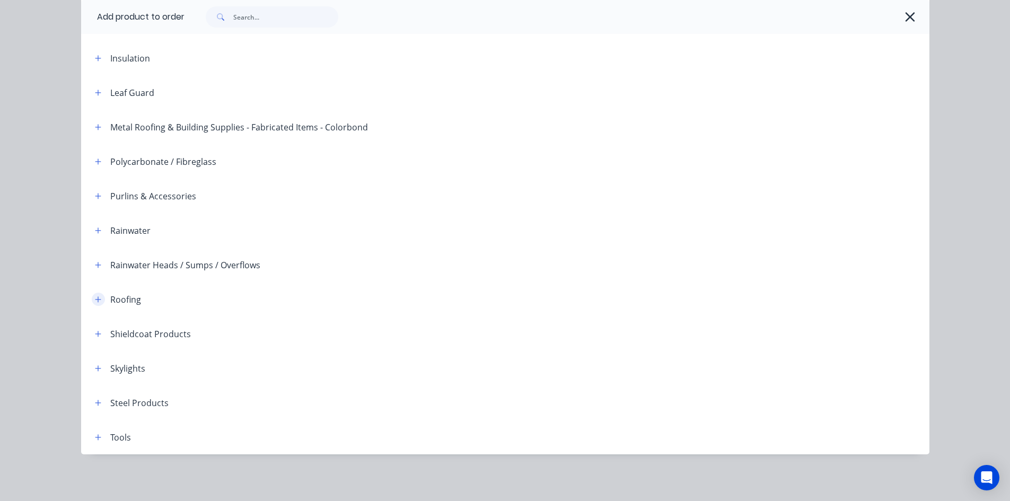
click at [95, 301] on icon "button" at bounding box center [98, 299] width 6 height 7
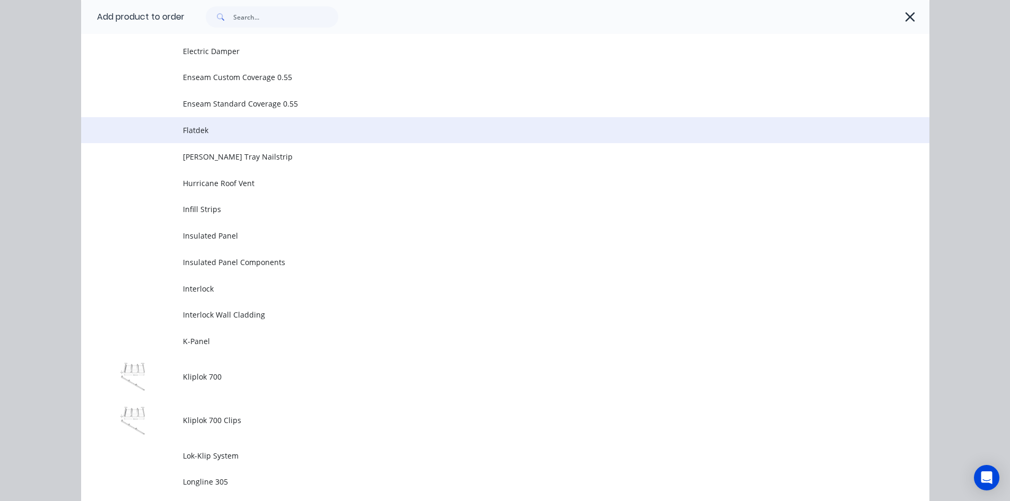
scroll to position [1043, 0]
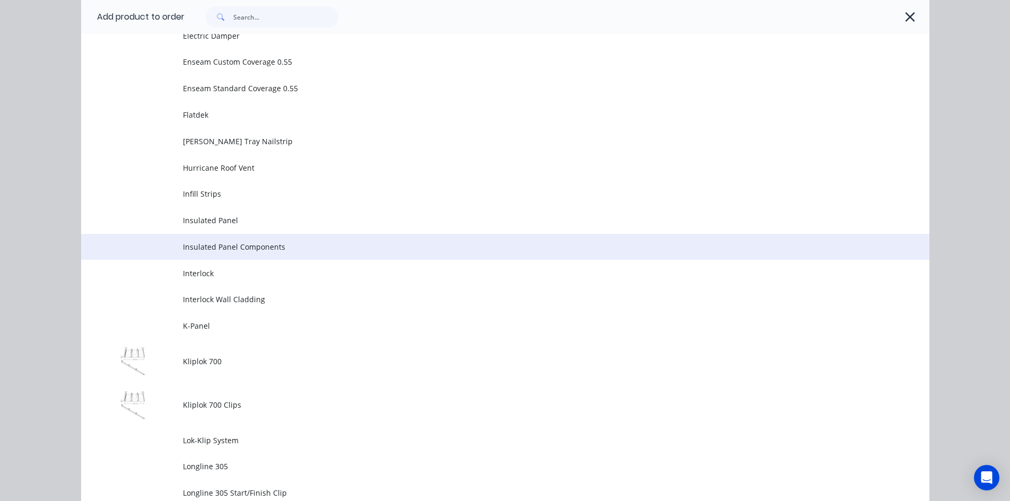
click at [197, 246] on span "Insulated Panel Components" at bounding box center [481, 246] width 597 height 11
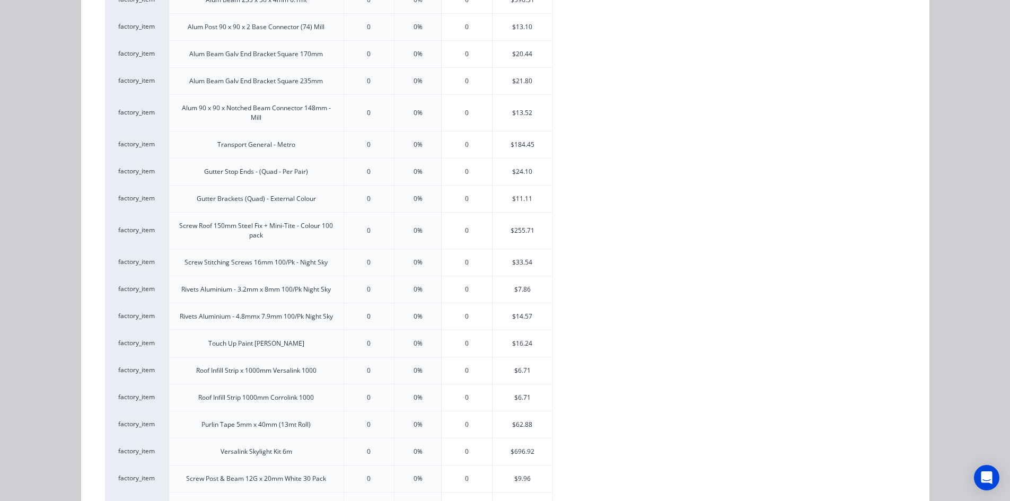
scroll to position [530, 0]
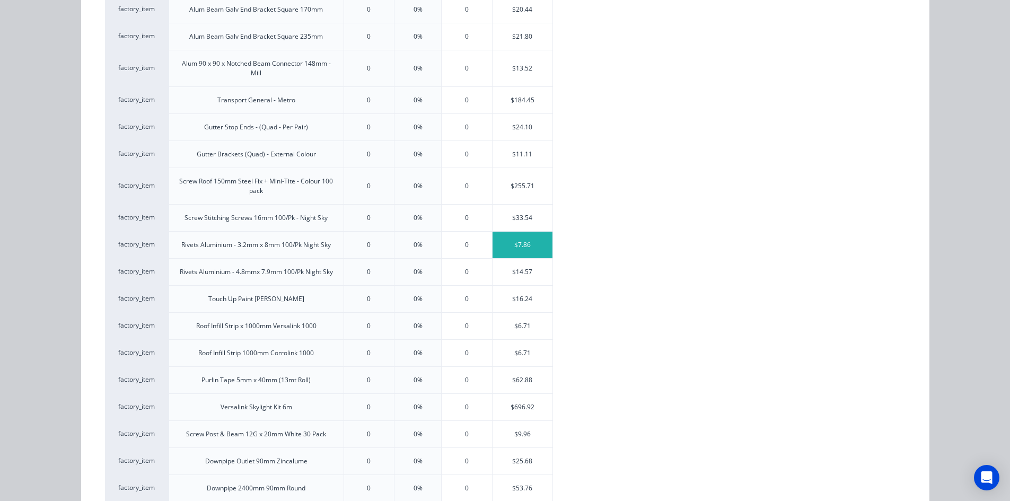
click at [506, 241] on div "$7.86" at bounding box center [522, 245] width 60 height 27
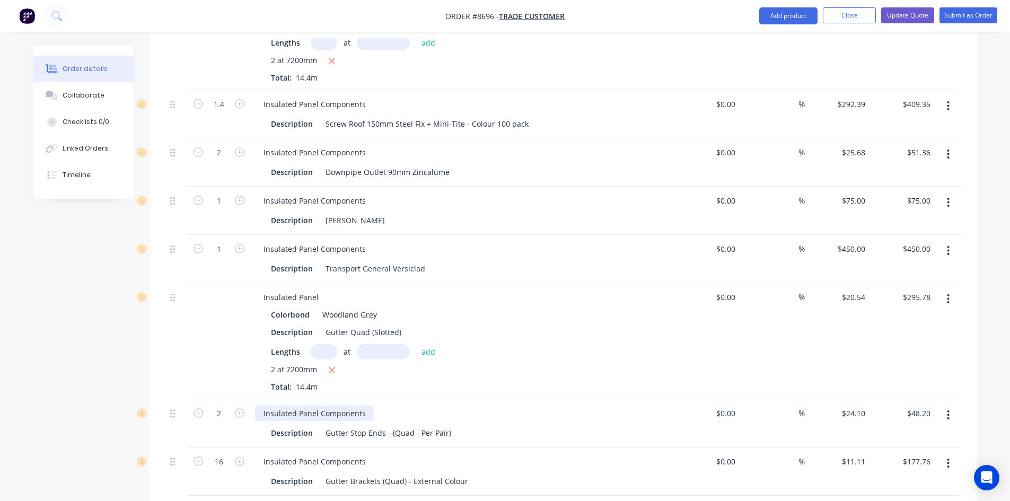
scroll to position [1045, 0]
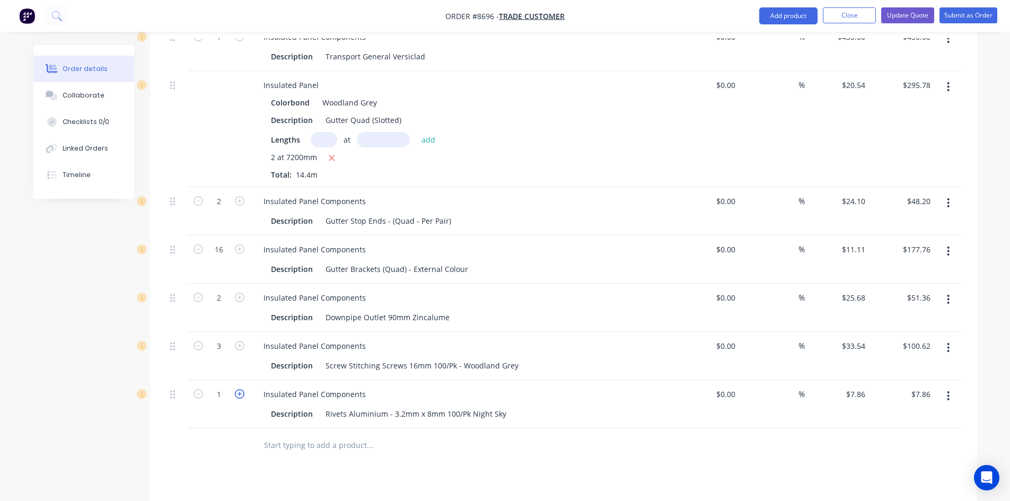
click at [242, 389] on icon "button" at bounding box center [240, 394] width 10 height 10
type input "2"
type input "$15.72"
click at [504, 406] on div "Rivets Aluminium - 3.2mm x 8mm 100/Pk Night Sky" at bounding box center [415, 413] width 189 height 15
click at [309, 435] on input "text" at bounding box center [369, 445] width 212 height 21
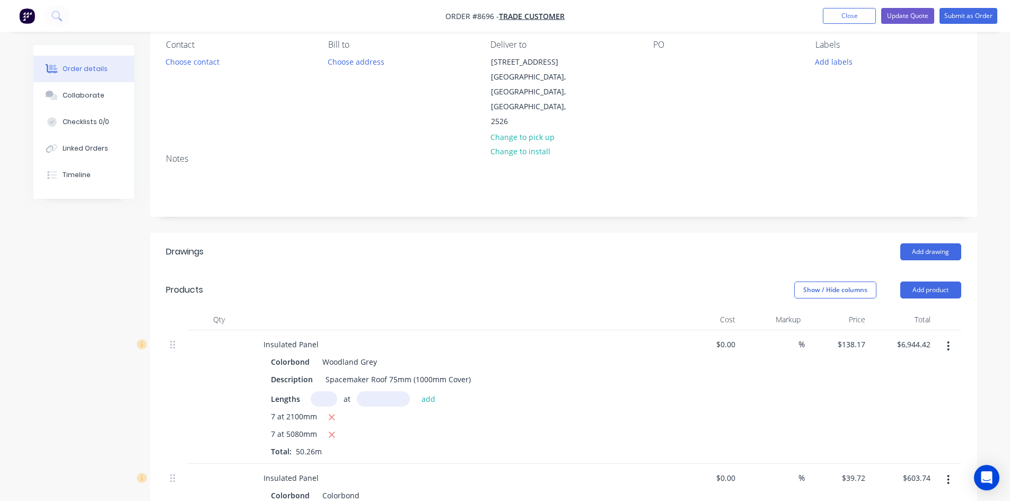
scroll to position [38, 0]
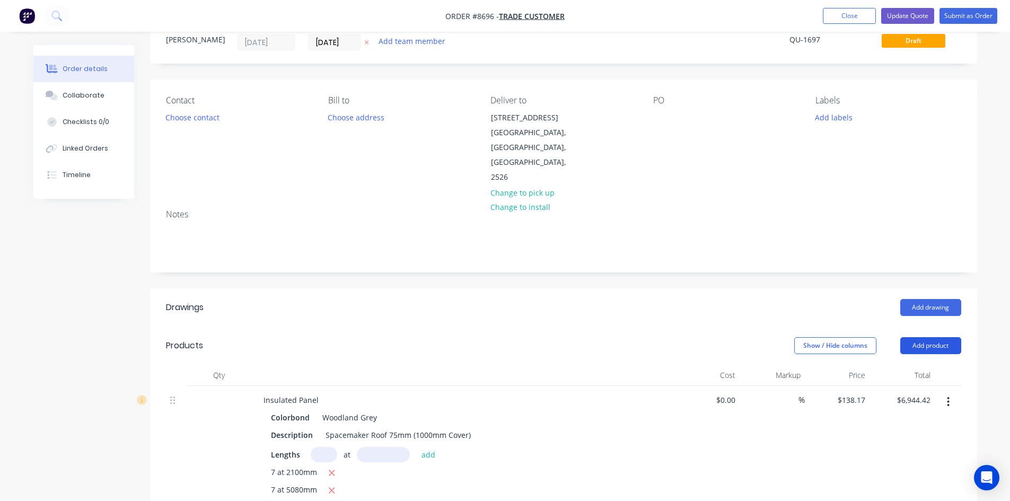
click at [915, 337] on button "Add product" at bounding box center [930, 345] width 61 height 17
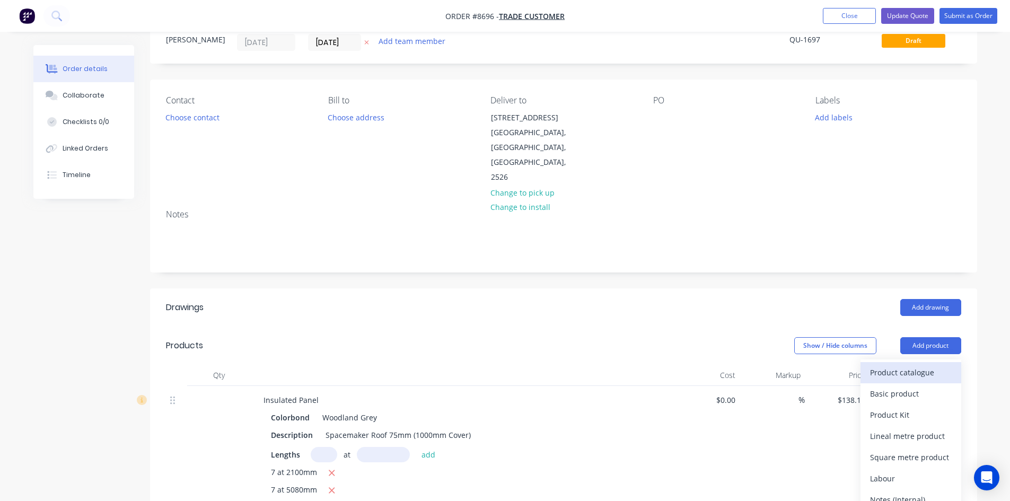
click at [906, 365] on div "Product catalogue" at bounding box center [911, 372] width 82 height 15
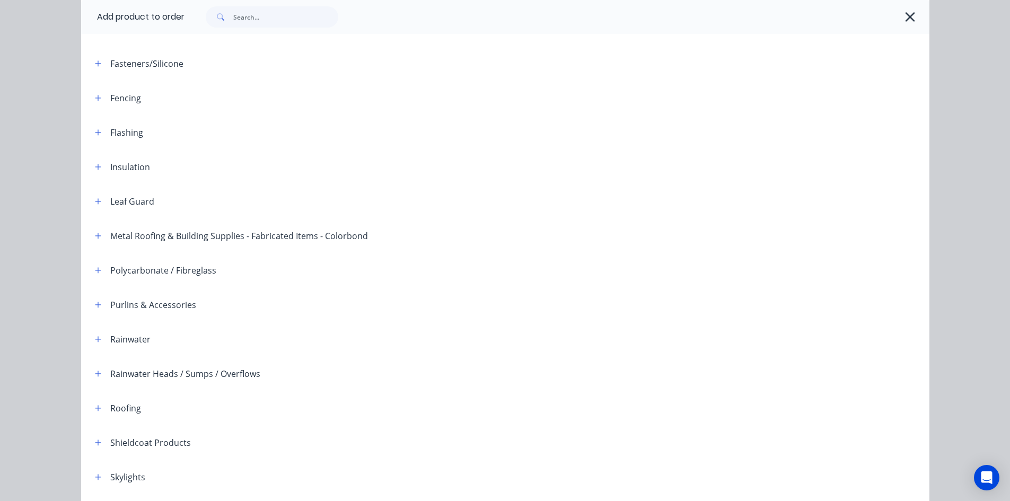
scroll to position [248, 0]
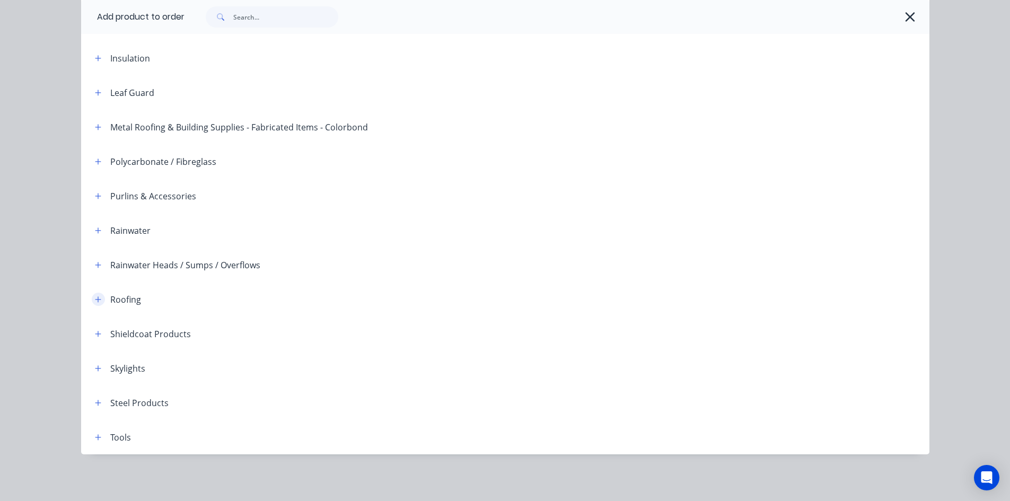
click at [95, 298] on icon "button" at bounding box center [98, 299] width 6 height 7
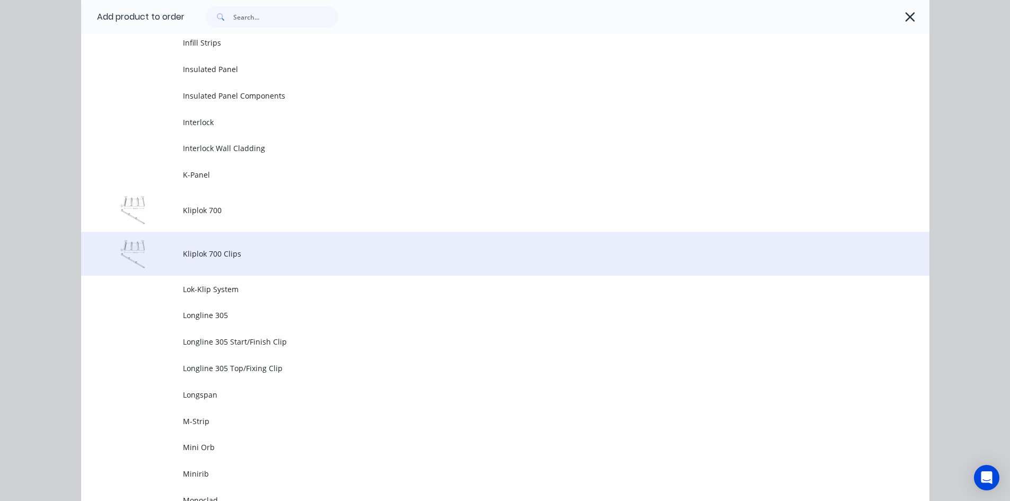
scroll to position [1096, 0]
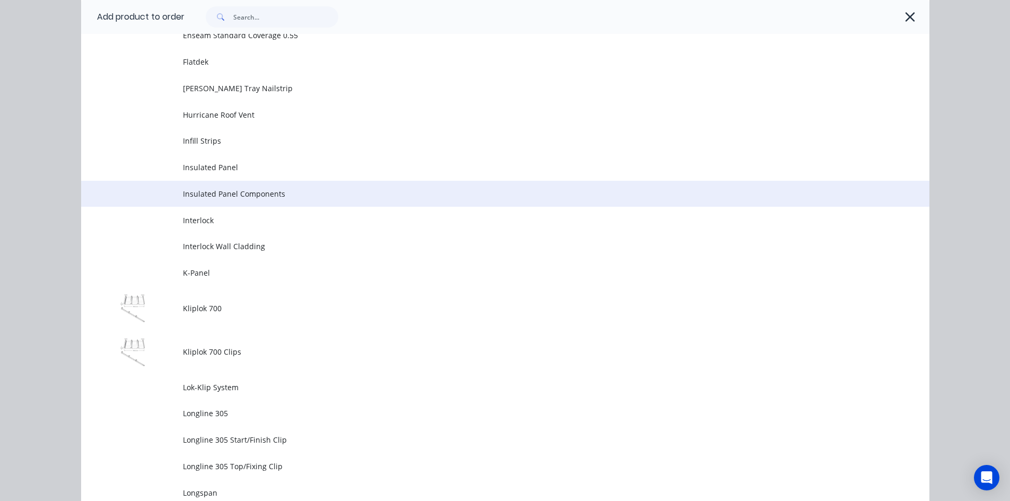
click at [230, 199] on td "Insulated Panel Components" at bounding box center [556, 194] width 746 height 27
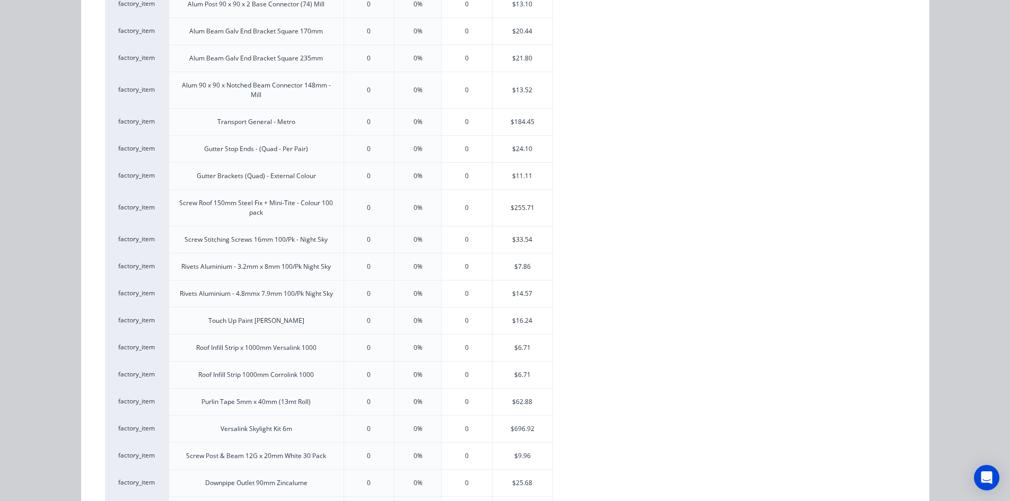
scroll to position [527, 0]
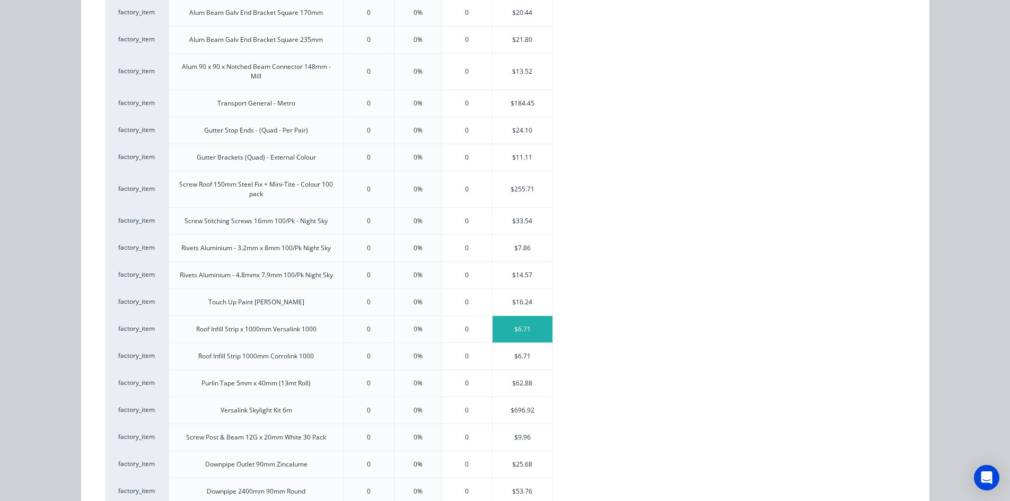
click at [517, 327] on div "$6.71" at bounding box center [522, 329] width 60 height 27
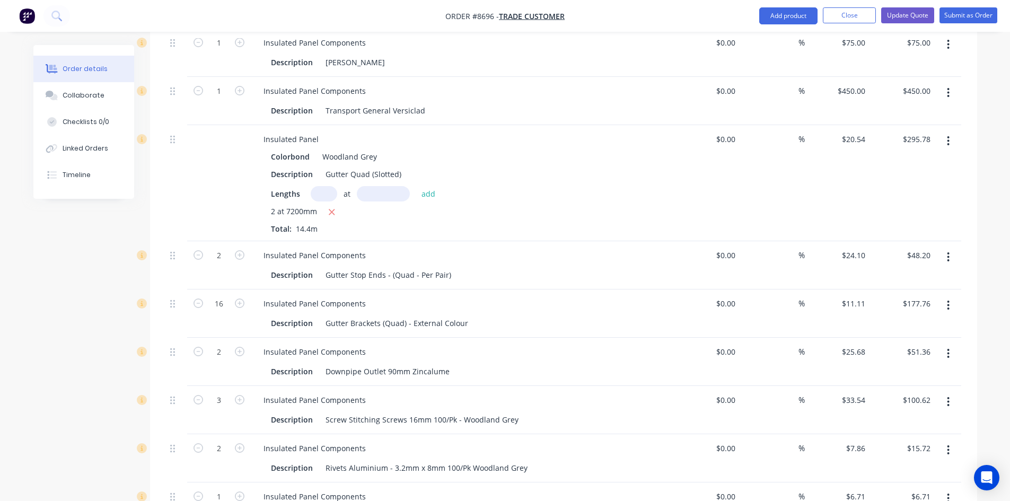
scroll to position [1137, 0]
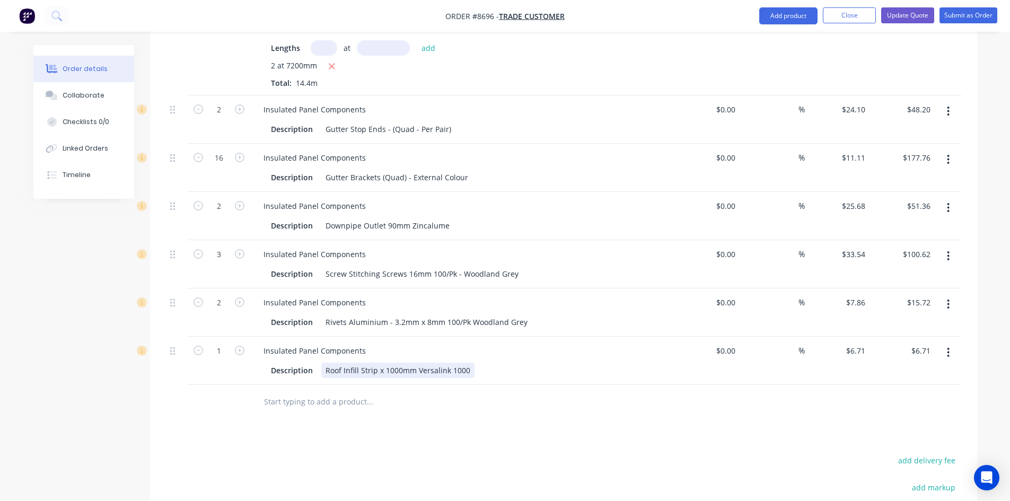
click at [447, 363] on div "Roof Infill Strip x 1000mm Versalink 1000" at bounding box center [397, 370] width 153 height 15
click at [440, 385] on div at bounding box center [442, 402] width 382 height 34
click at [225, 343] on input "1" at bounding box center [219, 351] width 28 height 16
type input "14"
type input "$93.94"
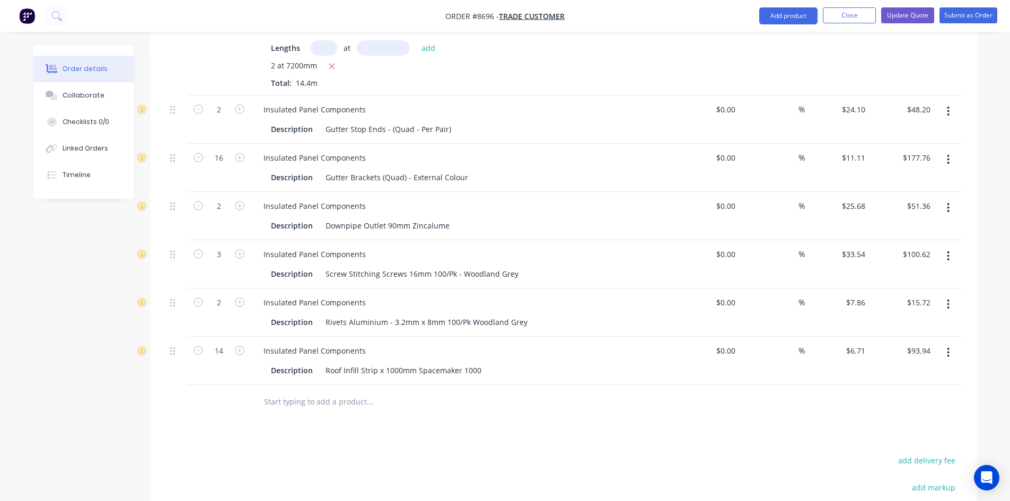
click at [240, 385] on div at bounding box center [219, 402] width 64 height 34
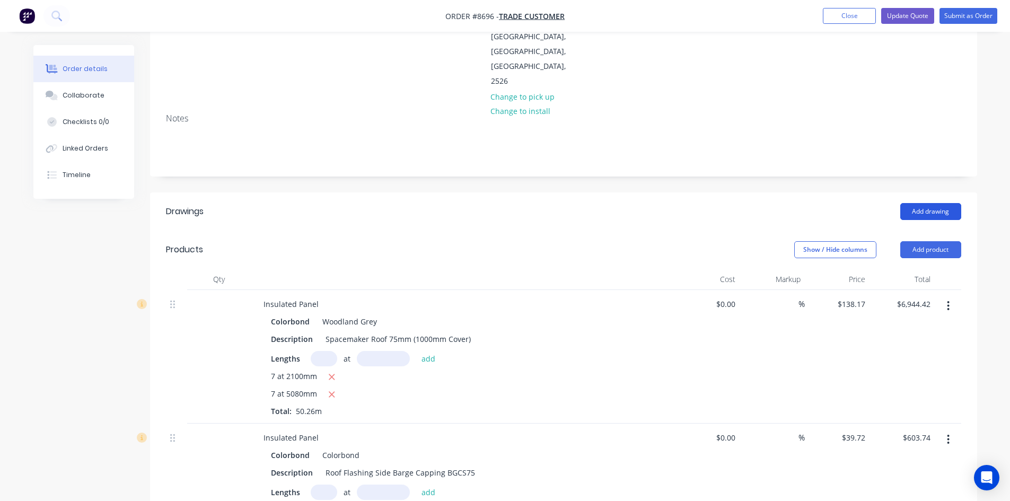
scroll to position [130, 0]
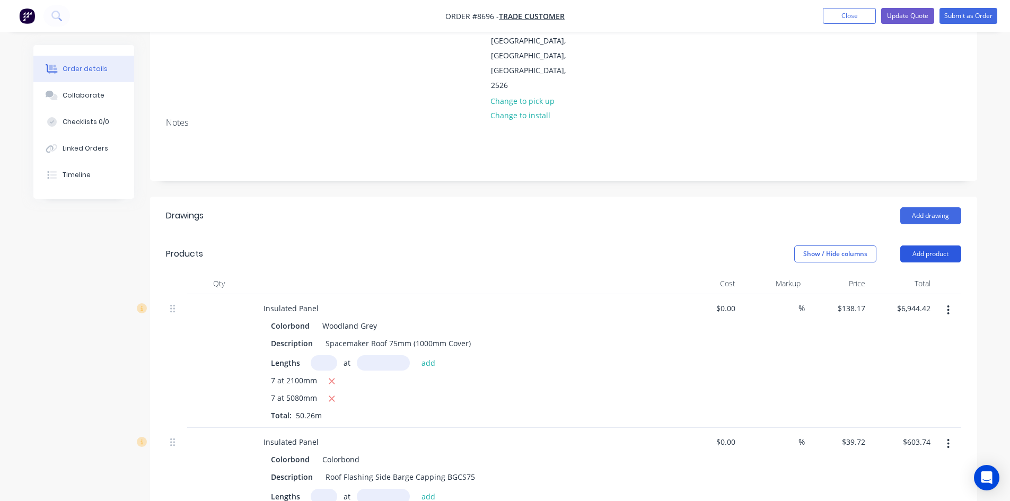
click at [936, 245] on button "Add product" at bounding box center [930, 253] width 61 height 17
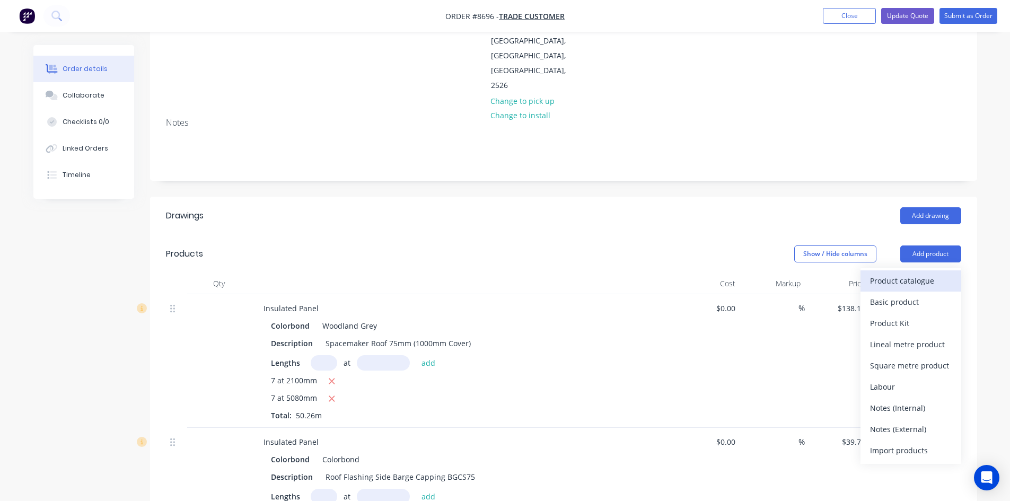
click at [918, 270] on button "Product catalogue" at bounding box center [910, 280] width 101 height 21
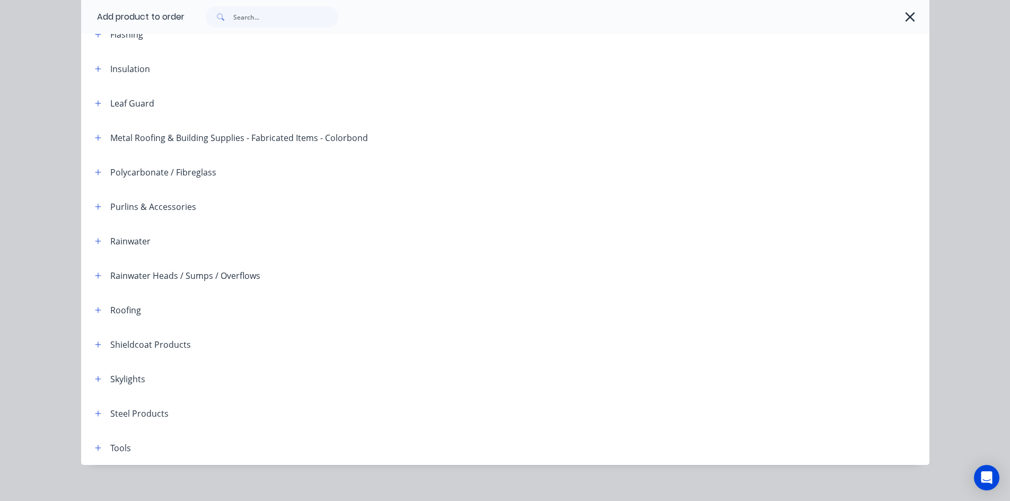
scroll to position [248, 0]
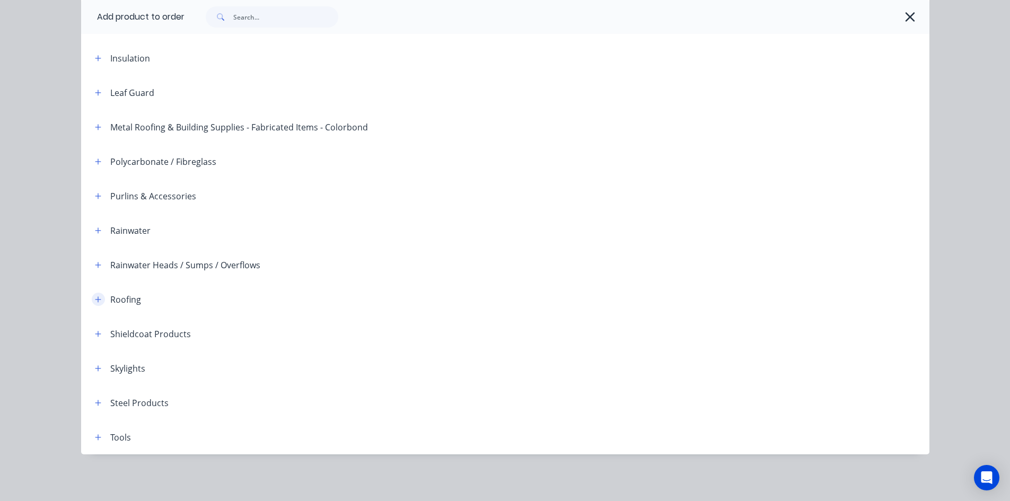
click at [95, 301] on icon "button" at bounding box center [98, 299] width 6 height 7
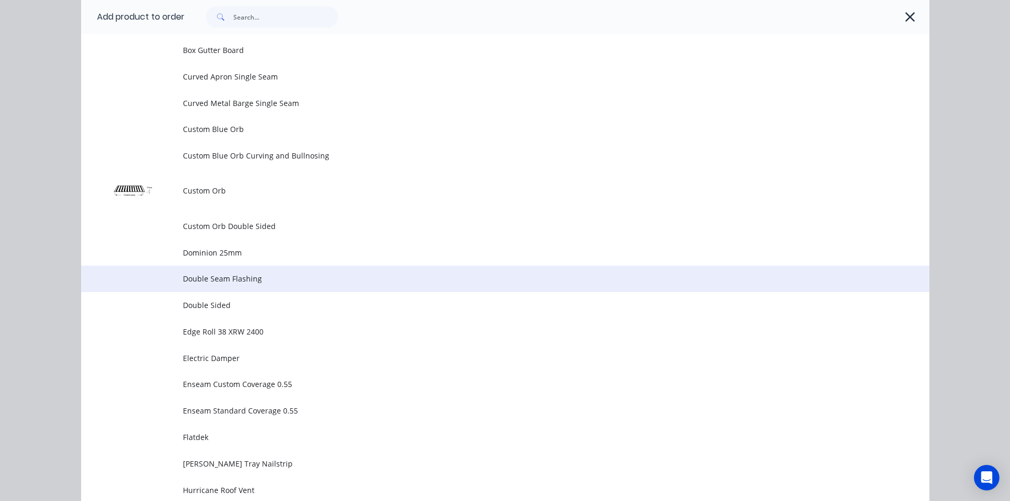
scroll to position [990, 0]
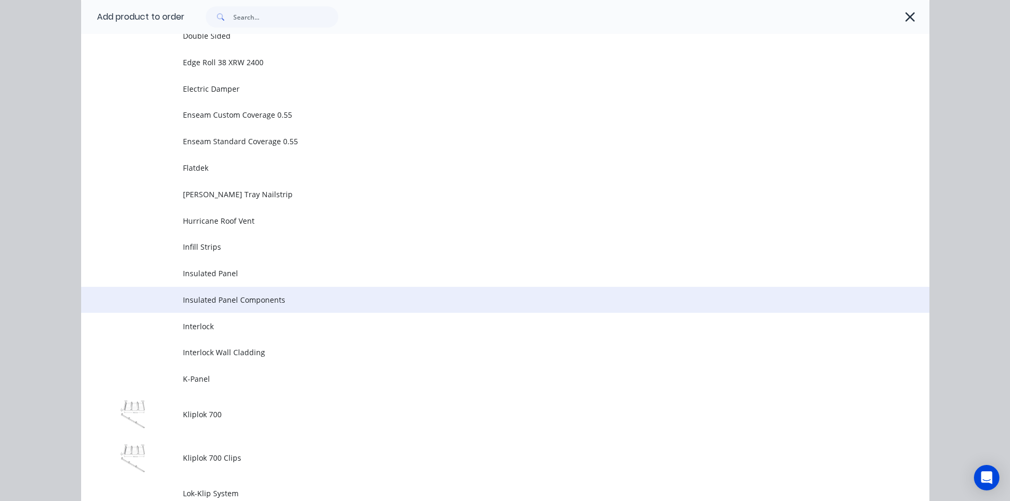
click at [187, 304] on span "Insulated Panel Components" at bounding box center [481, 299] width 597 height 11
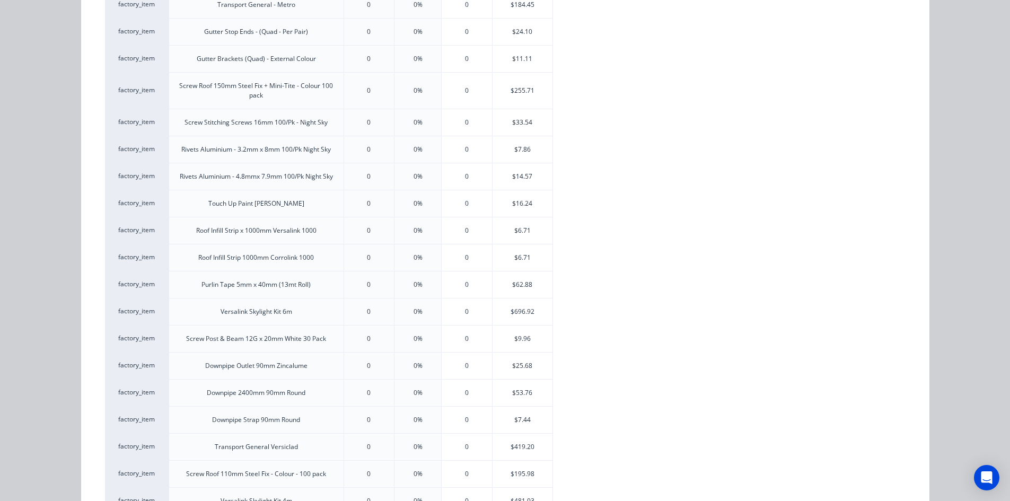
scroll to position [636, 0]
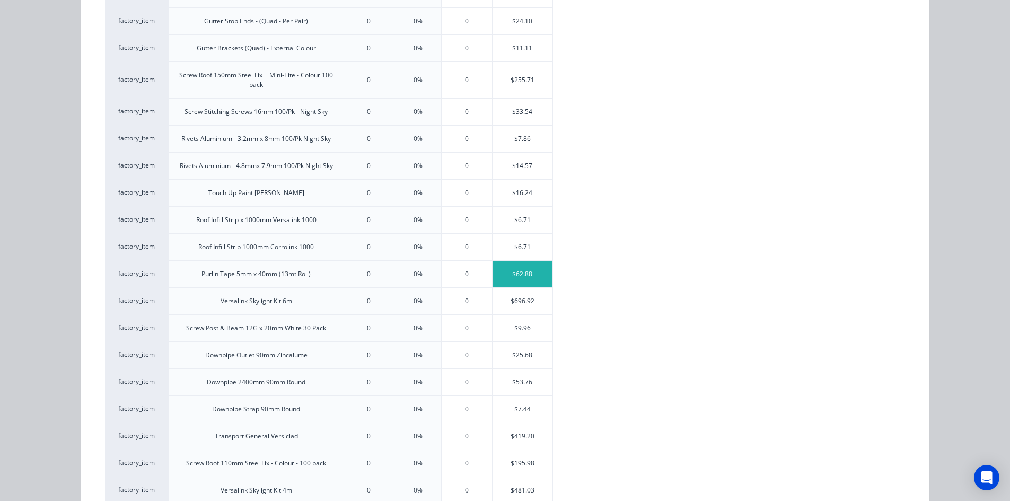
click at [522, 276] on div "$62.88" at bounding box center [522, 274] width 60 height 27
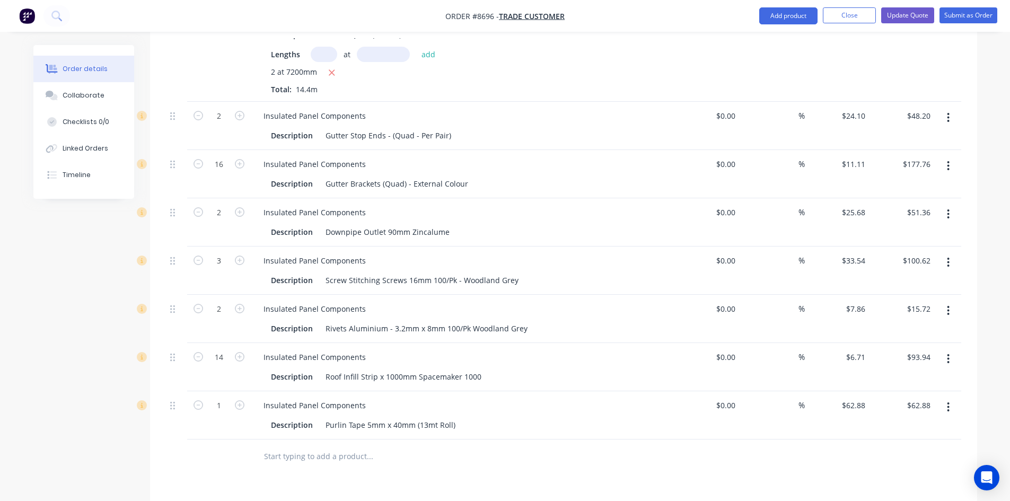
scroll to position [1137, 0]
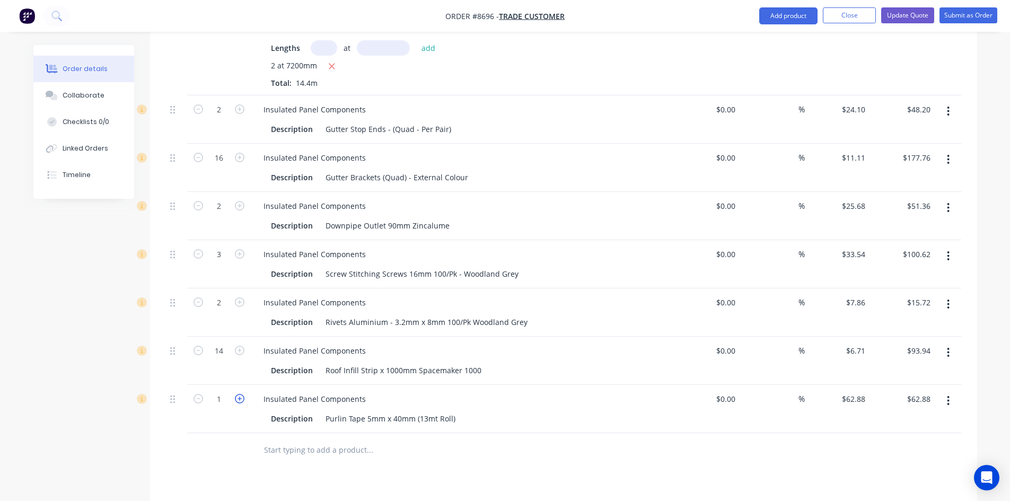
click at [235, 394] on icon "button" at bounding box center [240, 399] width 10 height 10
type input "2"
type input "$125.76"
click at [236, 394] on icon "button" at bounding box center [240, 399] width 10 height 10
type input "3"
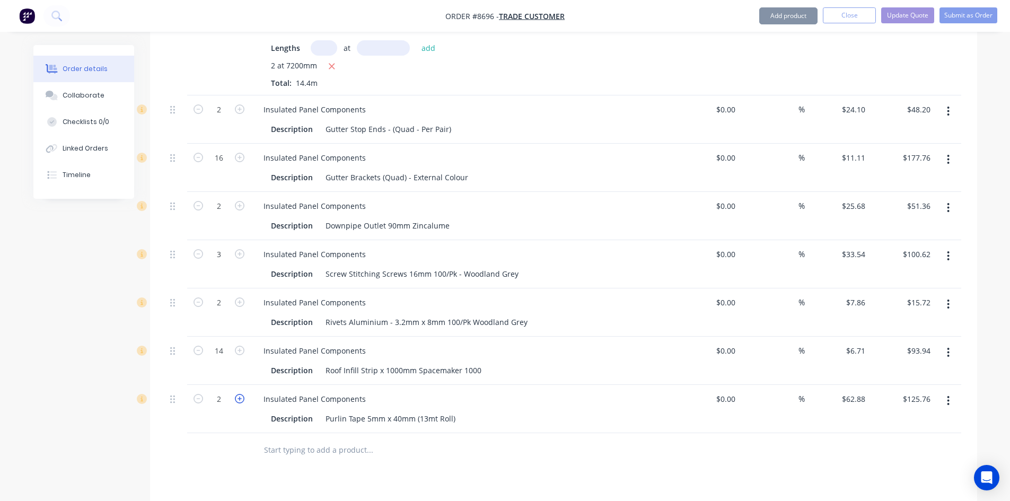
type input "$188.64"
click at [237, 394] on icon "button" at bounding box center [240, 399] width 10 height 10
type input "4"
type input "$251.52"
click at [286, 439] on input "text" at bounding box center [369, 449] width 212 height 21
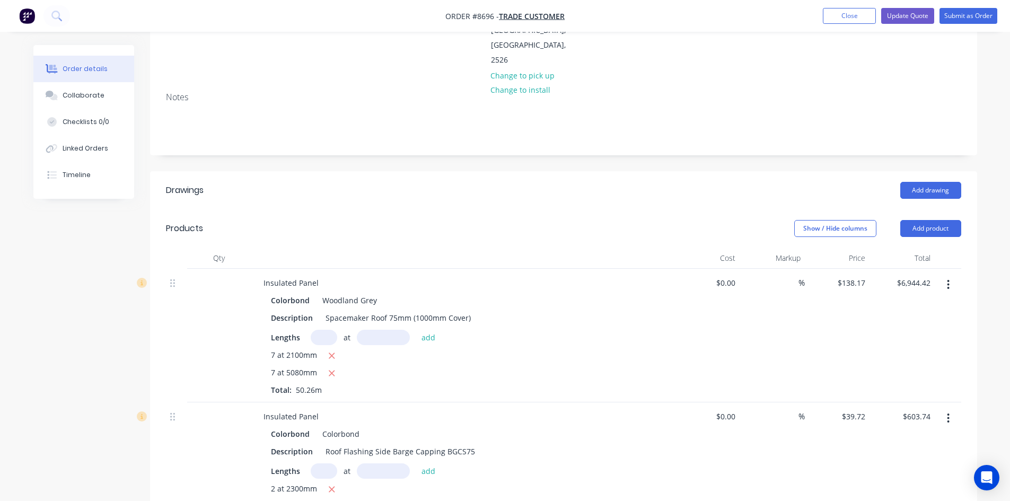
scroll to position [24, 0]
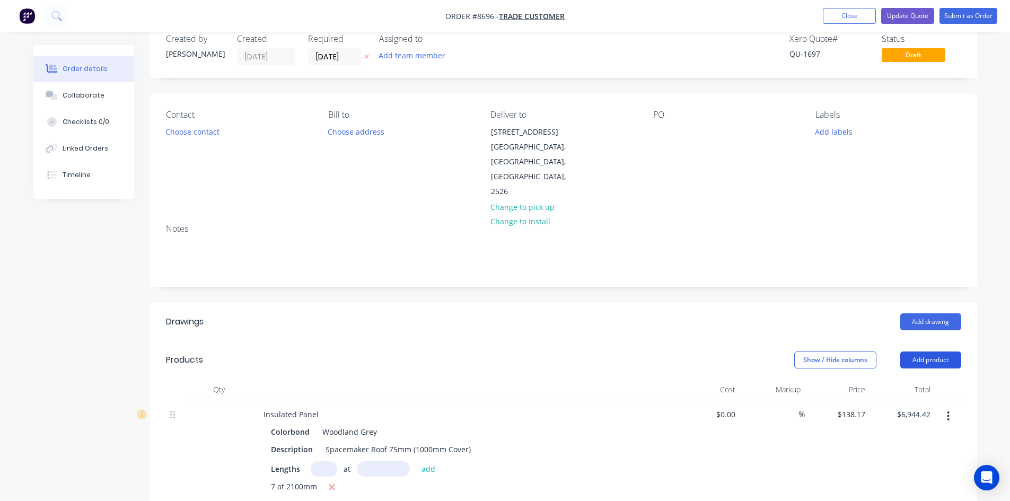
click at [942, 351] on button "Add product" at bounding box center [930, 359] width 61 height 17
click at [902, 379] on div "Product catalogue" at bounding box center [911, 386] width 82 height 15
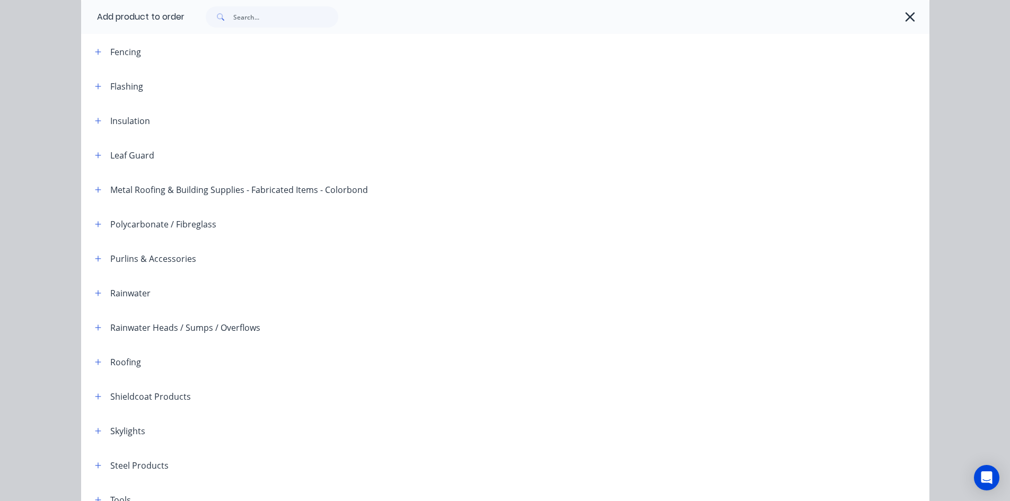
scroll to position [212, 0]
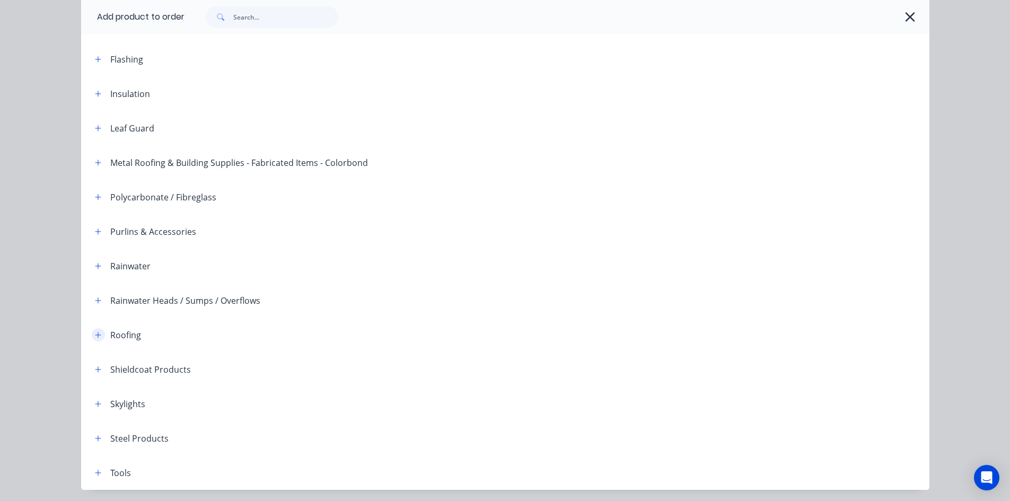
click at [95, 336] on icon "button" at bounding box center [98, 335] width 6 height 6
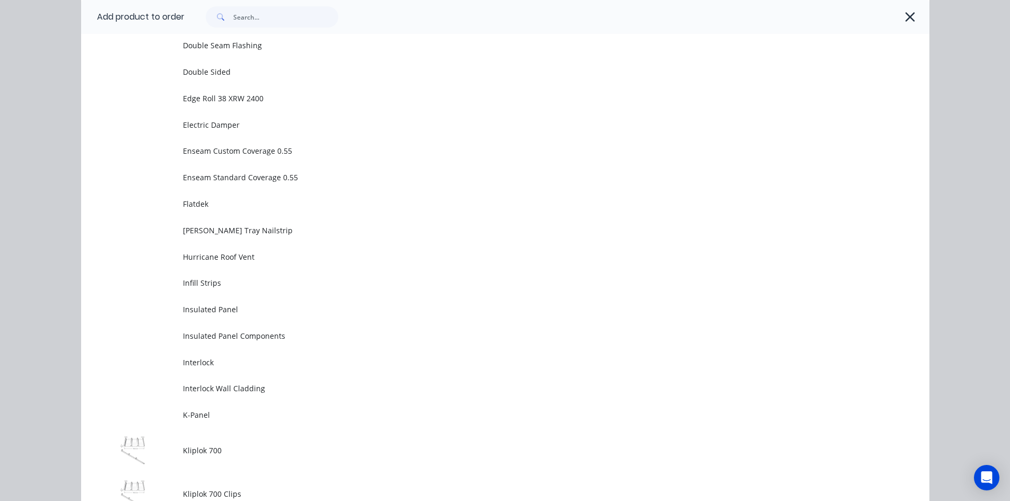
scroll to position [954, 0]
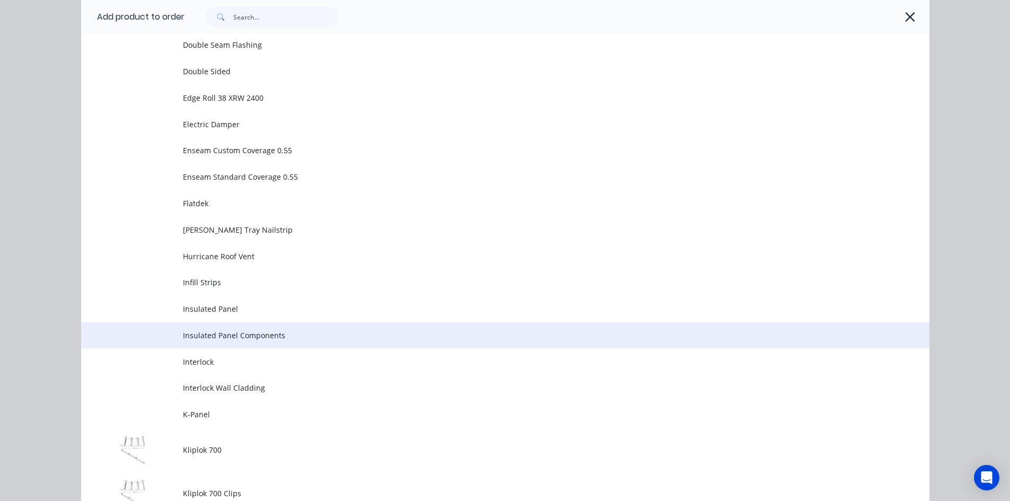
click at [209, 334] on span "Insulated Panel Components" at bounding box center [481, 335] width 597 height 11
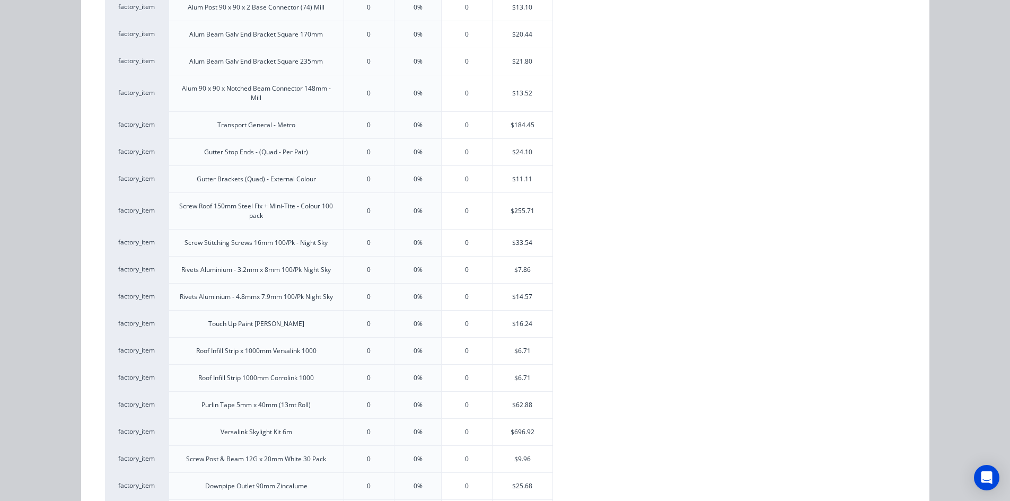
scroll to position [530, 0]
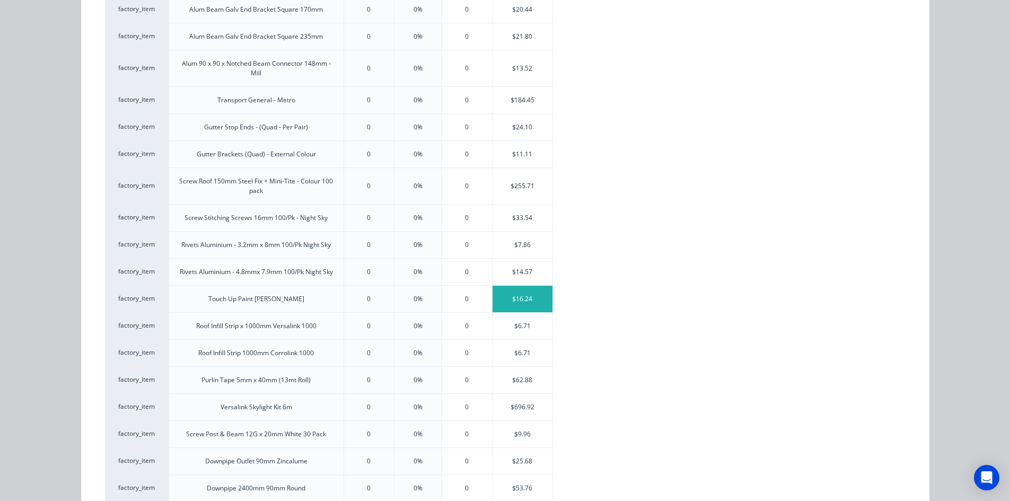
click at [504, 302] on div "$16.24" at bounding box center [522, 299] width 60 height 27
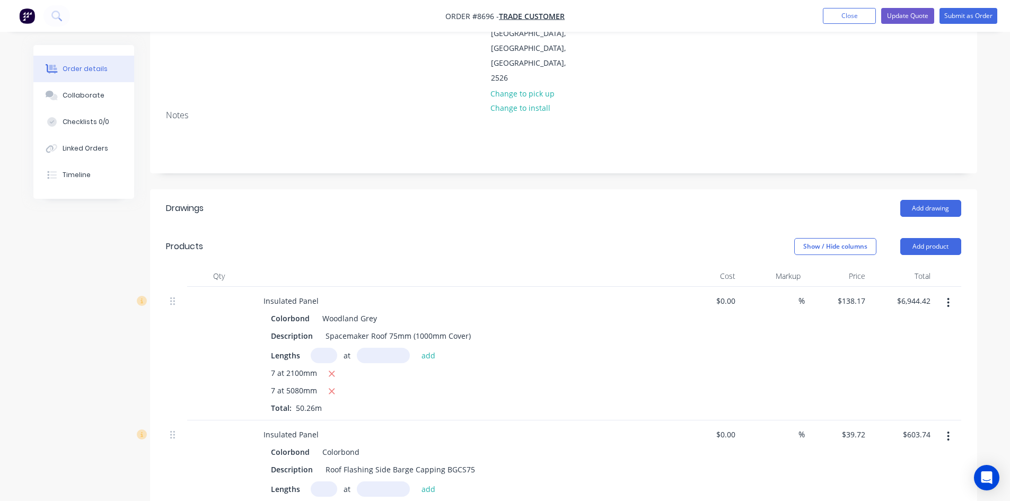
scroll to position [0, 0]
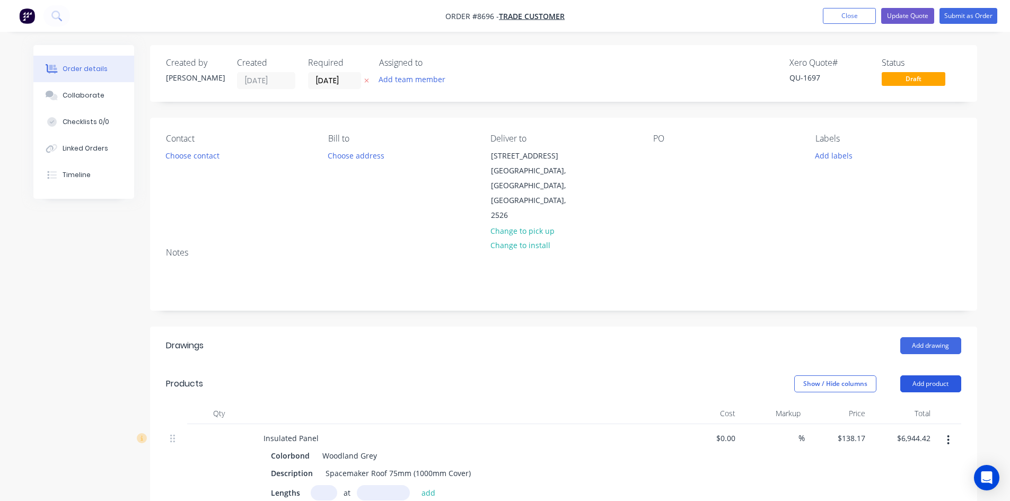
click at [918, 375] on button "Add product" at bounding box center [930, 383] width 61 height 17
click at [903, 403] on div "Product catalogue" at bounding box center [911, 410] width 82 height 15
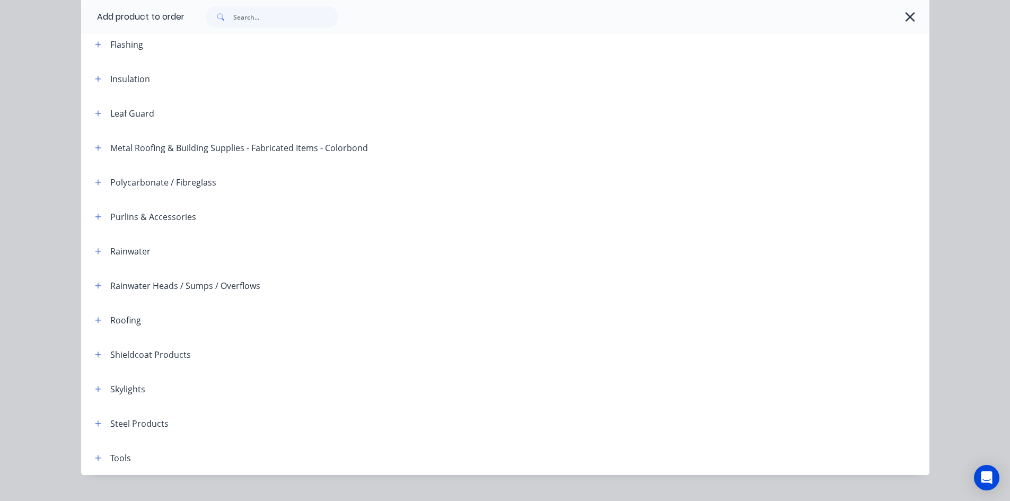
scroll to position [248, 0]
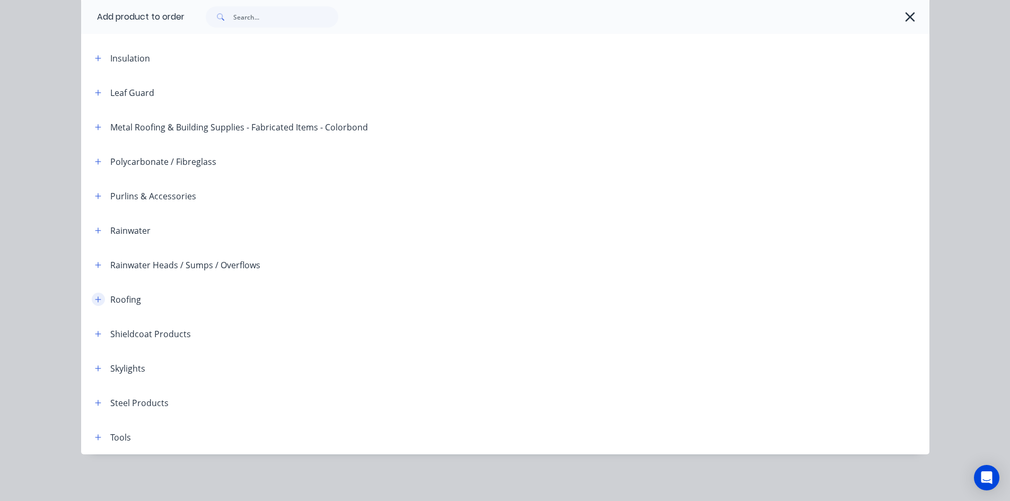
click at [95, 296] on icon "button" at bounding box center [98, 299] width 6 height 7
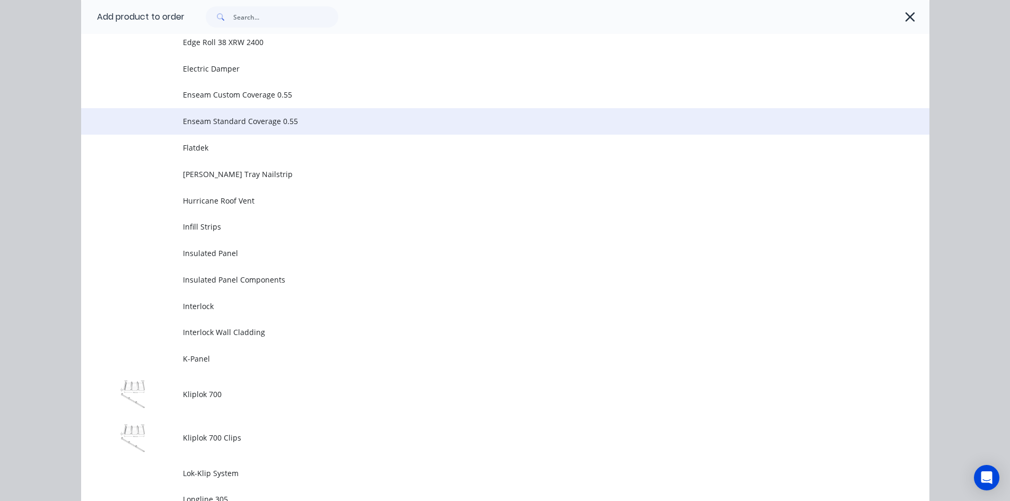
scroll to position [1043, 0]
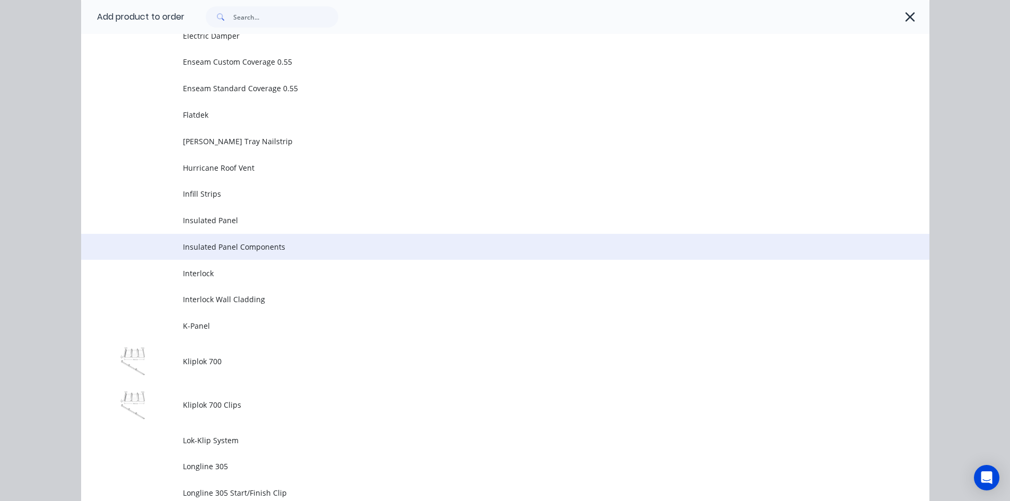
click at [232, 249] on span "Insulated Panel Components" at bounding box center [481, 246] width 597 height 11
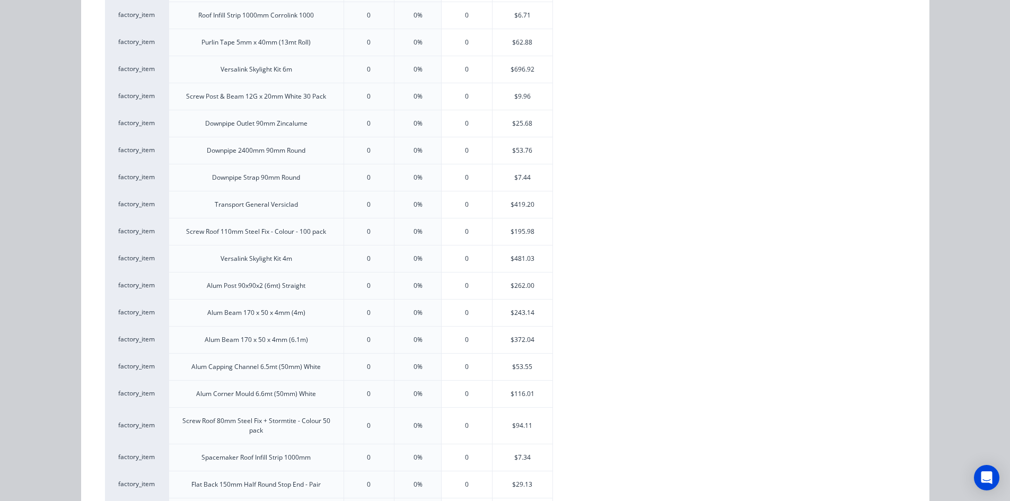
scroll to position [845, 0]
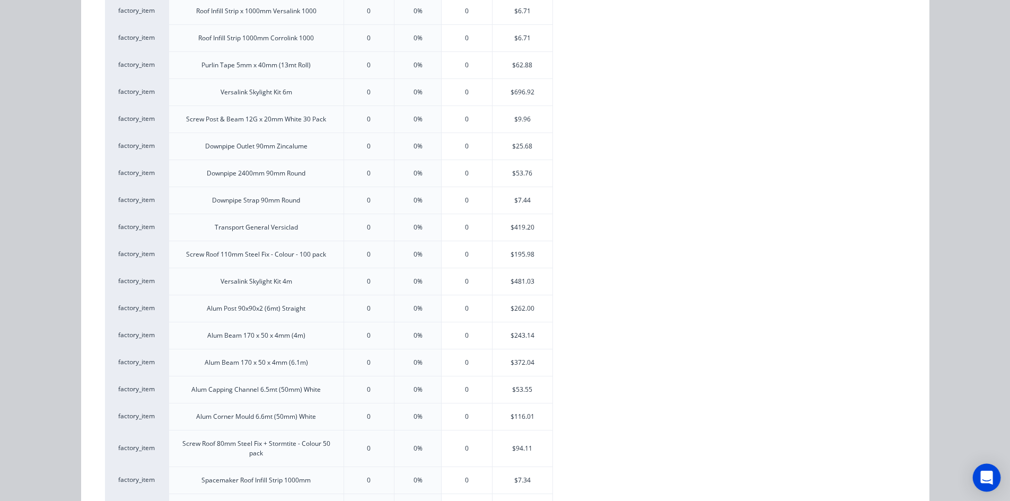
click at [984, 475] on icon "Open Intercom Messenger" at bounding box center [986, 478] width 12 height 14
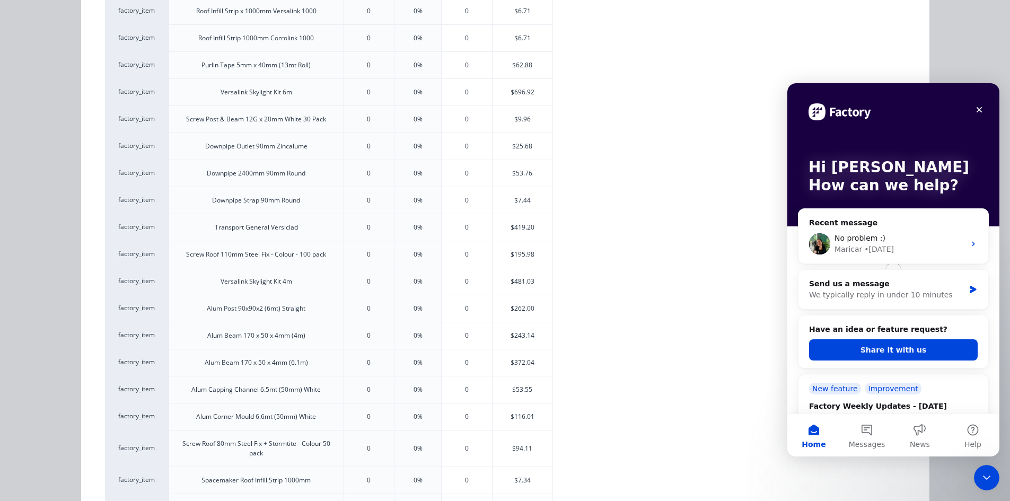
scroll to position [0, 0]
click at [834, 291] on div "We typically reply in under 10 minutes" at bounding box center [886, 294] width 155 height 11
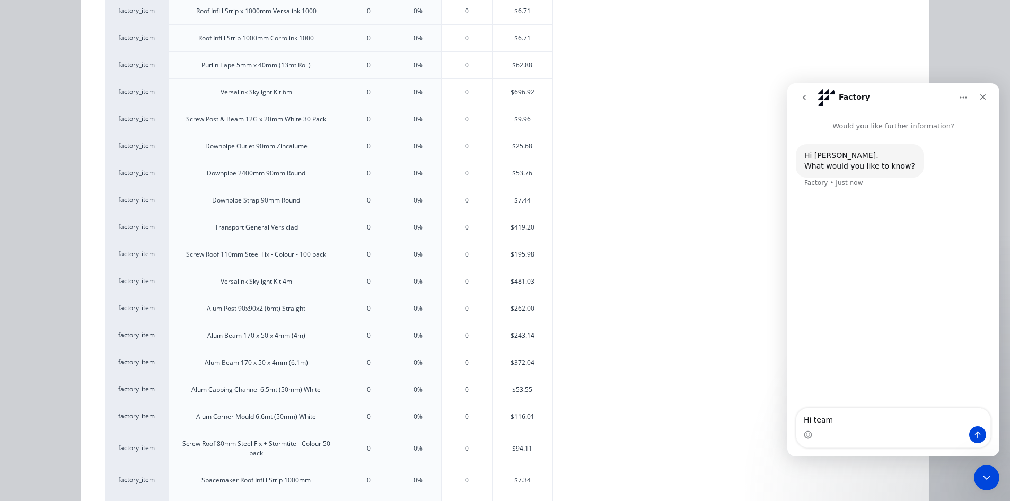
type textarea "Hi team,"
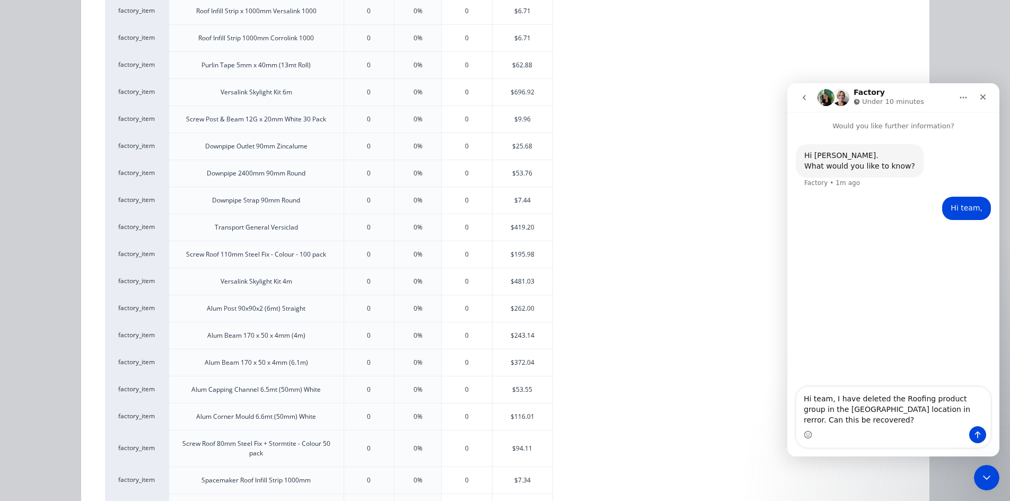
click at [878, 421] on textarea "Hi team, I have deleted the Roofing product group in the Nowra location in rerr…" at bounding box center [893, 406] width 194 height 39
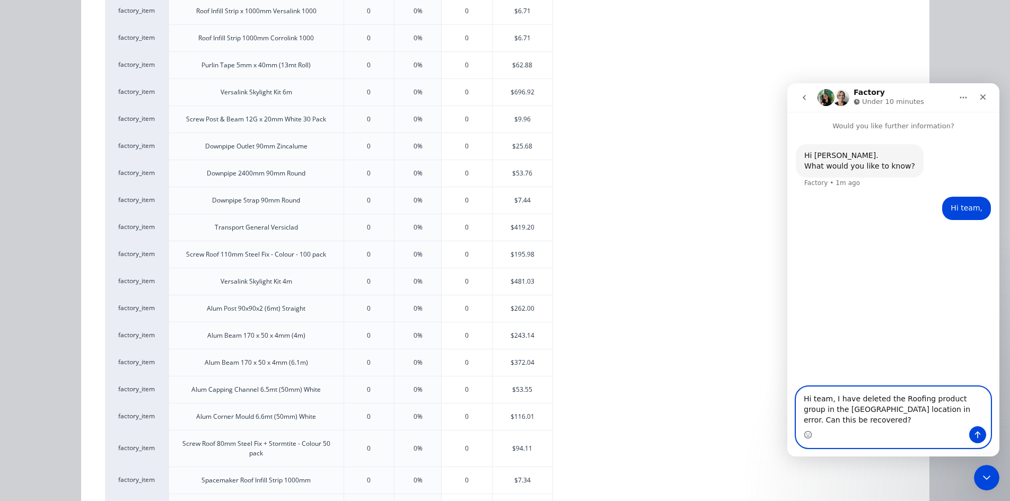
click at [968, 410] on textarea "Hi team, I have deleted the Roofing product group in the Nowra location in erro…" at bounding box center [893, 406] width 194 height 39
type textarea "Hi team, I have deleted the Roofing product catalogue in the [GEOGRAPHIC_DATA] …"
click at [976, 430] on button "Send a message…" at bounding box center [977, 434] width 17 height 17
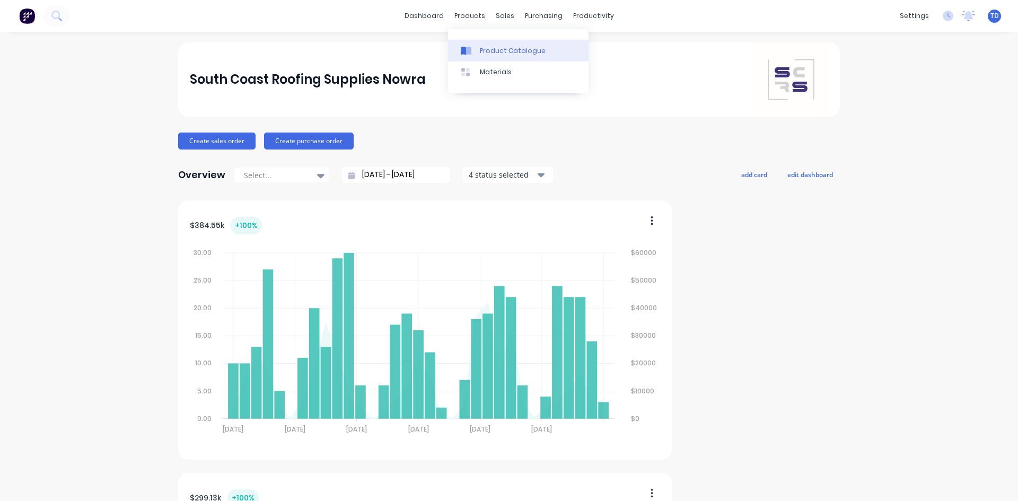
click at [493, 54] on div "Product Catalogue" at bounding box center [513, 51] width 66 height 10
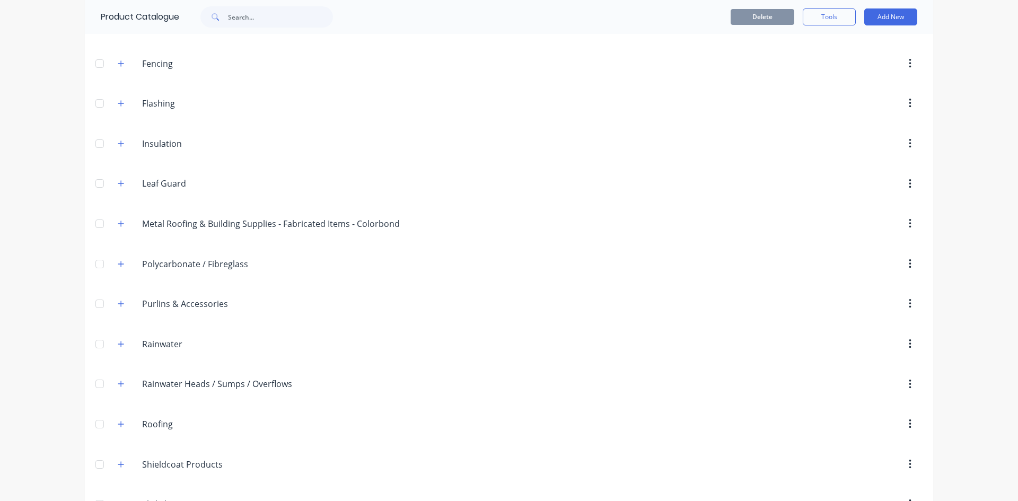
scroll to position [318, 0]
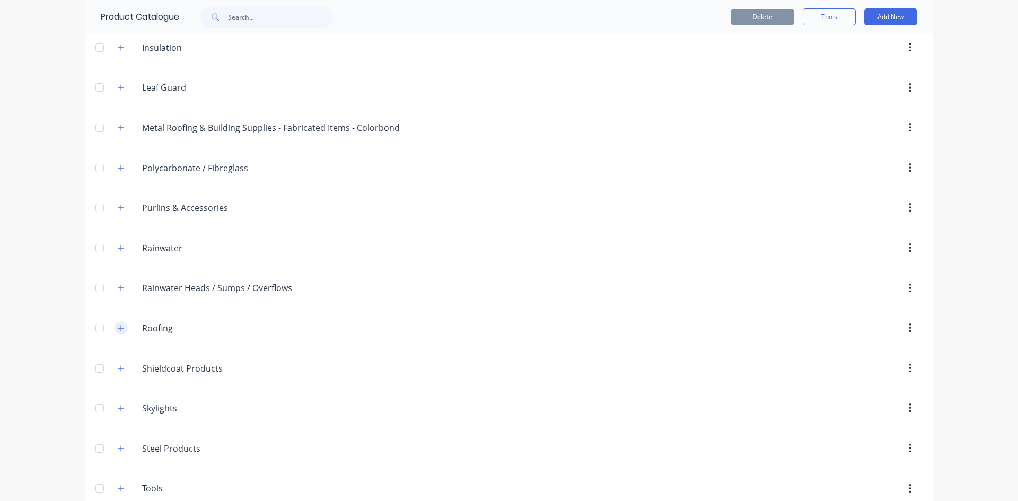
click at [120, 328] on icon "button" at bounding box center [121, 327] width 6 height 7
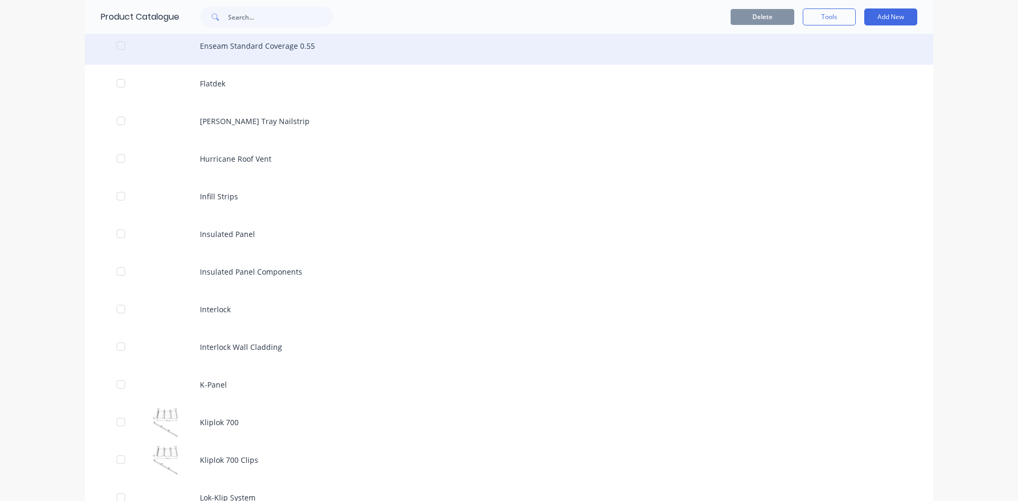
scroll to position [1378, 0]
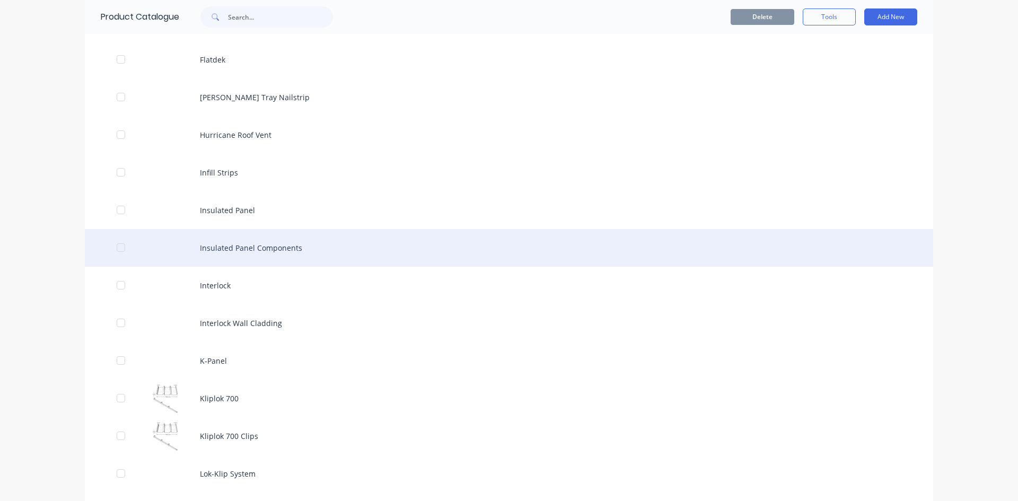
click at [269, 252] on div "Insulated Panel Components" at bounding box center [509, 248] width 848 height 38
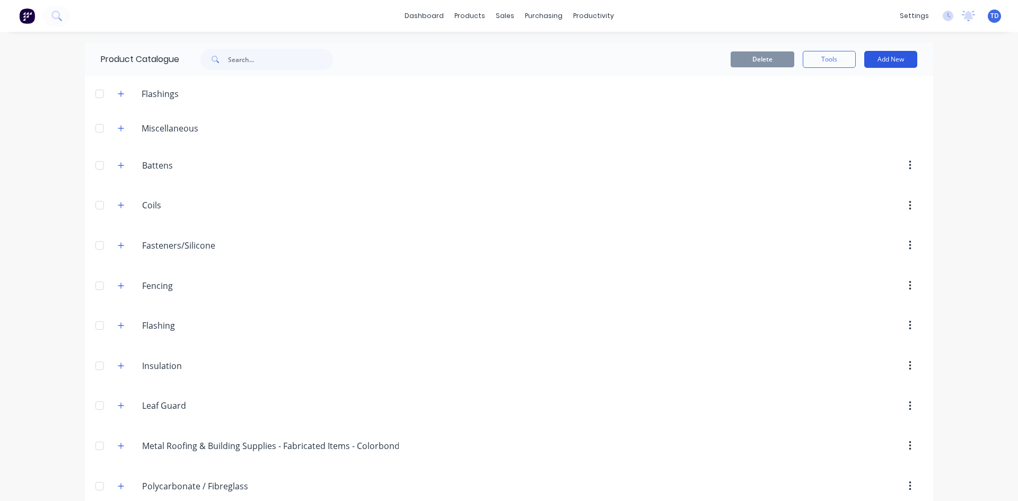
click at [887, 60] on button "Add New" at bounding box center [890, 59] width 53 height 17
click at [835, 126] on div "Product" at bounding box center [867, 128] width 82 height 15
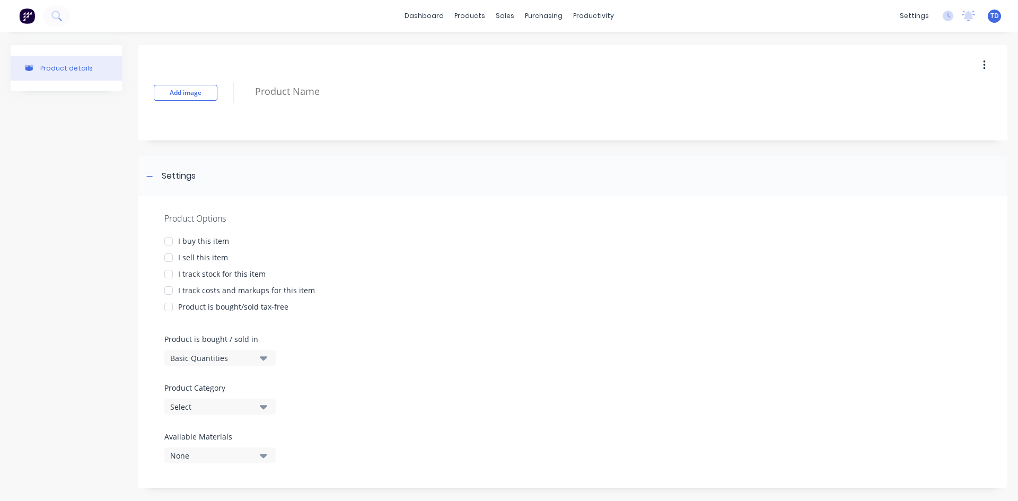
drag, startPoint x: 172, startPoint y: 242, endPoint x: 176, endPoint y: 256, distance: 14.4
click at [172, 244] on div at bounding box center [168, 241] width 21 height 21
drag, startPoint x: 176, startPoint y: 257, endPoint x: 167, endPoint y: 281, distance: 26.0
click at [176, 260] on div at bounding box center [168, 257] width 21 height 21
drag, startPoint x: 170, startPoint y: 276, endPoint x: 158, endPoint y: 286, distance: 14.7
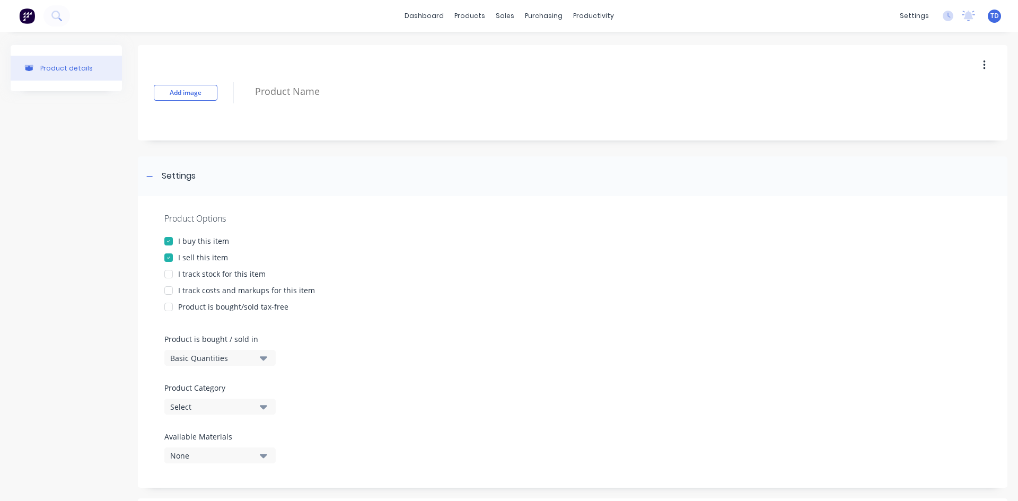
click at [171, 276] on div at bounding box center [168, 273] width 21 height 21
click at [166, 289] on div at bounding box center [168, 290] width 21 height 21
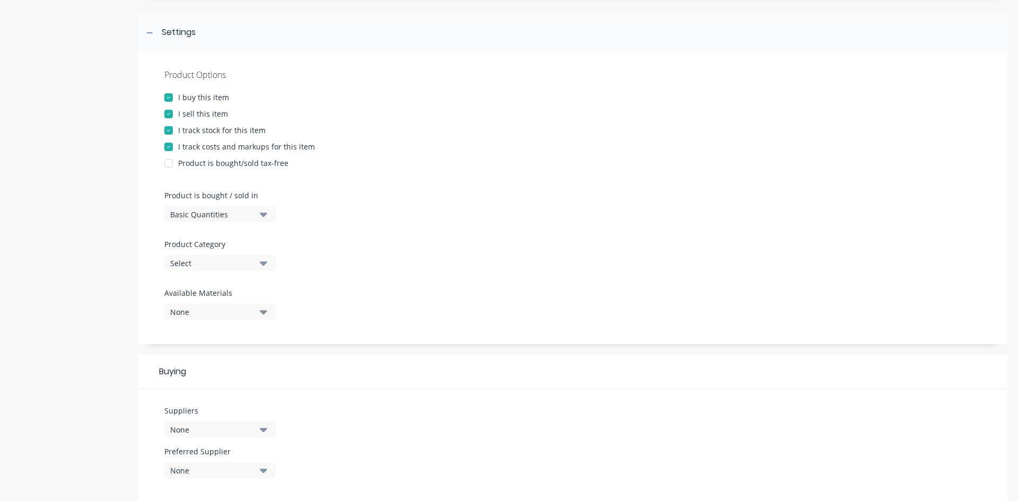
scroll to position [159, 0]
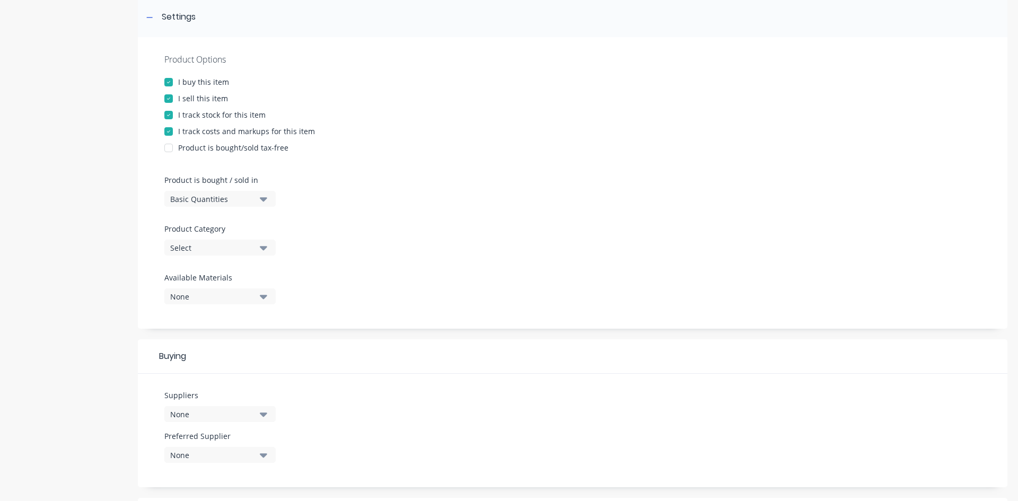
click at [218, 243] on div "Select" at bounding box center [212, 247] width 85 height 11
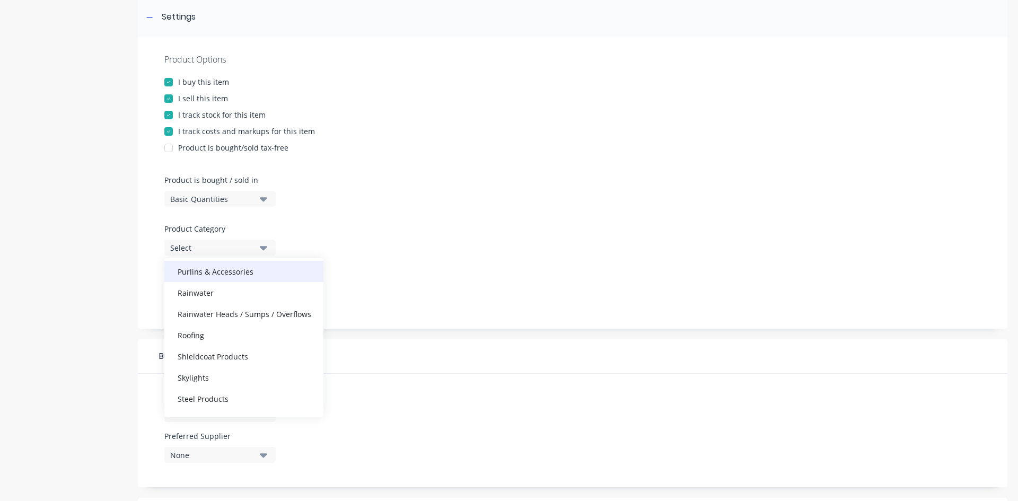
scroll to position [265, 0]
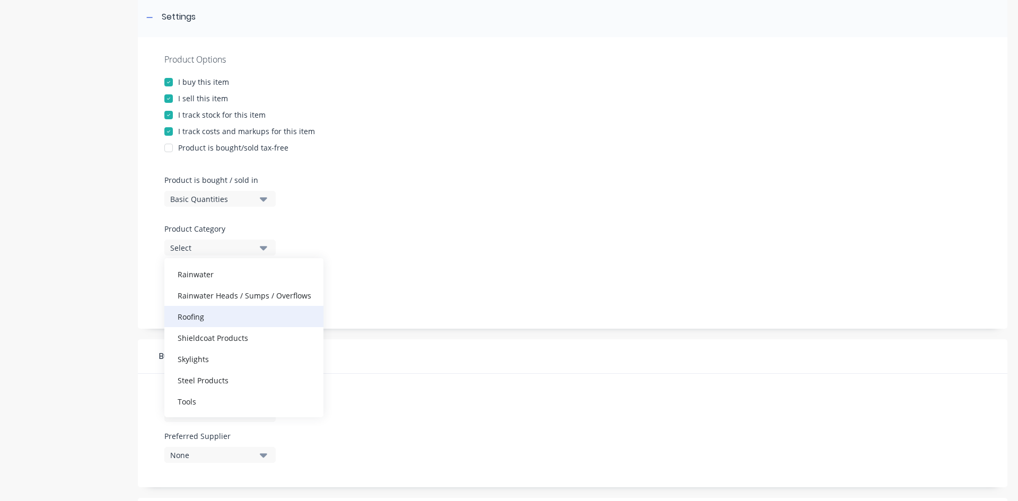
click at [209, 314] on div "Roofing" at bounding box center [243, 316] width 159 height 21
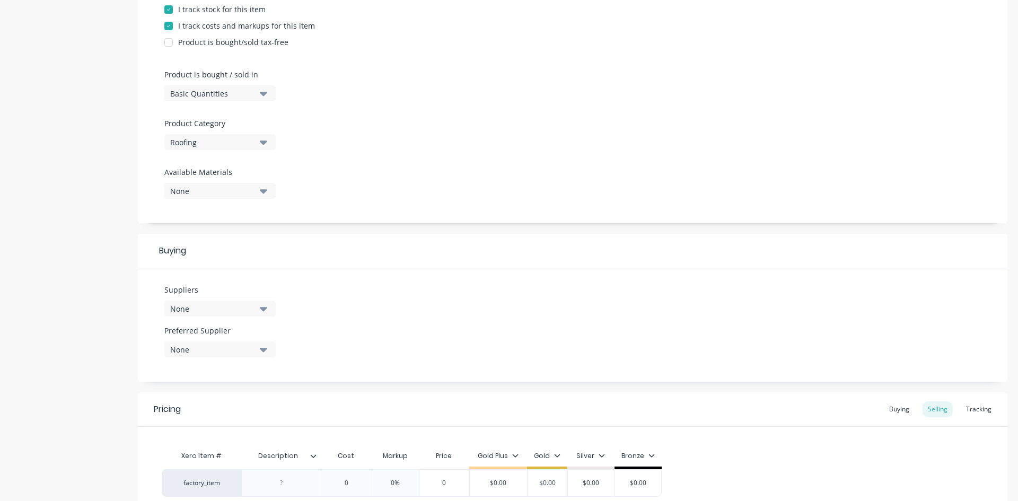
scroll to position [318, 0]
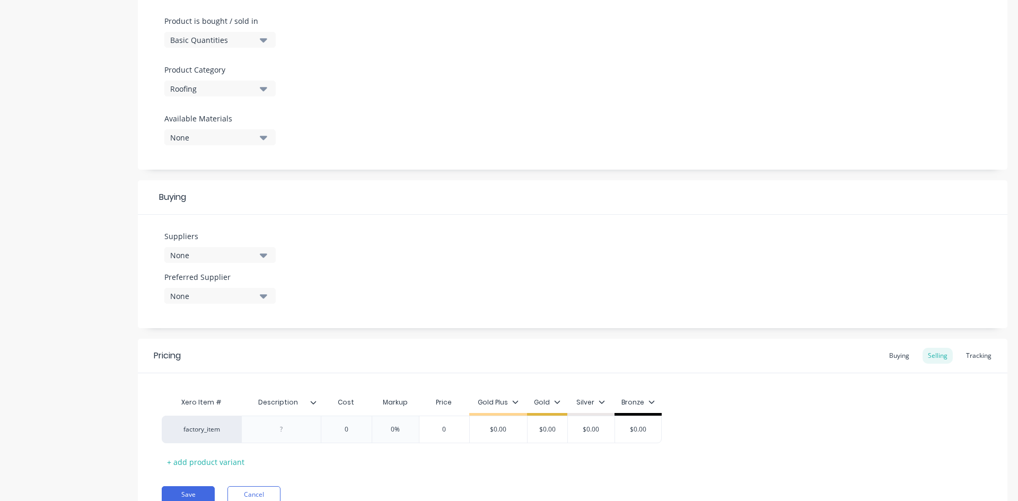
click at [195, 257] on div "None" at bounding box center [212, 255] width 85 height 11
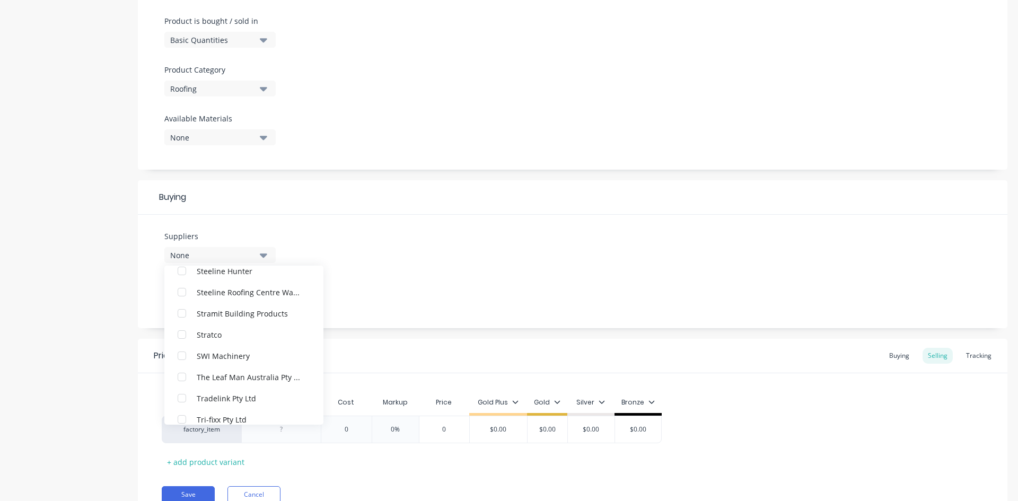
scroll to position [1219, 0]
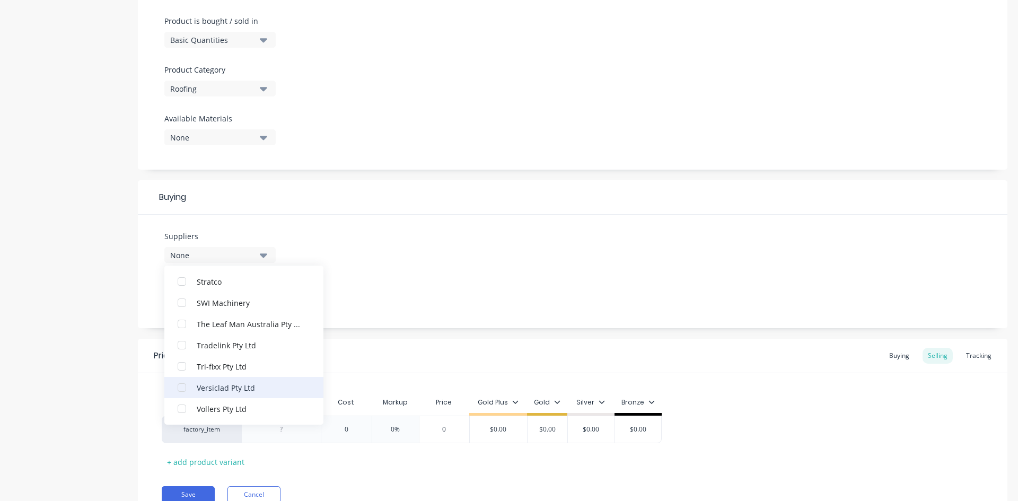
click at [182, 387] on div "button" at bounding box center [181, 387] width 21 height 21
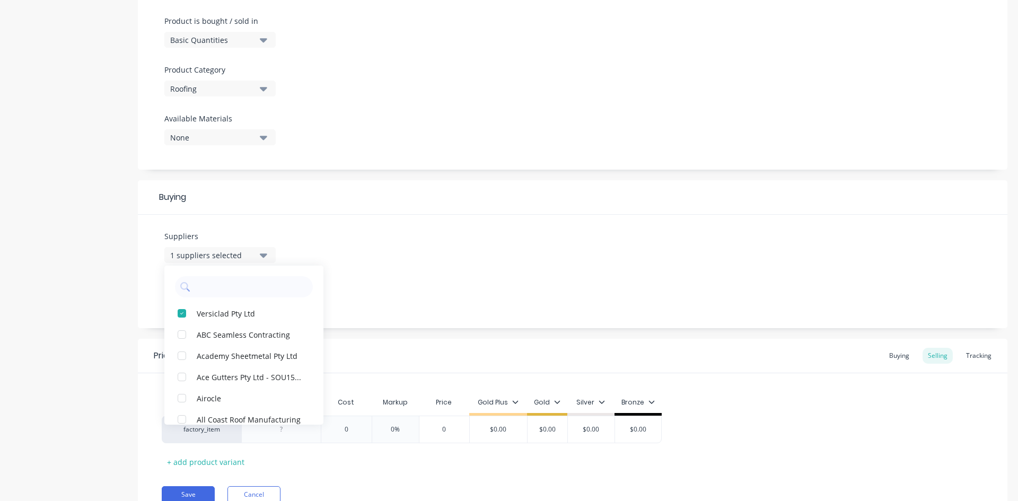
click at [385, 287] on div "Suppliers 1 suppliers selected Versiclad Pty Ltd ABC Seamless Contracting Acade…" at bounding box center [572, 271] width 869 height 113
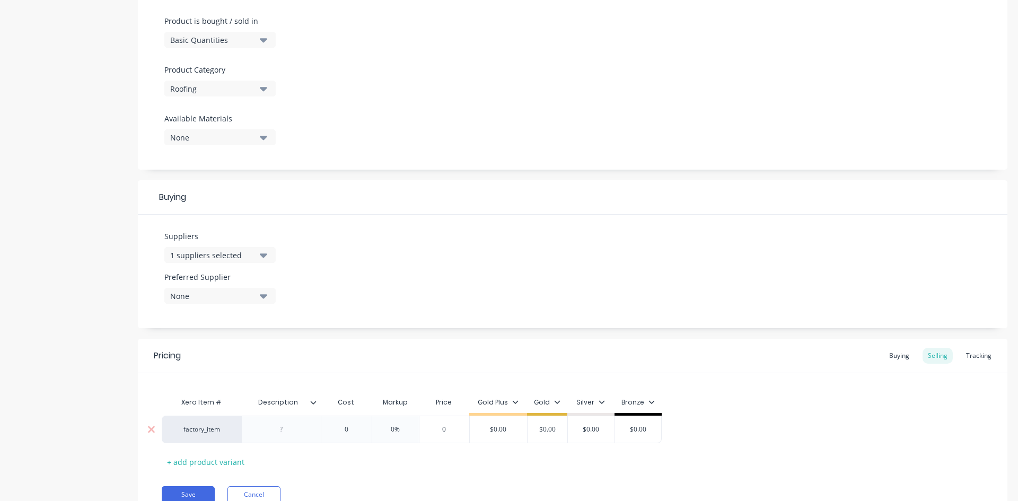
click at [284, 427] on div at bounding box center [281, 429] width 53 height 14
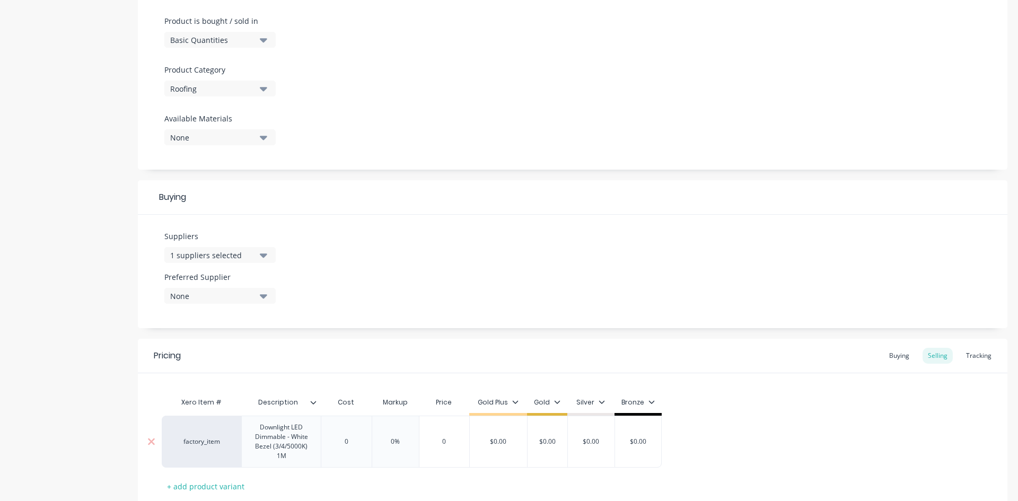
type input "0"
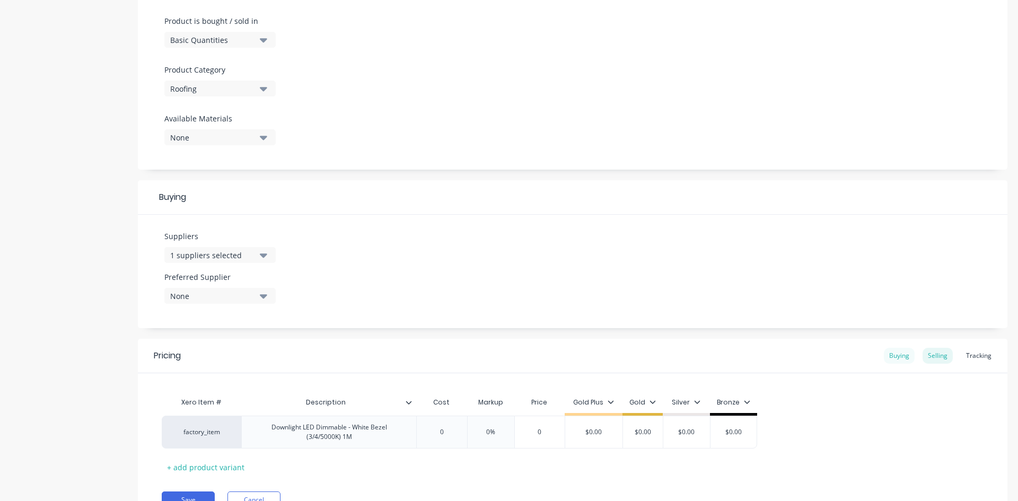
click at [884, 354] on div "Buying" at bounding box center [899, 356] width 31 height 16
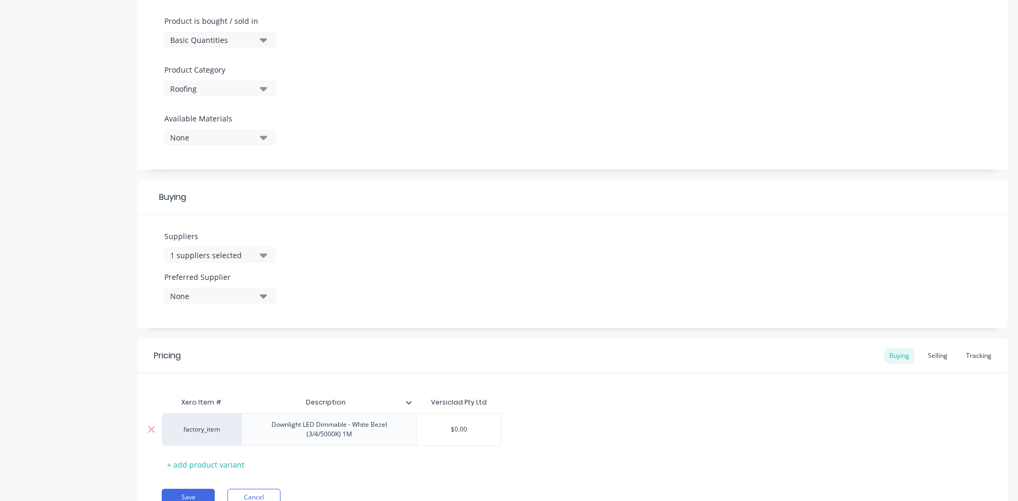
click at [462, 435] on div "$0.00" at bounding box center [459, 429] width 84 height 27
type input "27.69"
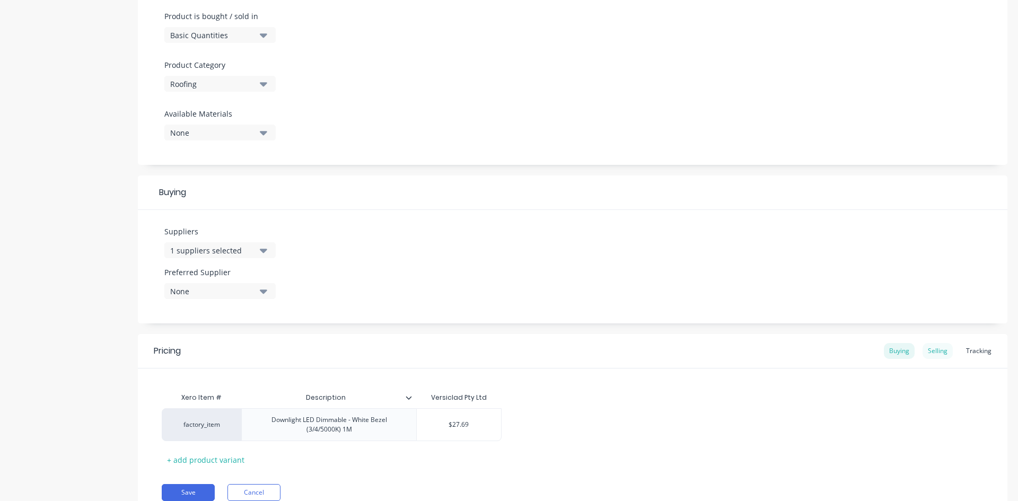
click at [932, 355] on div "Selling" at bounding box center [937, 351] width 30 height 16
click at [605, 434] on div "$0.00" at bounding box center [593, 427] width 57 height 27
type input "$0.00"
type input "0"
type input "39"
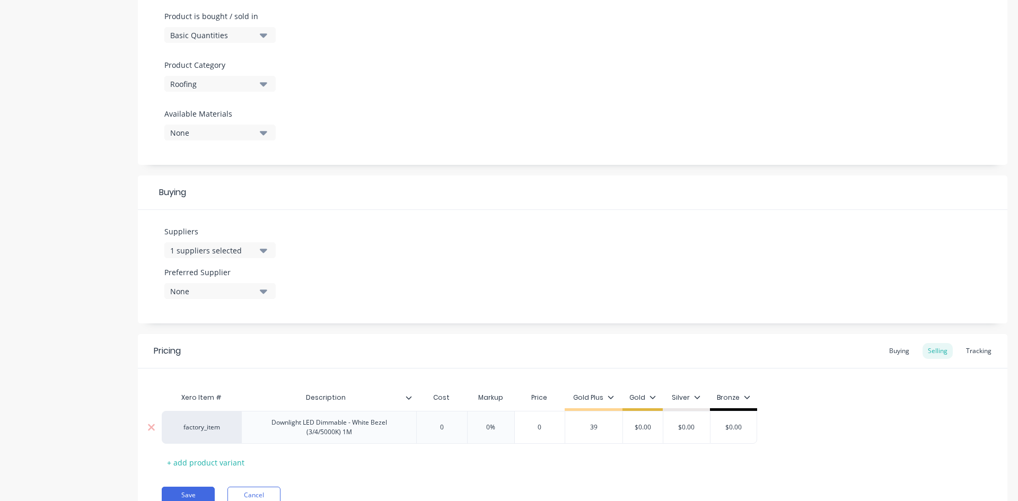
type input "$0.00"
type input "$39.00"
type input "39"
type input "$0.00"
type input "$39.00"
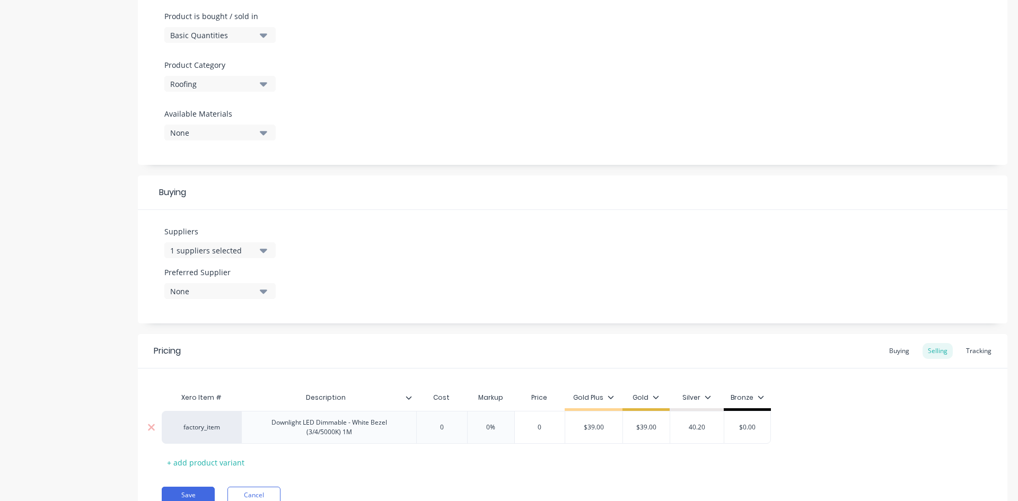
type input "40.20"
type input "$0.00"
type input "$40.20"
type input "41.40"
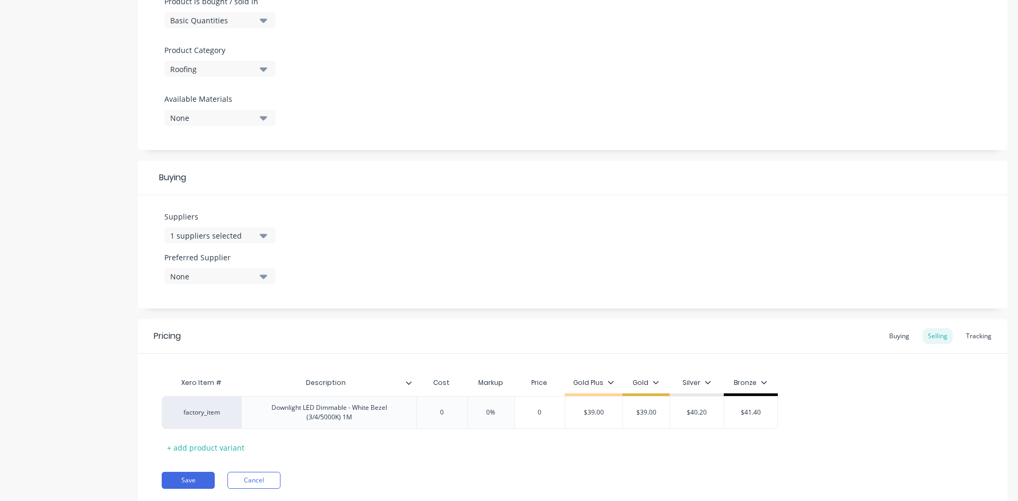
scroll to position [371, 0]
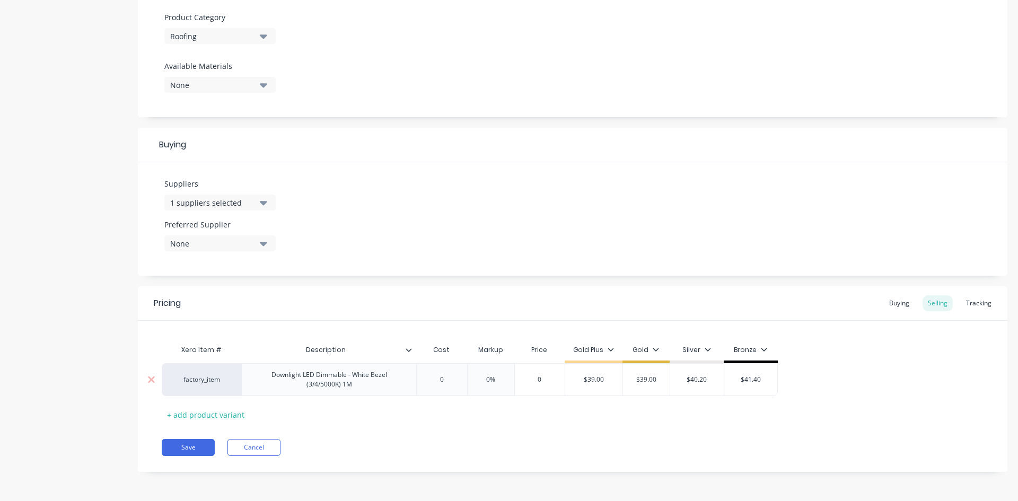
type input "0"
click at [446, 379] on input "0" at bounding box center [441, 380] width 53 height 10
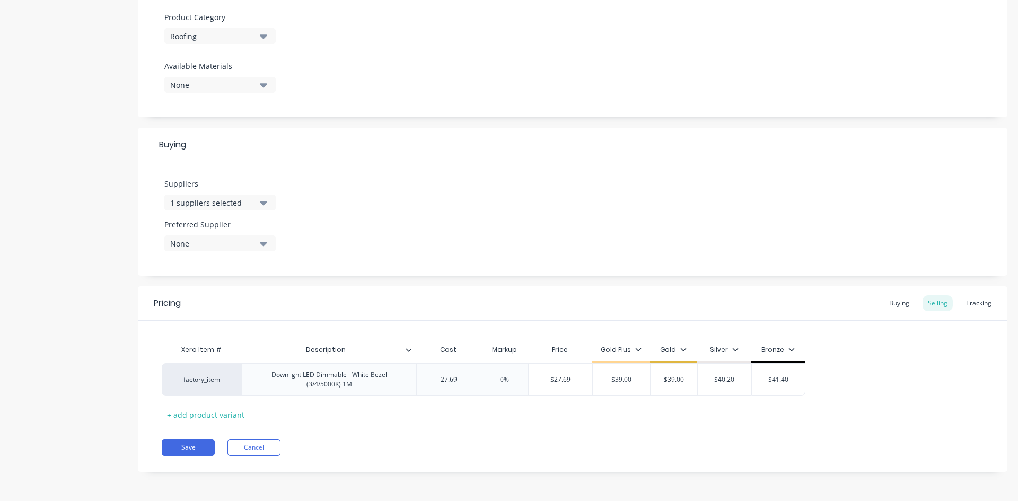
type input "27.69"
click at [404, 413] on div "Xero Item # Description Cost Markup Price Gold Plus Gold Silver Bronze factory_…" at bounding box center [573, 381] width 822 height 84
click at [504, 380] on input "0%" at bounding box center [504, 380] width 53 height 10
type input "40%"
type input "$38.766"
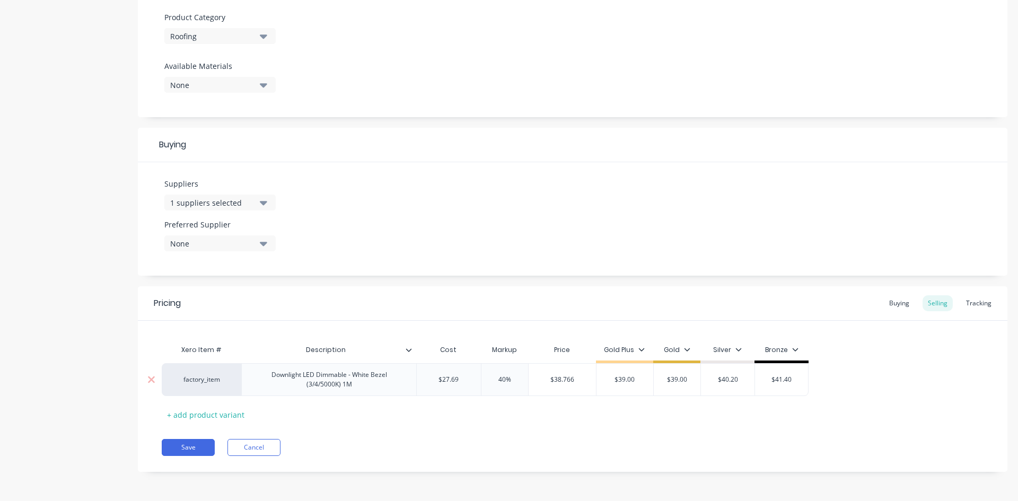
click at [504, 380] on input "40%" at bounding box center [504, 380] width 53 height 10
type input "40.84%"
type input "$38.9986"
click at [509, 382] on input "40.84%" at bounding box center [504, 380] width 53 height 10
type input "40.85%"
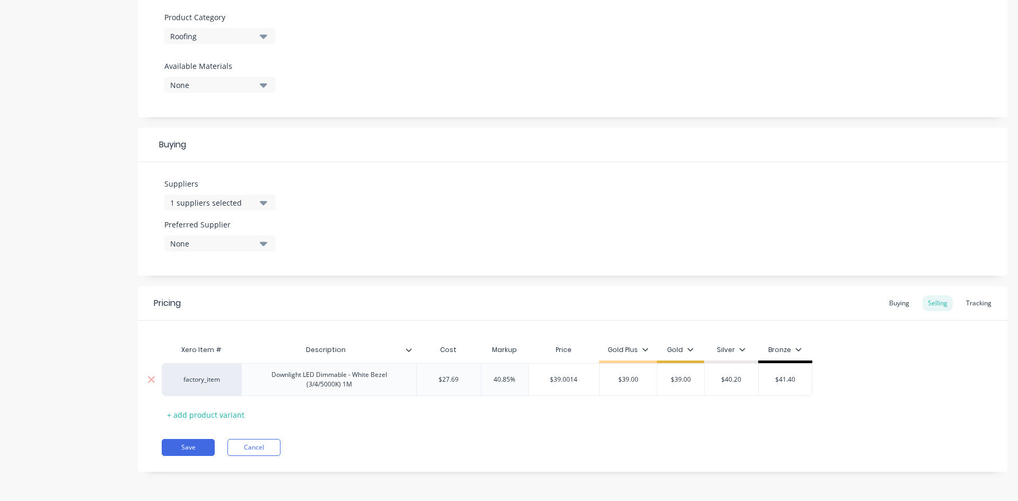
type input "$39.0014"
click at [577, 380] on input "$39.0014" at bounding box center [563, 380] width 71 height 10
click at [171, 443] on button "Save" at bounding box center [188, 447] width 53 height 17
click at [884, 303] on div "Buying" at bounding box center [899, 303] width 31 height 16
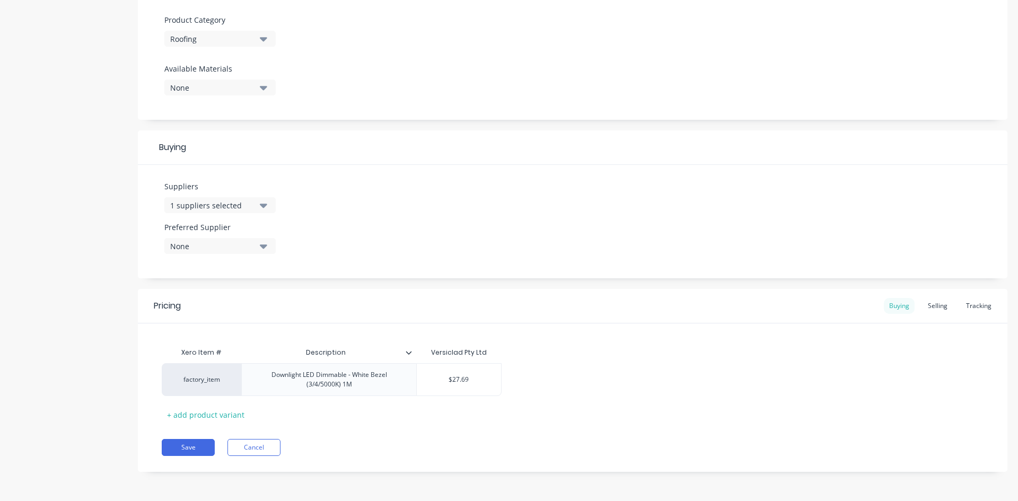
scroll to position [368, 0]
click at [182, 448] on button "Save" at bounding box center [188, 447] width 53 height 17
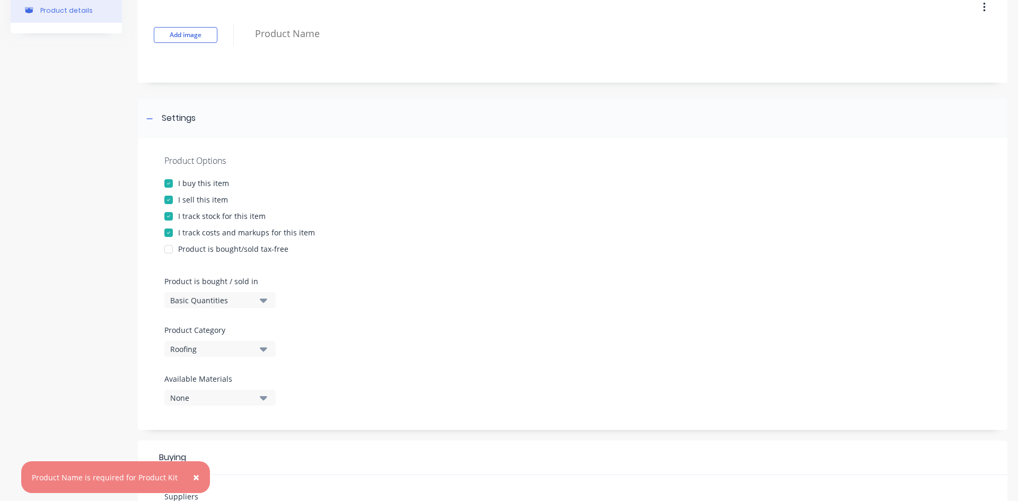
scroll to position [0, 0]
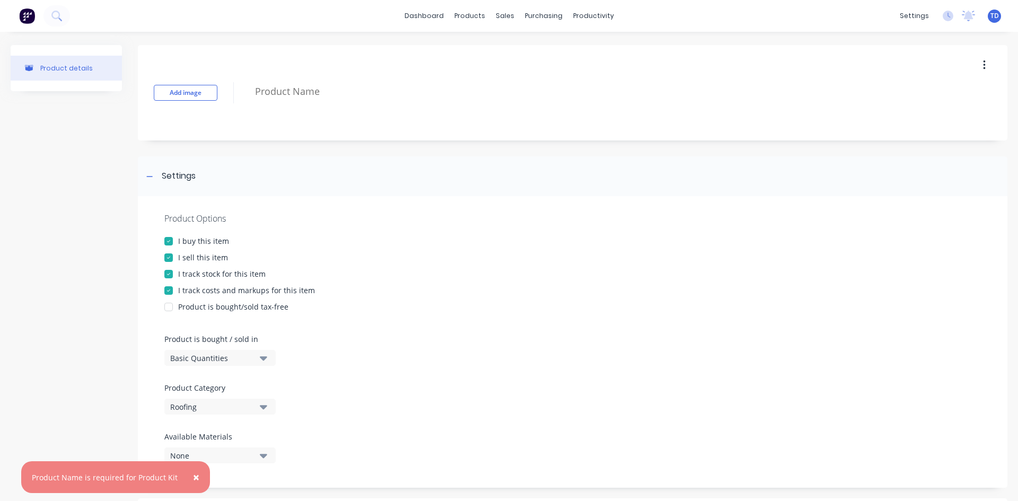
click at [287, 107] on div "Add image" at bounding box center [572, 92] width 869 height 95
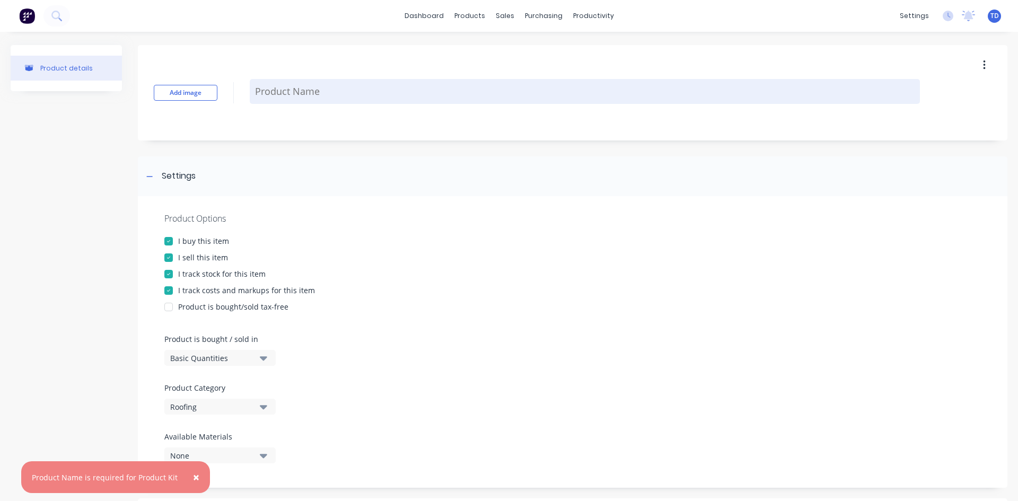
click at [283, 98] on textarea at bounding box center [585, 91] width 670 height 25
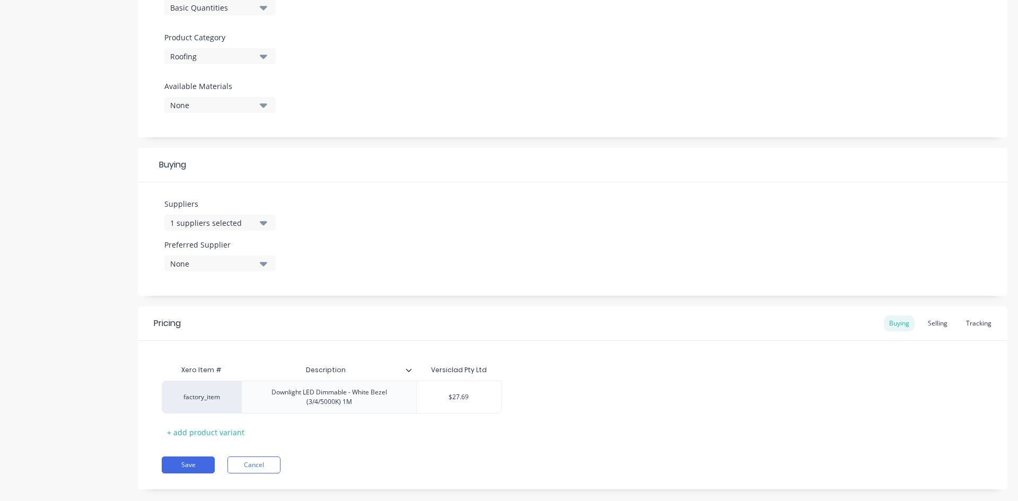
scroll to position [368, 0]
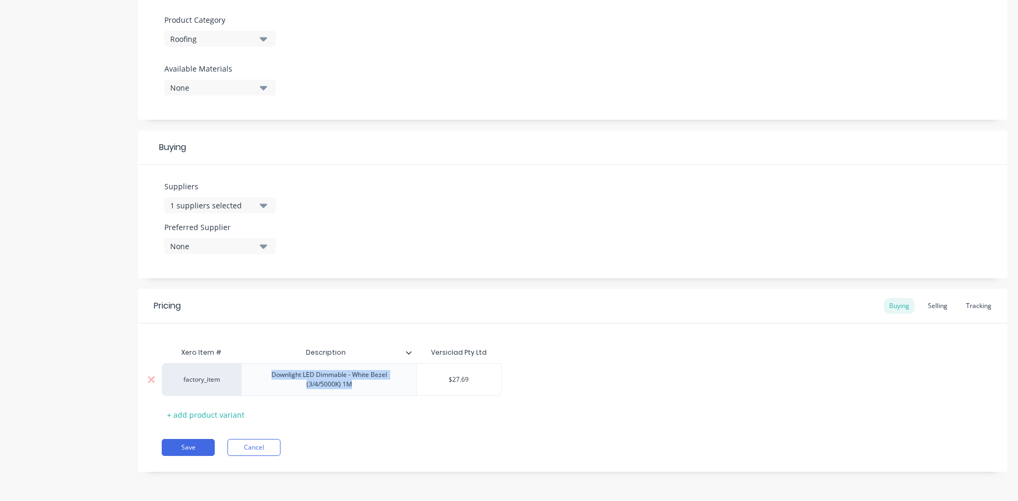
drag, startPoint x: 358, startPoint y: 386, endPoint x: 261, endPoint y: 377, distance: 97.5
click at [261, 377] on div "Downlight LED Dimmable - White Bezel (3/4/5000K) 1M" at bounding box center [329, 379] width 166 height 23
copy div "Downlight LED Dimmable - White Bezel (3/4/5000K) 1M"
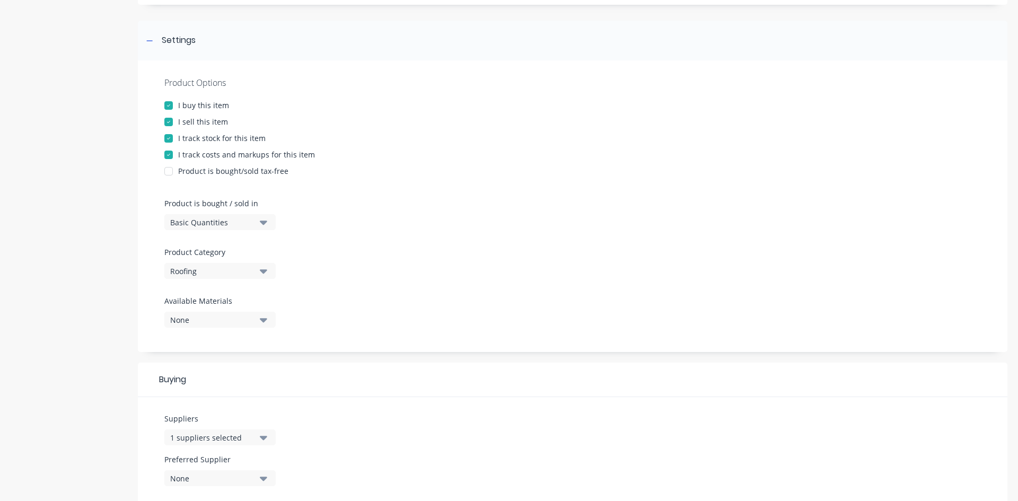
scroll to position [50, 0]
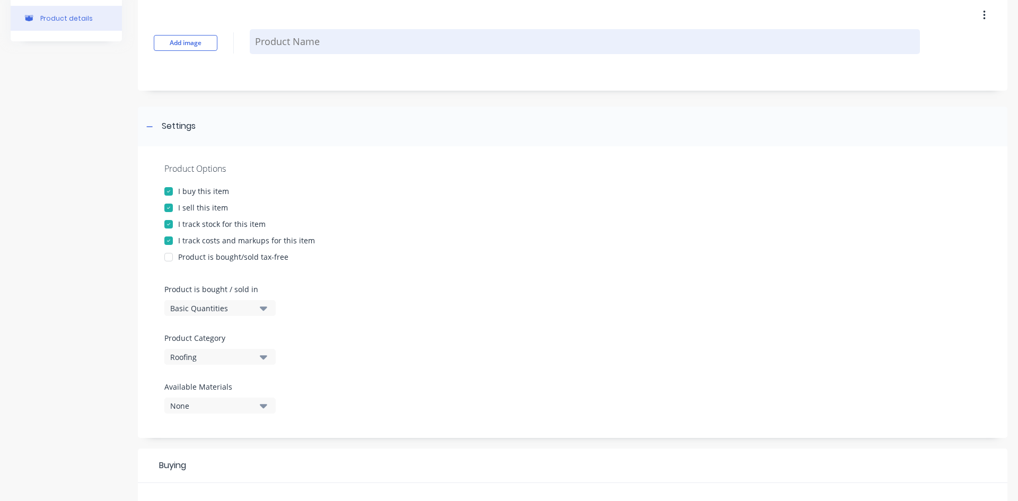
click at [280, 48] on textarea at bounding box center [585, 41] width 670 height 25
paste textarea "Downlight LED Dimmable - White Bezel (3/4/5000K) 1M"
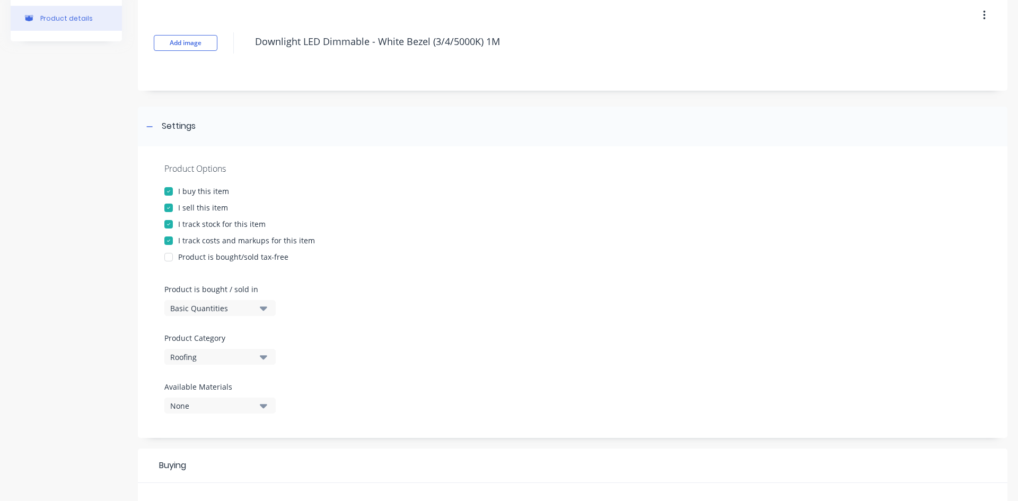
type textarea "Downlight LED Dimmable - White Bezel (3/4/5000K) 1M"
click at [398, 263] on div "Product Options I buy this item I sell this item I track stock for this item I …" at bounding box center [572, 292] width 869 height 292
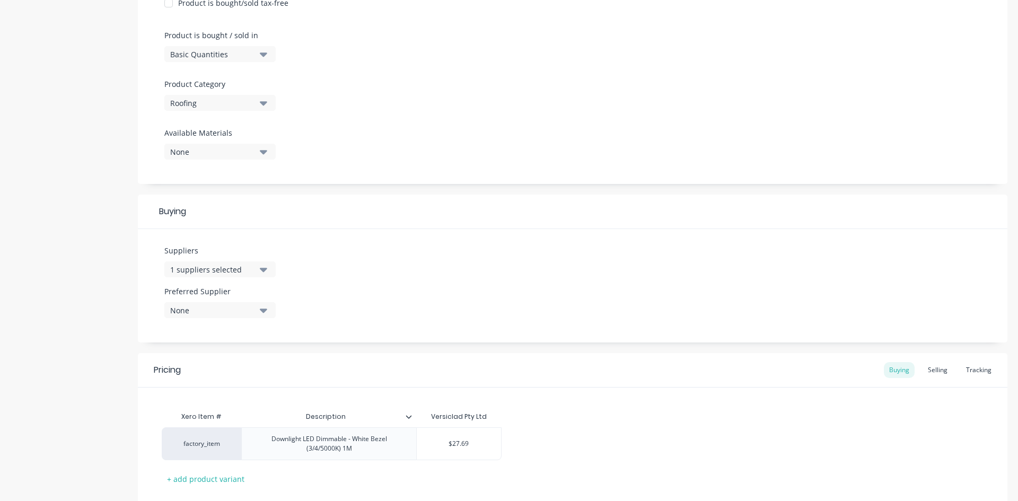
scroll to position [315, 0]
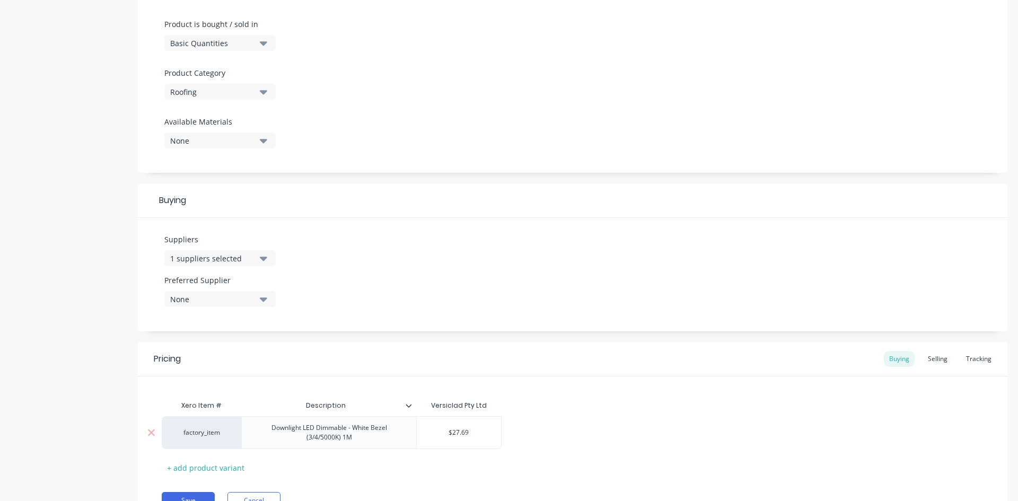
click at [376, 437] on div "Downlight LED Dimmable - White Bezel (3/4/5000K) 1M" at bounding box center [329, 432] width 166 height 23
click at [372, 471] on div "Pricing Buying Selling Tracking Xero Item # Description Versiclad Pty Ltd facto…" at bounding box center [572, 431] width 869 height 178
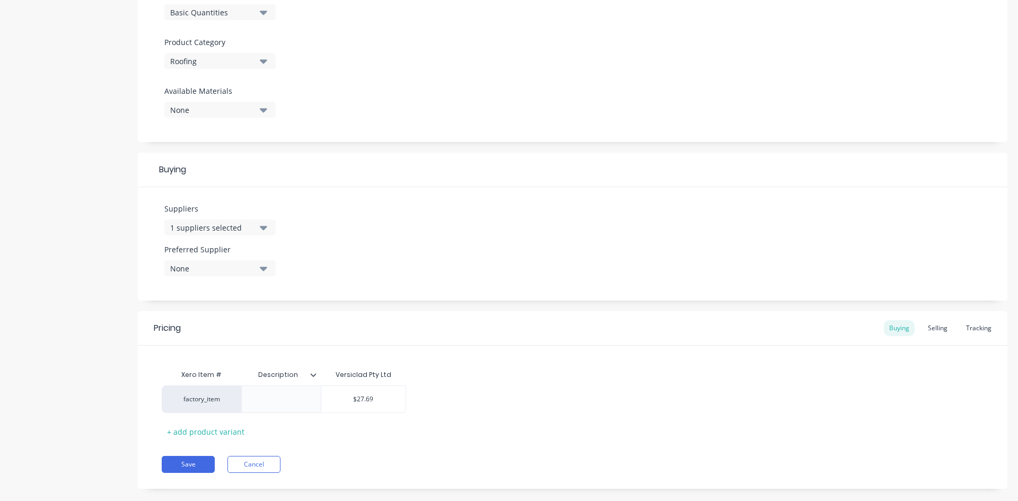
scroll to position [363, 0]
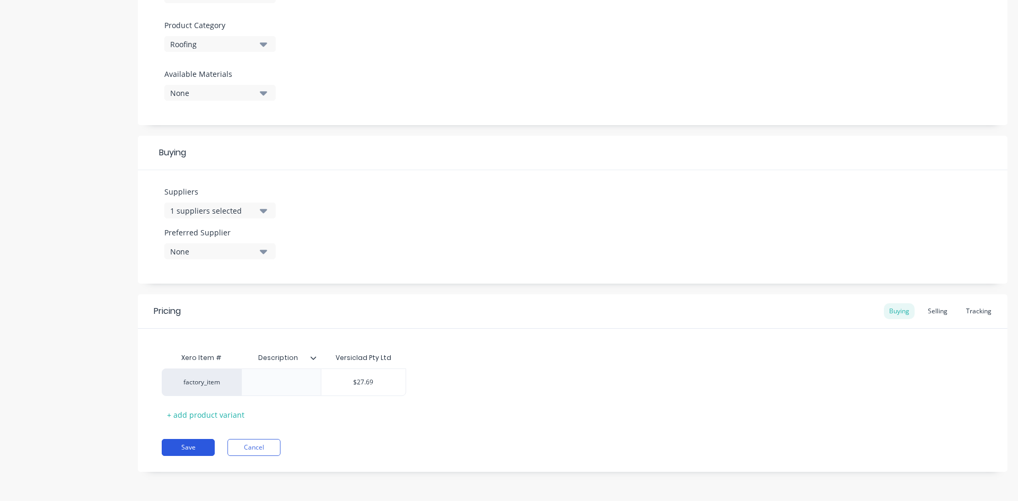
click at [193, 447] on button "Save" at bounding box center [188, 447] width 53 height 17
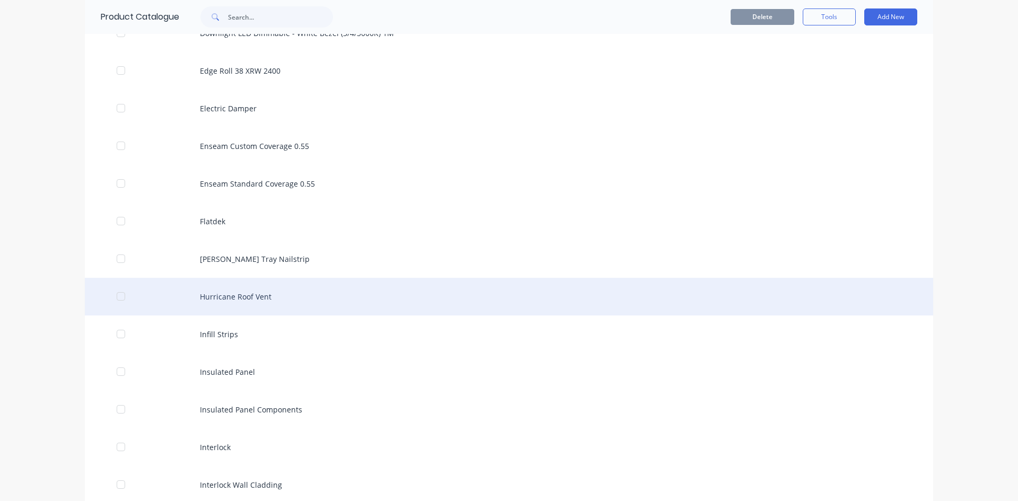
scroll to position [1272, 0]
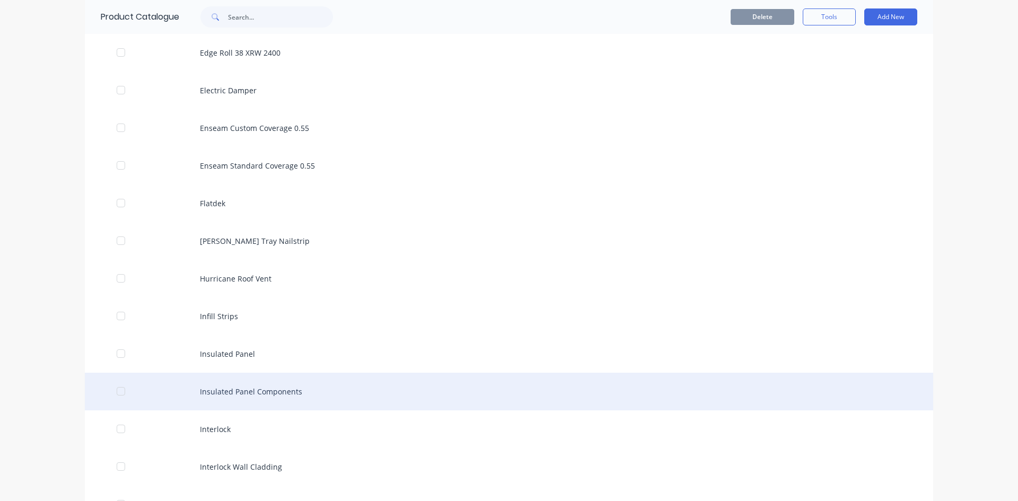
click at [263, 394] on div "Insulated Panel Components" at bounding box center [509, 392] width 848 height 38
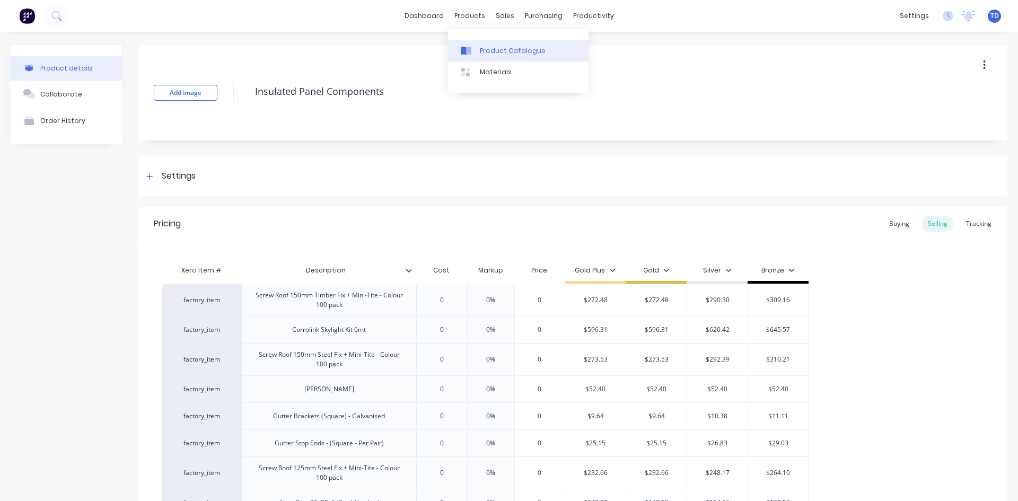
click at [483, 50] on div "Product Catalogue" at bounding box center [513, 51] width 66 height 10
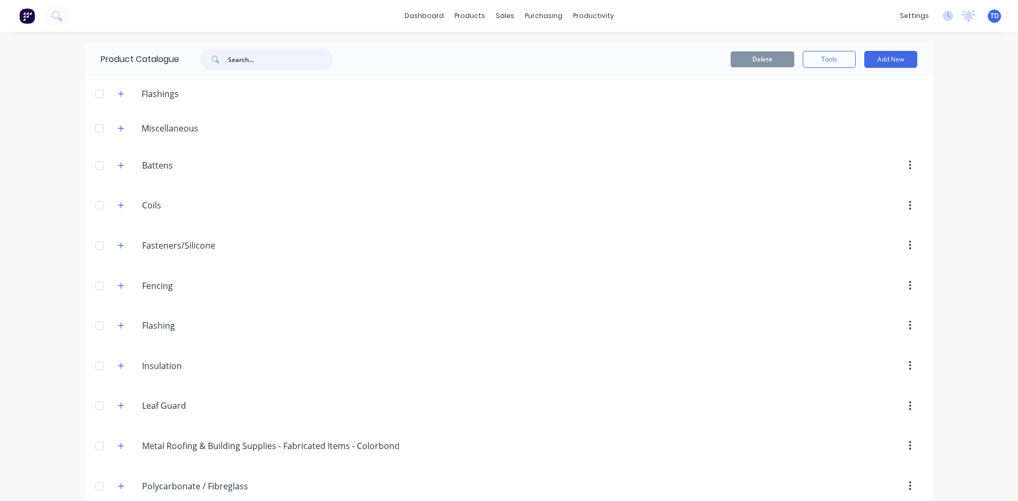
click at [277, 61] on input "text" at bounding box center [280, 59] width 105 height 21
type input "dimmable"
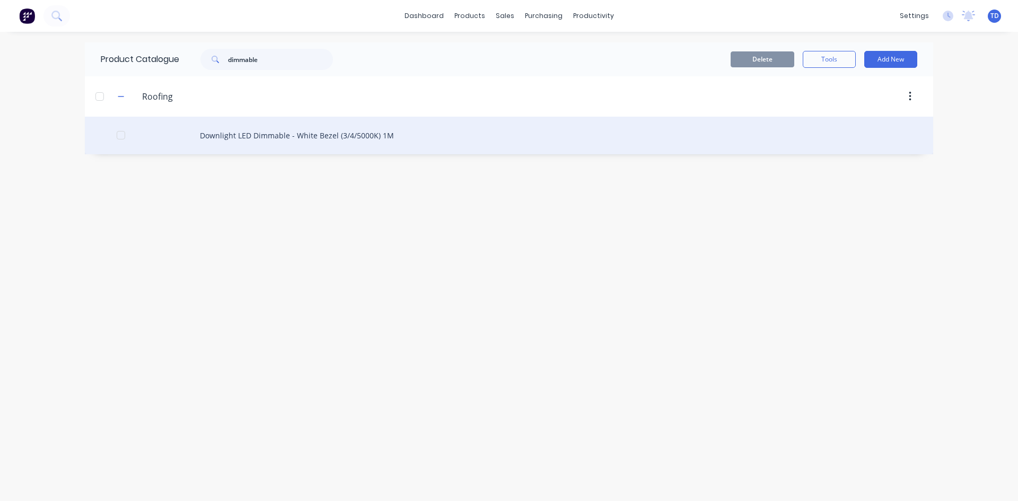
click at [241, 138] on div "Downlight LED Dimmable - White Bezel (3/4/5000K) 1M" at bounding box center [509, 136] width 848 height 38
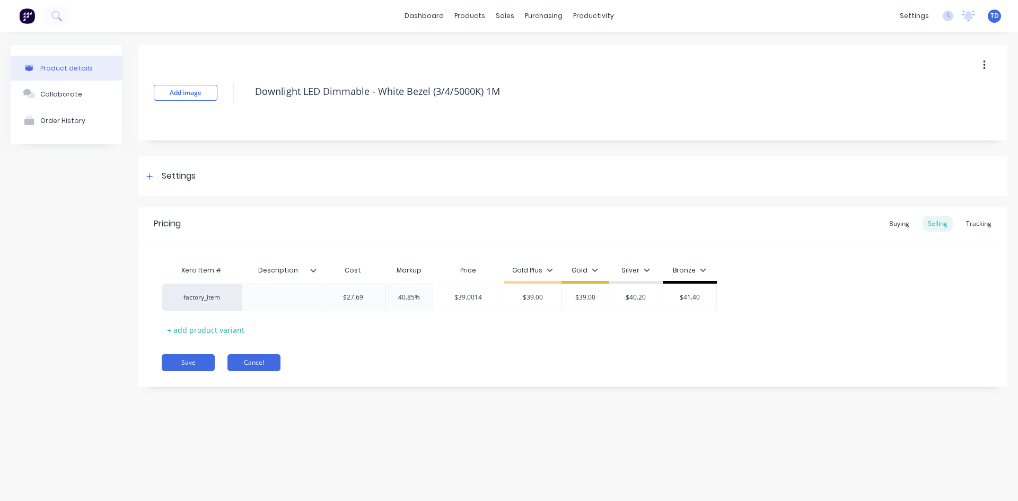
click at [240, 365] on button "Cancel" at bounding box center [253, 362] width 53 height 17
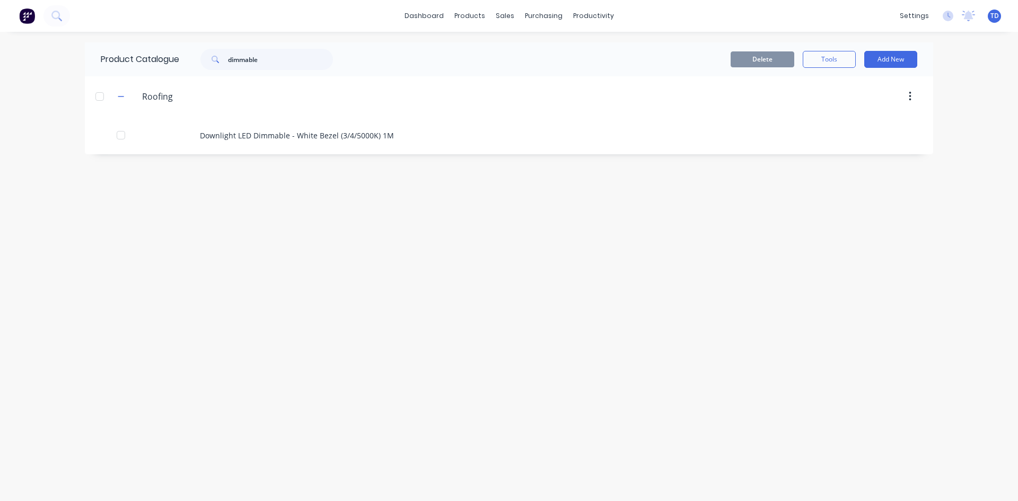
click at [912, 92] on button "button" at bounding box center [909, 96] width 25 height 19
click at [878, 122] on div "Delete" at bounding box center [872, 124] width 82 height 15
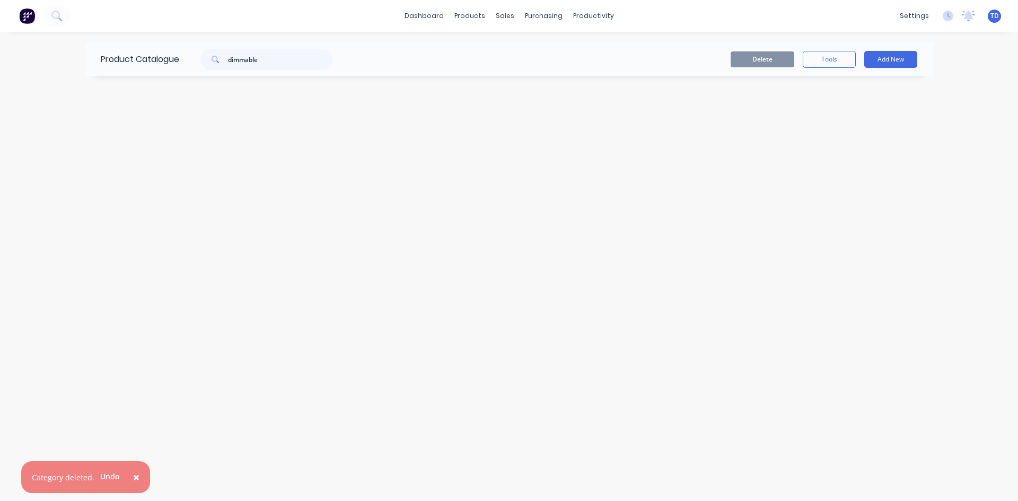
click at [136, 477] on span "×" at bounding box center [136, 477] width 6 height 15
click at [880, 54] on button "Add New" at bounding box center [890, 59] width 53 height 17
click at [269, 66] on input "dimmable" at bounding box center [280, 59] width 105 height 21
type input "d"
click at [904, 62] on button "Add New" at bounding box center [890, 59] width 53 height 17
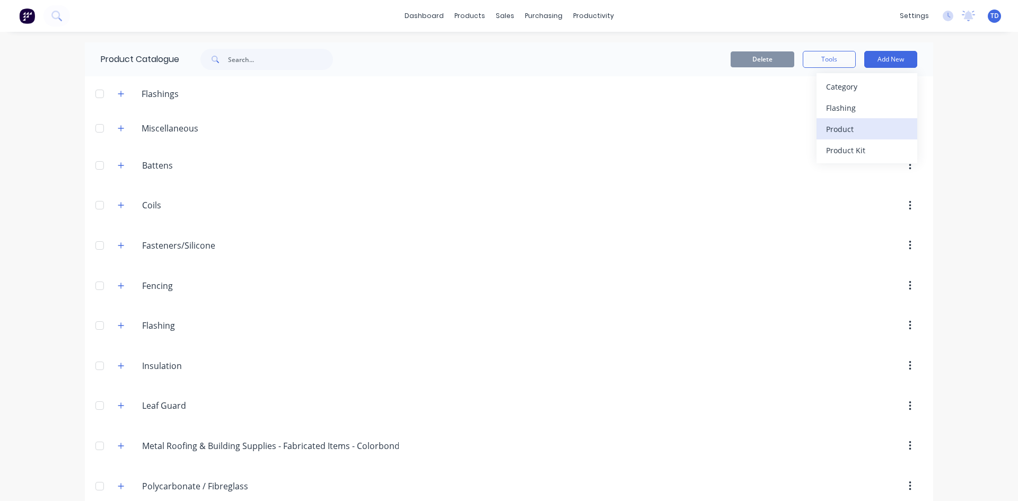
click at [864, 135] on div "Product" at bounding box center [867, 128] width 82 height 15
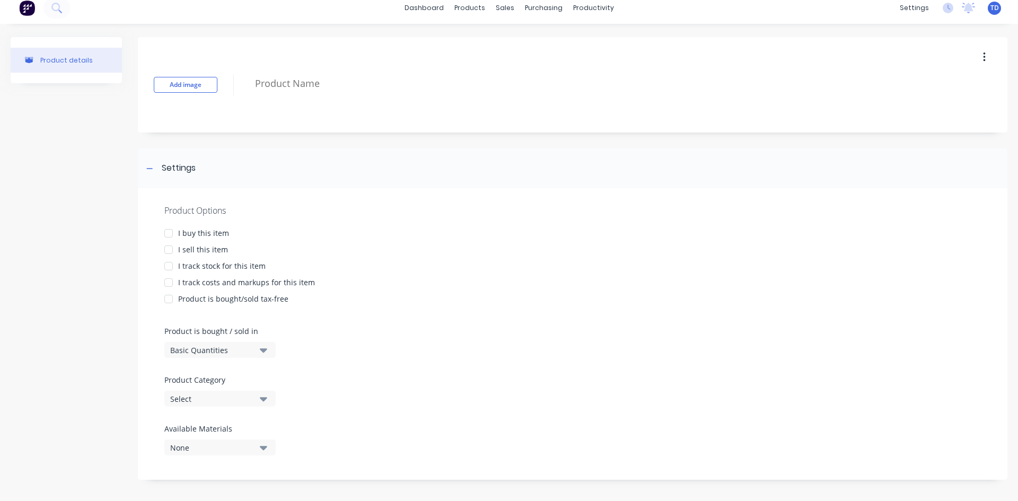
scroll to position [11, 0]
click at [242, 395] on div "Select" at bounding box center [212, 396] width 85 height 11
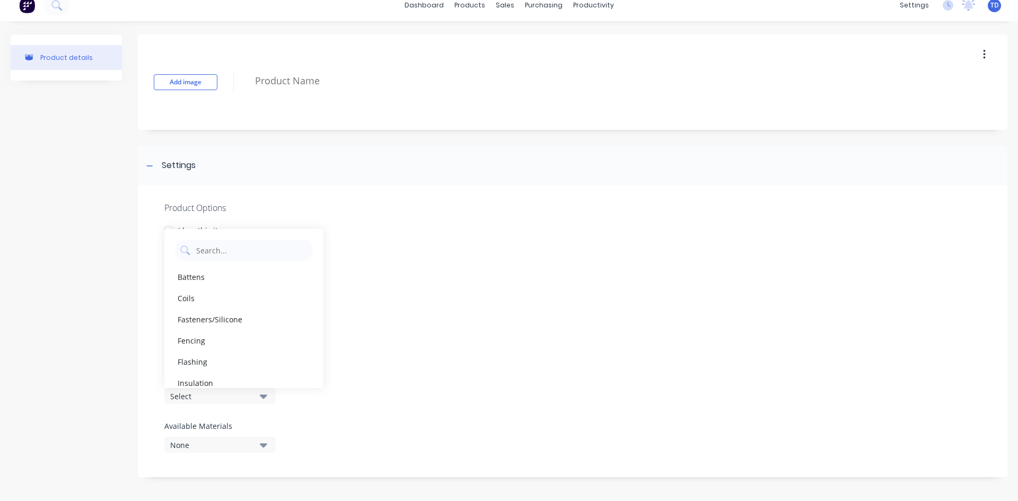
click at [491, 279] on div "I track costs and markups for this item" at bounding box center [572, 279] width 816 height 11
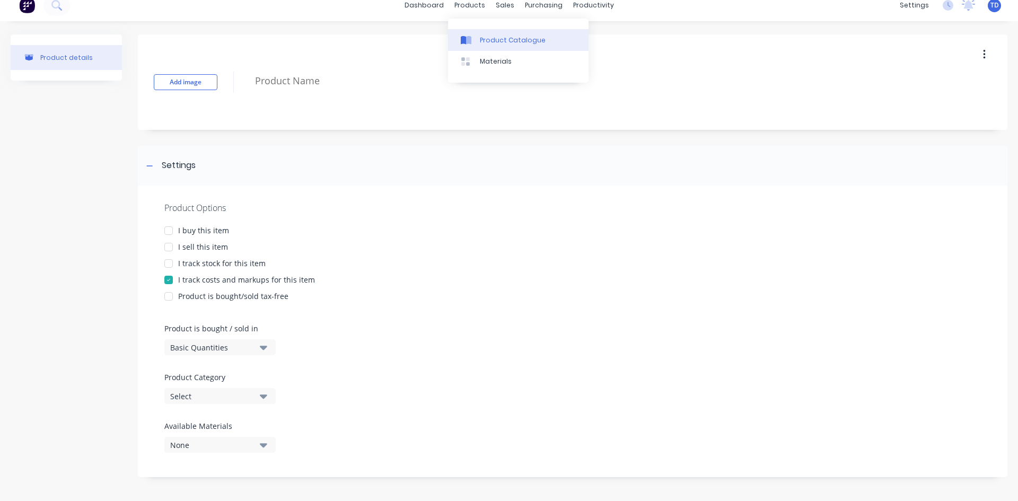
click at [480, 41] on div "Product Catalogue" at bounding box center [513, 41] width 66 height 10
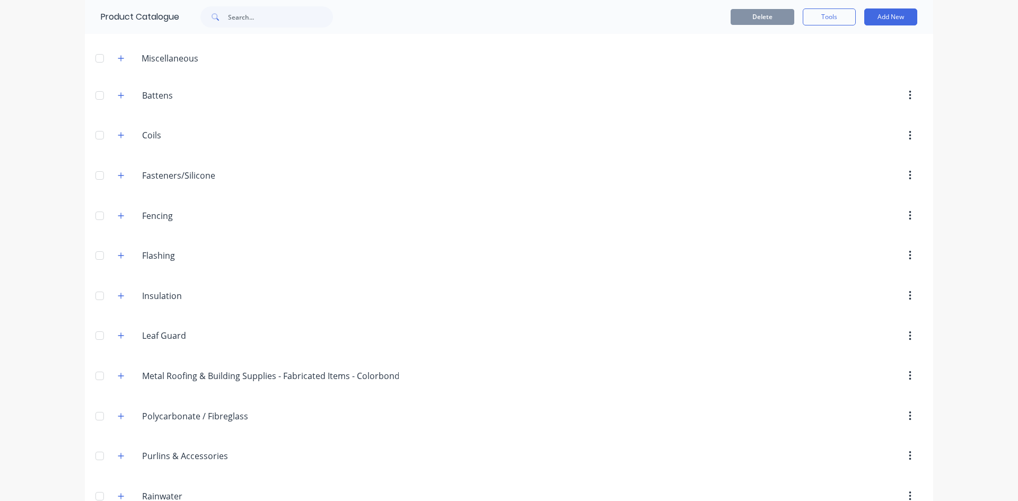
scroll to position [296, 0]
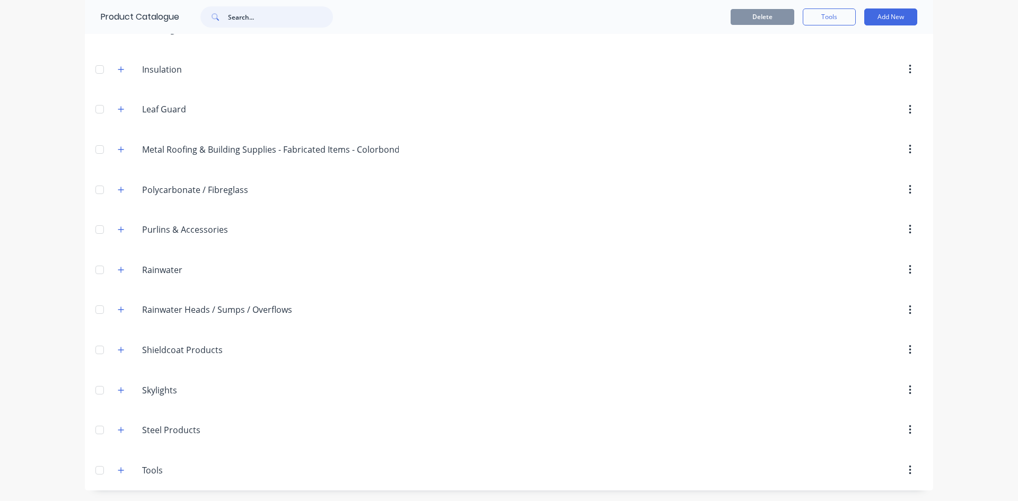
click at [263, 19] on input "text" at bounding box center [280, 16] width 105 height 21
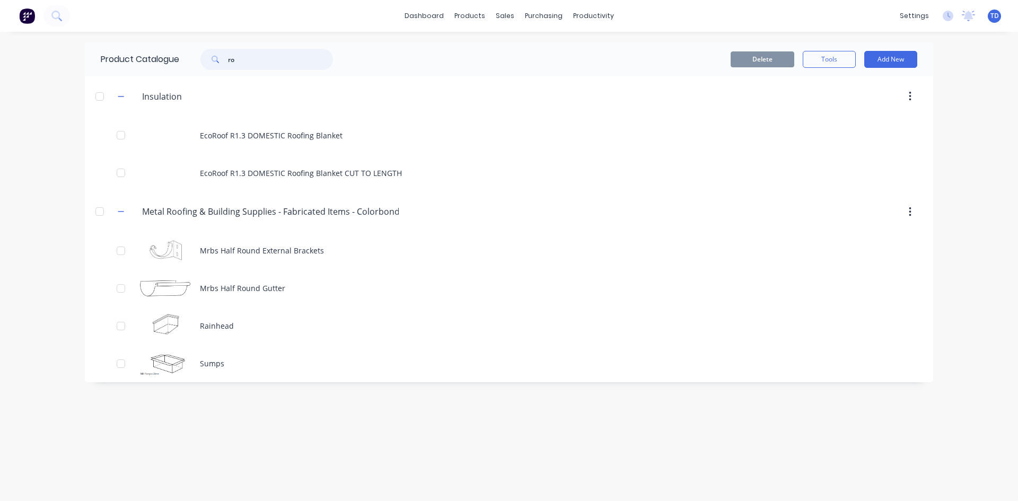
type input "r"
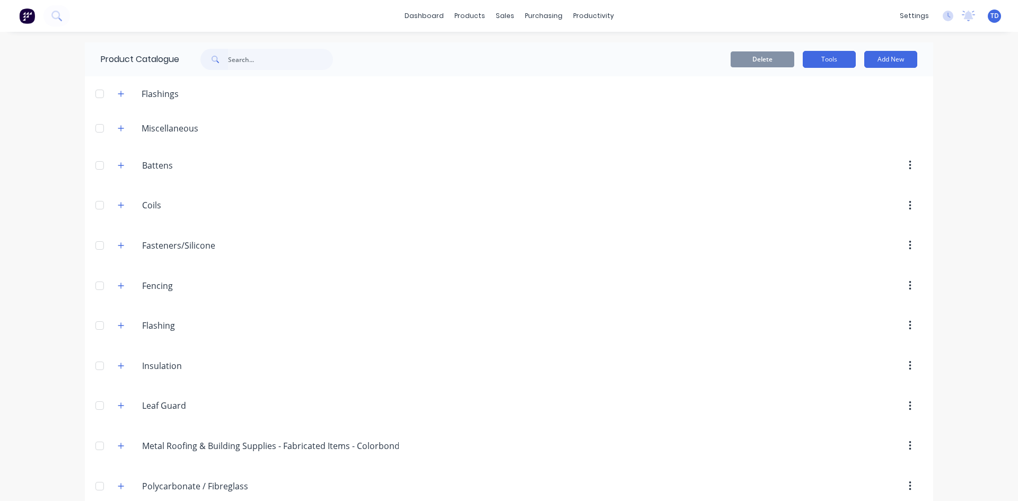
click at [831, 55] on button "Tools" at bounding box center [829, 59] width 53 height 17
click at [674, 83] on header "Flashings" at bounding box center [509, 93] width 848 height 34
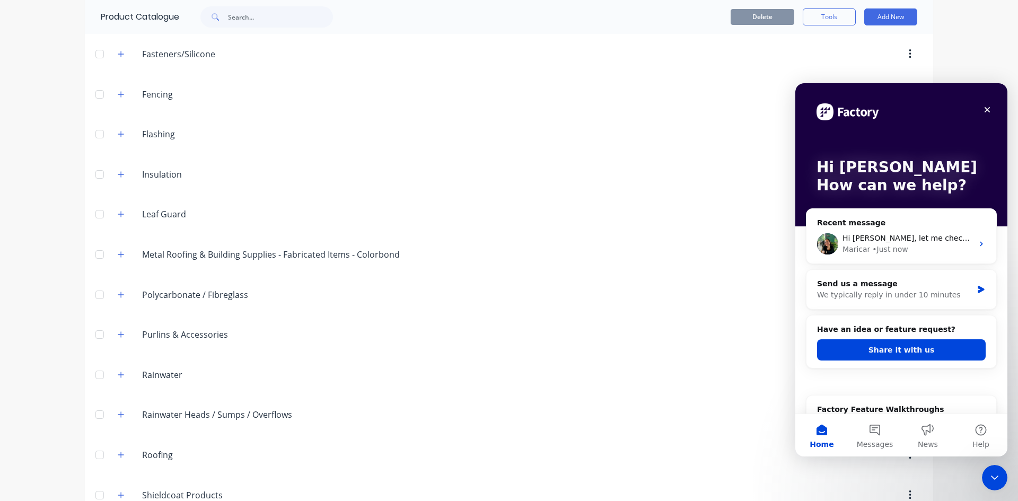
scroll to position [212, 0]
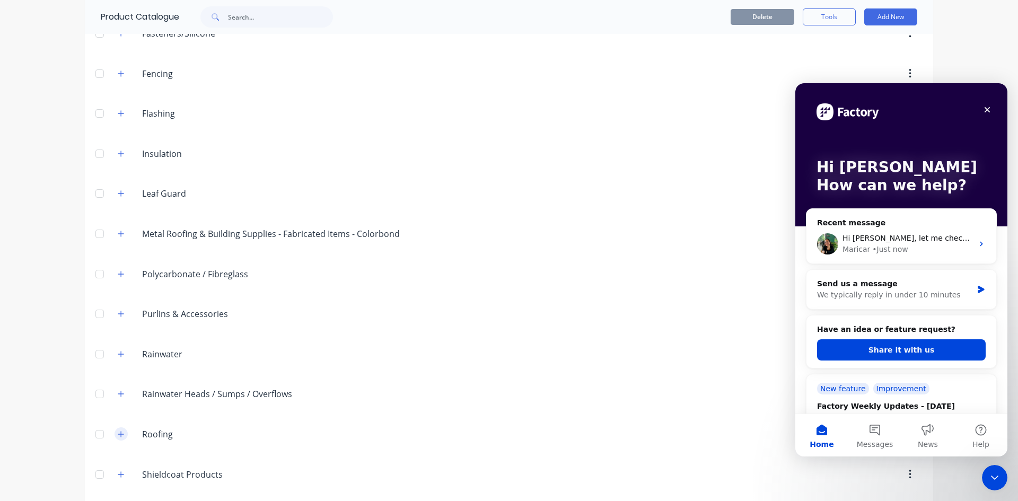
click at [118, 433] on icon "button" at bounding box center [121, 433] width 6 height 7
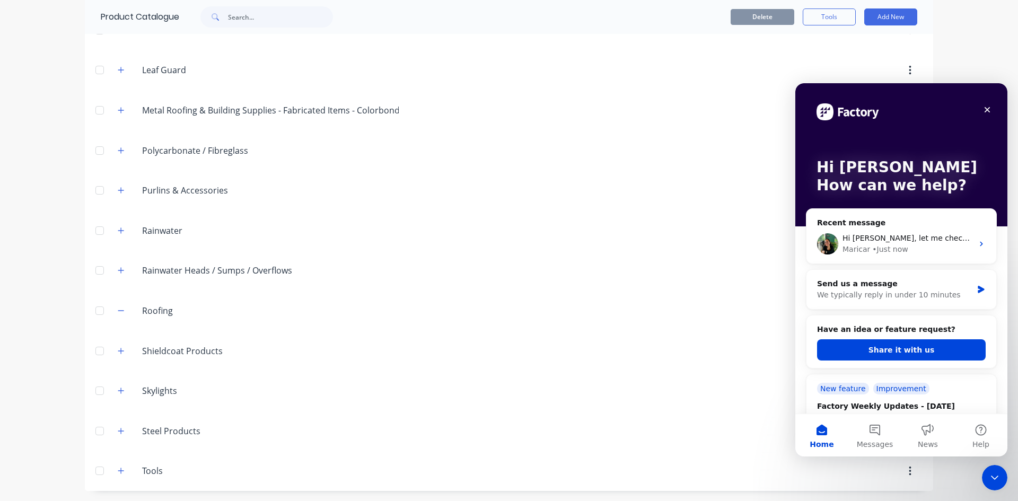
scroll to position [336, 0]
click at [118, 306] on icon "button" at bounding box center [121, 309] width 6 height 7
click at [118, 307] on icon "button" at bounding box center [121, 309] width 6 height 7
click at [118, 232] on icon "button" at bounding box center [121, 229] width 6 height 7
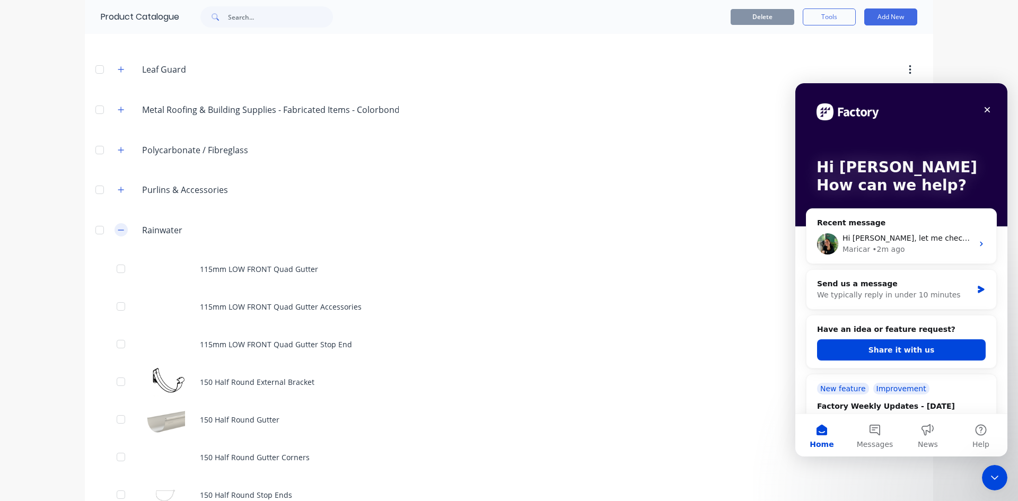
click at [118, 232] on icon "button" at bounding box center [121, 229] width 6 height 7
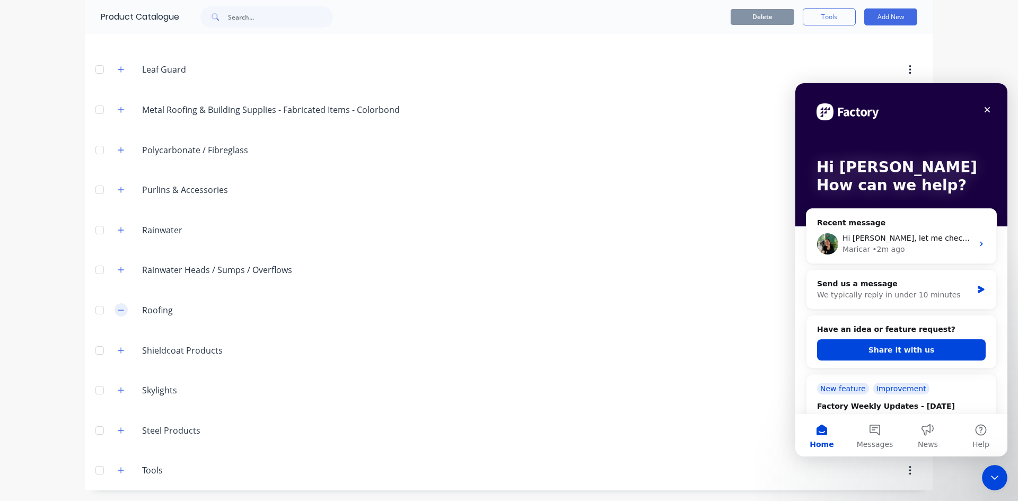
click at [114, 309] on button "button" at bounding box center [120, 309] width 13 height 13
click at [118, 308] on icon "button" at bounding box center [121, 309] width 6 height 7
click at [121, 305] on button "button" at bounding box center [120, 309] width 13 height 13
click at [119, 307] on icon "button" at bounding box center [121, 309] width 6 height 7
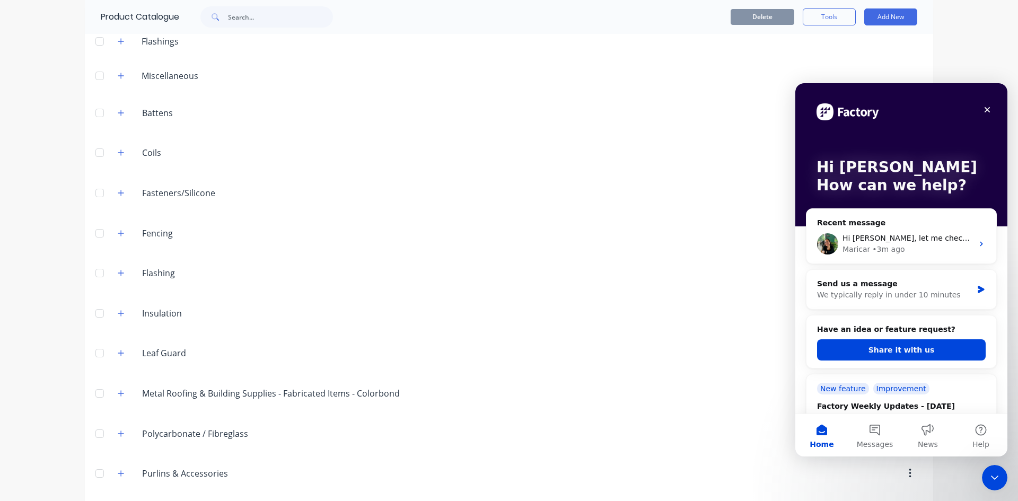
scroll to position [18, 0]
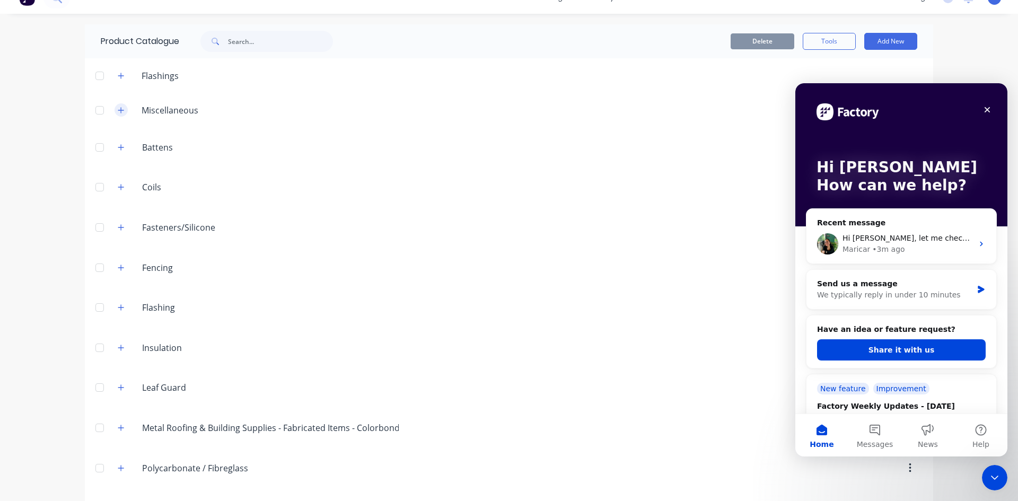
click at [118, 111] on icon "button" at bounding box center [121, 110] width 6 height 7
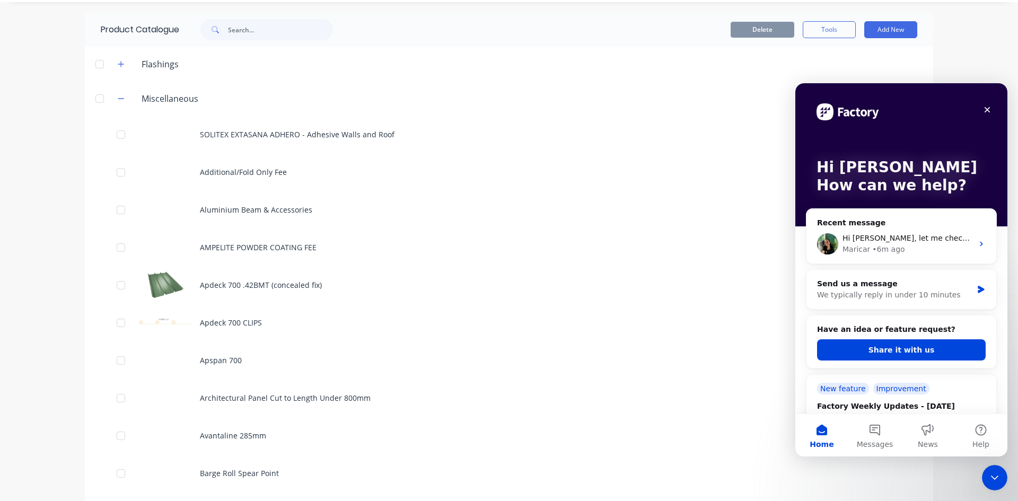
scroll to position [0, 0]
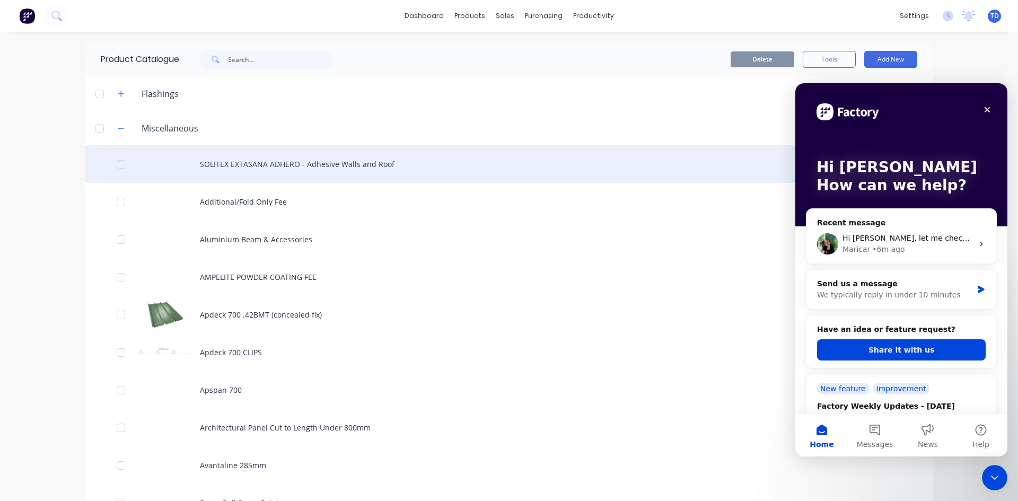
drag, startPoint x: 390, startPoint y: 170, endPoint x: 306, endPoint y: 177, distance: 84.0
click at [306, 177] on div "SOLITEX EXTASANA ADHERO - Adhesive Walls and Roof" at bounding box center [509, 164] width 848 height 38
drag, startPoint x: 385, startPoint y: 161, endPoint x: 243, endPoint y: 150, distance: 142.5
click at [243, 150] on div "SOLITEX EXTASANA ADHERO - Adhesive Walls and Roof" at bounding box center [509, 164] width 848 height 38
drag, startPoint x: 195, startPoint y: 166, endPoint x: 392, endPoint y: 166, distance: 197.2
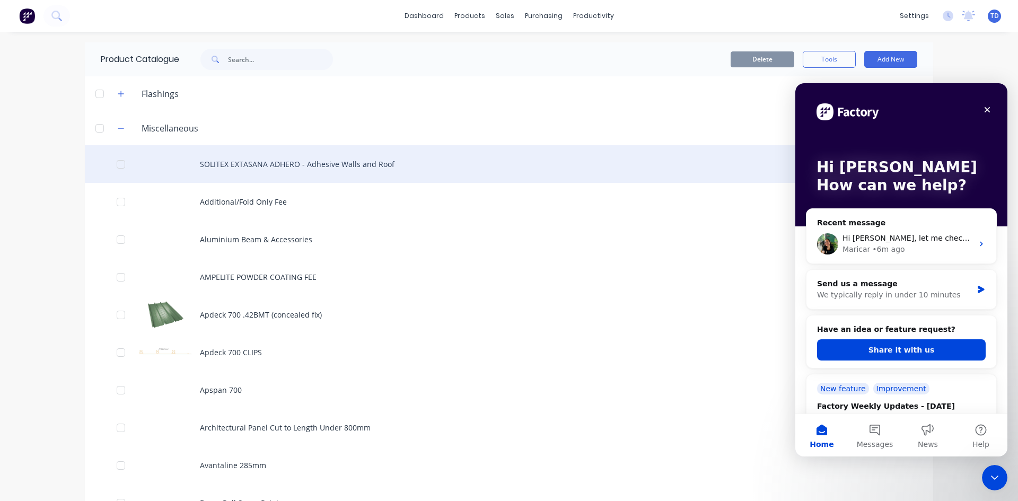
click at [392, 166] on div "SOLITEX EXTASANA ADHERO - Adhesive Walls and Roof" at bounding box center [509, 164] width 848 height 38
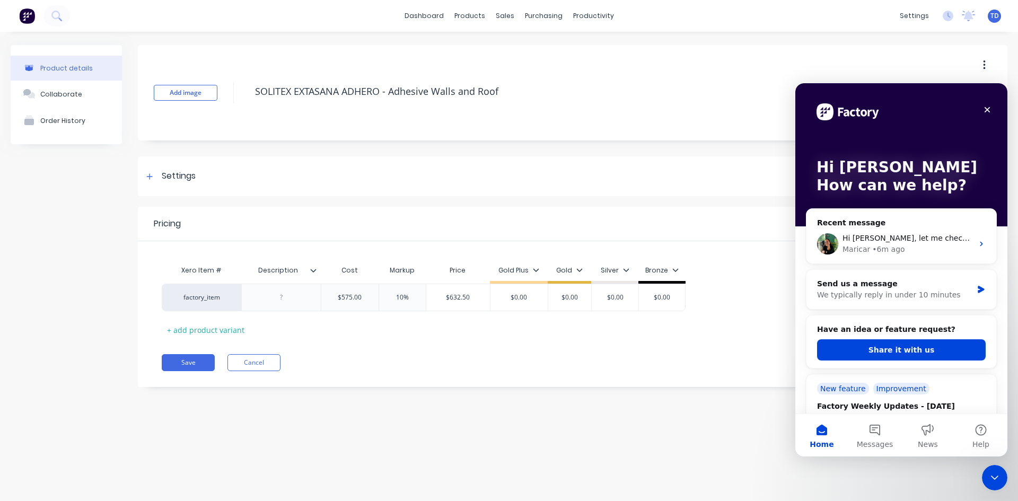
drag, startPoint x: 502, startPoint y: 90, endPoint x: 243, endPoint y: 91, distance: 258.7
click at [243, 91] on div "Add image SOLITEX EXTASANA ADHERO - Adhesive Walls and Roof" at bounding box center [572, 92] width 869 height 95
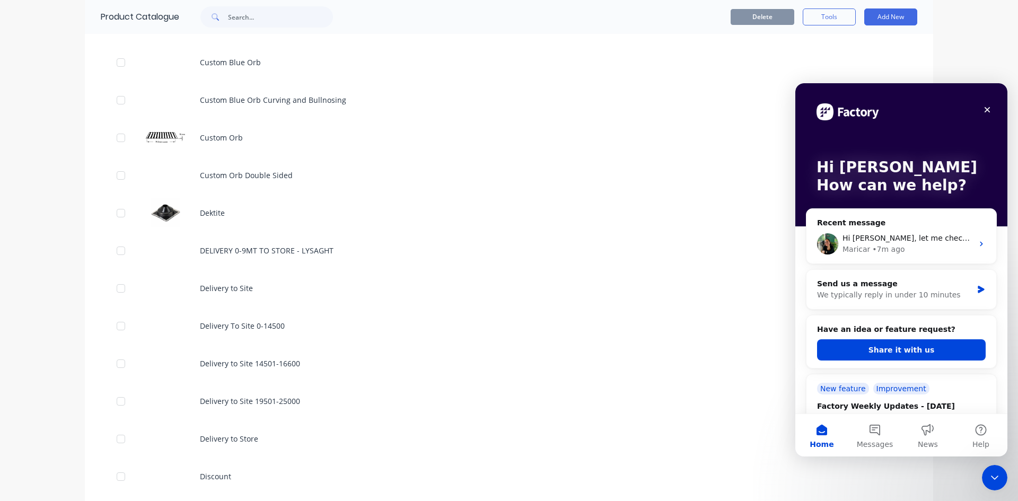
scroll to position [742, 0]
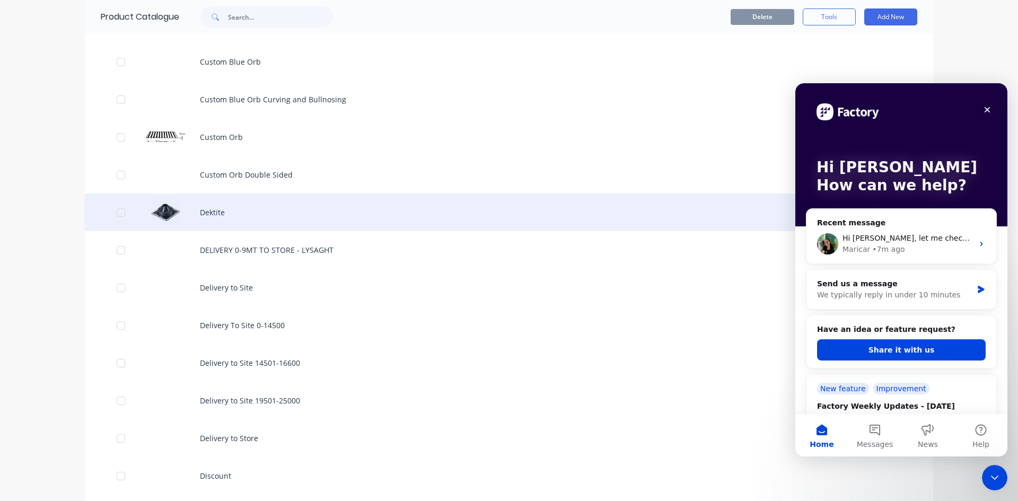
click at [200, 217] on div "Dektite" at bounding box center [509, 212] width 848 height 38
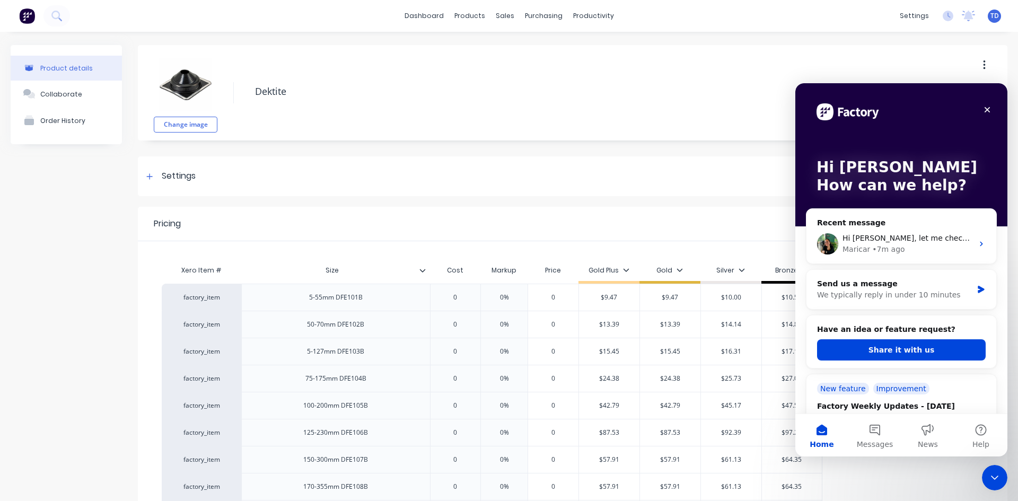
drag, startPoint x: 296, startPoint y: 92, endPoint x: 245, endPoint y: 93, distance: 50.4
click at [245, 93] on div "Change image Dektite" at bounding box center [572, 92] width 869 height 95
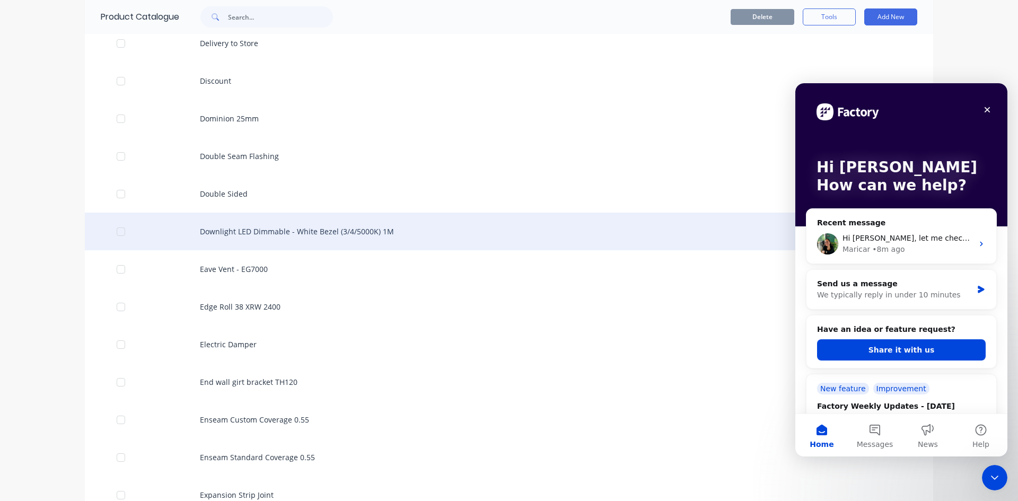
scroll to position [1166, 0]
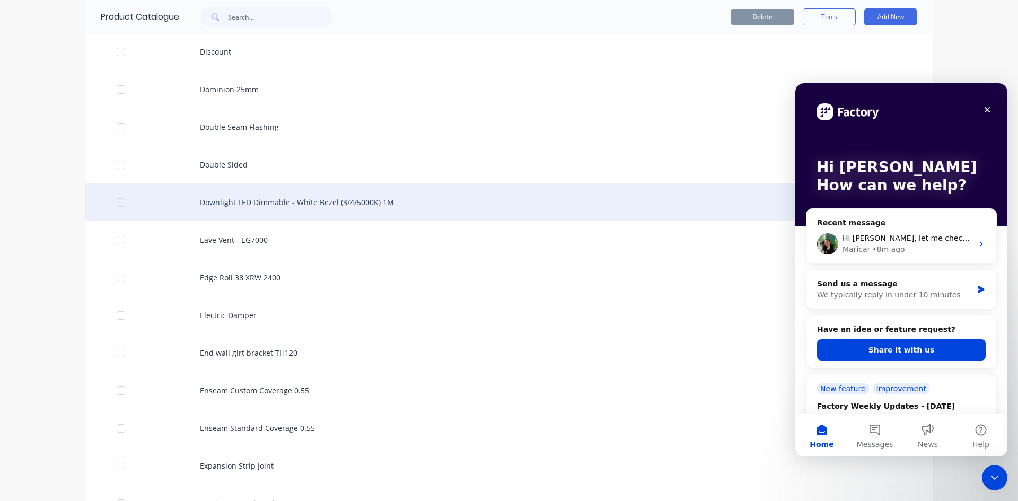
click at [186, 200] on div "Downlight LED Dimmable - White Bezel (3/4/5000K) 1M" at bounding box center [509, 202] width 848 height 38
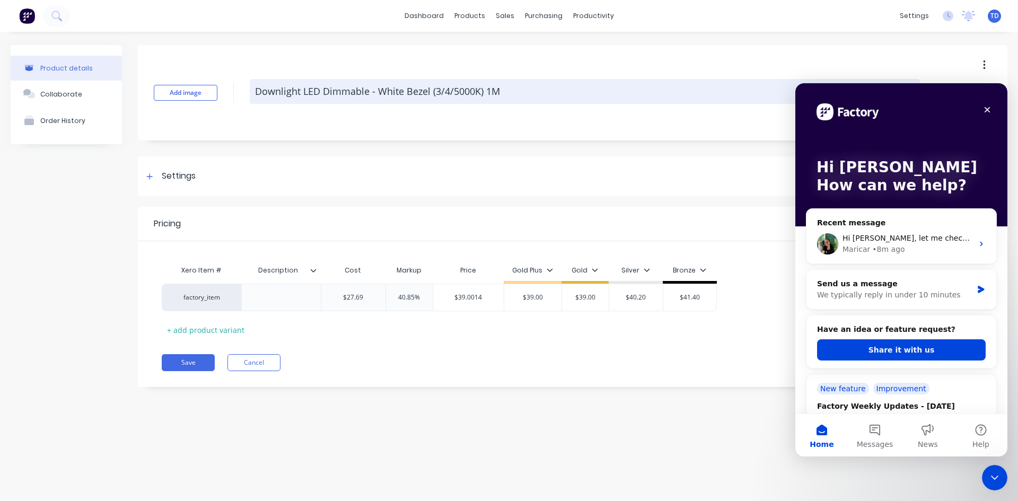
drag, startPoint x: 500, startPoint y: 91, endPoint x: 488, endPoint y: 92, distance: 12.2
click at [488, 92] on textarea "Downlight LED Dimmable - White Bezel (3/4/5000K) 1M" at bounding box center [585, 91] width 670 height 25
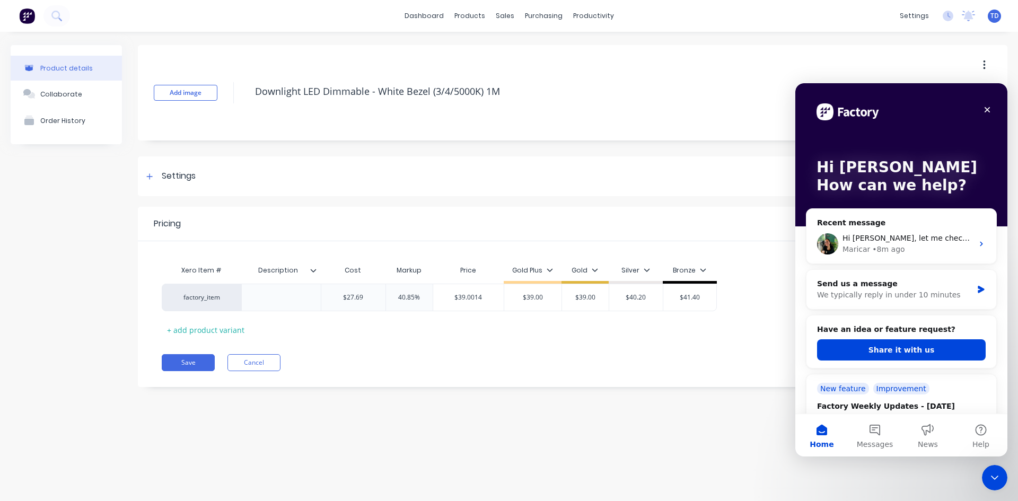
click at [493, 117] on div "Add image Downlight LED Dimmable - White Bezel (3/4/5000K) 1M" at bounding box center [572, 92] width 869 height 95
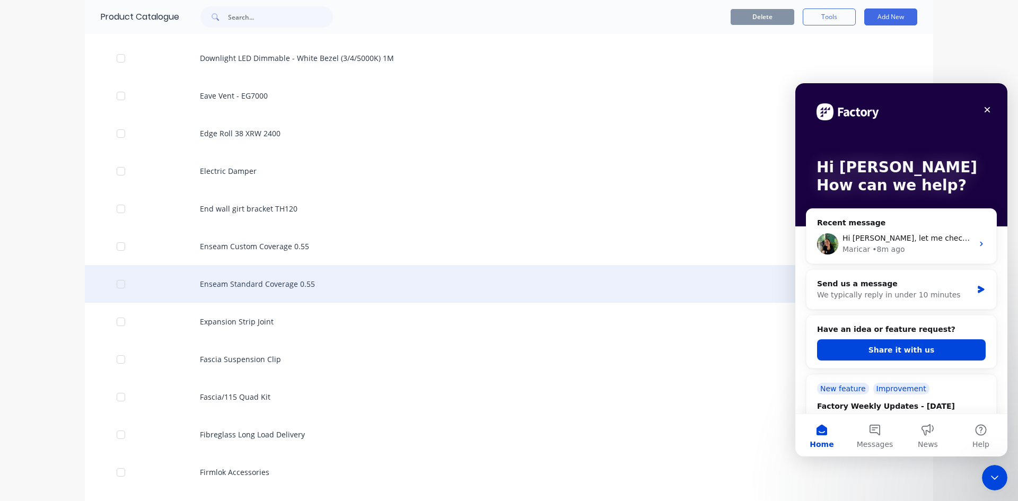
scroll to position [1325, 0]
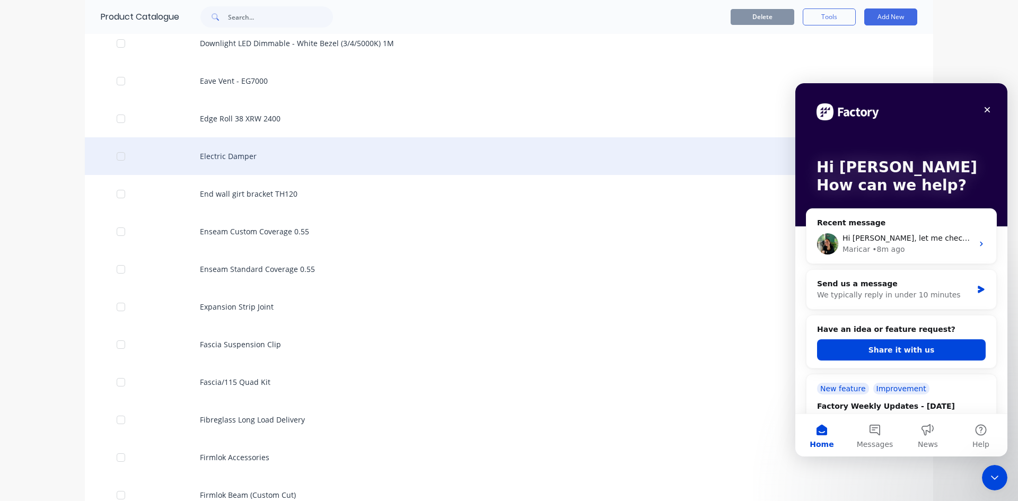
click at [192, 154] on div "Electric Damper" at bounding box center [509, 156] width 848 height 38
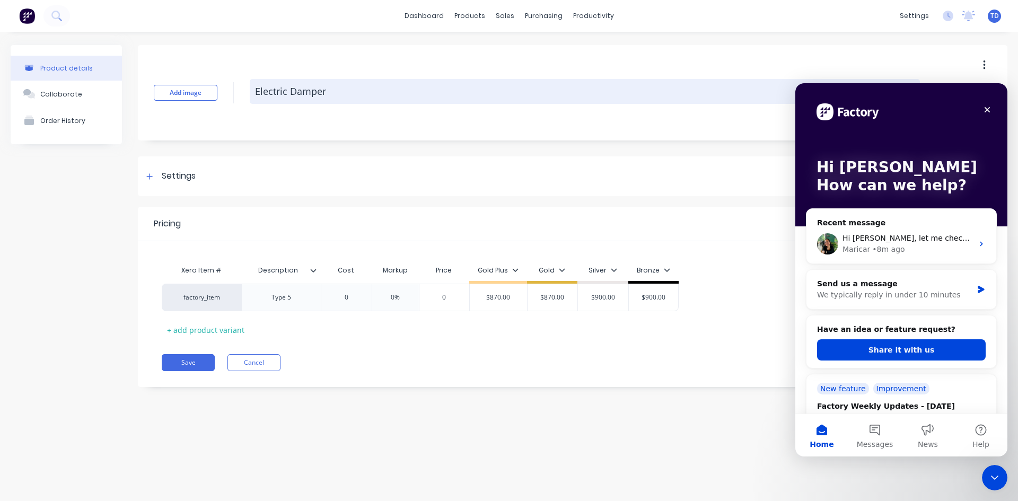
drag, startPoint x: 253, startPoint y: 90, endPoint x: 328, endPoint y: 97, distance: 75.1
click at [328, 97] on textarea "Electric Damper" at bounding box center [585, 91] width 670 height 25
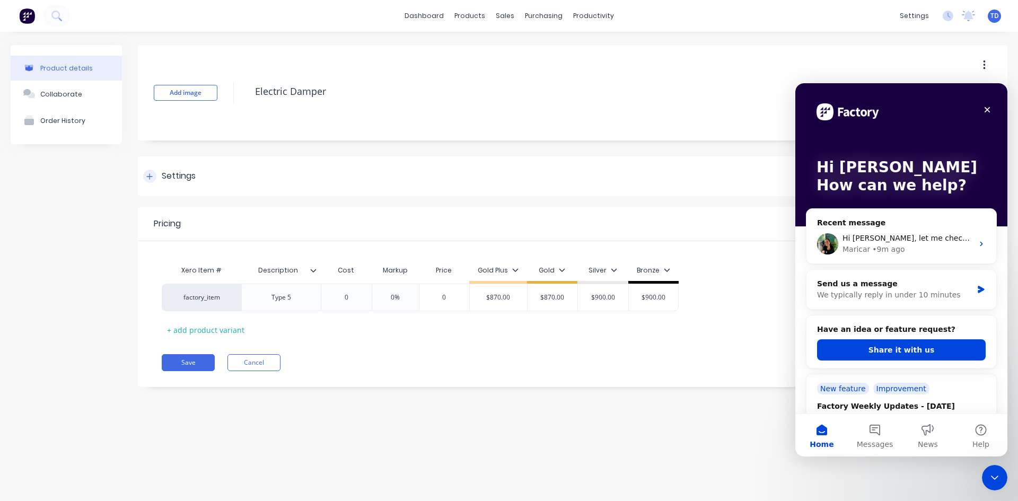
drag, startPoint x: 527, startPoint y: 201, endPoint x: 499, endPoint y: 192, distance: 29.5
click at [527, 201] on div "Add image Electric Damper Settings Product Options I buy this item I sell this …" at bounding box center [572, 224] width 869 height 358
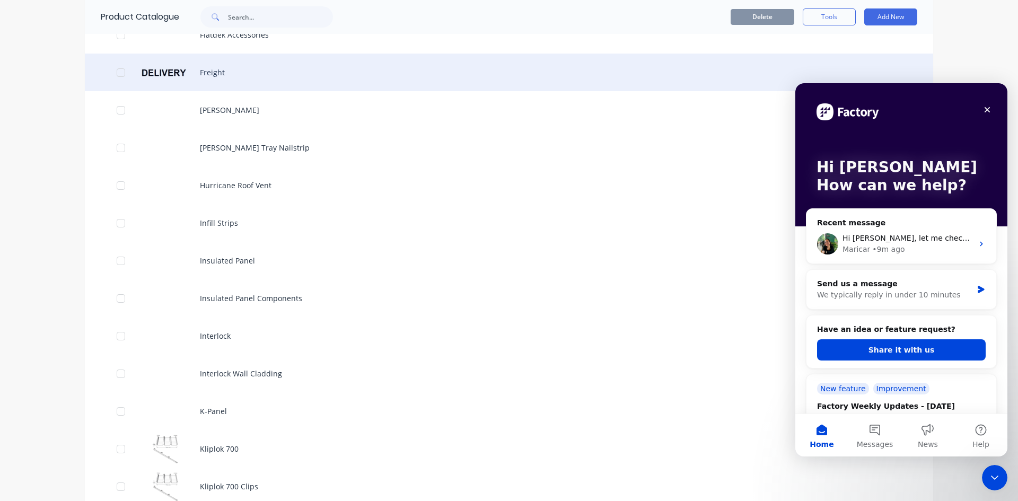
scroll to position [2014, 0]
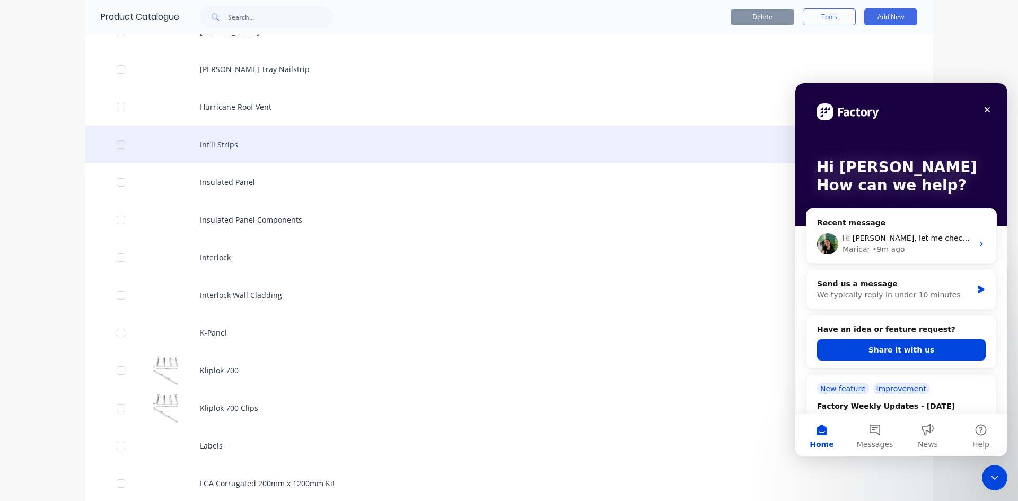
click at [192, 146] on div "Infill Strips" at bounding box center [509, 145] width 848 height 38
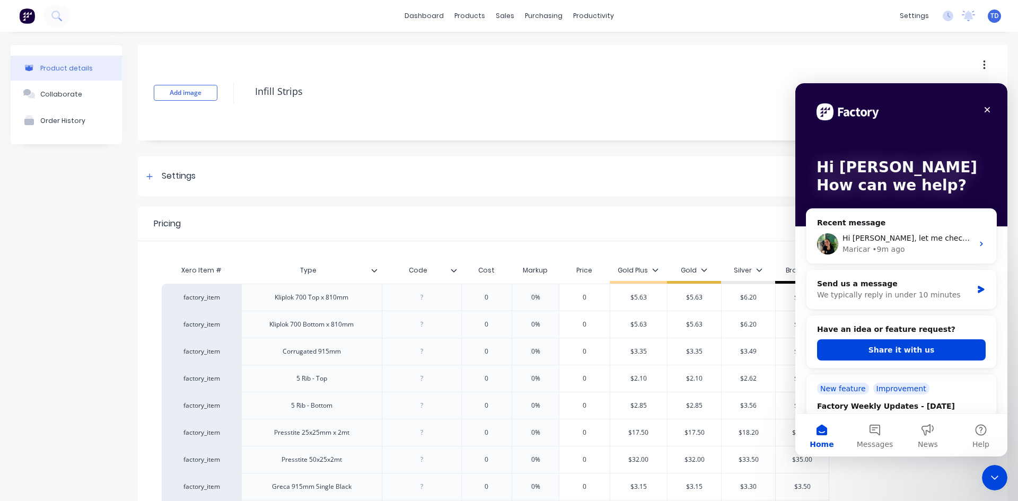
drag, startPoint x: 307, startPoint y: 93, endPoint x: 237, endPoint y: 88, distance: 70.1
click at [237, 88] on div "Add image Infill Strips" at bounding box center [572, 92] width 869 height 95
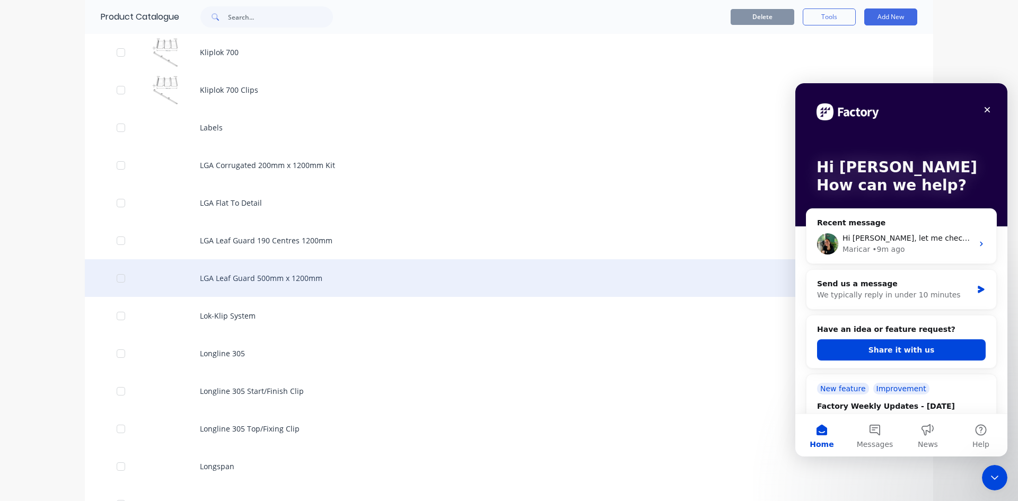
scroll to position [2385, 0]
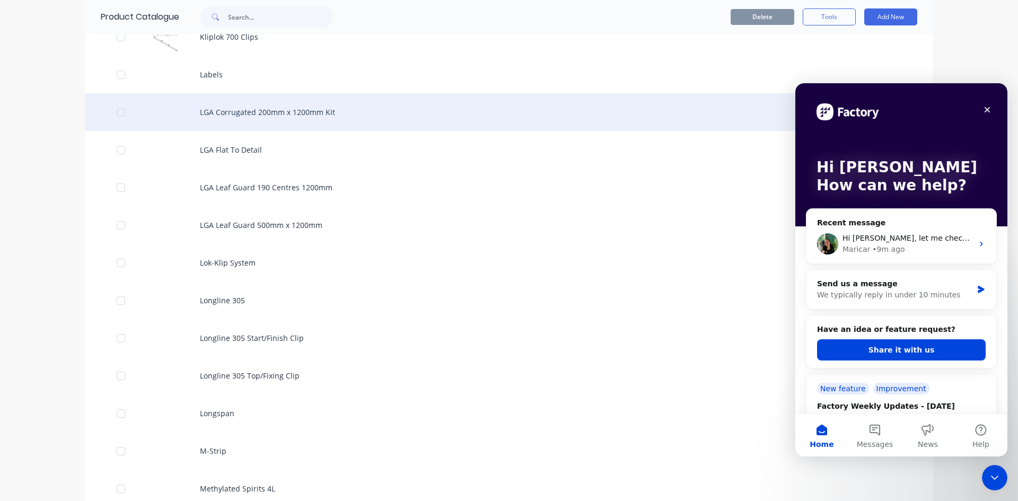
click at [132, 111] on div "LGA Corrugated 200mm x 1200mm Kit" at bounding box center [509, 112] width 848 height 38
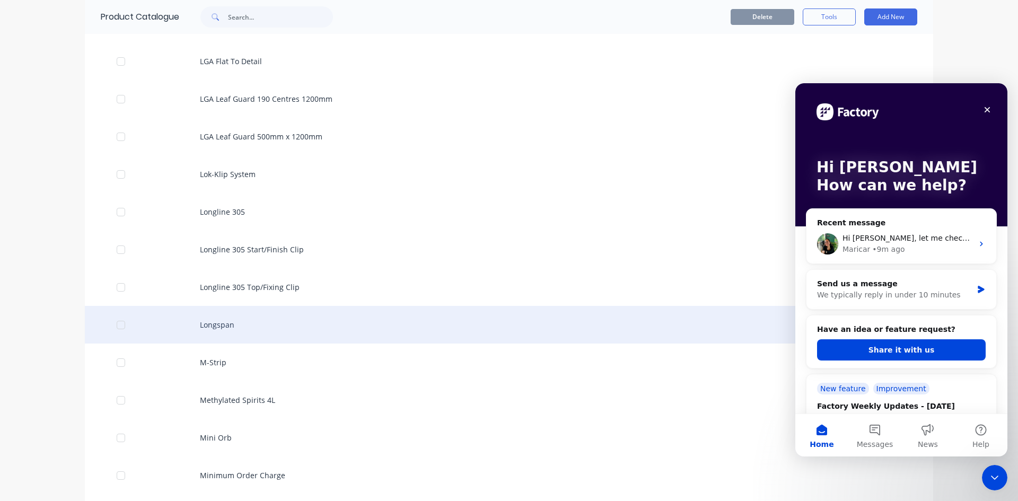
scroll to position [2597, 0]
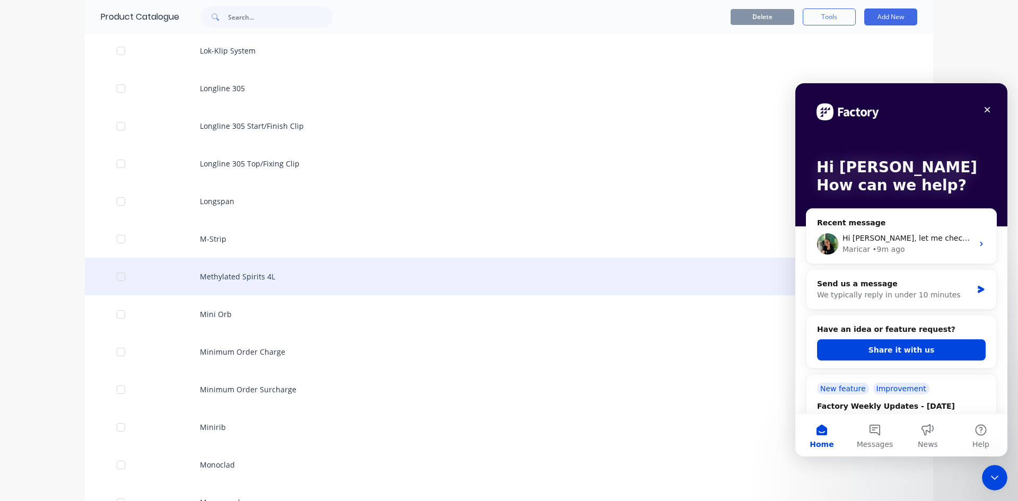
click at [142, 272] on div "Methylated Spirits 4L" at bounding box center [509, 277] width 848 height 38
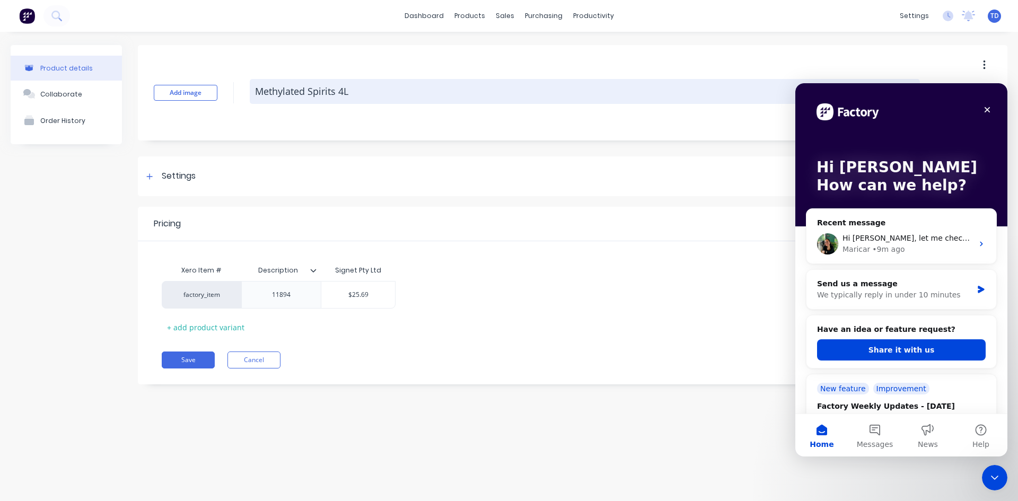
drag, startPoint x: 348, startPoint y: 90, endPoint x: 255, endPoint y: 87, distance: 92.8
click at [255, 87] on textarea "Methylated Spirits 4L" at bounding box center [585, 91] width 670 height 25
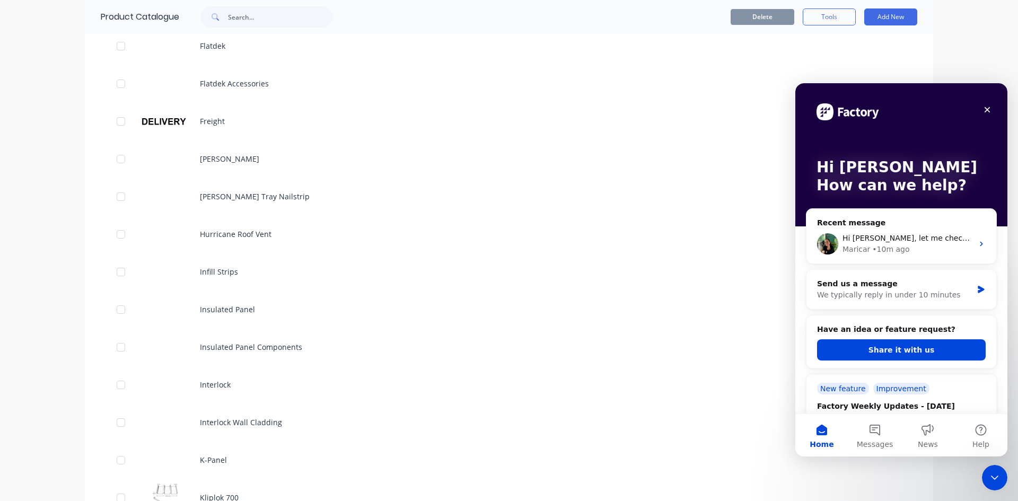
scroll to position [1855, 0]
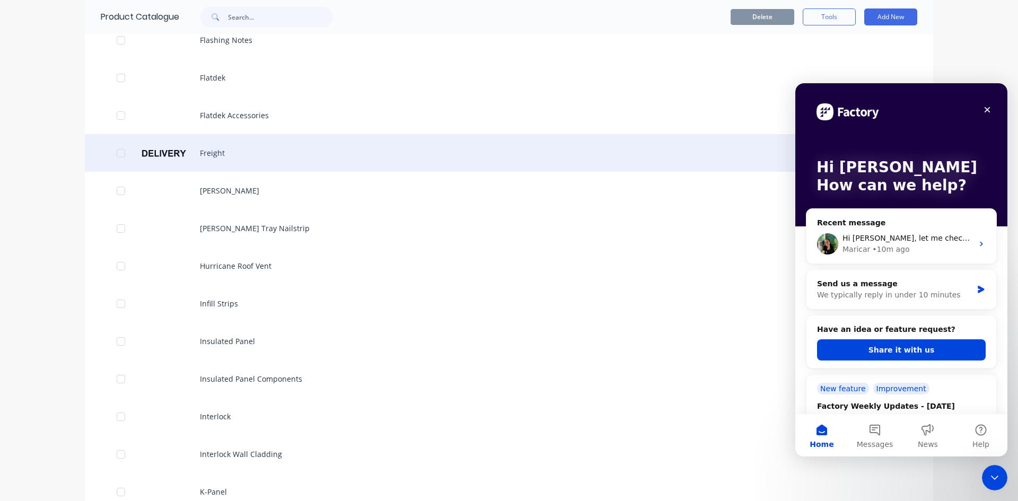
drag, startPoint x: 210, startPoint y: 153, endPoint x: 274, endPoint y: 152, distance: 63.6
click at [274, 152] on div "Freight" at bounding box center [509, 153] width 848 height 38
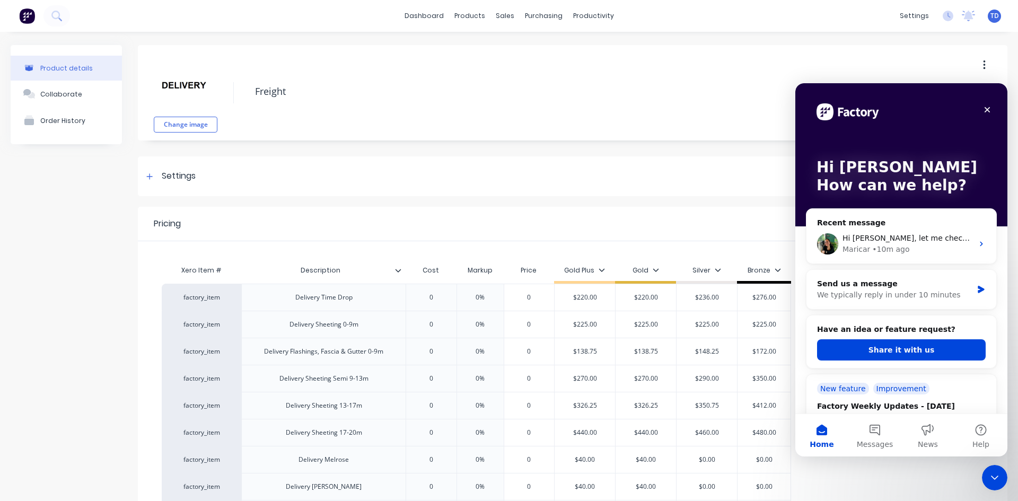
drag, startPoint x: 295, startPoint y: 92, endPoint x: 242, endPoint y: 92, distance: 53.5
click at [240, 92] on div "Change image Freight" at bounding box center [572, 92] width 869 height 95
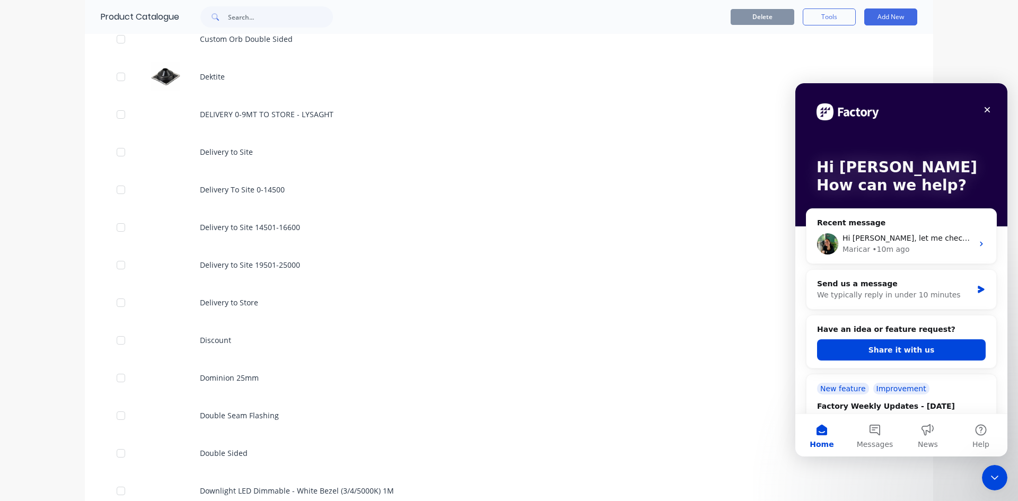
scroll to position [901, 0]
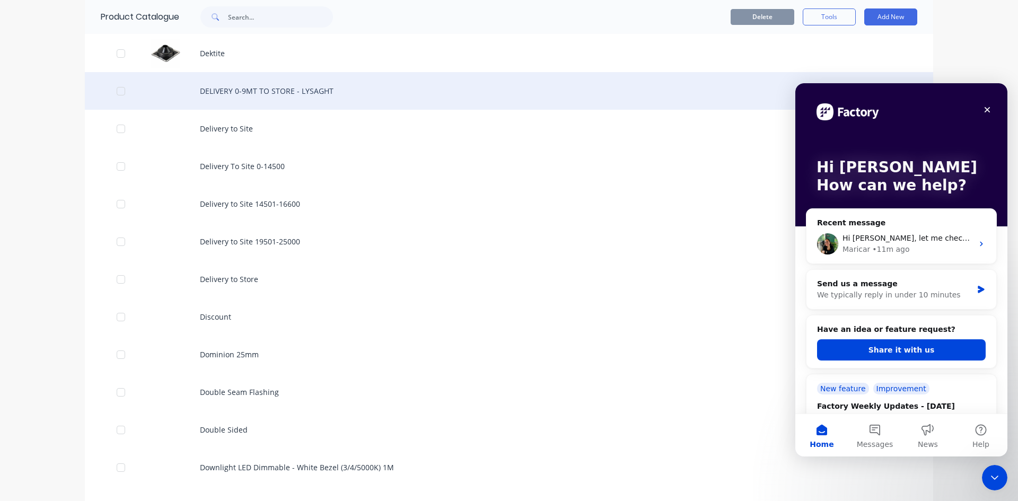
click at [131, 94] on div "DELIVERY 0-9MT TO STORE - LYSAGHT" at bounding box center [509, 91] width 848 height 38
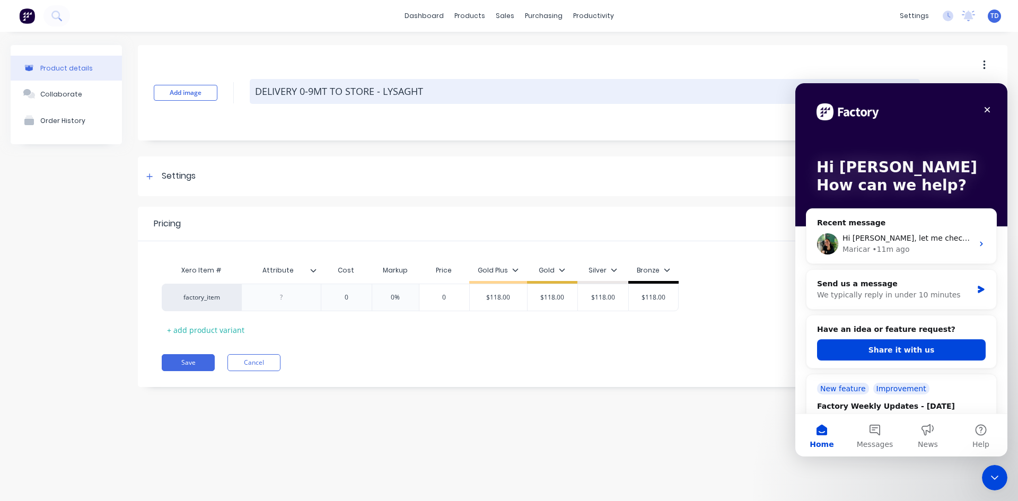
drag, startPoint x: 431, startPoint y: 89, endPoint x: 255, endPoint y: 94, distance: 176.6
click at [255, 94] on textarea "DELIVERY 0-9MT TO STORE - LYSAGHT" at bounding box center [585, 91] width 670 height 25
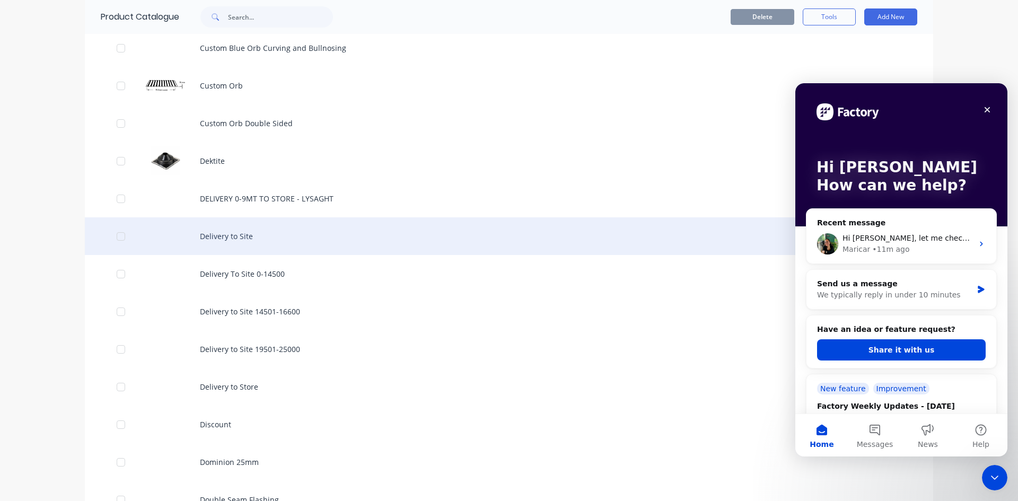
scroll to position [795, 0]
click at [168, 235] on div "Delivery to Site" at bounding box center [509, 235] width 848 height 38
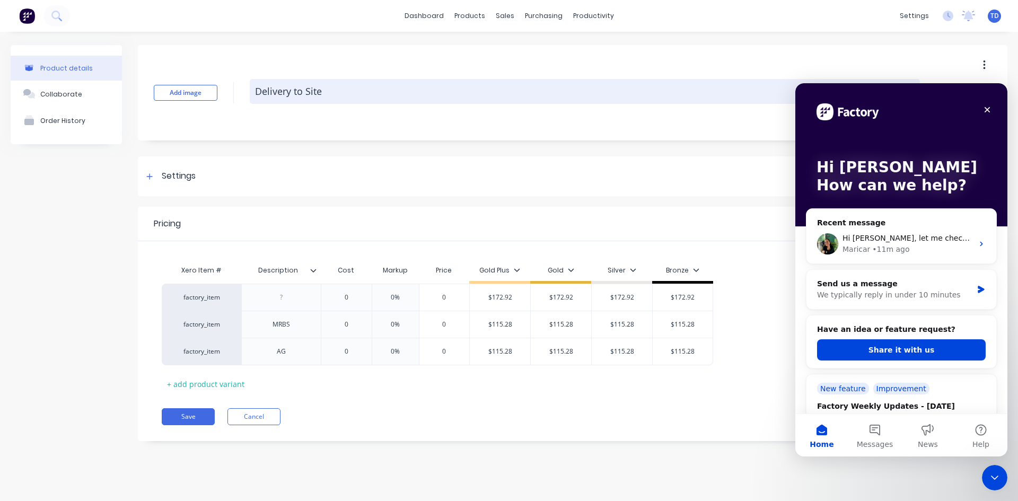
drag, startPoint x: 322, startPoint y: 90, endPoint x: 258, endPoint y: 92, distance: 64.2
click at [237, 91] on div "Add image Delivery to Site" at bounding box center [572, 92] width 869 height 95
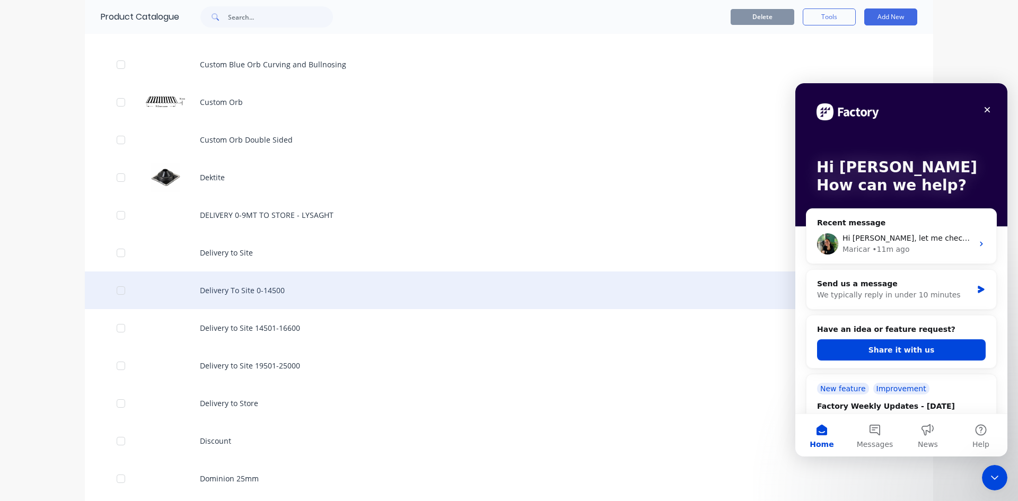
scroll to position [795, 0]
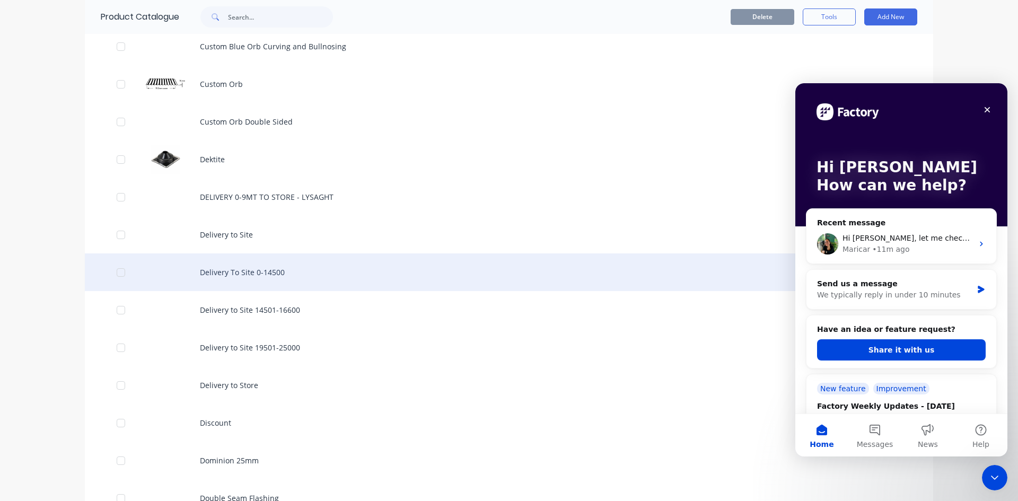
click at [175, 267] on div "Delivery To Site 0-14500" at bounding box center [509, 272] width 848 height 38
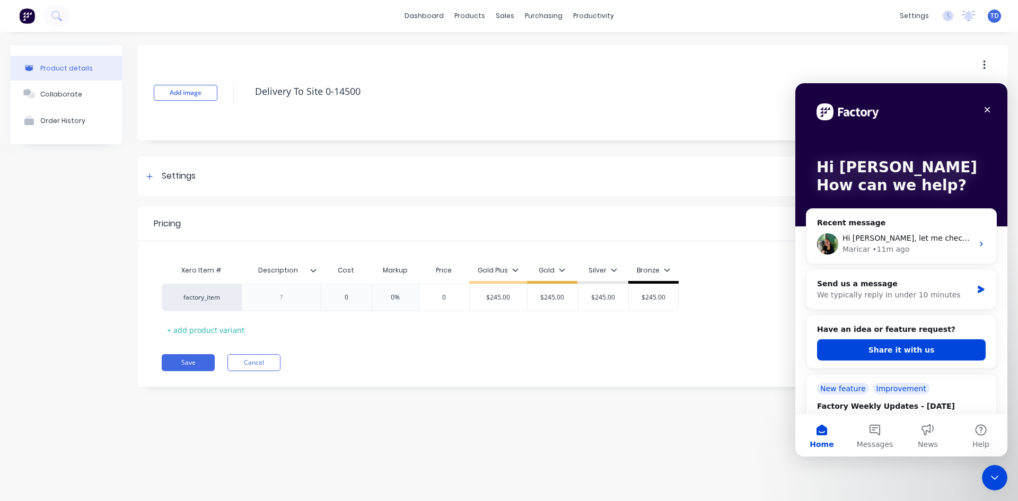
drag, startPoint x: 362, startPoint y: 90, endPoint x: 235, endPoint y: 80, distance: 126.6
click at [235, 80] on div "Add image Delivery To Site 0-14500" at bounding box center [572, 92] width 869 height 95
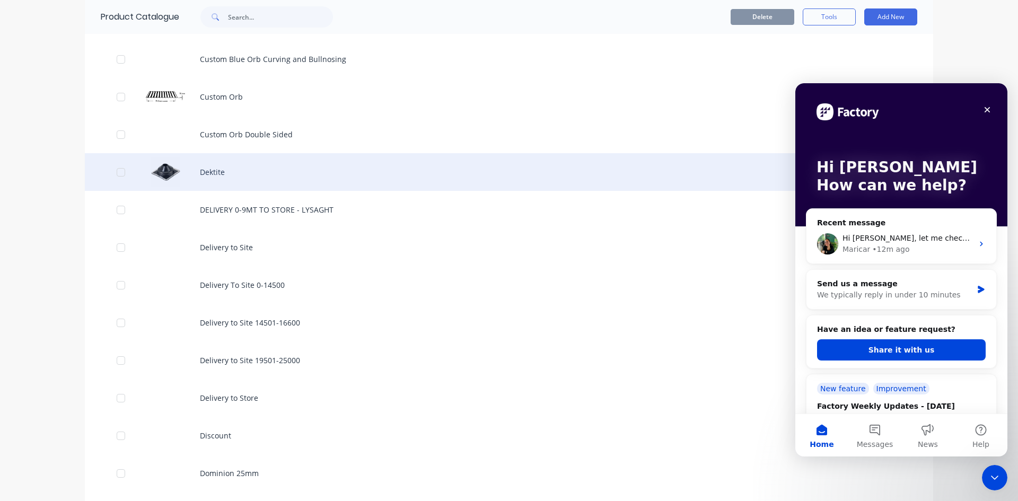
scroll to position [954, 0]
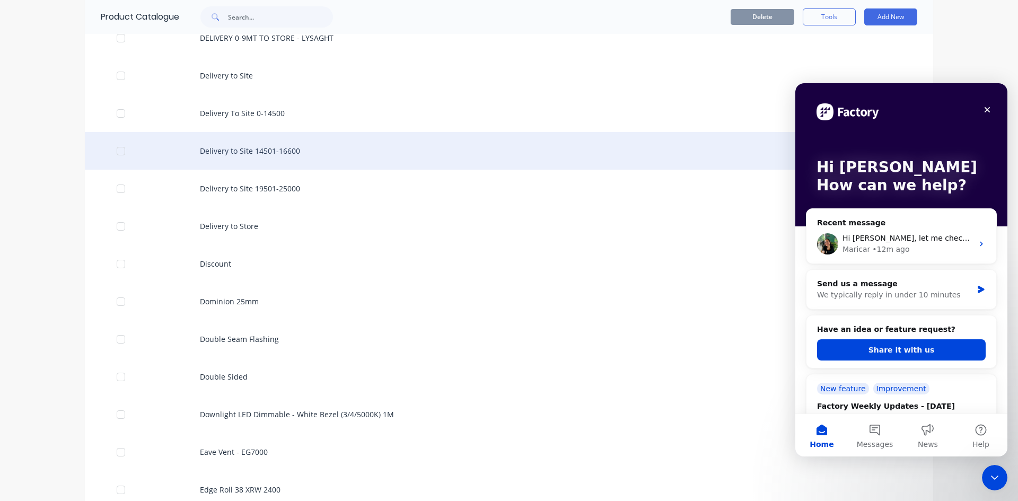
click at [244, 149] on div "Delivery to Site 14501-16600" at bounding box center [509, 151] width 848 height 38
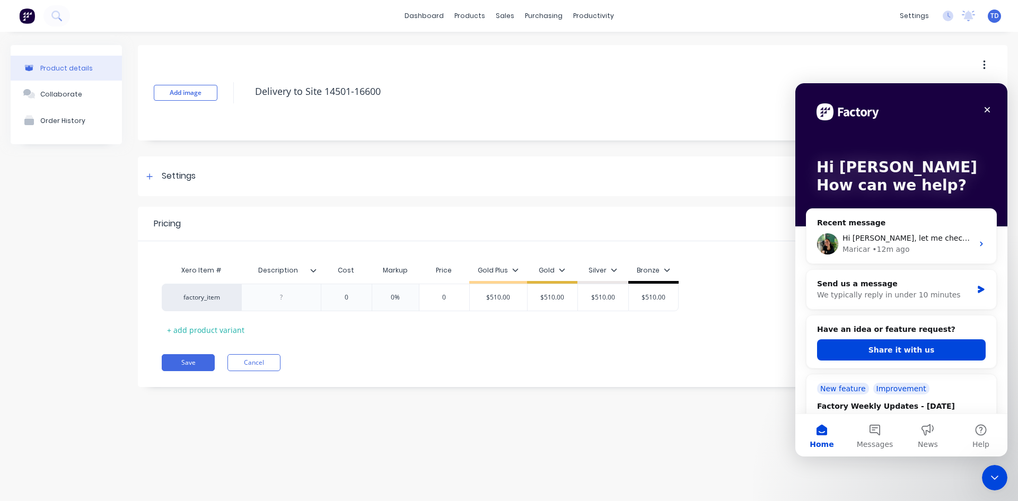
drag, startPoint x: 393, startPoint y: 93, endPoint x: 329, endPoint y: 105, distance: 64.8
click at [241, 85] on div "Add image Delivery to Site 14501-16600" at bounding box center [572, 92] width 869 height 95
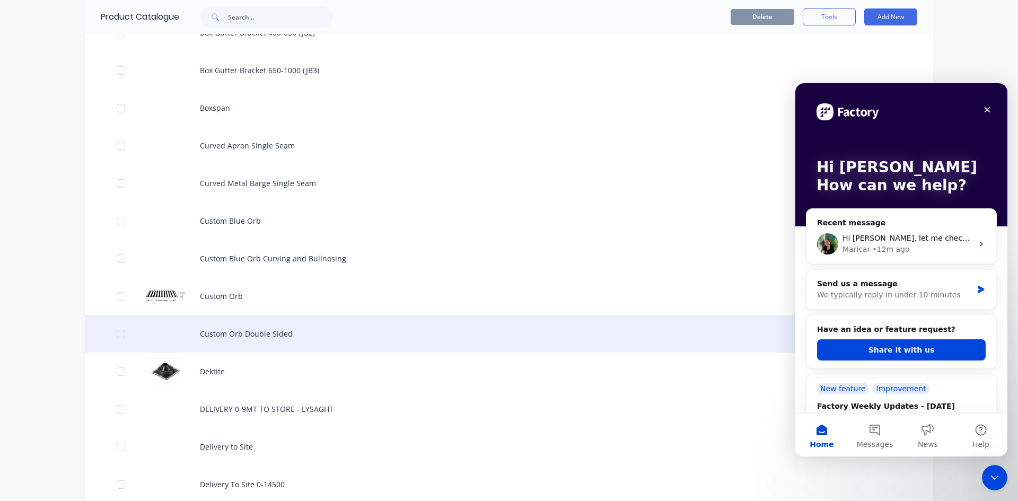
scroll to position [742, 0]
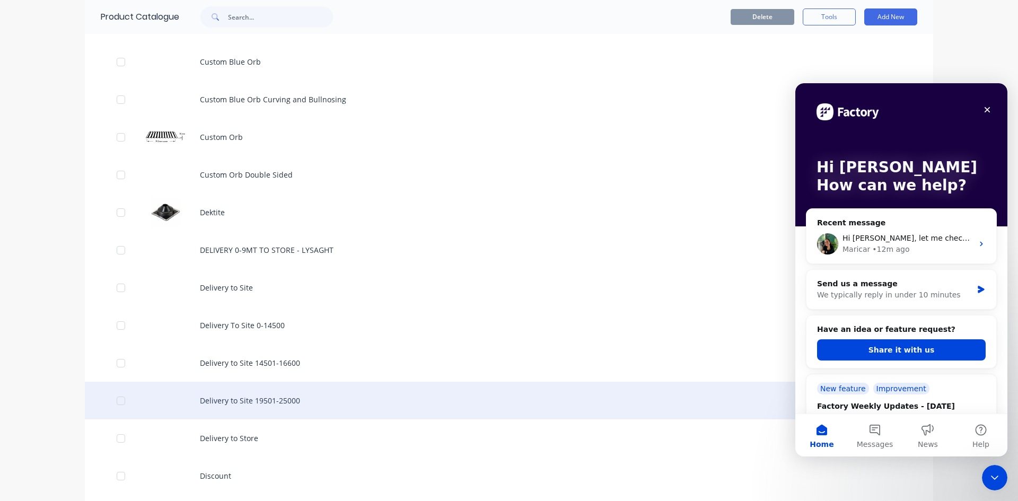
click at [290, 401] on div "Delivery to Site 19501-25000" at bounding box center [509, 401] width 848 height 38
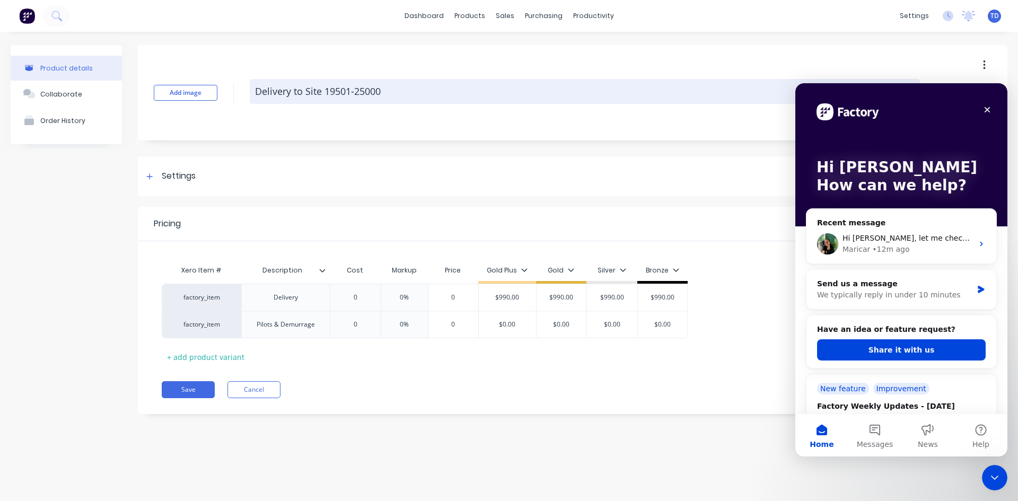
drag, startPoint x: 383, startPoint y: 91, endPoint x: 252, endPoint y: 85, distance: 131.6
click at [253, 85] on textarea "Delivery to Site 19501-25000" at bounding box center [585, 91] width 670 height 25
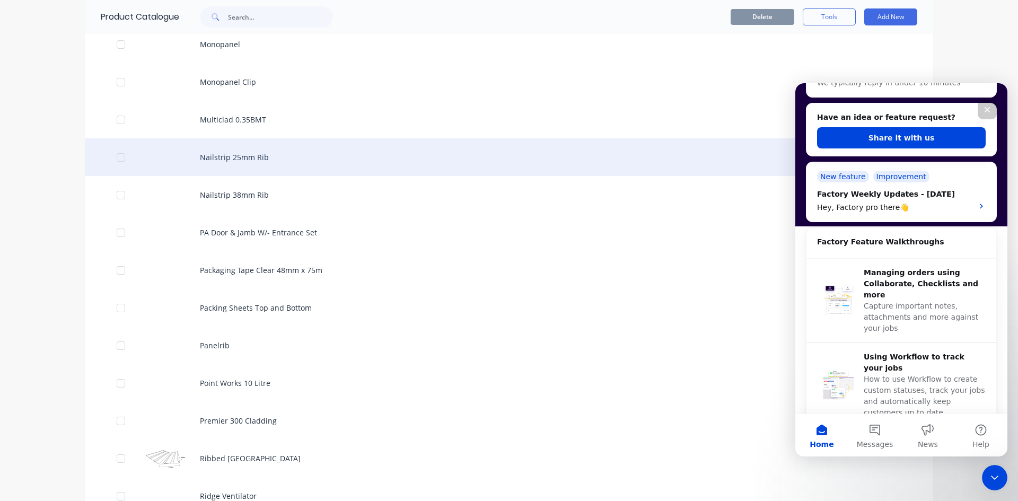
scroll to position [3074, 0]
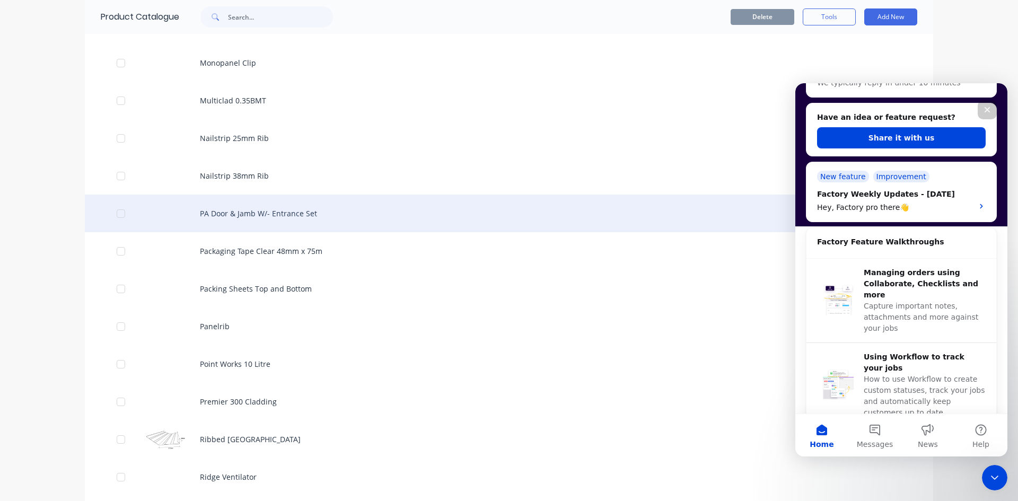
click at [160, 206] on div "PA Door & Jamb W/- Entrance Set" at bounding box center [509, 214] width 848 height 38
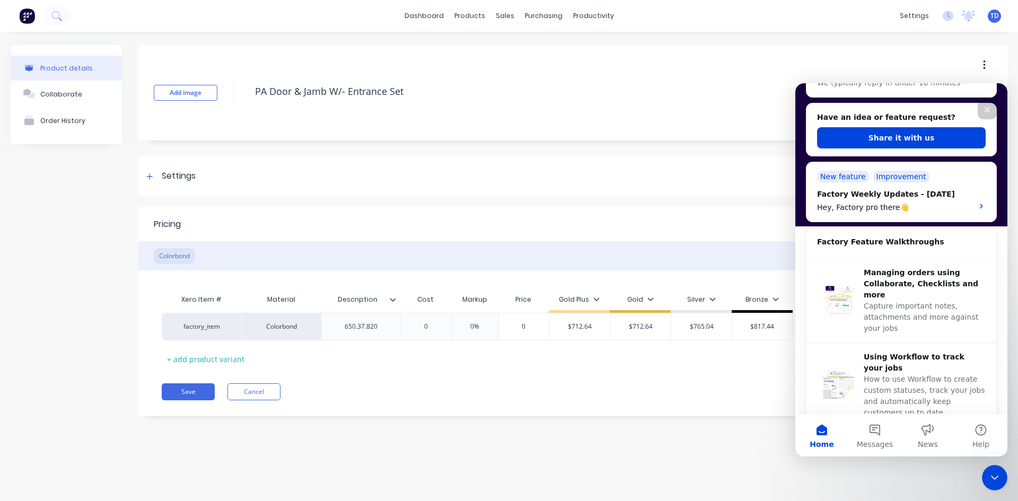
drag, startPoint x: 408, startPoint y: 91, endPoint x: 243, endPoint y: 92, distance: 165.4
click at [243, 92] on div "Add image PA Door & Jamb W/- Entrance Set" at bounding box center [572, 92] width 869 height 95
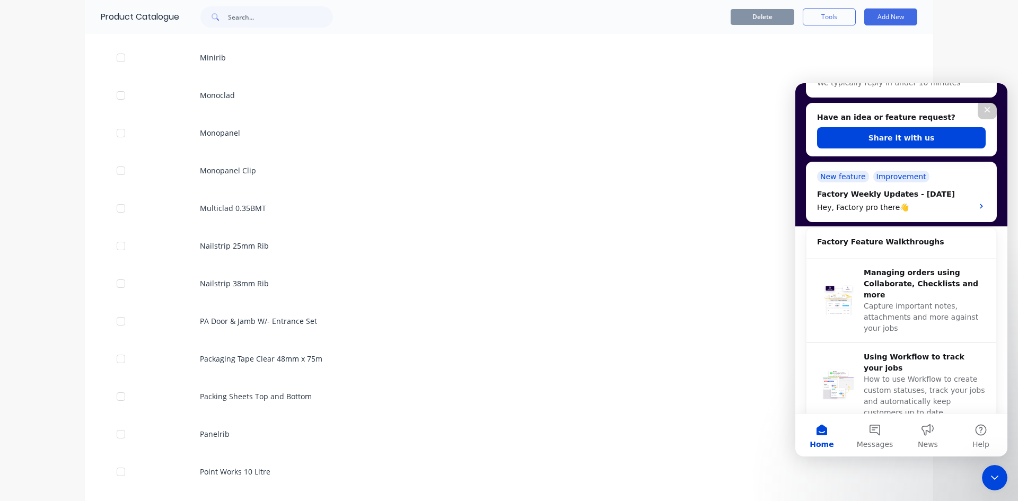
scroll to position [2968, 0]
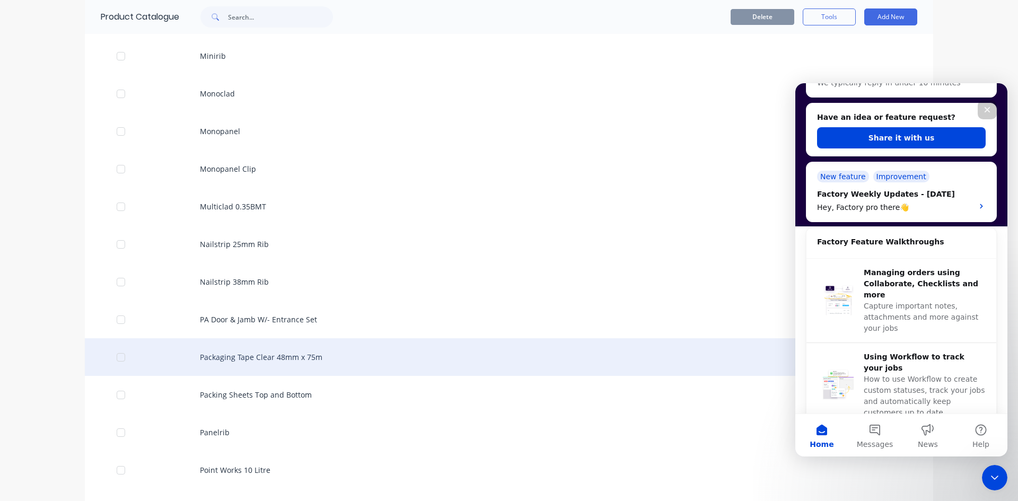
click at [138, 351] on div "Packaging Tape Clear 48mm x 75m" at bounding box center [509, 357] width 848 height 38
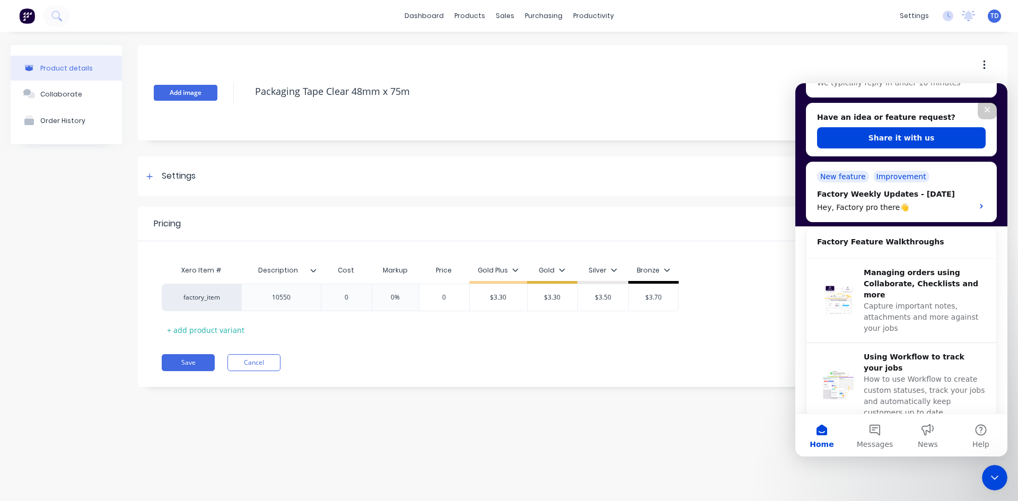
drag, startPoint x: 416, startPoint y: 91, endPoint x: 216, endPoint y: 89, distance: 199.9
click at [216, 89] on div "Add image Packaging Tape Clear 48mm x 75m" at bounding box center [572, 92] width 869 height 95
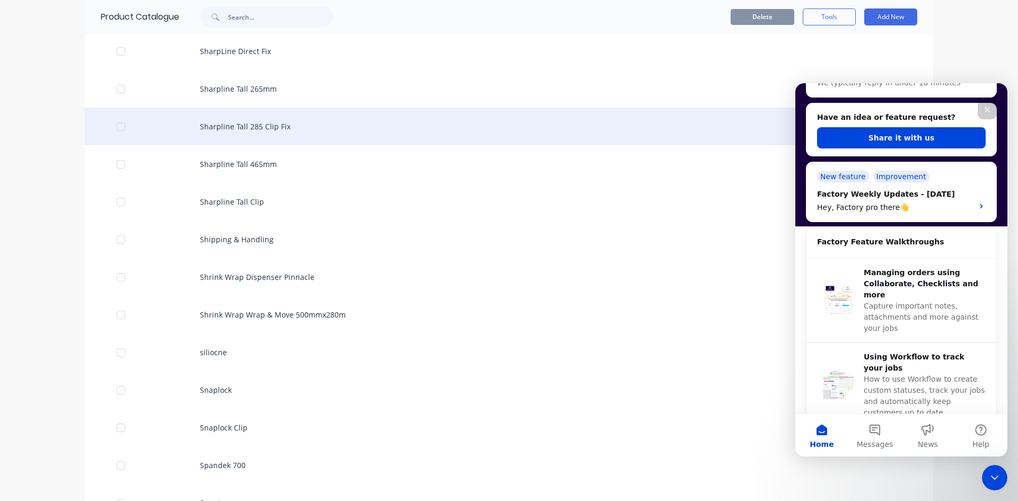
scroll to position [3816, 0]
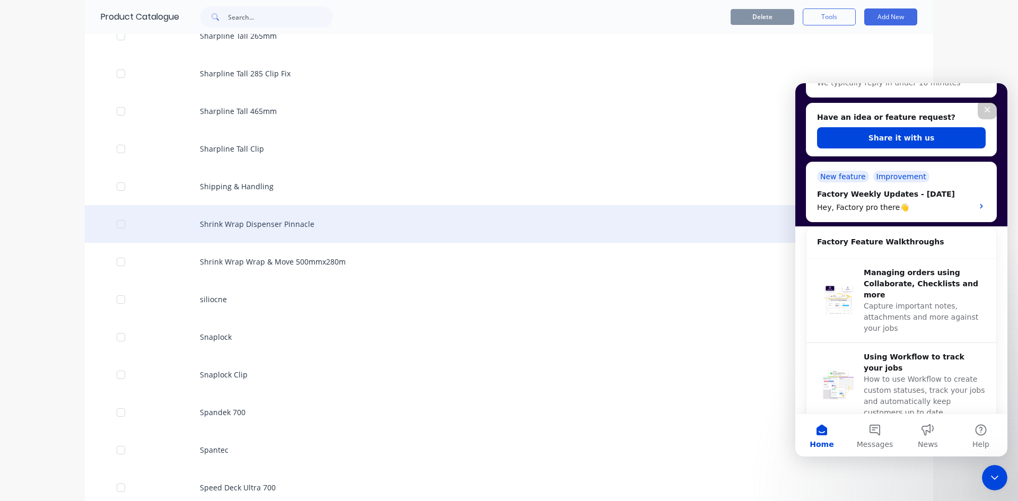
click at [145, 218] on div "Shrink Wrap Dispenser Pinnacle" at bounding box center [509, 224] width 848 height 38
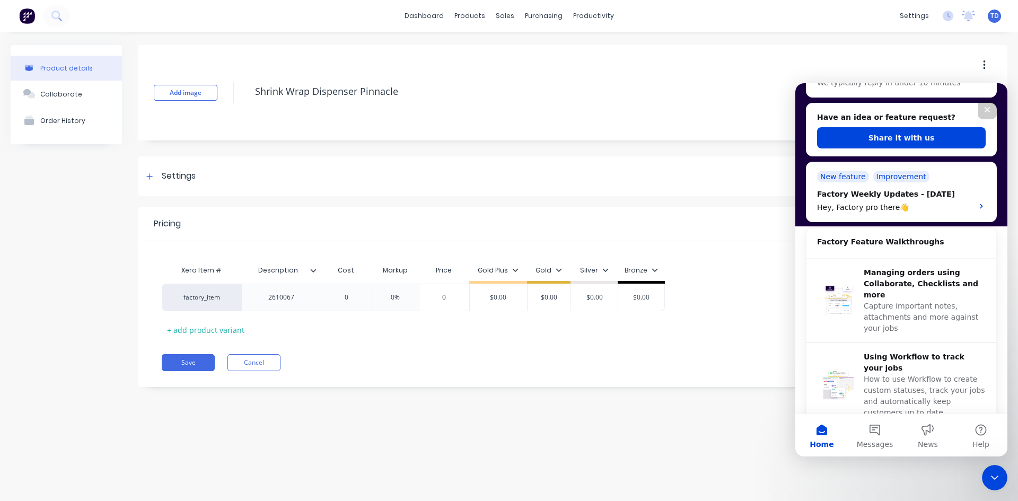
drag, startPoint x: 303, startPoint y: 83, endPoint x: 217, endPoint y: 74, distance: 86.3
click at [217, 74] on div "Add image Shrink Wrap Dispenser Pinnacle" at bounding box center [572, 92] width 869 height 95
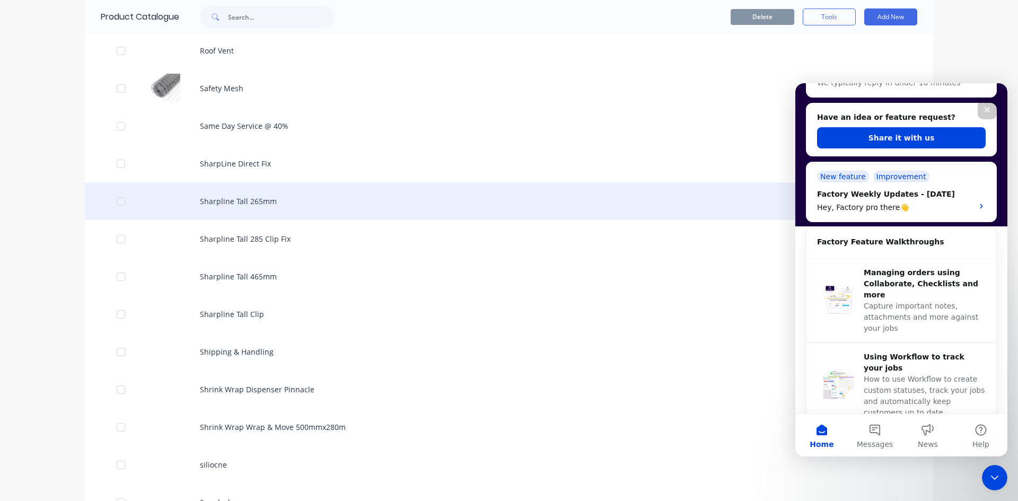
scroll to position [3657, 0]
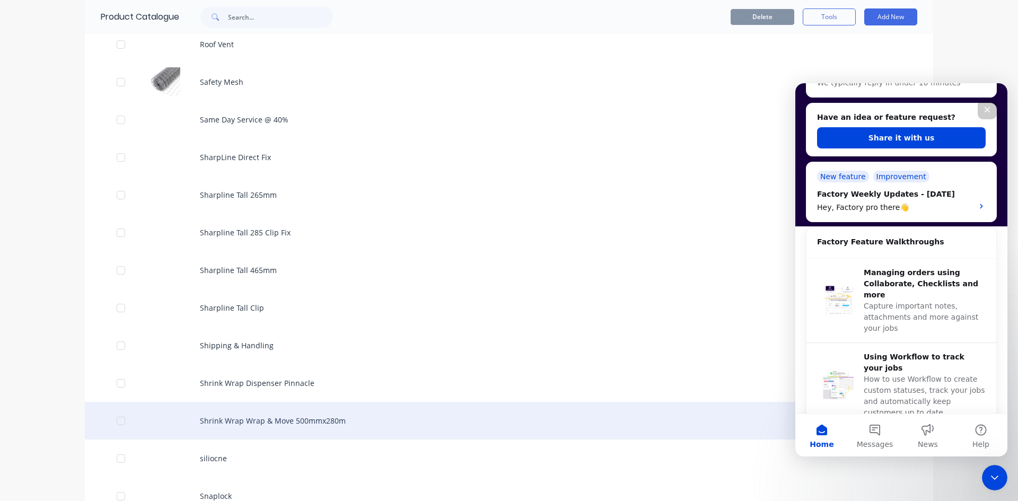
click at [156, 415] on div "Shrink Wrap Wrap & Move 500mmx280m" at bounding box center [509, 421] width 848 height 38
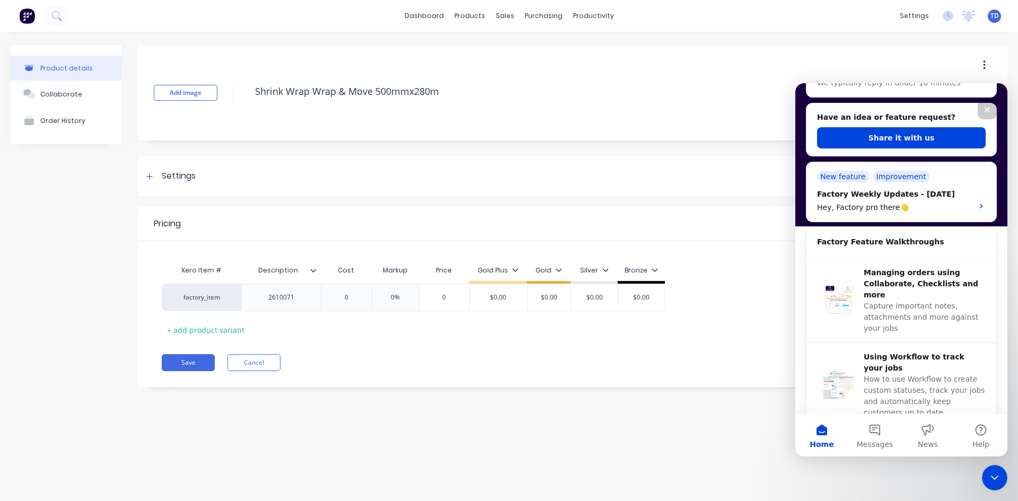
drag, startPoint x: 438, startPoint y: 92, endPoint x: 246, endPoint y: 88, distance: 192.5
click at [246, 88] on div "Add image Shrink Wrap Wrap & Move 500mmx280m" at bounding box center [572, 92] width 869 height 95
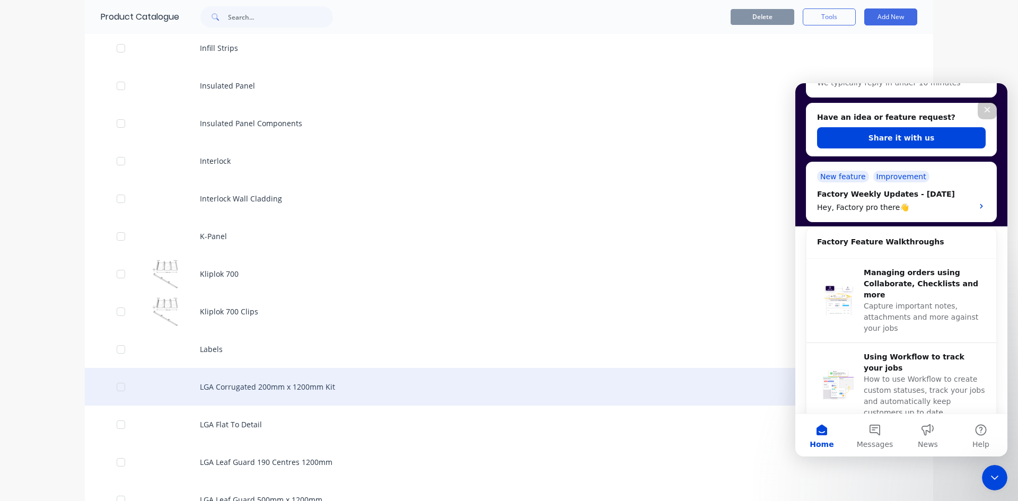
scroll to position [2067, 0]
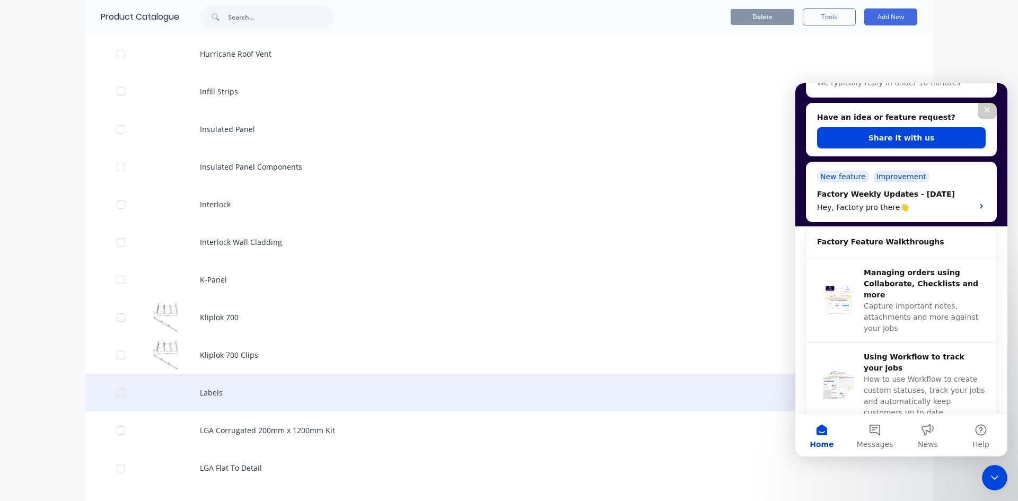
click at [173, 383] on div "Labels" at bounding box center [509, 393] width 848 height 38
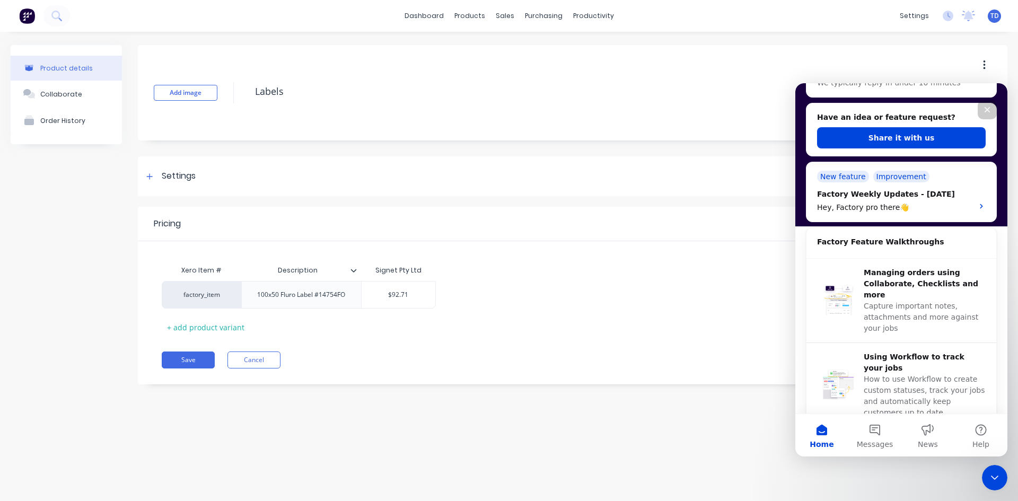
drag, startPoint x: 293, startPoint y: 92, endPoint x: 243, endPoint y: 87, distance: 50.1
click at [243, 87] on div "Add image Labels" at bounding box center [572, 92] width 869 height 95
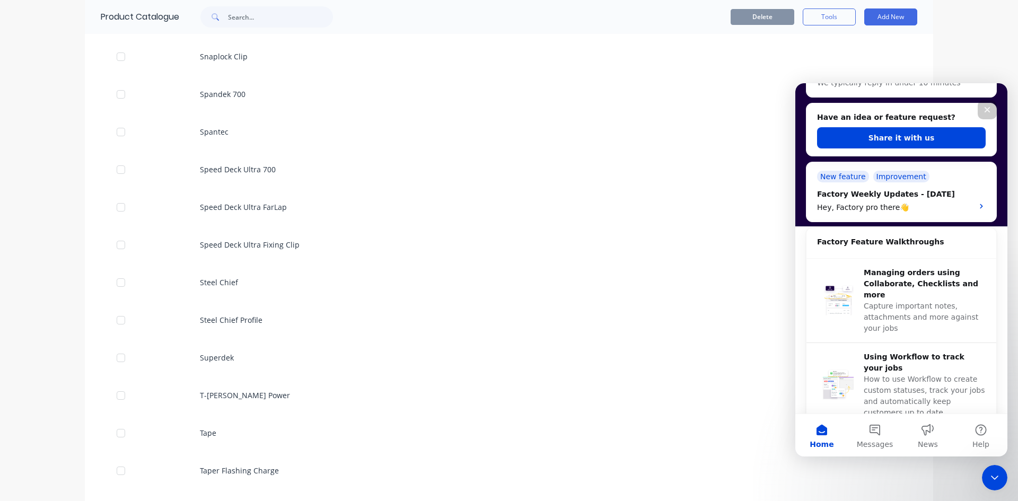
scroll to position [4188, 0]
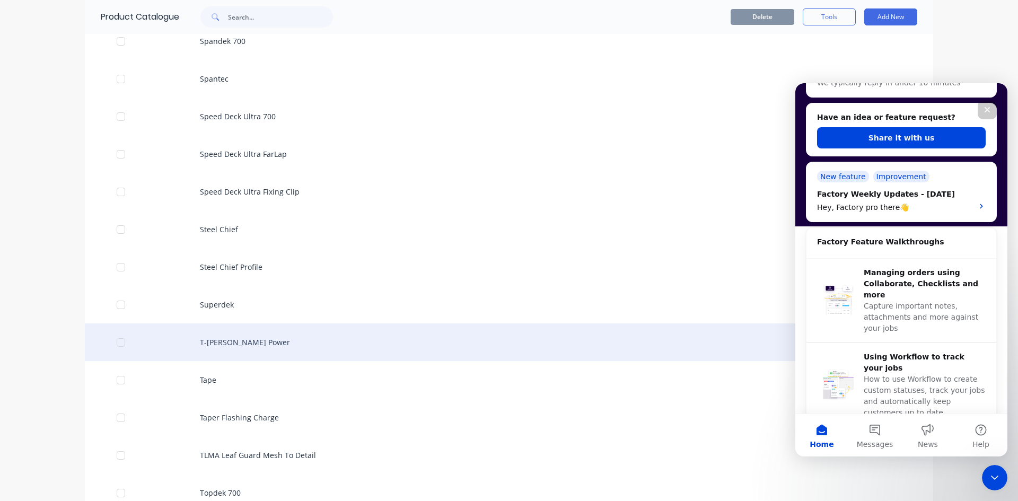
click at [163, 333] on div "T-[PERSON_NAME] Power" at bounding box center [509, 342] width 848 height 38
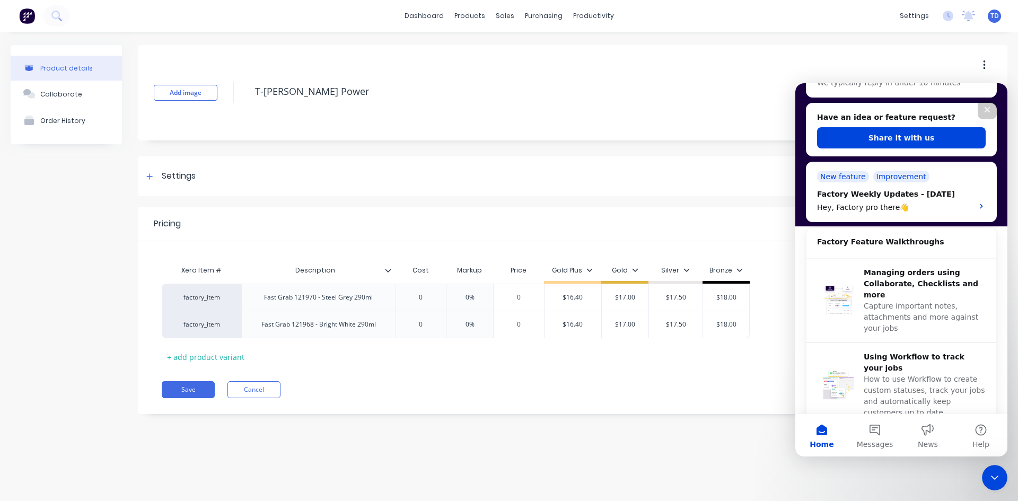
drag, startPoint x: 321, startPoint y: 91, endPoint x: 248, endPoint y: 85, distance: 73.3
click at [248, 85] on div "Add image T-Rex Power" at bounding box center [572, 92] width 869 height 95
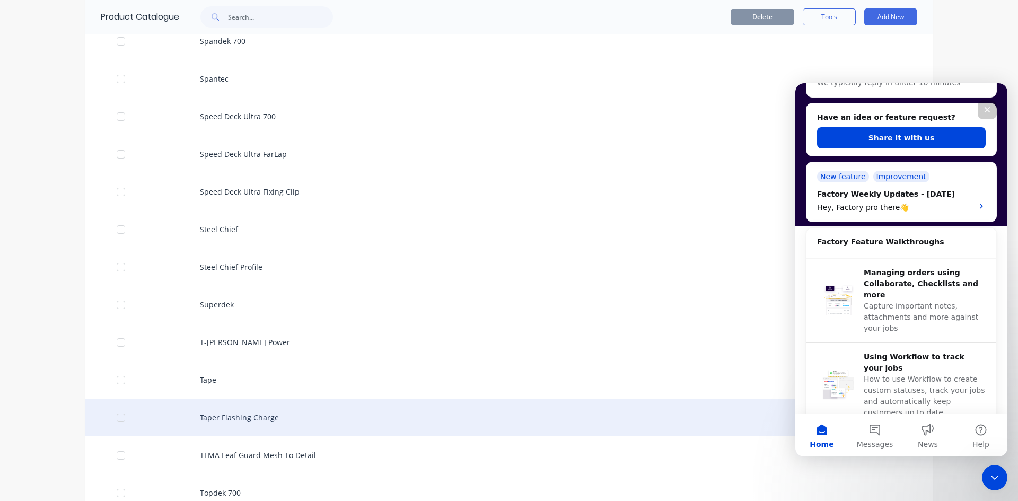
scroll to position [4241, 0]
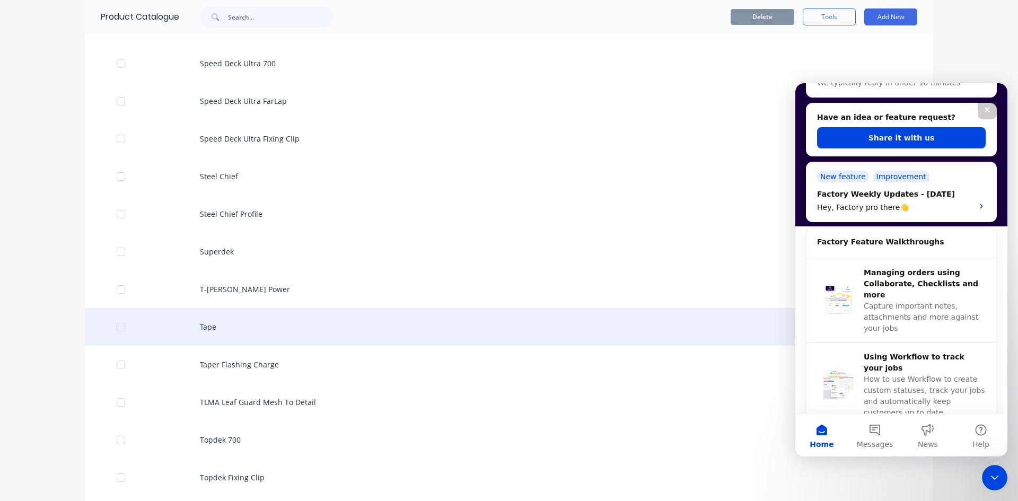
click at [142, 323] on div "Tape" at bounding box center [509, 327] width 848 height 38
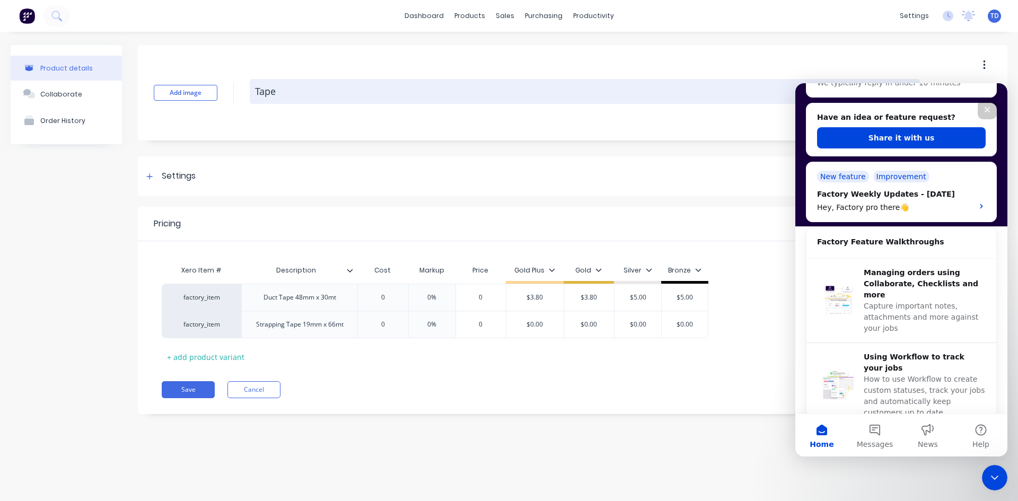
drag, startPoint x: 280, startPoint y: 86, endPoint x: 254, endPoint y: 93, distance: 26.7
click at [254, 93] on textarea "Tape" at bounding box center [585, 91] width 670 height 25
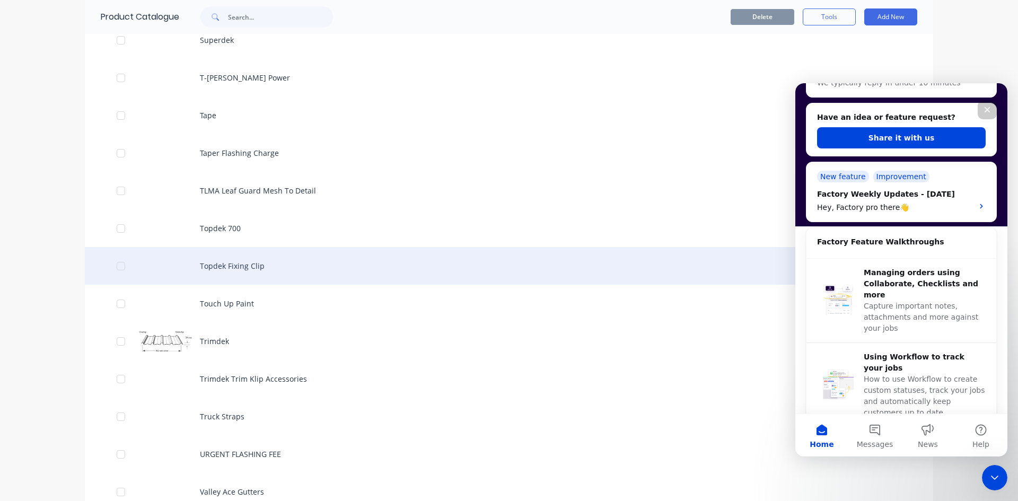
scroll to position [4453, 0]
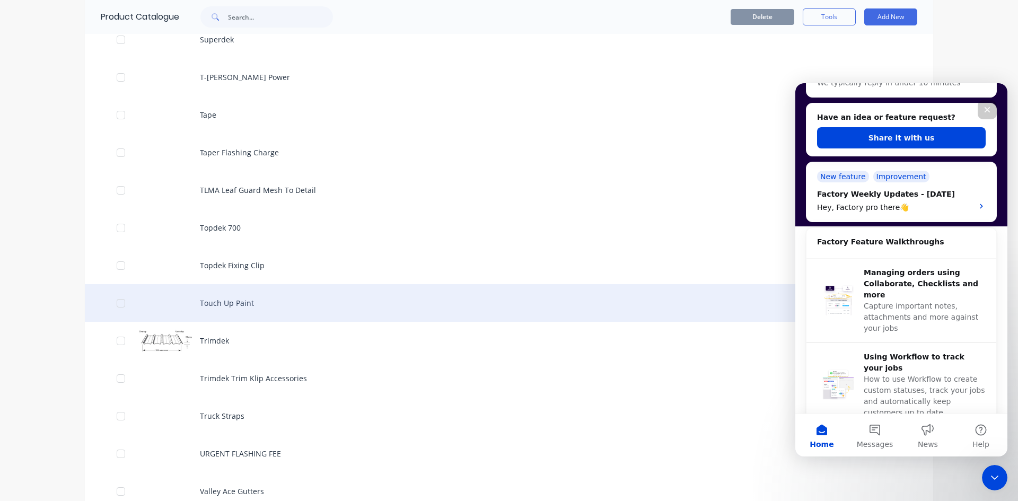
click at [151, 299] on div "Touch Up Paint" at bounding box center [509, 303] width 848 height 38
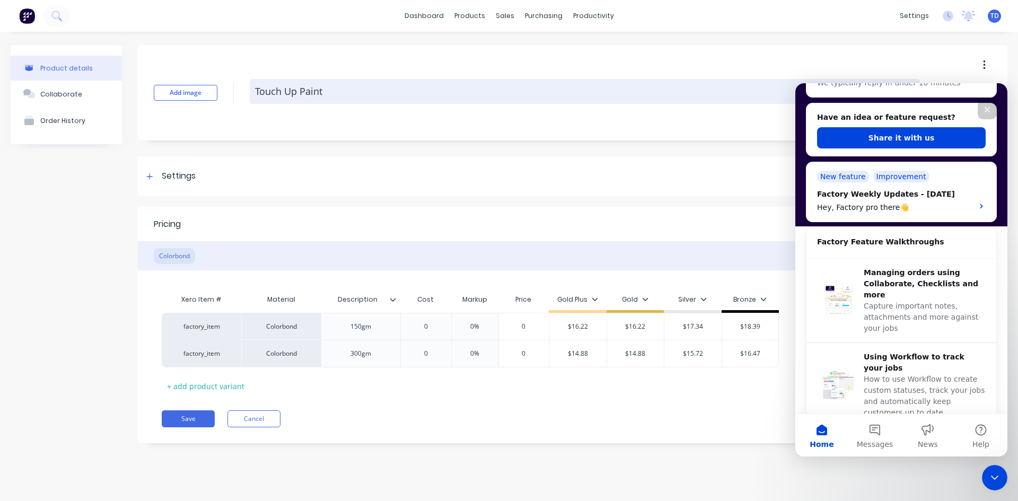
drag, startPoint x: 323, startPoint y: 90, endPoint x: 250, endPoint y: 87, distance: 73.2
click at [250, 87] on textarea "Touch Up Paint" at bounding box center [585, 91] width 670 height 25
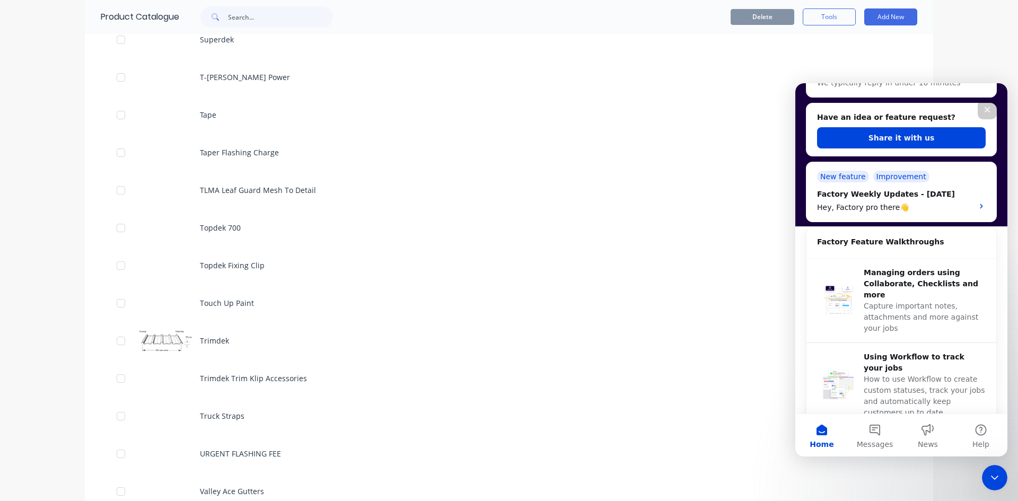
scroll to position [4559, 0]
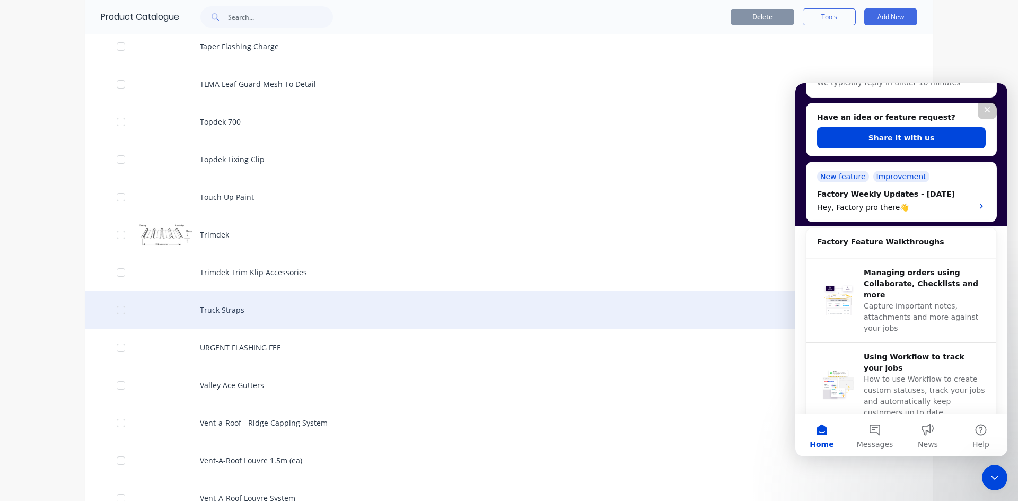
click at [146, 310] on div "Truck Straps" at bounding box center [509, 310] width 848 height 38
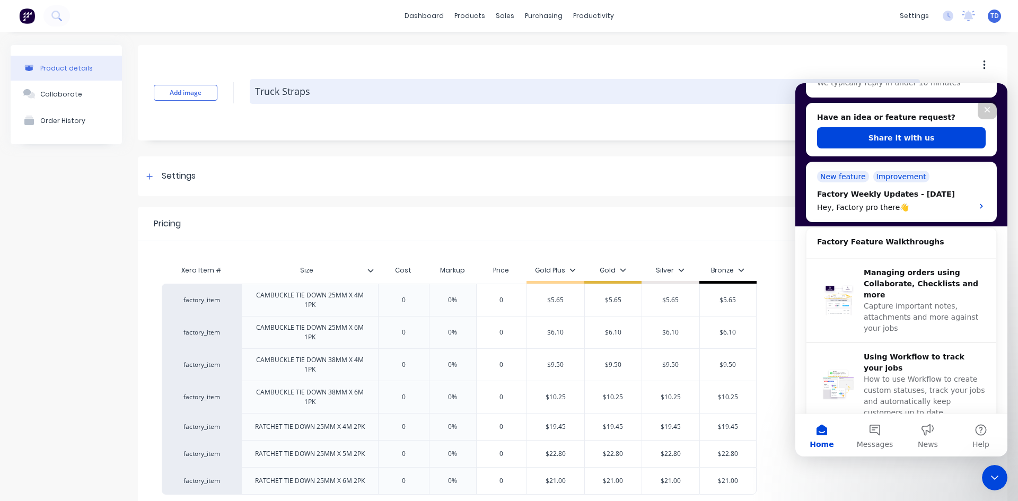
drag, startPoint x: 311, startPoint y: 90, endPoint x: 269, endPoint y: 94, distance: 42.1
click at [243, 89] on div "Add image Truck Straps" at bounding box center [572, 92] width 869 height 95
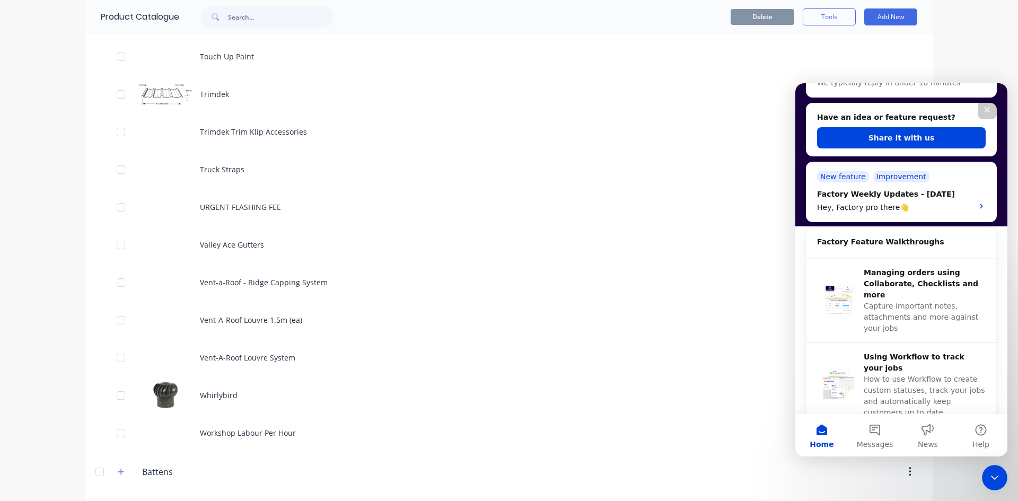
scroll to position [4718, 0]
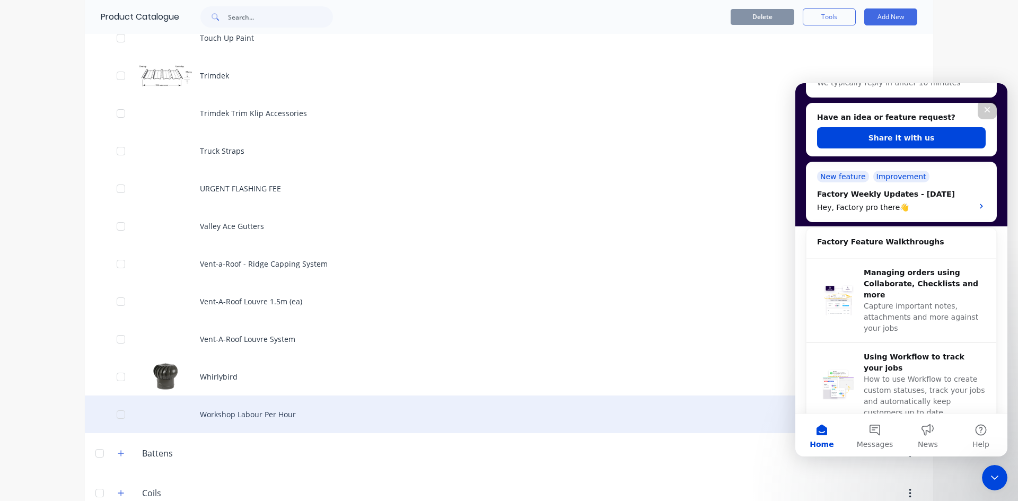
click at [171, 418] on div "Workshop Labour Per Hour" at bounding box center [509, 414] width 848 height 38
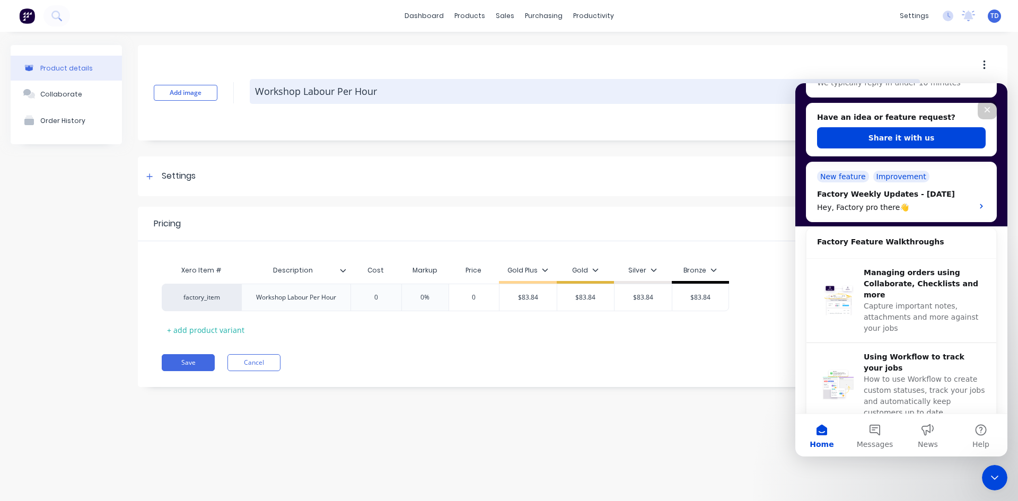
drag, startPoint x: 358, startPoint y: 95, endPoint x: 279, endPoint y: 95, distance: 78.4
click at [232, 83] on div "Add image Workshop Labour Per Hour" at bounding box center [572, 92] width 869 height 95
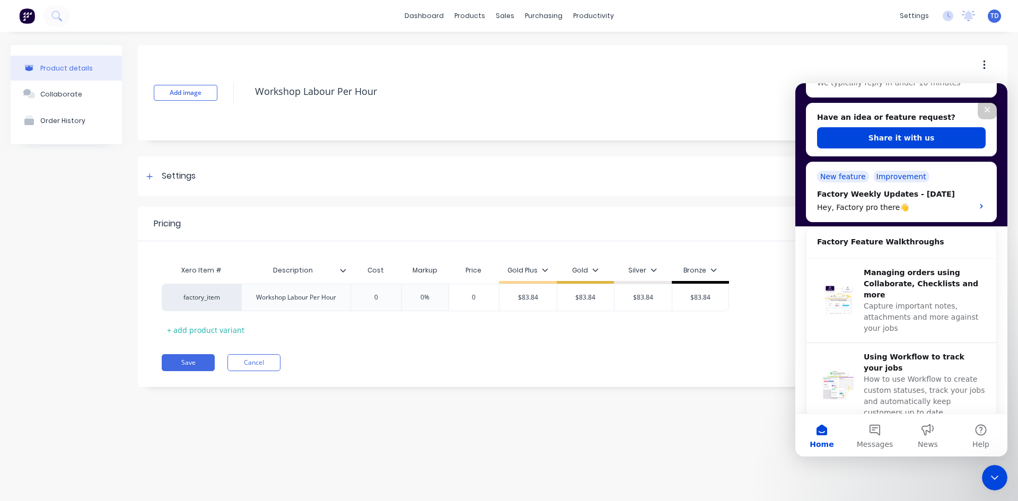
type textarea "x"
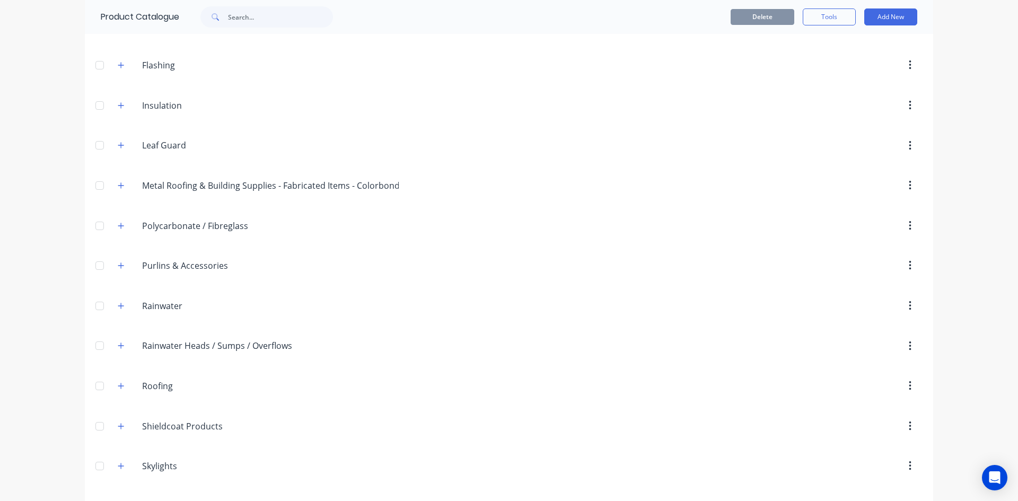
scroll to position [265, 0]
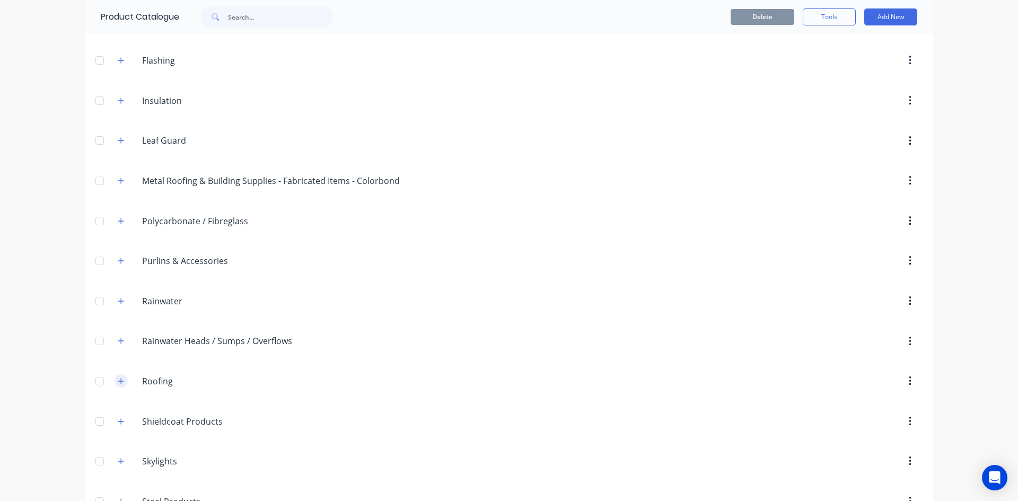
click at [118, 380] on icon "button" at bounding box center [121, 380] width 6 height 7
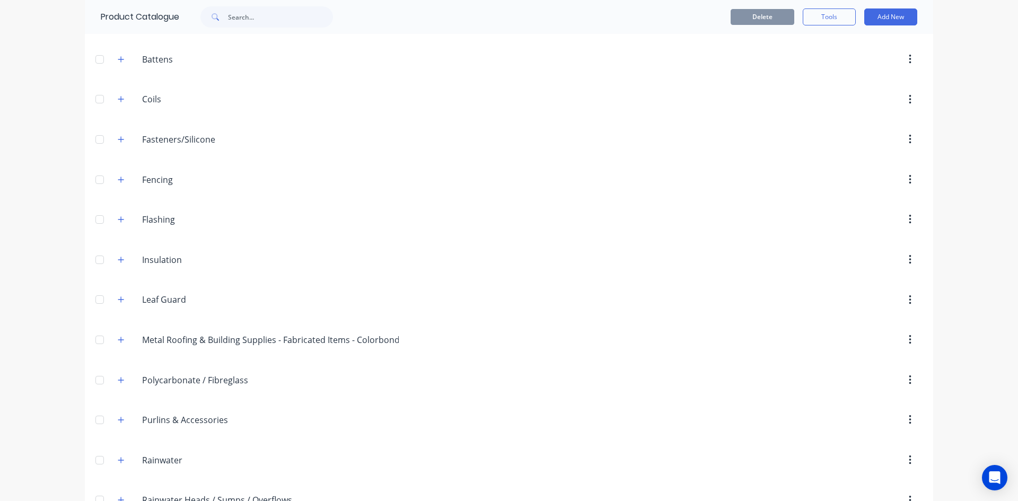
scroll to position [0, 0]
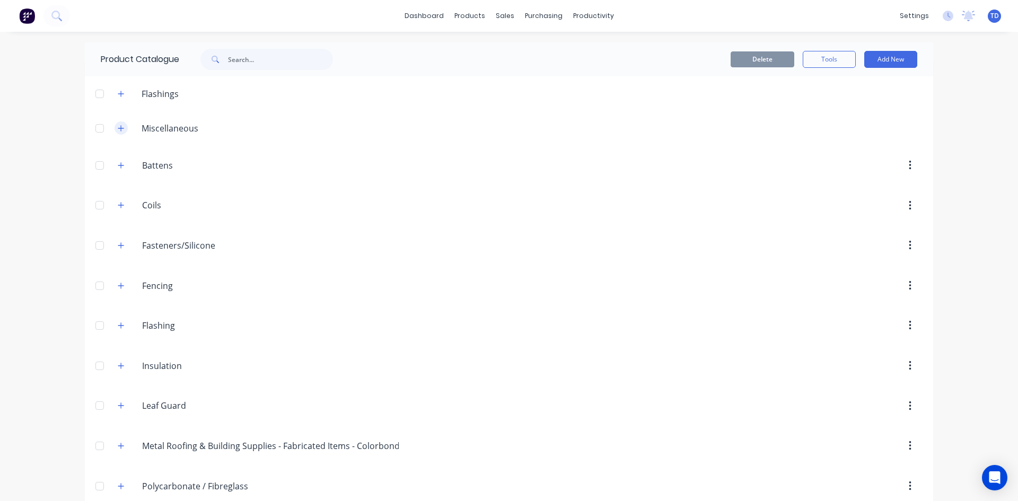
click at [119, 130] on icon "button" at bounding box center [121, 128] width 6 height 7
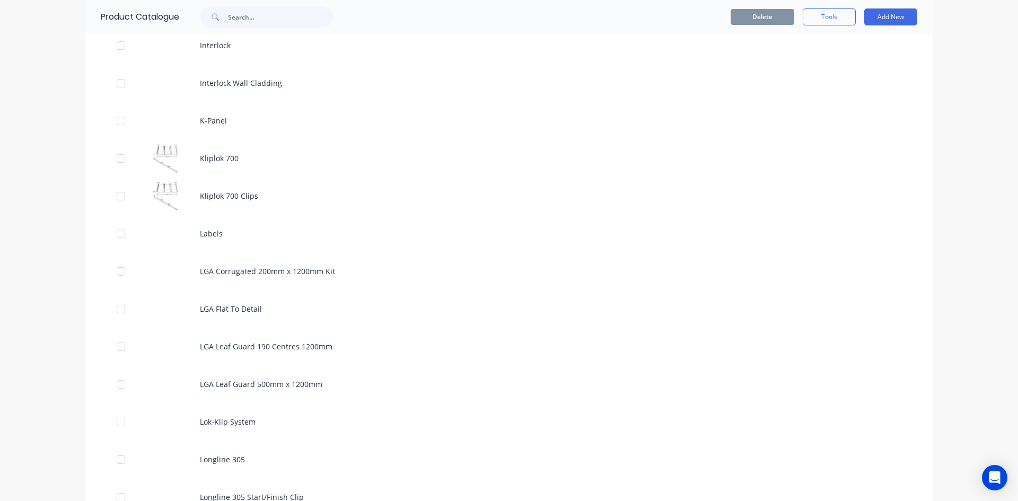
scroll to position [2279, 0]
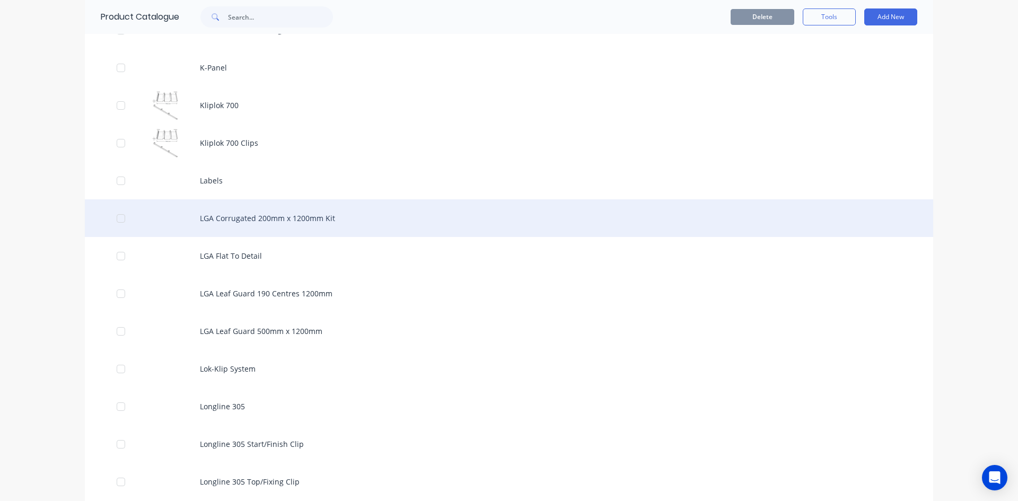
click at [250, 219] on div "LGA Corrugated 200mm x 1200mm Kit" at bounding box center [509, 218] width 848 height 38
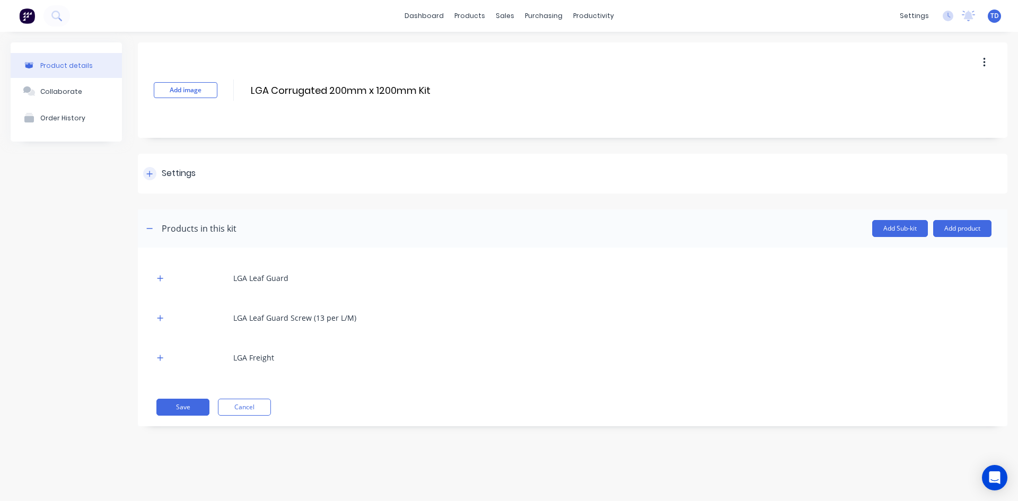
click at [147, 175] on icon at bounding box center [149, 173] width 6 height 7
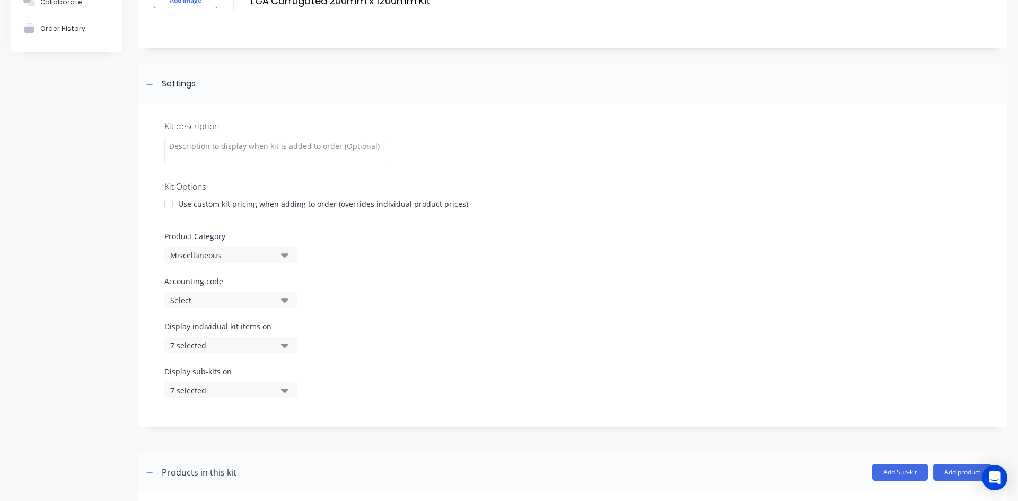
scroll to position [159, 0]
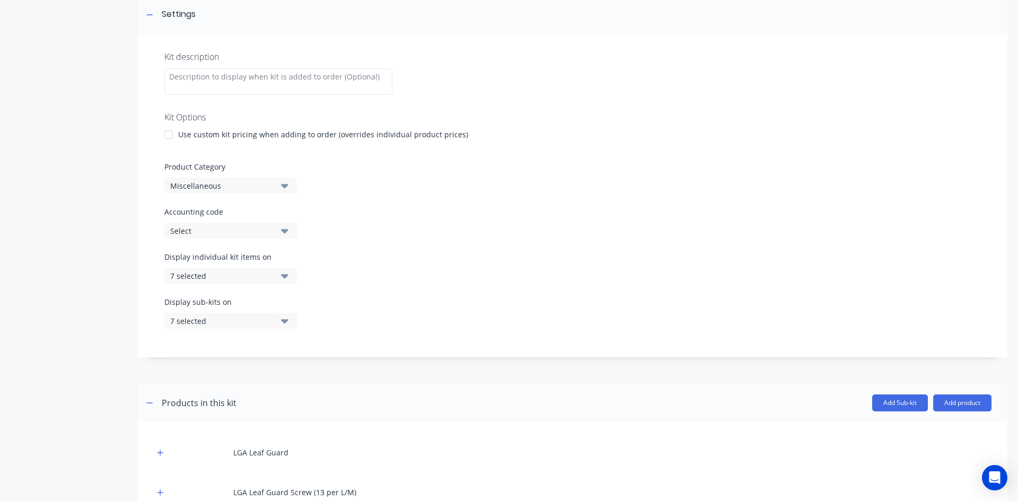
click at [286, 188] on icon "button" at bounding box center [284, 186] width 7 height 12
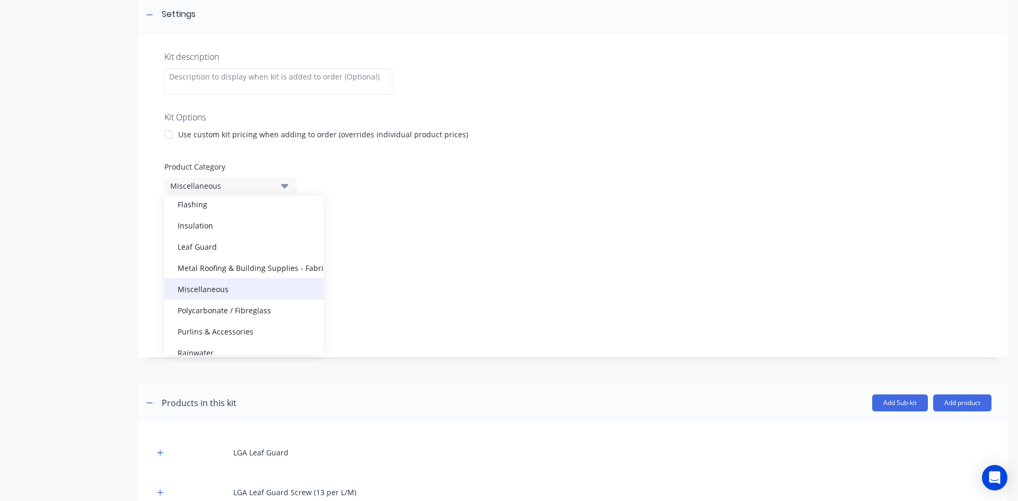
scroll to position [106, 0]
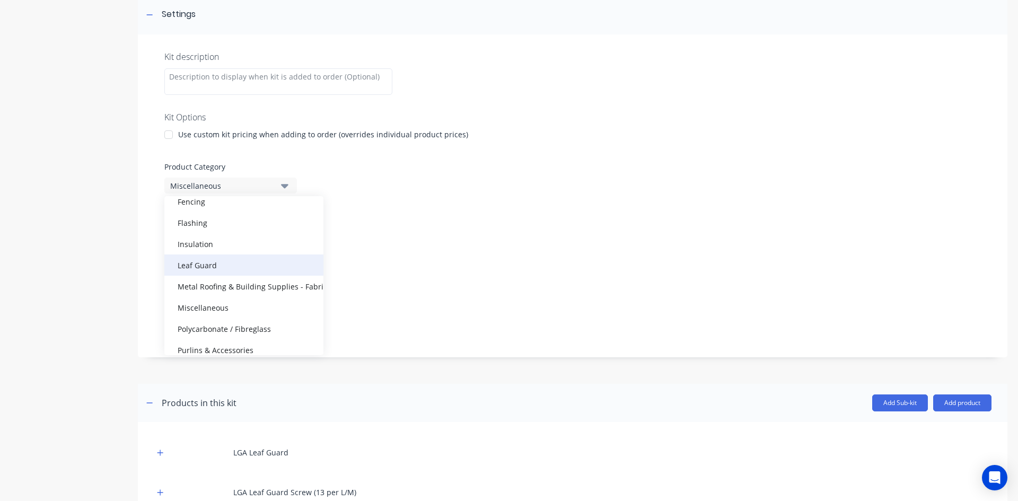
click at [224, 263] on div "Leaf Guard" at bounding box center [243, 264] width 159 height 21
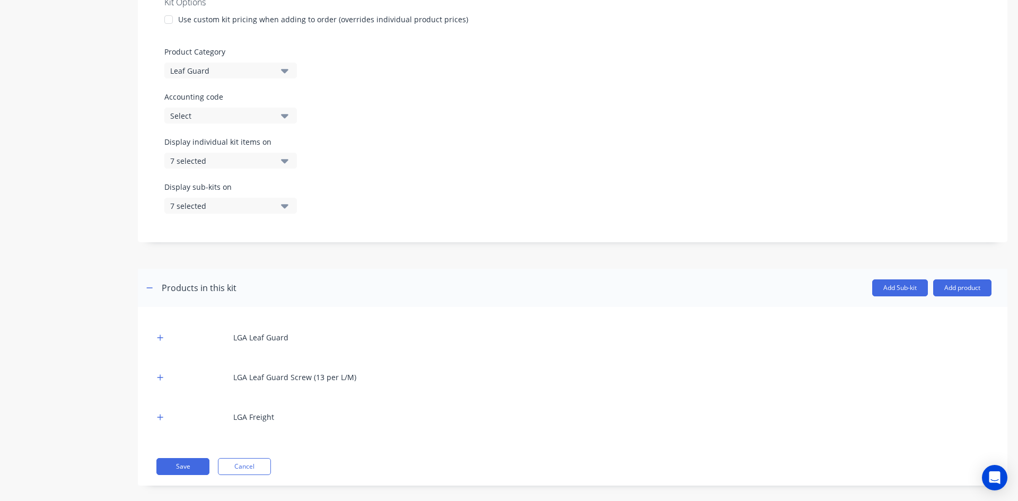
scroll to position [285, 0]
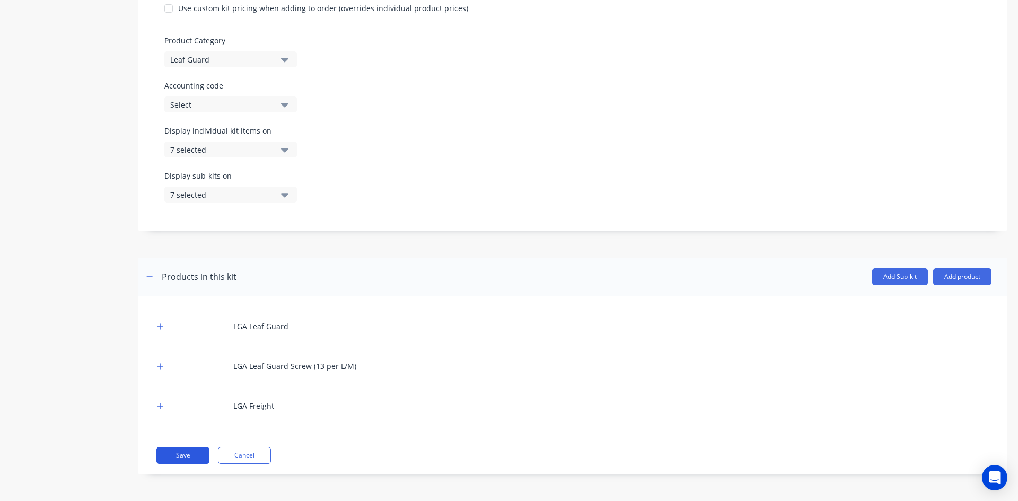
click at [192, 453] on button "Save" at bounding box center [182, 455] width 53 height 17
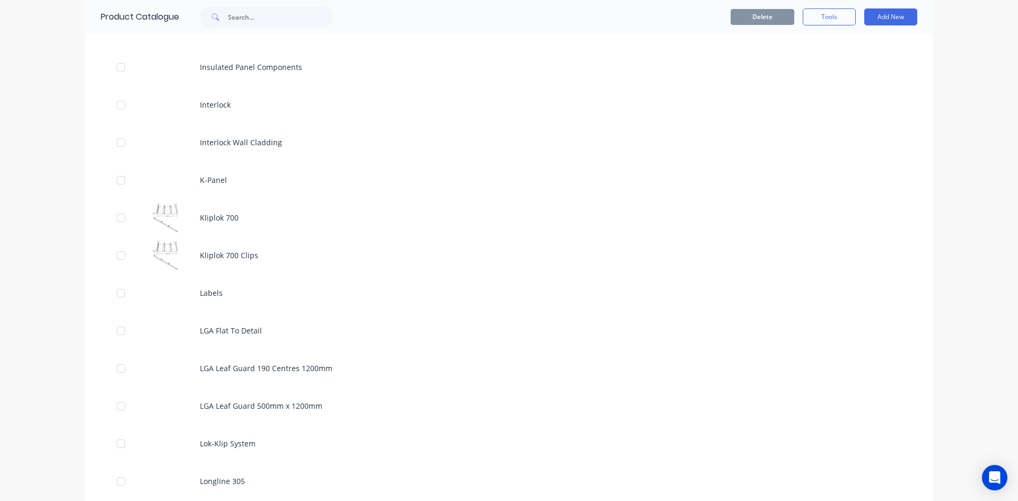
scroll to position [2173, 0]
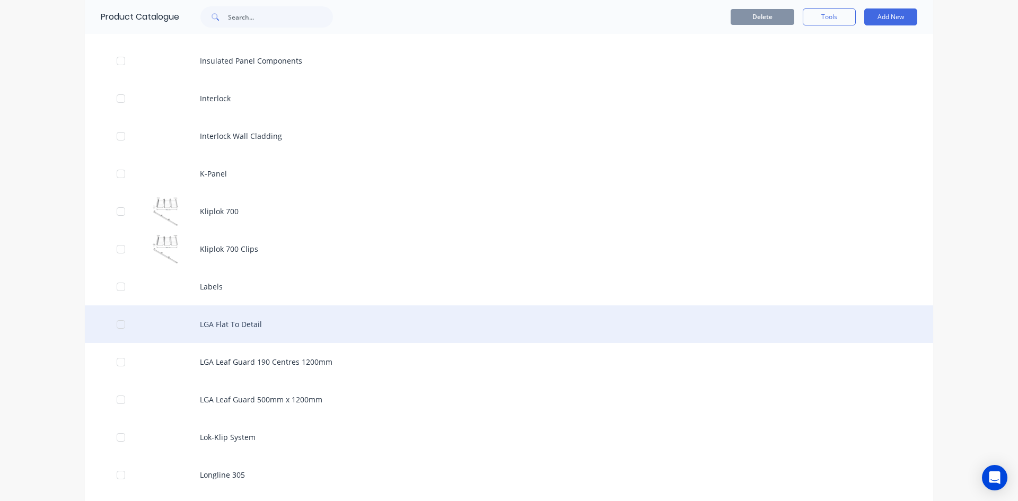
click at [234, 319] on div "LGA Flat To Detail" at bounding box center [509, 324] width 848 height 38
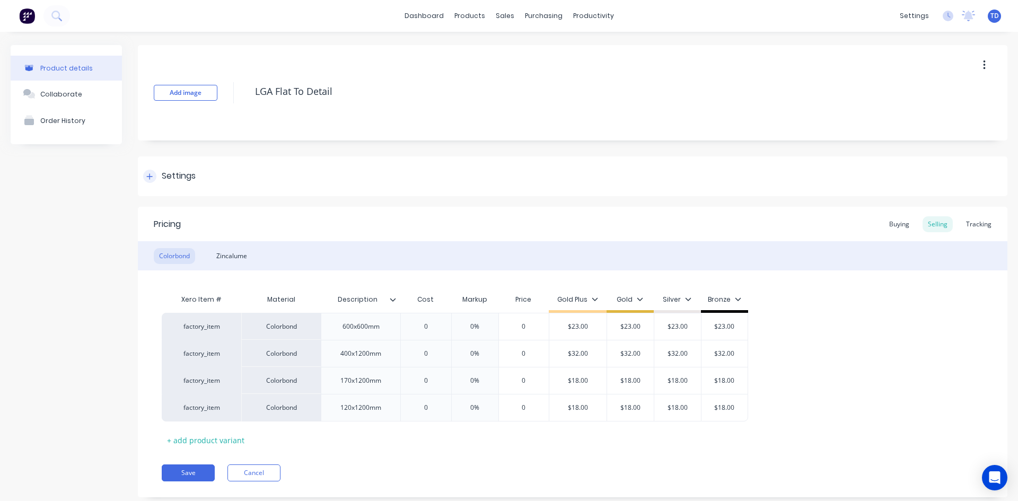
click at [152, 180] on div at bounding box center [149, 176] width 13 height 13
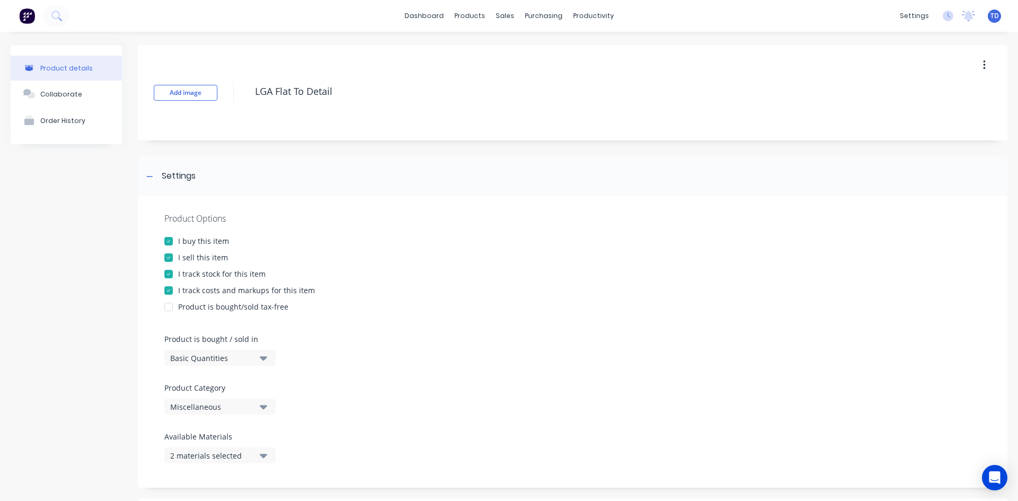
click at [228, 408] on div "Miscellaneous" at bounding box center [212, 406] width 85 height 11
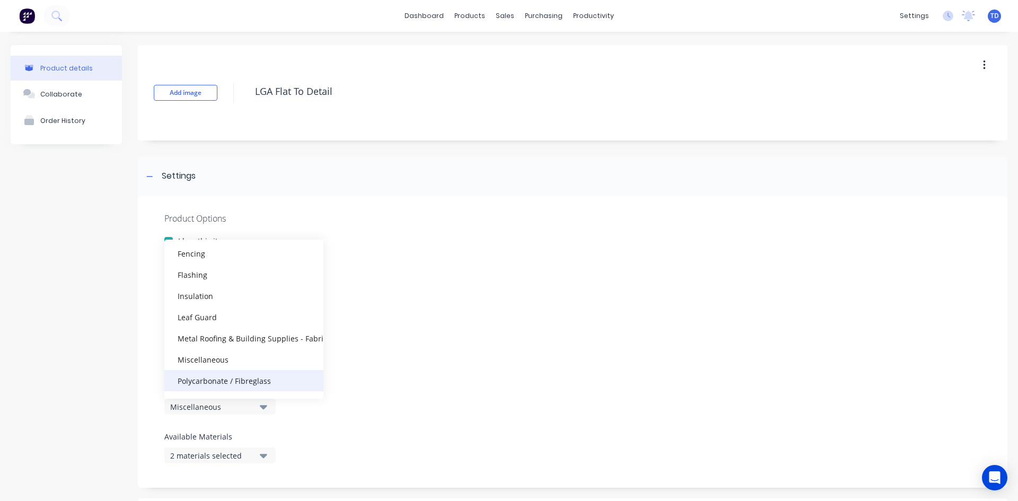
scroll to position [106, 0]
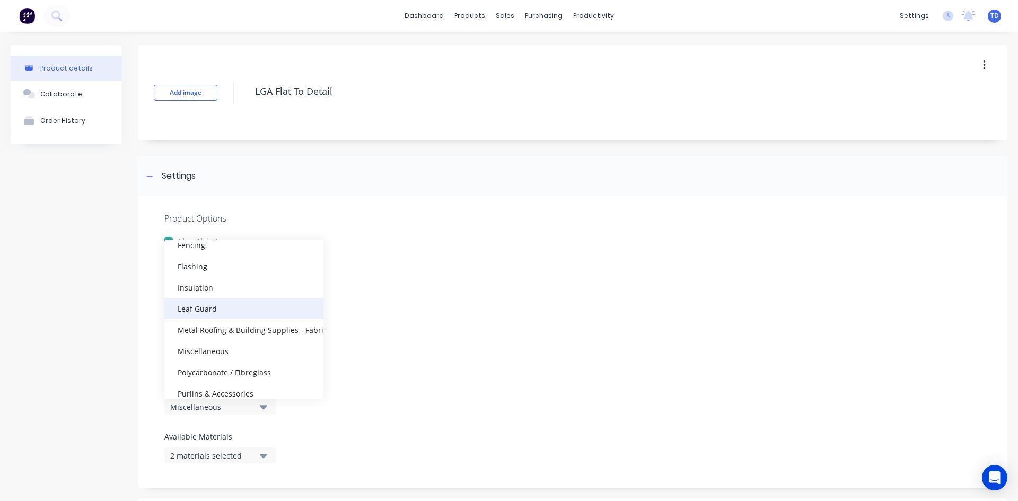
click at [209, 309] on div "Leaf Guard" at bounding box center [243, 308] width 159 height 21
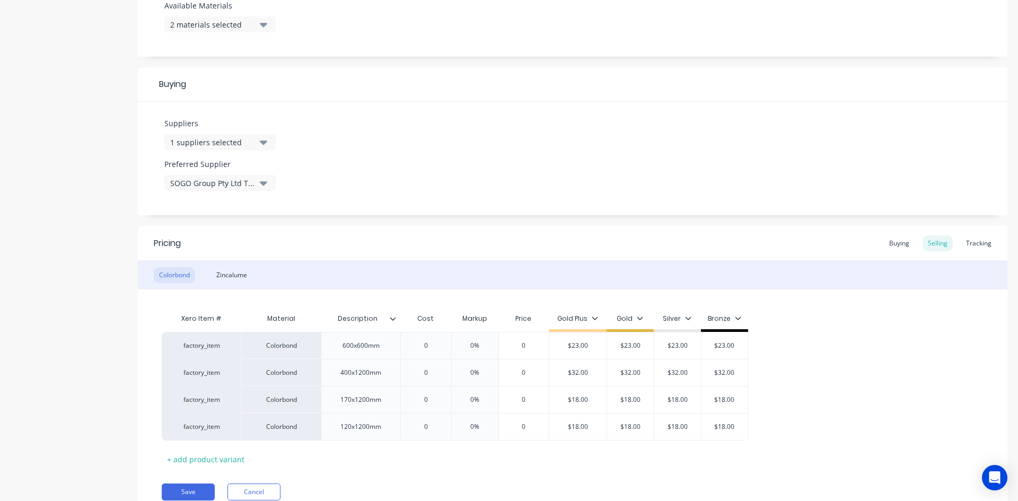
scroll to position [475, 0]
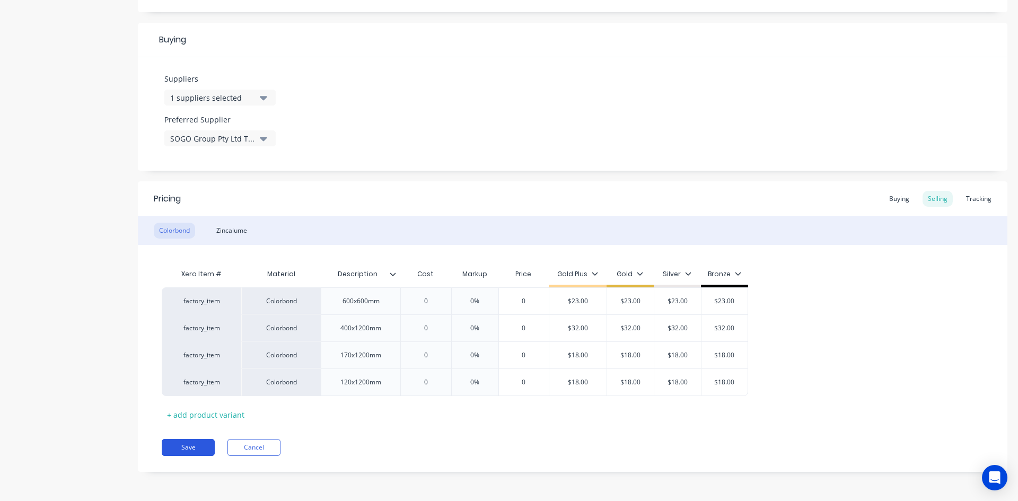
click at [198, 443] on button "Save" at bounding box center [188, 447] width 53 height 17
type textarea "x"
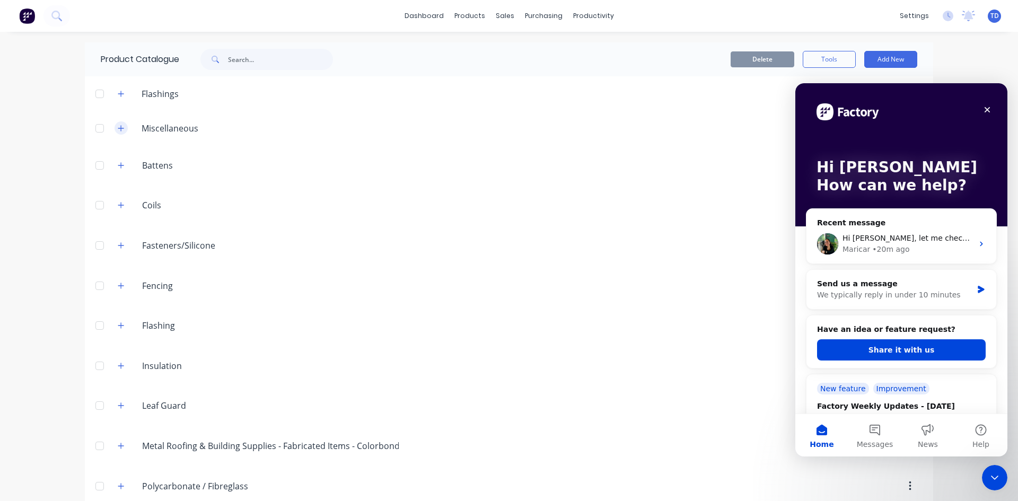
click at [120, 128] on icon "button" at bounding box center [121, 128] width 6 height 6
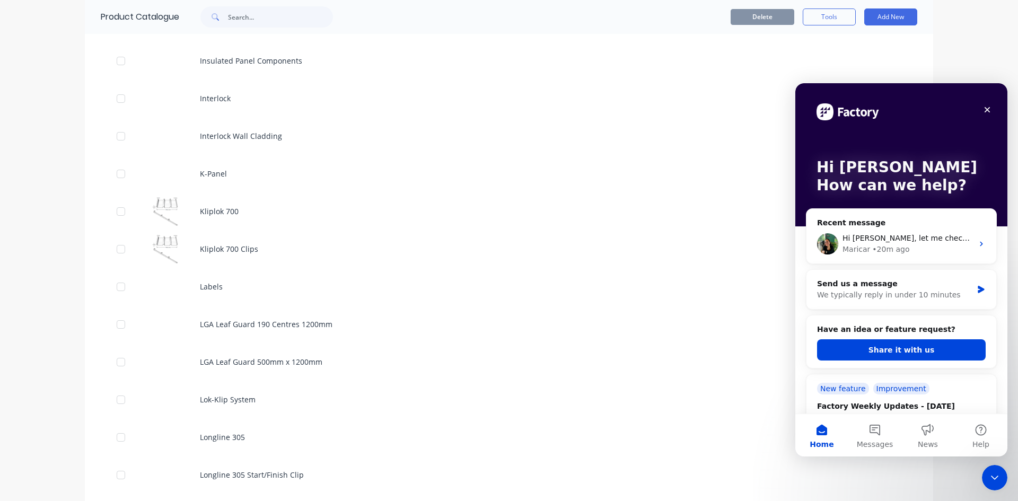
scroll to position [2226, 0]
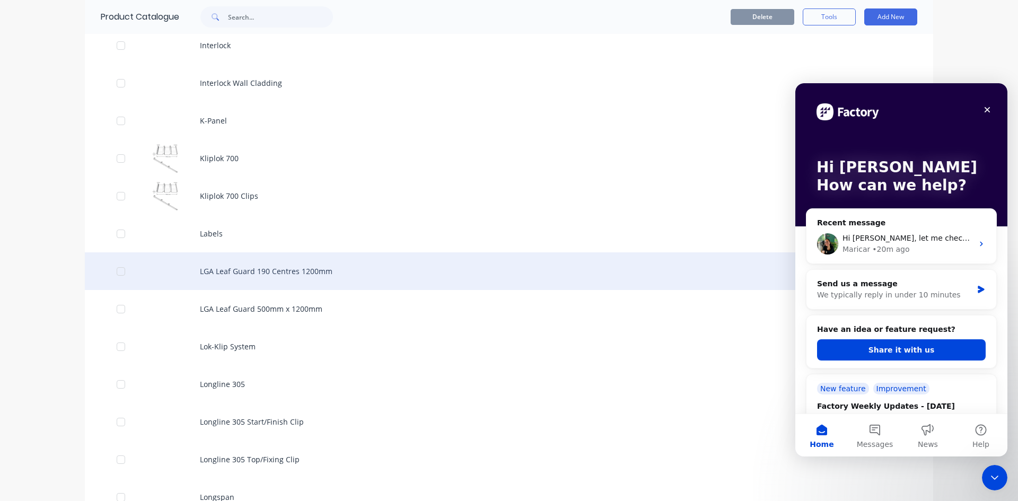
click at [166, 266] on div "LGA Leaf Guard 190 Centres 1200mm" at bounding box center [509, 271] width 848 height 38
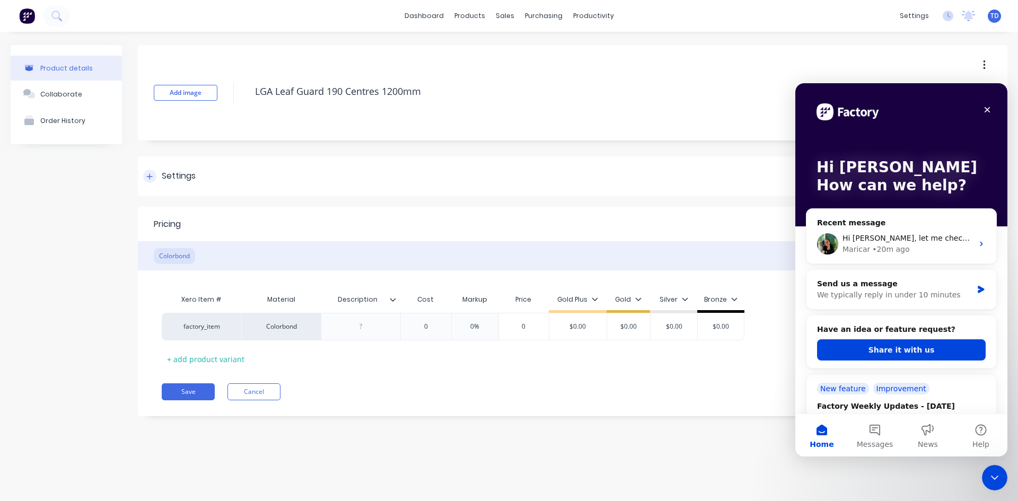
click at [147, 173] on div at bounding box center [149, 176] width 13 height 13
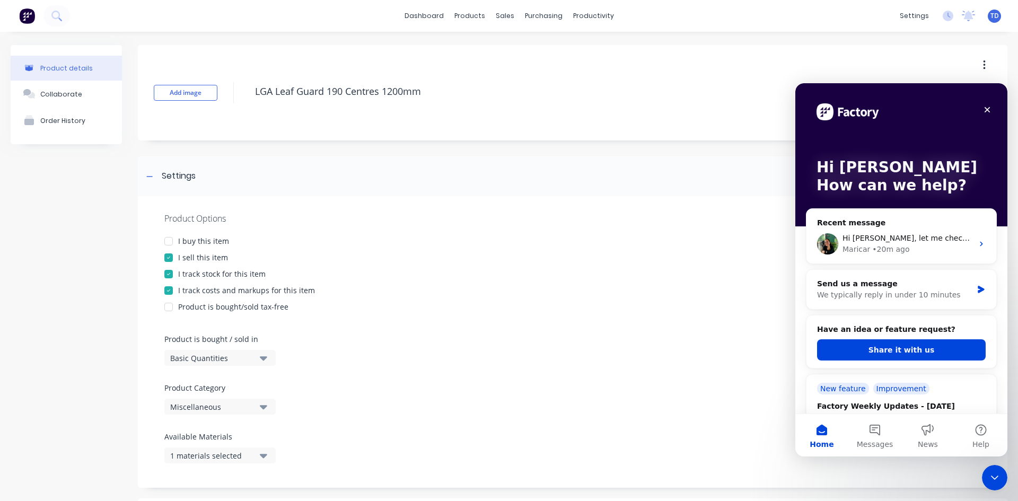
click at [168, 240] on div at bounding box center [168, 241] width 21 height 21
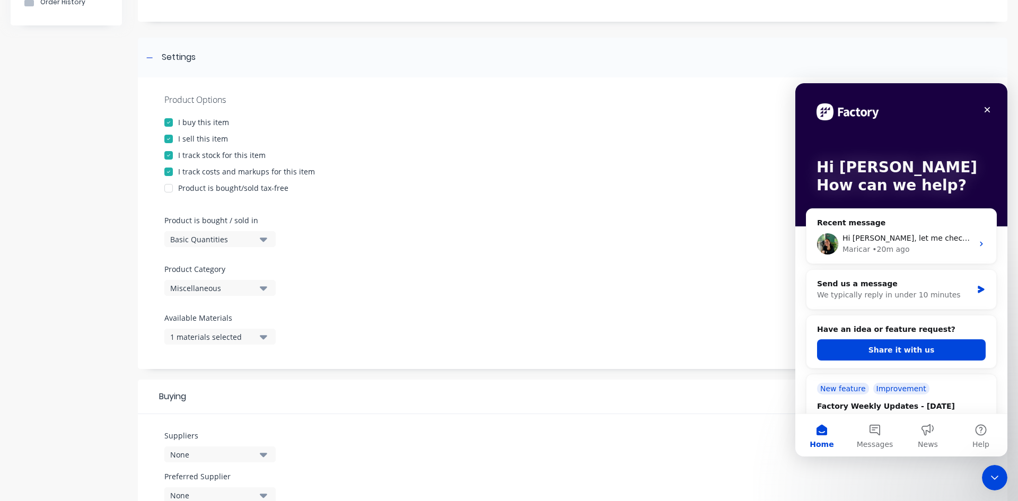
scroll to position [159, 0]
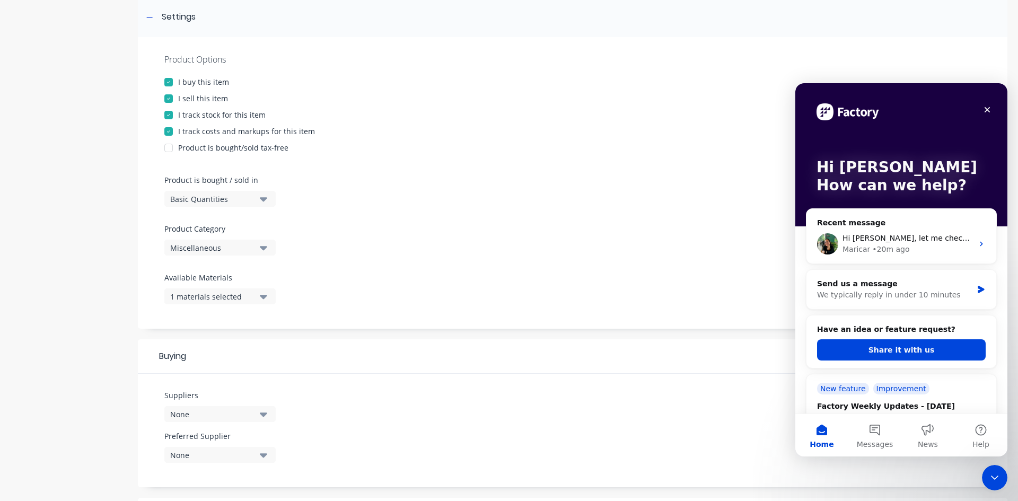
click at [218, 246] on div "Miscellaneous" at bounding box center [212, 247] width 85 height 11
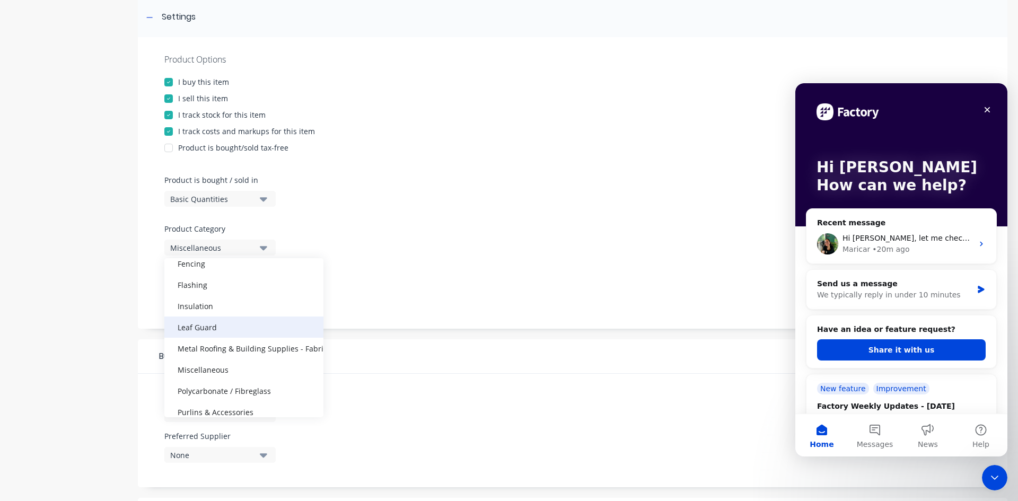
click at [217, 324] on div "Leaf Guard" at bounding box center [243, 326] width 159 height 21
type textarea "x"
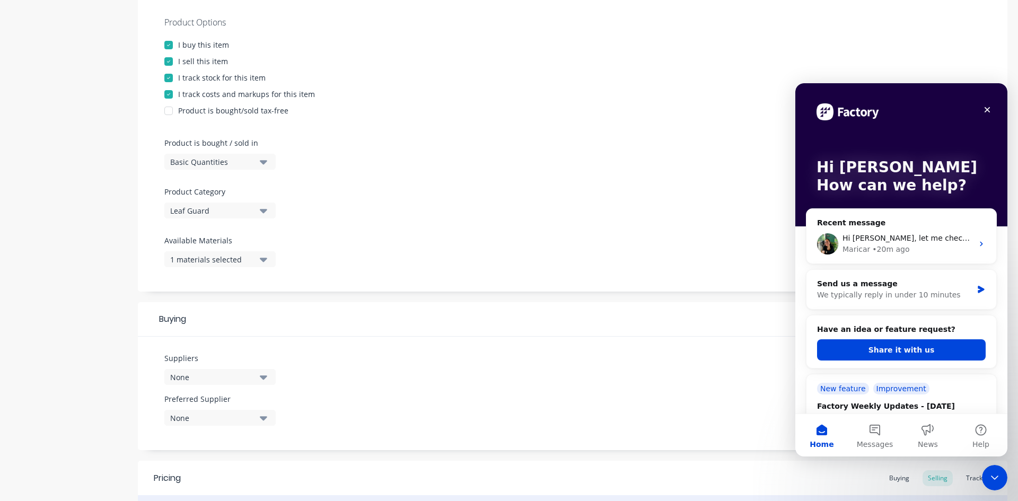
scroll to position [394, 0]
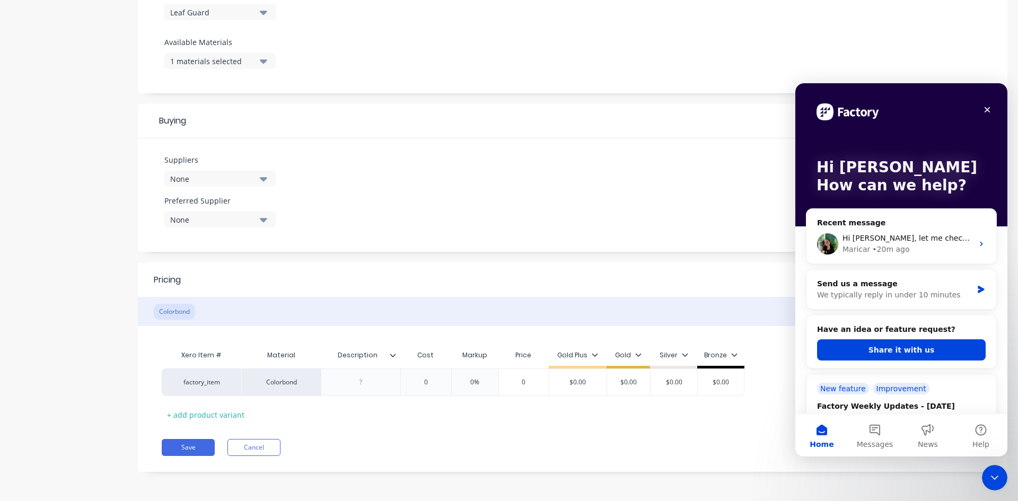
click at [266, 179] on icon "button" at bounding box center [263, 179] width 7 height 4
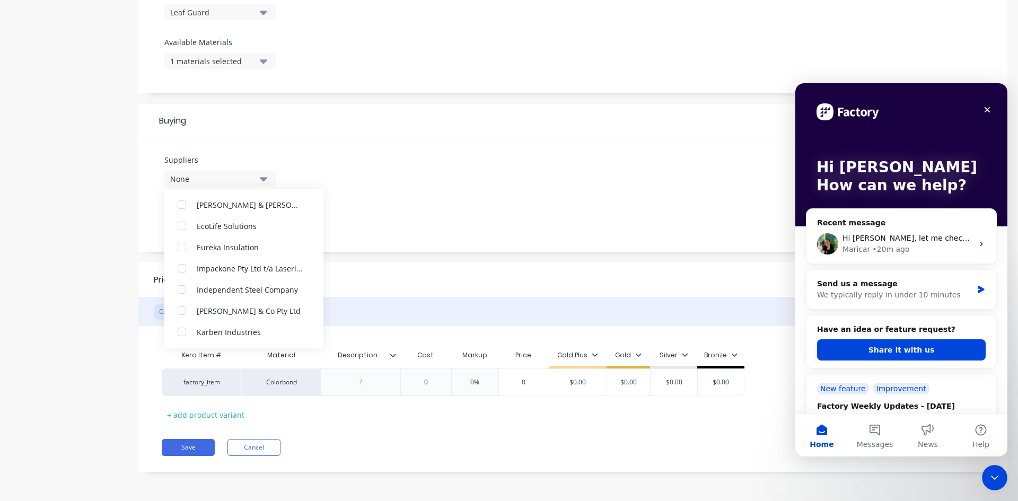
scroll to position [424, 0]
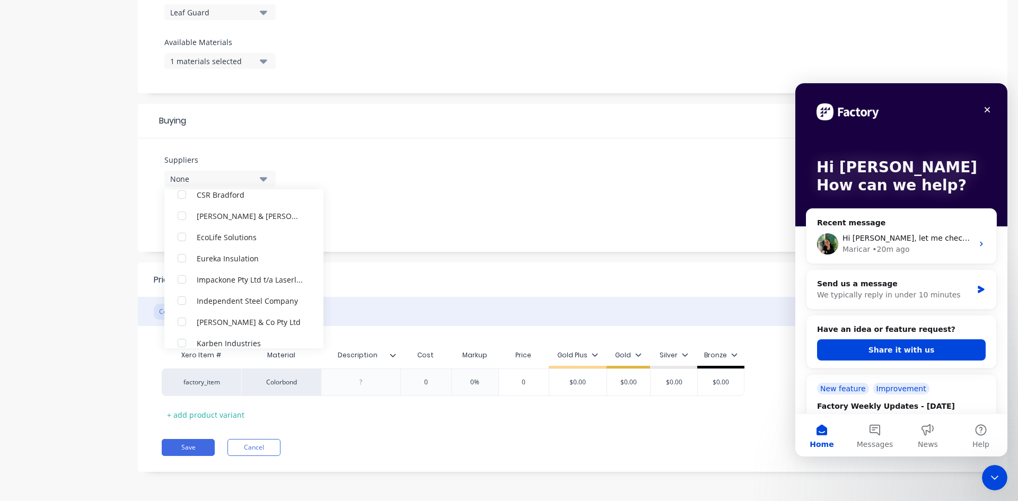
click at [348, 176] on div "Suppliers None ABC Seamless Contracting Academy Sheetmetal Pty Ltd Ace Gutters …" at bounding box center [572, 194] width 869 height 113
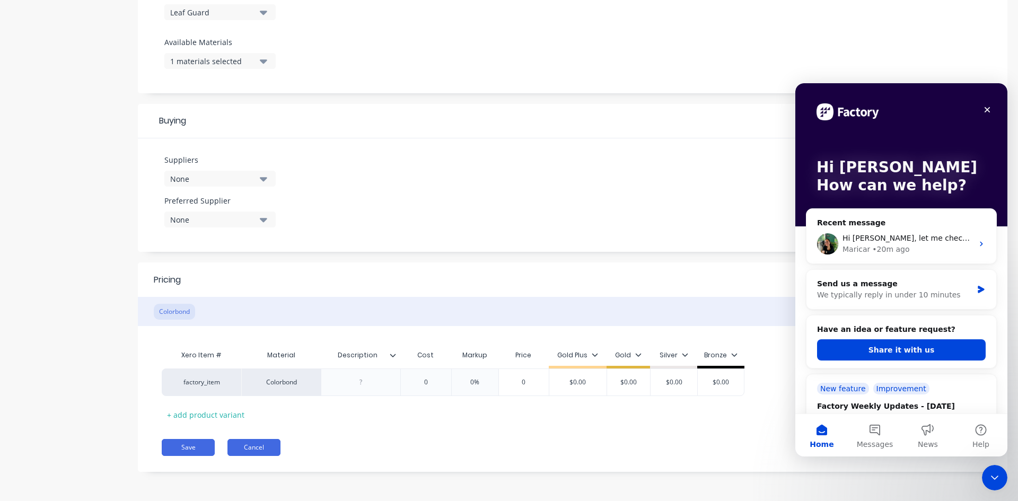
click at [262, 442] on button "Cancel" at bounding box center [253, 447] width 53 height 17
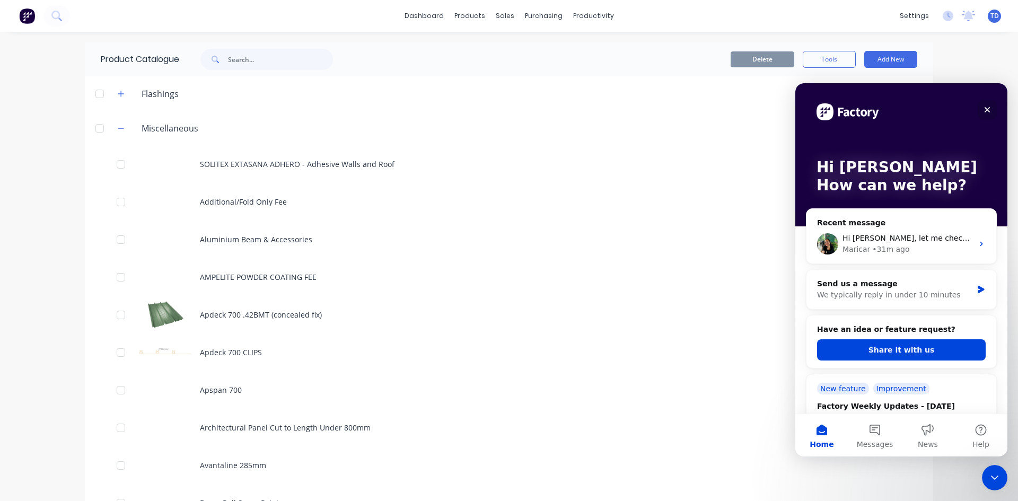
click at [985, 107] on icon "Close" at bounding box center [987, 109] width 8 height 8
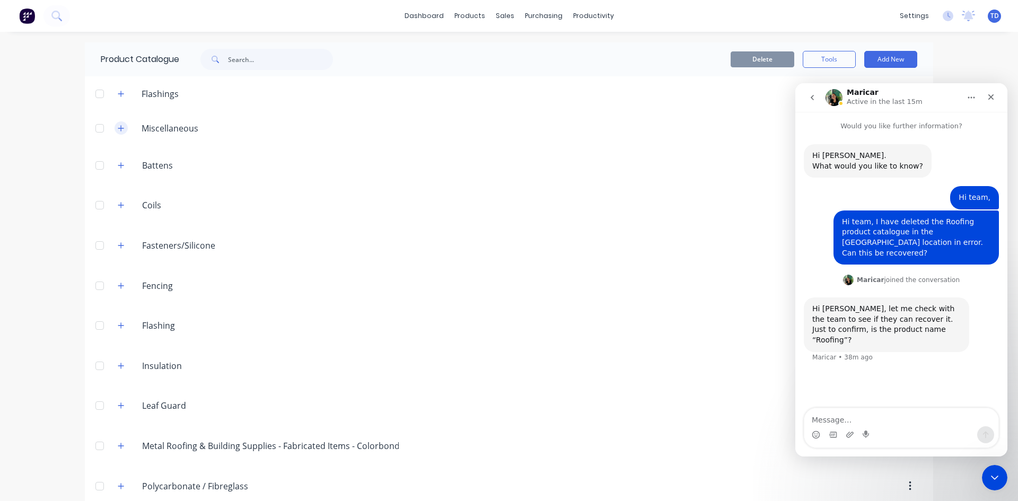
click at [118, 129] on icon "button" at bounding box center [121, 128] width 6 height 7
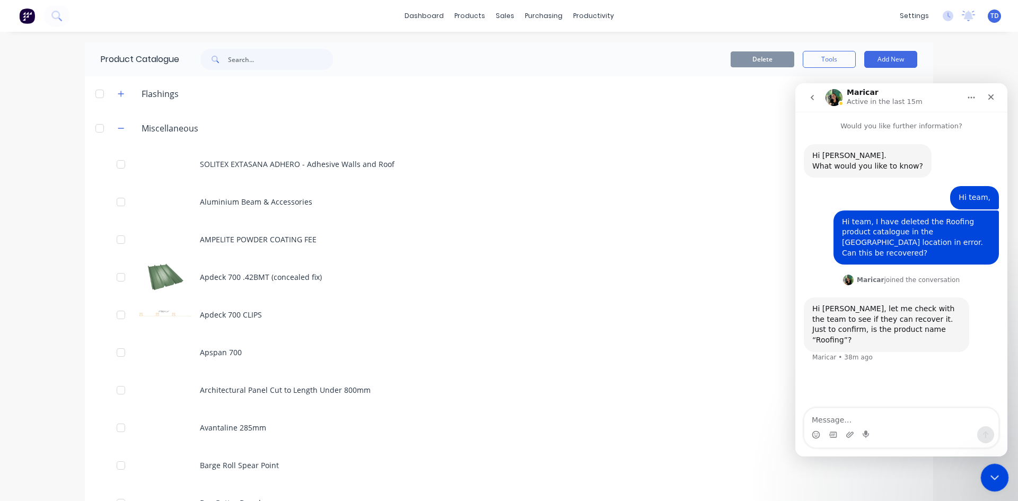
click at [992, 481] on icon "Close Intercom Messenger" at bounding box center [992, 476] width 13 height 13
